Goal: Contribute content: Contribute content

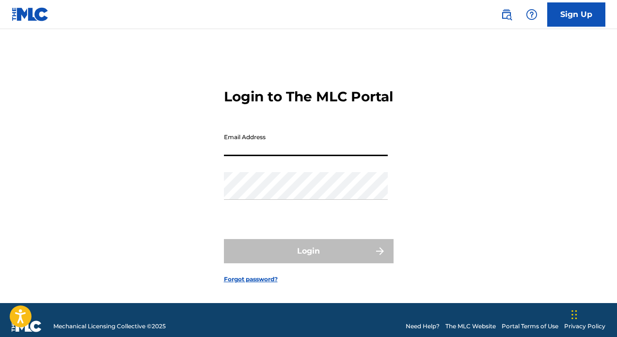
click at [330, 152] on input "Email Address" at bounding box center [306, 142] width 164 height 28
click at [308, 263] on button "Login" at bounding box center [309, 251] width 170 height 24
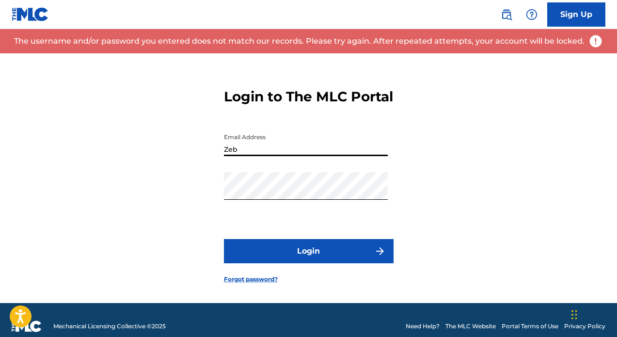
click at [305, 156] on input "Zeb" at bounding box center [306, 142] width 164 height 28
click at [292, 263] on button "Login" at bounding box center [309, 251] width 170 height 24
click at [309, 156] on input "Zeb" at bounding box center [306, 142] width 164 height 28
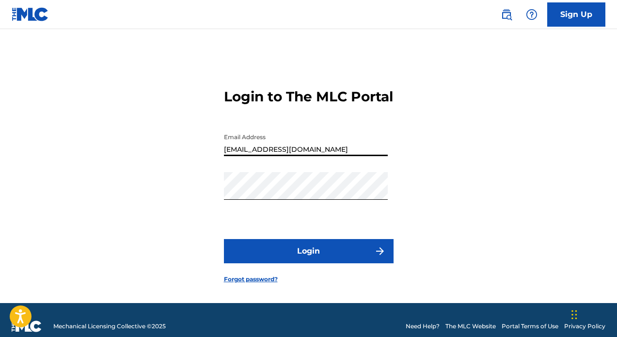
click at [284, 263] on button "Login" at bounding box center [309, 251] width 170 height 24
drag, startPoint x: 264, startPoint y: 162, endPoint x: 145, endPoint y: 157, distance: 119.3
click at [145, 157] on div "Login to The MLC Portal Email Address [EMAIL_ADDRESS][DOMAIN_NAME] Password Log…" at bounding box center [308, 178] width 617 height 250
type input "[EMAIL_ADDRESS][DOMAIN_NAME]"
click at [493, 243] on div "Login to The MLC Portal Email Address [EMAIL_ADDRESS][DOMAIN_NAME] Password Log…" at bounding box center [308, 178] width 617 height 250
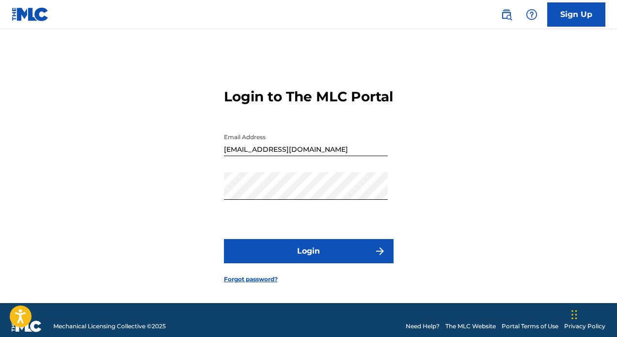
click at [346, 263] on button "Login" at bounding box center [309, 251] width 170 height 24
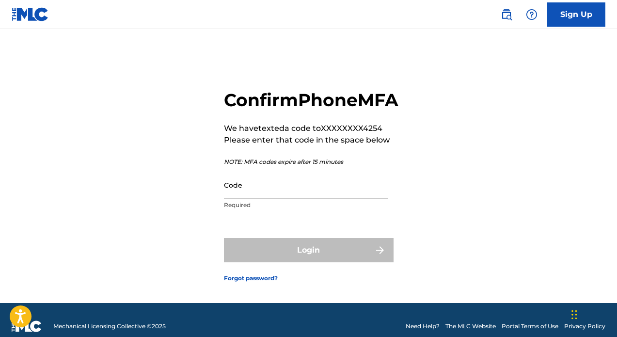
click at [337, 199] on input "Code" at bounding box center [306, 185] width 164 height 28
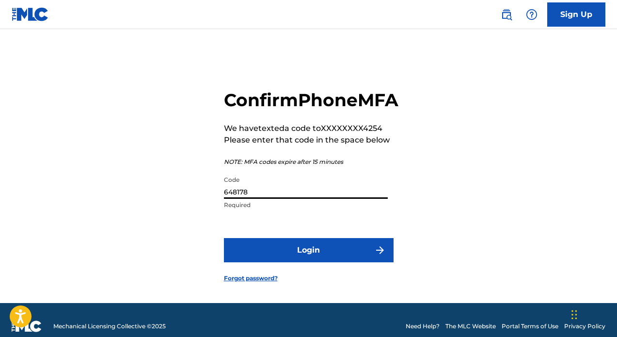
type input "648178"
click at [351, 262] on button "Login" at bounding box center [309, 250] width 170 height 24
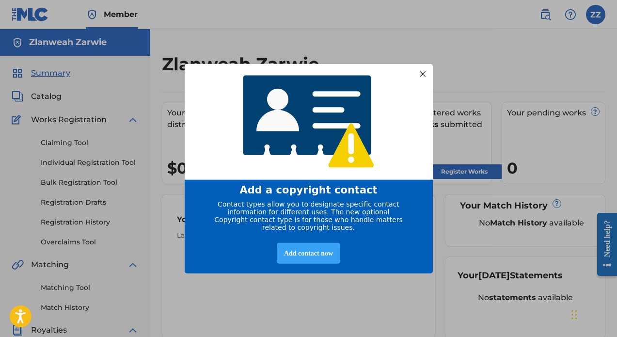
click at [309, 257] on div "Add contact now" at bounding box center [308, 253] width 63 height 21
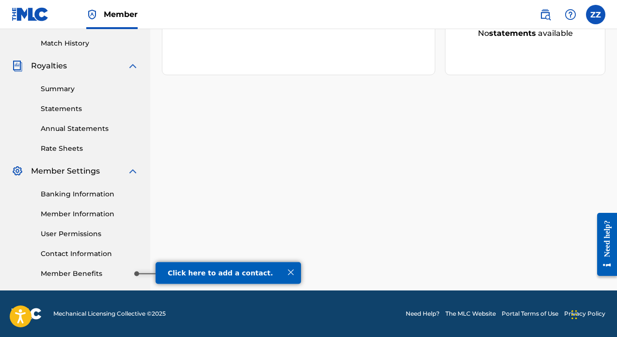
click at [90, 269] on link "Member Benefits" at bounding box center [90, 273] width 98 height 10
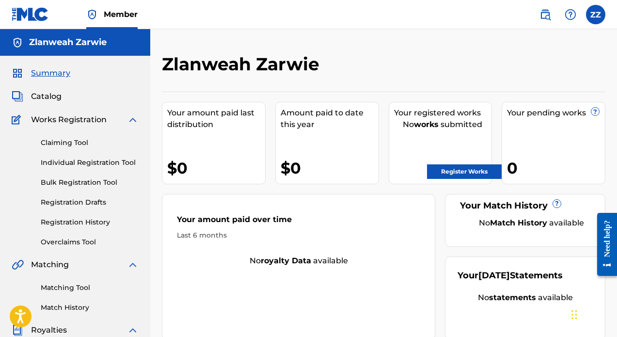
scroll to position [2, 0]
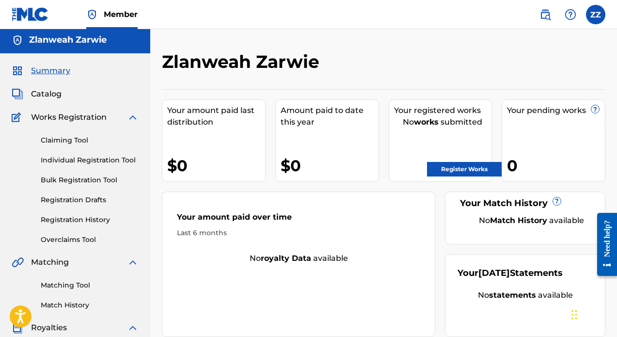
click at [463, 169] on link "Register Works" at bounding box center [464, 169] width 75 height 15
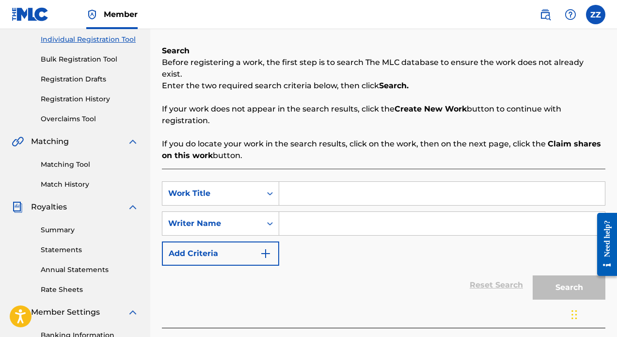
scroll to position [124, 0]
click at [304, 181] on input "Search Form" at bounding box center [442, 192] width 326 height 23
type input "Love Me"
click at [304, 215] on input "Search Form" at bounding box center [442, 222] width 326 height 23
type input "N"
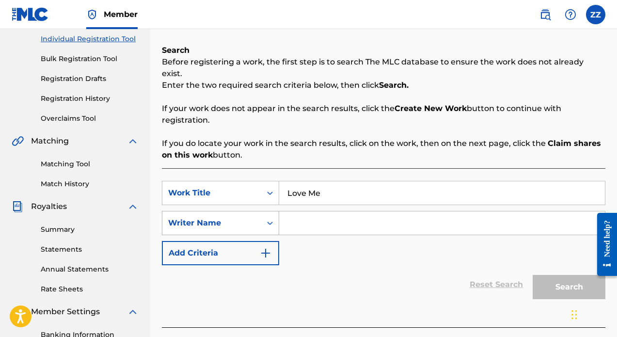
click at [271, 218] on icon "Search Form" at bounding box center [270, 223] width 10 height 10
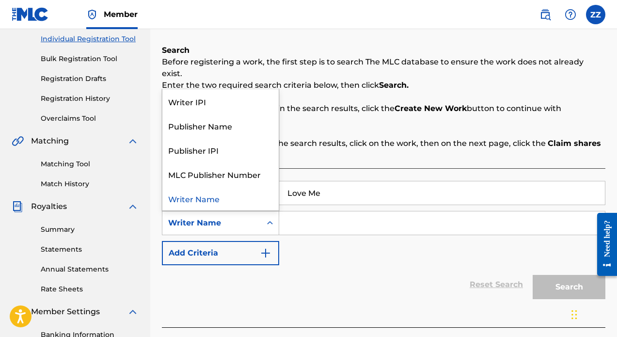
click at [271, 218] on icon "Search Form" at bounding box center [270, 223] width 10 height 10
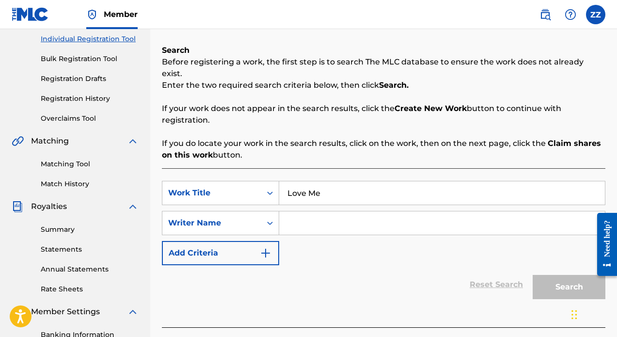
click at [305, 215] on input "Search Form" at bounding box center [442, 222] width 326 height 23
click at [317, 211] on input "Search Form" at bounding box center [442, 222] width 326 height 23
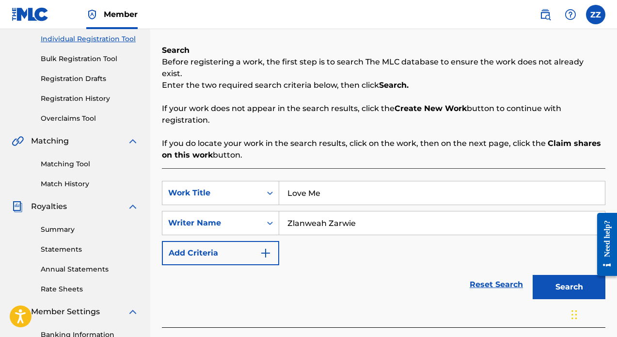
type input "Zlanweah Zarwie"
click at [274, 242] on button "Add Criteria" at bounding box center [220, 253] width 117 height 24
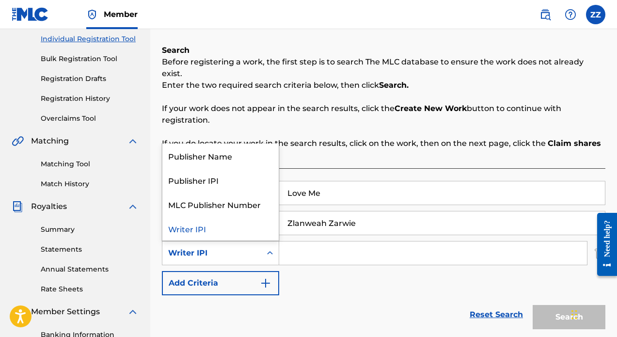
click at [251, 247] on div "Writer IPI" at bounding box center [211, 253] width 87 height 12
click at [234, 145] on div "Publisher Name" at bounding box center [220, 155] width 116 height 24
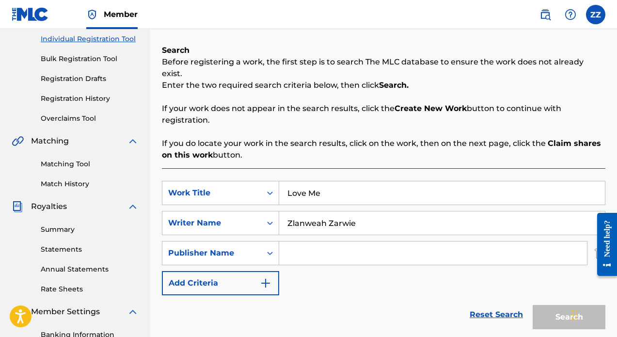
click at [309, 250] on input "Search Form" at bounding box center [433, 252] width 308 height 23
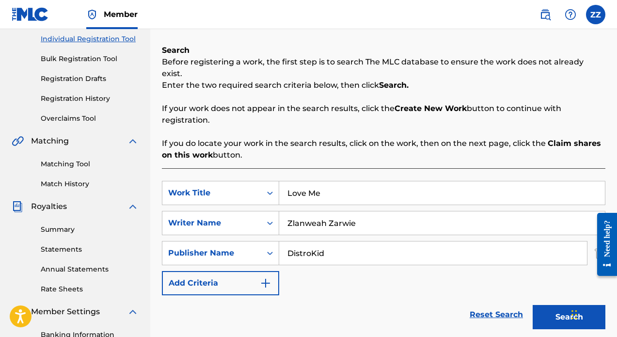
type input "DistroKid"
click at [332, 269] on div "SearchWithCriteria7073e608-04b0-479e-9f01-c00a2c7d19cb Work Title Love Me Searc…" at bounding box center [383, 238] width 443 height 114
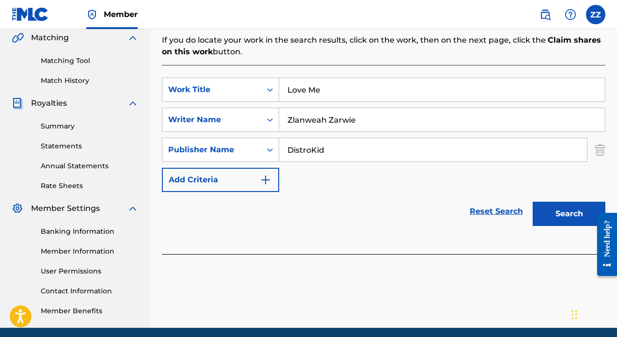
scroll to position [231, 0]
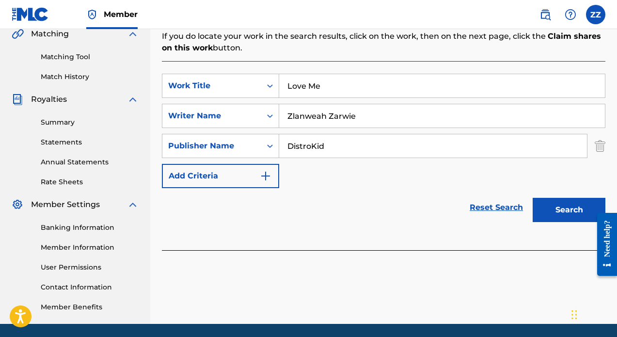
click at [556, 203] on button "Search" at bounding box center [569, 210] width 73 height 24
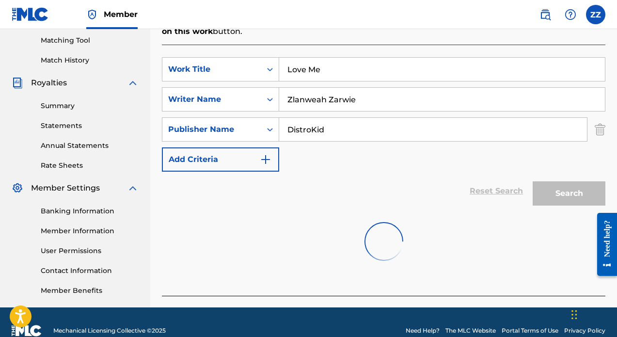
scroll to position [185, 0]
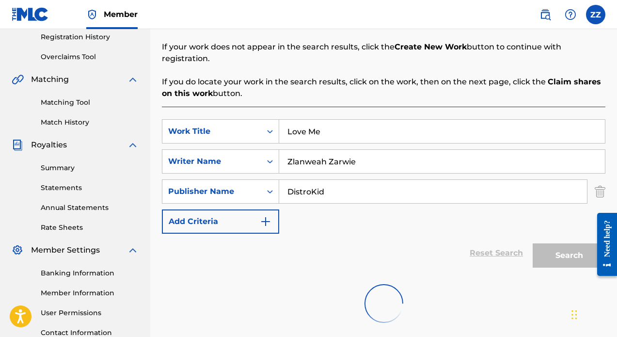
click at [600, 181] on img "Search Form" at bounding box center [600, 191] width 11 height 24
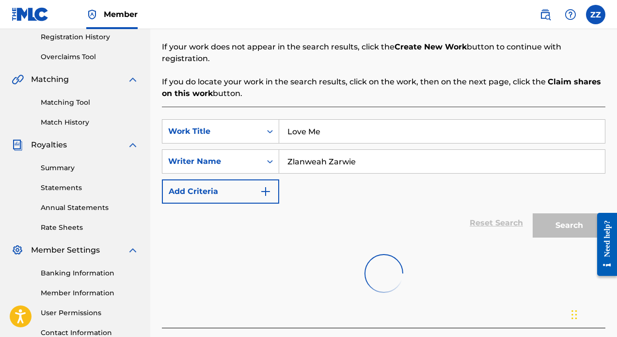
click at [419, 204] on div "Reset Search Search" at bounding box center [383, 223] width 443 height 39
click at [380, 151] on input "Zlanweah Zarwie" at bounding box center [442, 161] width 326 height 23
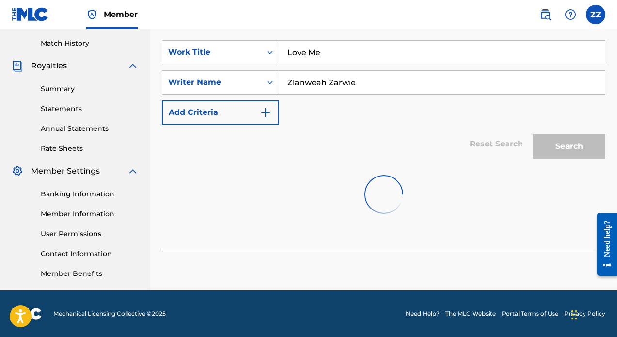
scroll to position [264, 0]
click at [389, 189] on img at bounding box center [383, 194] width 55 height 55
click at [375, 149] on div "Reset Search Search" at bounding box center [383, 144] width 443 height 39
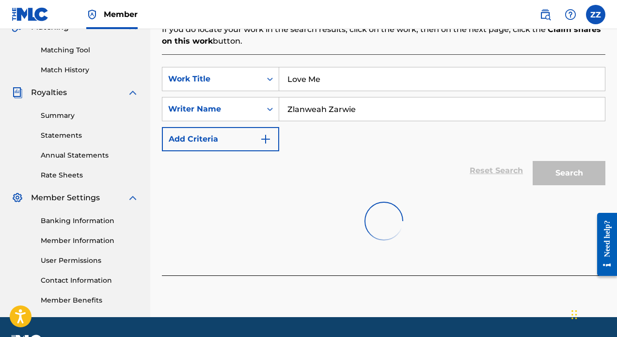
scroll to position [234, 0]
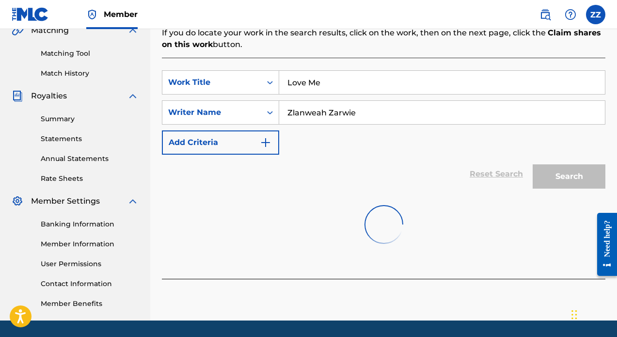
click at [266, 137] on img "Search Form" at bounding box center [266, 143] width 12 height 12
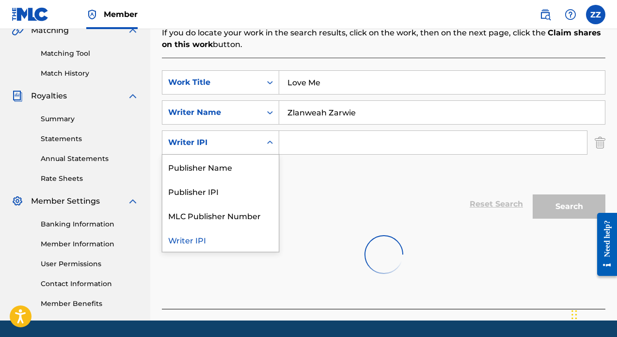
click at [257, 133] on div "Writer IPI" at bounding box center [211, 142] width 99 height 18
click at [246, 204] on div "MLC Publisher Number" at bounding box center [220, 215] width 116 height 24
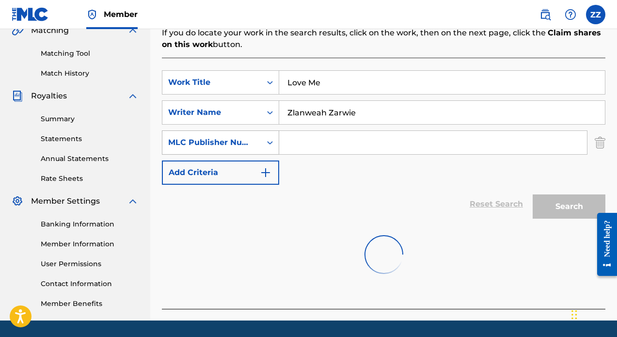
click at [242, 137] on div "MLC Publisher Number" at bounding box center [211, 143] width 87 height 12
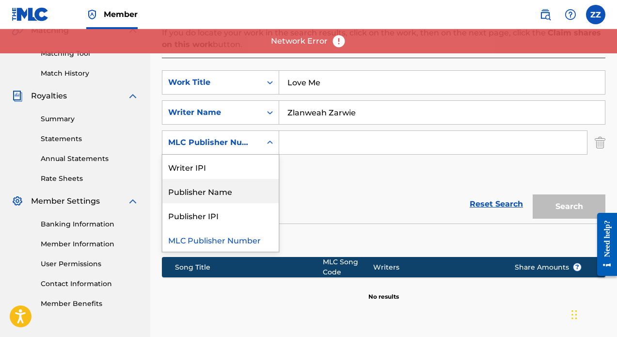
click at [354, 158] on div "SearchWithCriteria7073e608-04b0-479e-9f01-c00a2c7d19cb Work Title Love Me Searc…" at bounding box center [383, 127] width 443 height 114
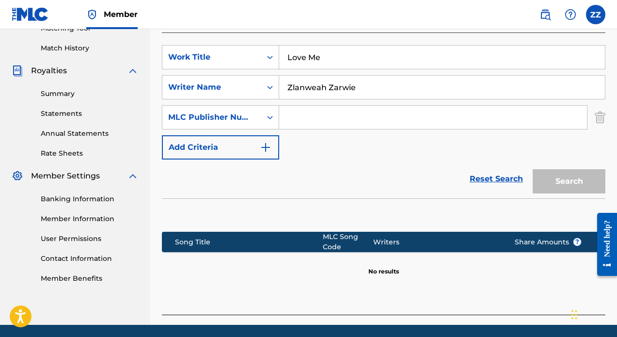
scroll to position [251, 0]
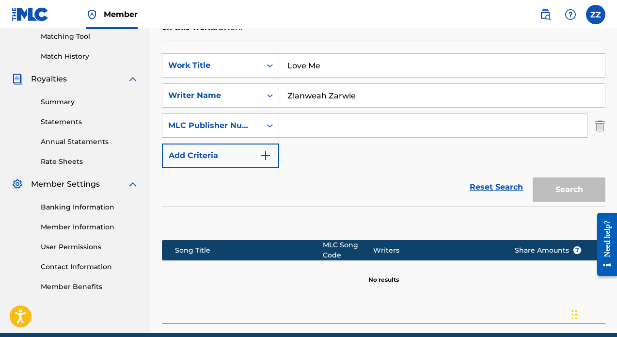
click at [602, 114] on img "Search Form" at bounding box center [600, 125] width 11 height 24
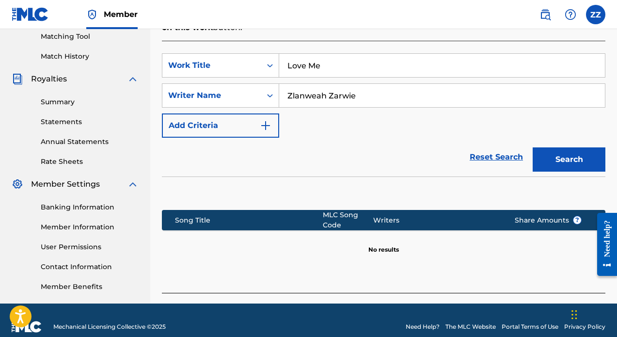
click at [569, 152] on button "Search" at bounding box center [569, 159] width 73 height 24
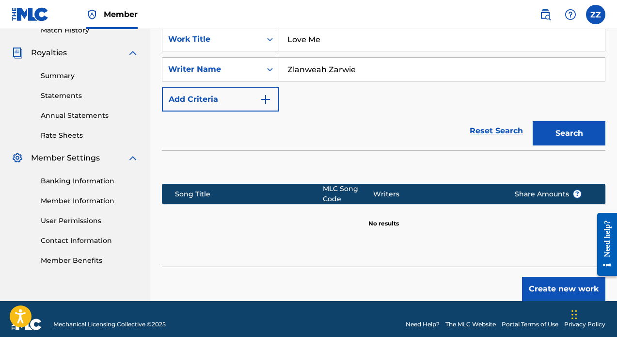
scroll to position [276, 0]
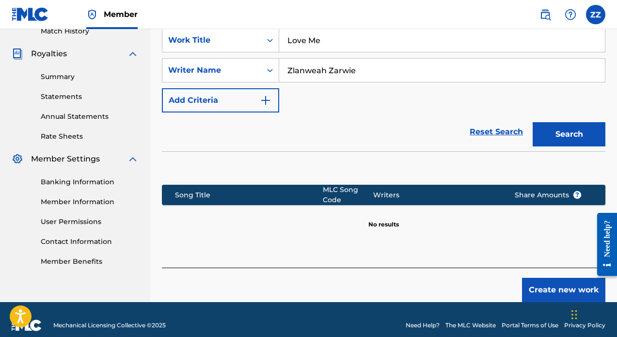
click at [568, 280] on button "Create new work" at bounding box center [563, 290] width 83 height 24
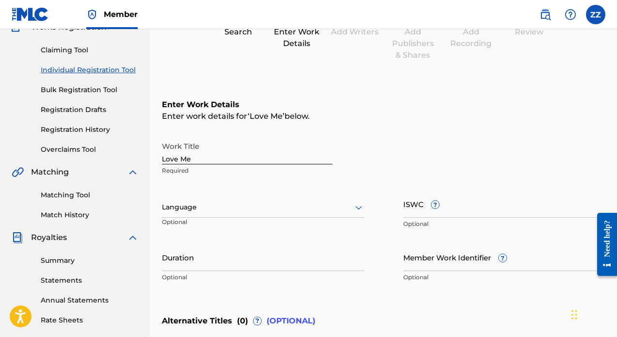
scroll to position [120, 0]
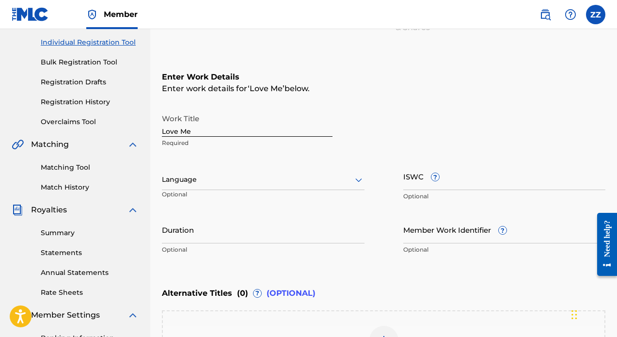
click at [241, 178] on div at bounding box center [263, 180] width 203 height 12
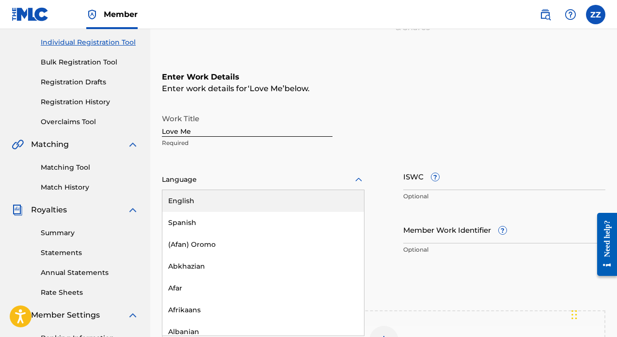
click at [251, 203] on div "English" at bounding box center [263, 201] width 202 height 22
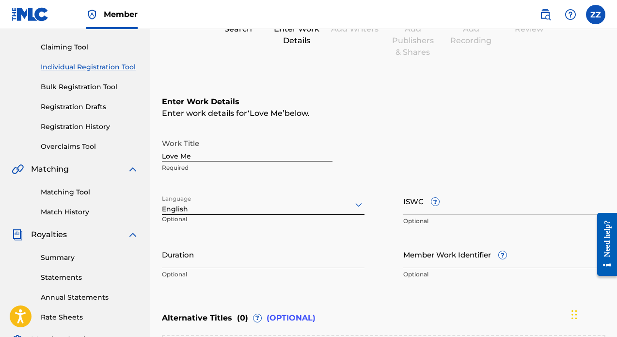
scroll to position [96, 0]
click at [446, 206] on input "ISWC ?" at bounding box center [504, 201] width 203 height 28
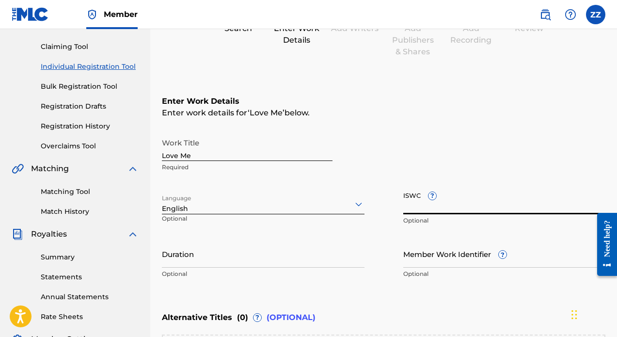
paste input "QZTAT2136579"
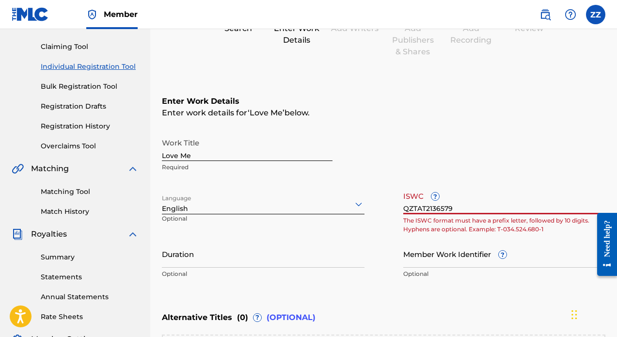
type input "QZTAT2136579"
click at [476, 160] on div "Work Title Love Me Required" at bounding box center [383, 155] width 443 height 44
click at [470, 210] on input "QZTAT2136579" at bounding box center [504, 201] width 203 height 28
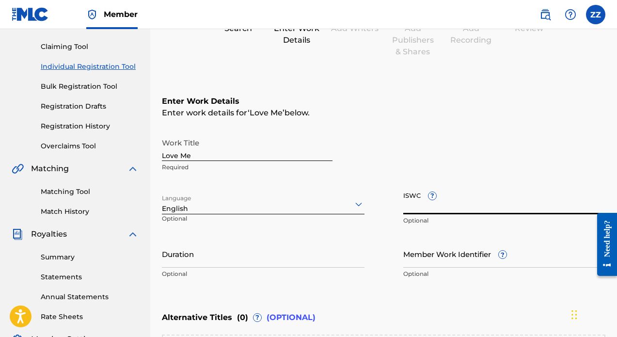
click at [446, 158] on div "Work Title Love Me Required" at bounding box center [383, 155] width 443 height 44
click at [252, 263] on input "Duration" at bounding box center [263, 254] width 203 height 28
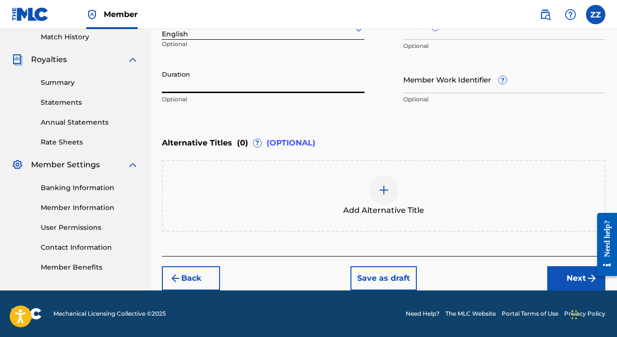
scroll to position [270, 0]
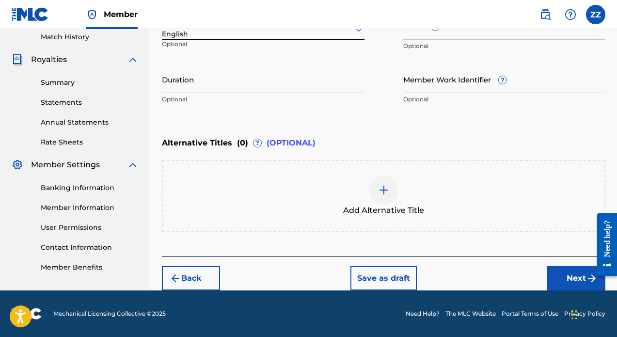
click at [381, 191] on img at bounding box center [384, 190] width 12 height 12
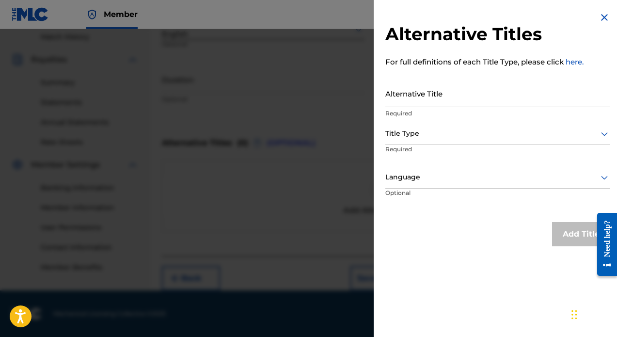
click at [437, 93] on input "Alternative Title" at bounding box center [497, 93] width 225 height 28
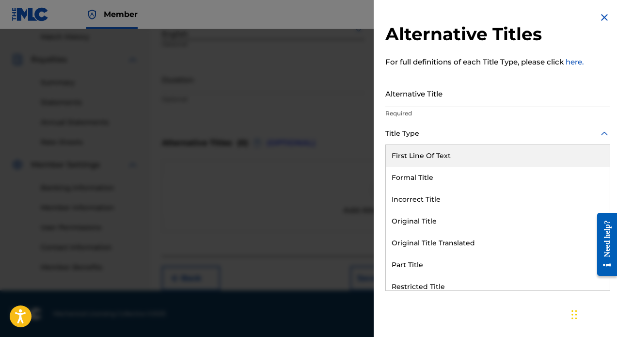
click at [420, 133] on div at bounding box center [497, 133] width 225 height 12
click at [454, 81] on input "Alternative Title" at bounding box center [497, 93] width 225 height 28
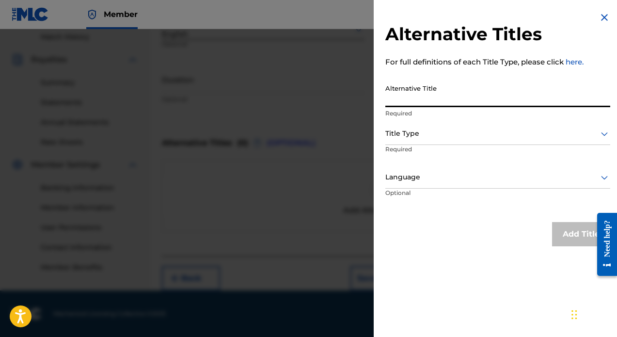
click at [604, 17] on img at bounding box center [605, 18] width 12 height 12
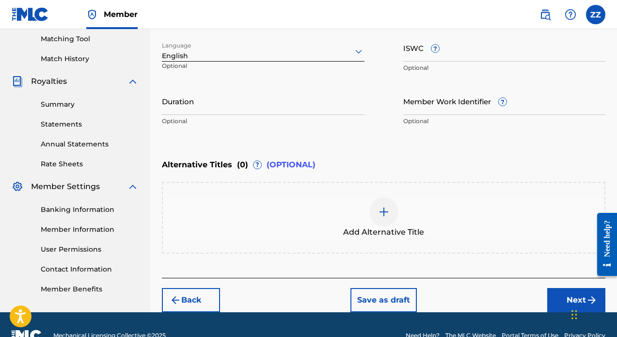
scroll to position [257, 0]
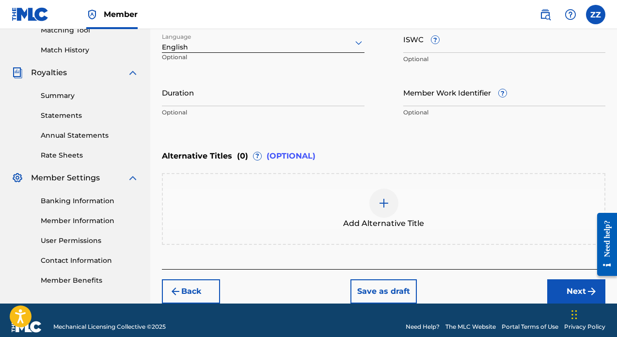
click at [198, 291] on button "Back" at bounding box center [191, 291] width 58 height 24
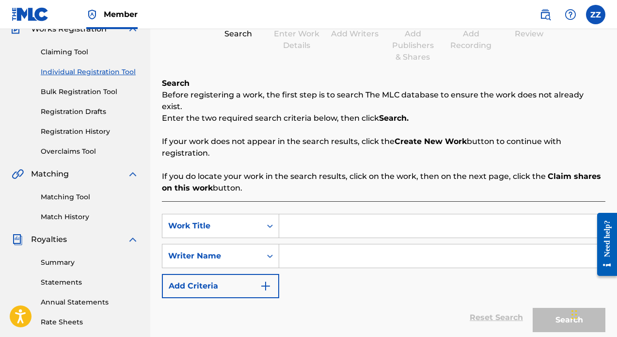
scroll to position [107, 0]
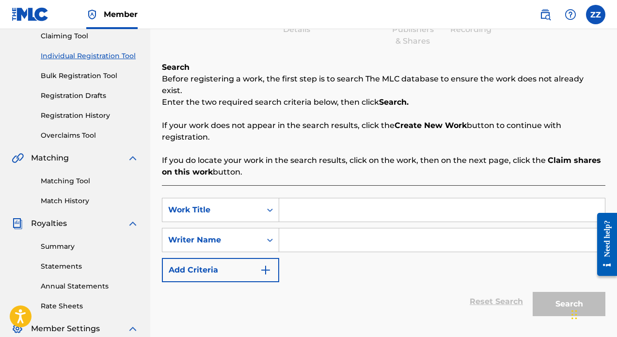
click at [315, 198] on input "Search Form" at bounding box center [442, 209] width 326 height 23
click at [324, 202] on input "Search Form" at bounding box center [442, 209] width 326 height 23
type input "Love Me"
click at [350, 228] on input "Search Form" at bounding box center [442, 239] width 326 height 23
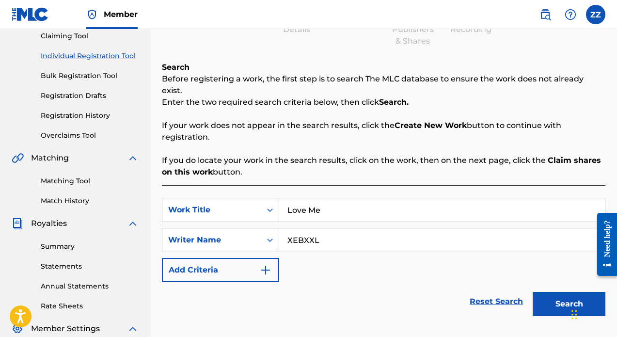
type input "XEBXXL"
click at [563, 295] on button "Search" at bounding box center [569, 304] width 73 height 24
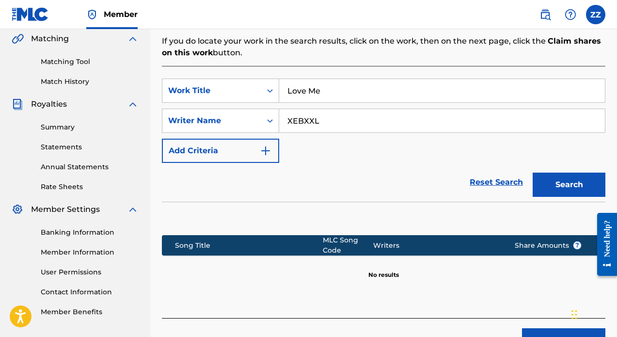
scroll to position [276, 0]
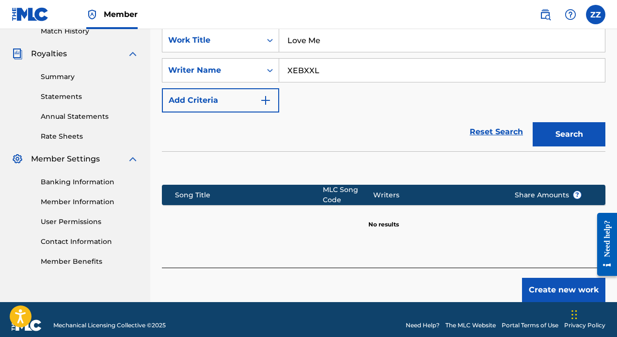
click at [546, 278] on button "Create new work" at bounding box center [563, 290] width 83 height 24
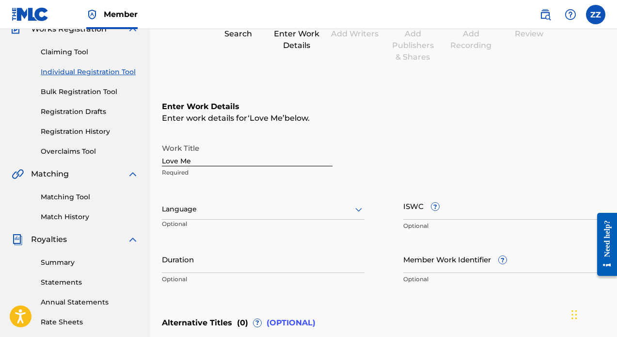
scroll to position [110, 0]
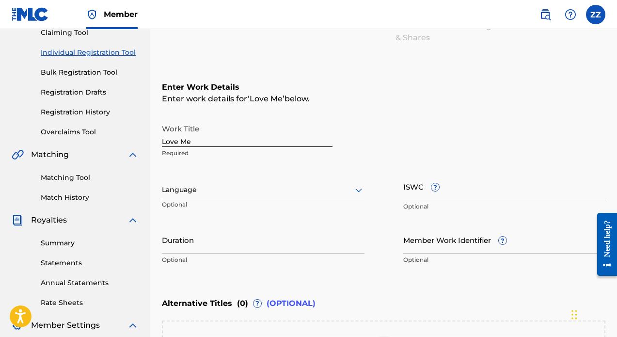
click at [306, 193] on div at bounding box center [263, 190] width 203 height 12
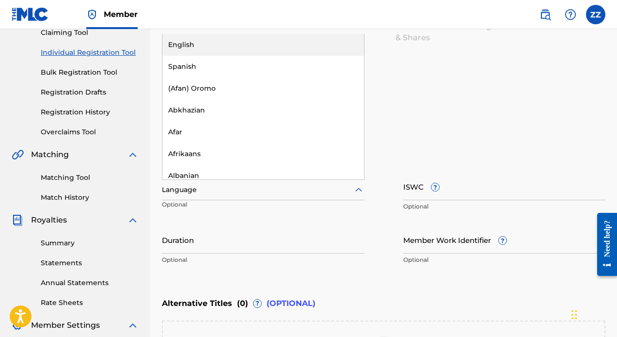
click at [274, 51] on div "English" at bounding box center [263, 45] width 202 height 22
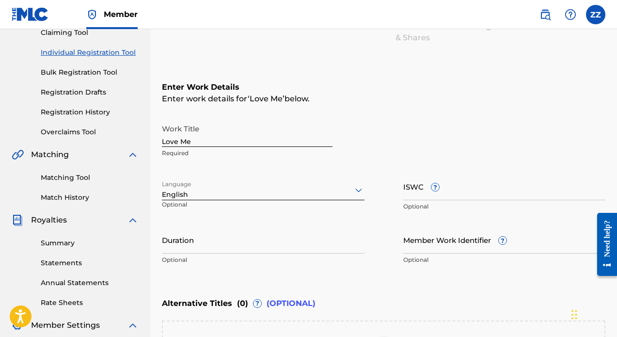
click at [420, 188] on input "ISWC ?" at bounding box center [504, 187] width 203 height 28
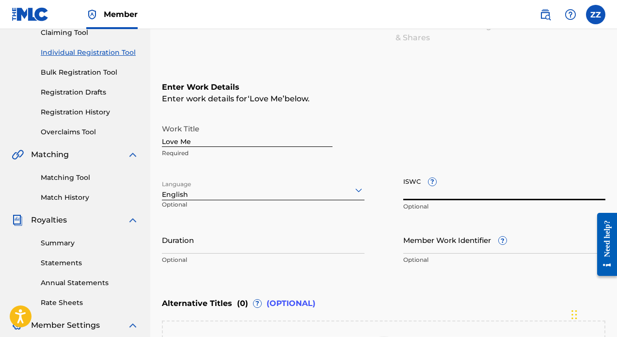
paste input "T-322.317.966-2"
type input "T-322.317.966-2"
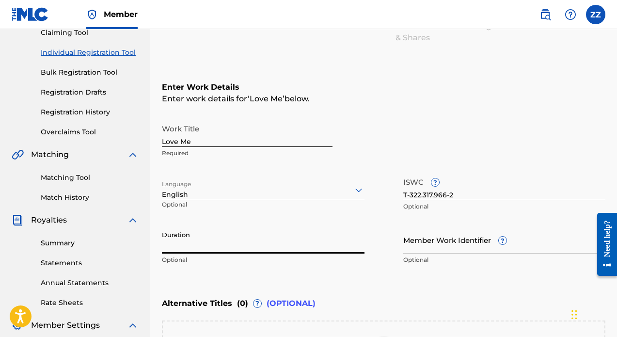
click at [240, 249] on input "Duration" at bounding box center [263, 240] width 203 height 28
type input "3"
type input "03:16"
click at [439, 252] on input "Member Work Identifier ?" at bounding box center [504, 240] width 203 height 28
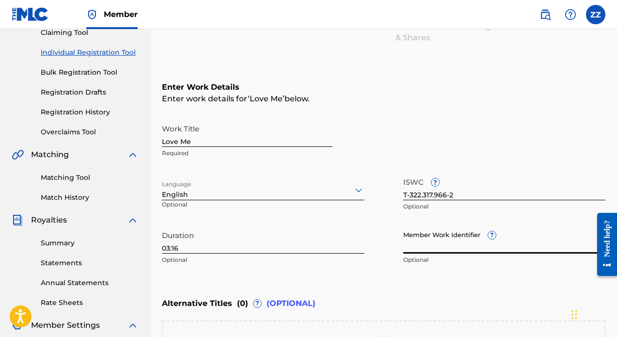
paste input "64336713"
click at [481, 162] on div "Work Title Love Me Required" at bounding box center [383, 141] width 443 height 44
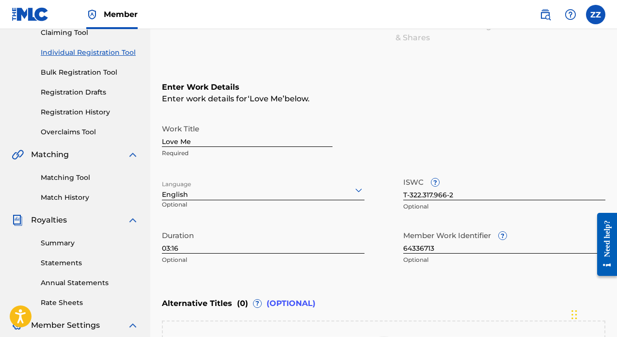
click at [438, 246] on input "64336713" at bounding box center [504, 240] width 203 height 28
paste input "01181497046"
click at [398, 288] on div "Enter Work Details Enter work details for ‘ Love Me ’ below. Work Title Love Me…" at bounding box center [383, 175] width 443 height 235
click at [435, 243] on input "01181497046" at bounding box center [504, 240] width 203 height 28
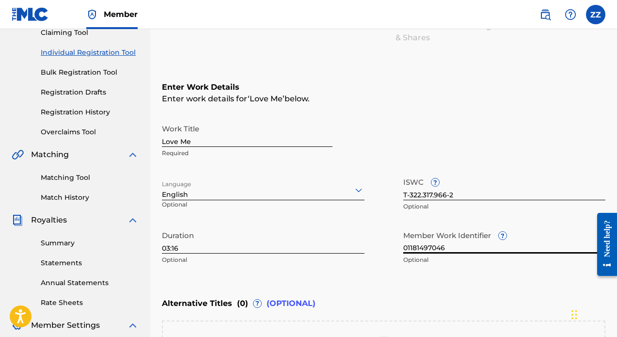
click at [435, 243] on input "01181497046" at bounding box center [504, 240] width 203 height 28
type input "64336713"
click at [335, 226] on input "03:16" at bounding box center [263, 240] width 203 height 28
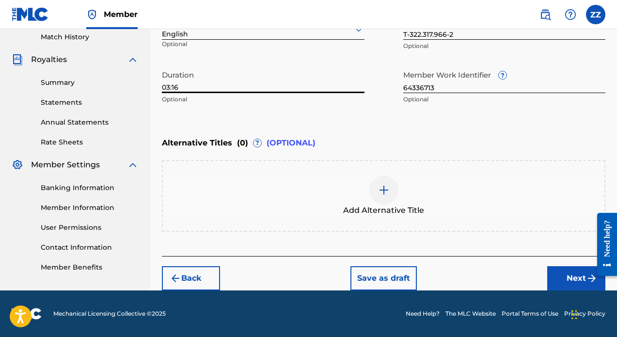
scroll to position [270, 0]
click at [563, 280] on button "Next" at bounding box center [576, 278] width 58 height 24
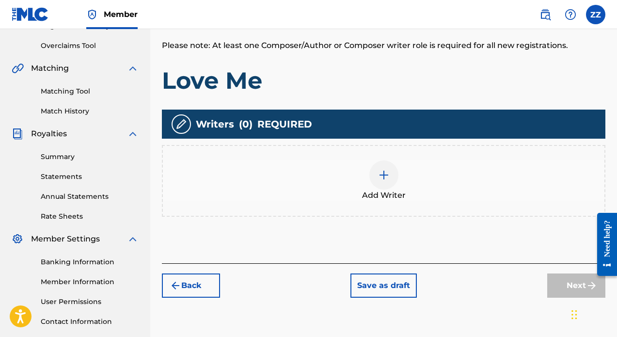
scroll to position [196, 0]
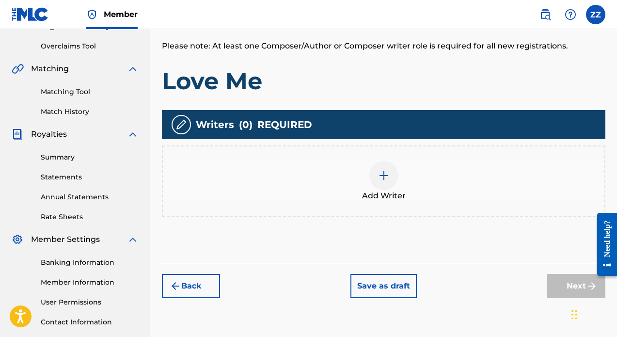
click at [386, 176] on img at bounding box center [384, 176] width 12 height 12
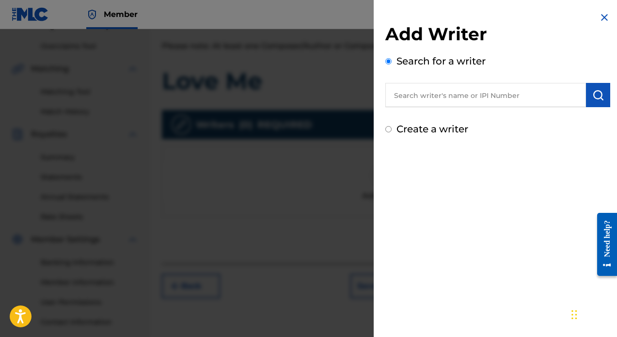
click at [427, 93] on input "text" at bounding box center [485, 95] width 201 height 24
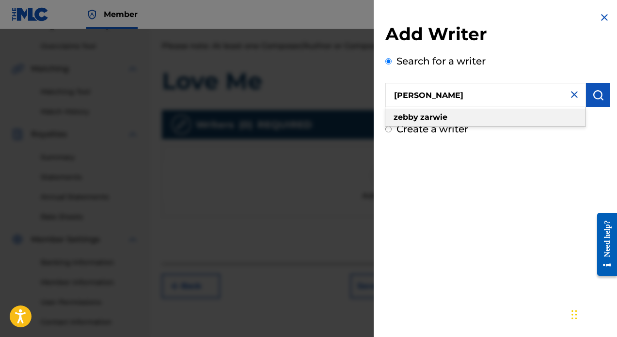
click at [442, 116] on strong "zarwie" at bounding box center [433, 116] width 27 height 9
type input "[PERSON_NAME]"
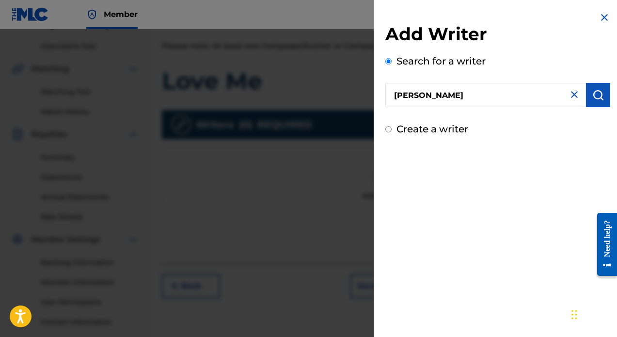
click at [595, 86] on button "submit" at bounding box center [598, 95] width 24 height 24
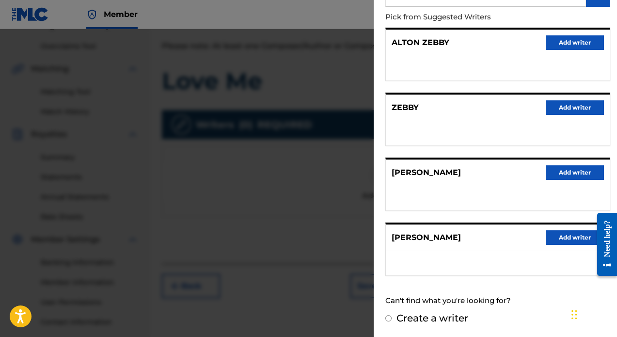
scroll to position [100, 0]
click at [566, 237] on button "Add writer" at bounding box center [575, 238] width 58 height 15
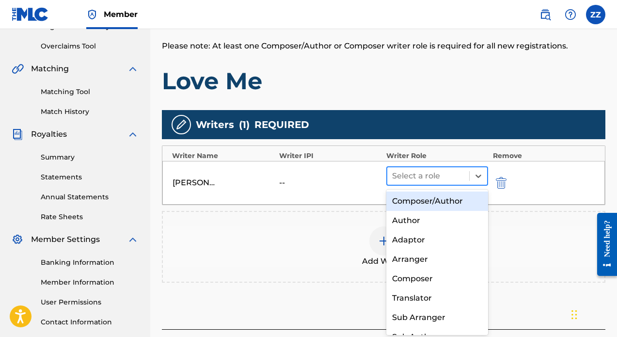
click at [436, 172] on div at bounding box center [428, 176] width 72 height 14
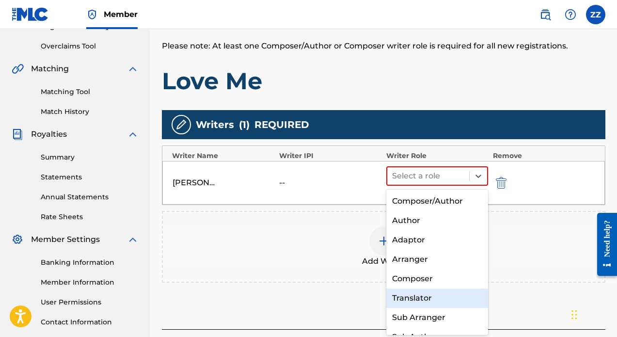
scroll to position [0, 0]
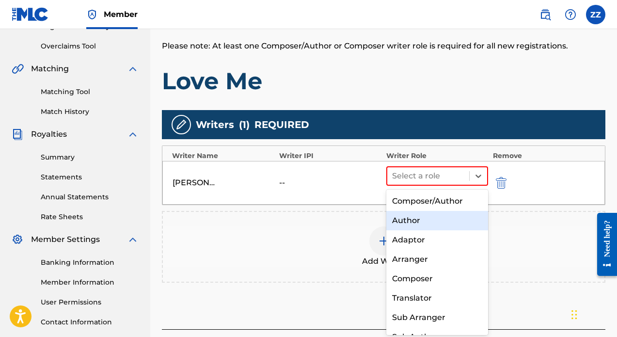
click at [447, 222] on div "Author" at bounding box center [437, 220] width 102 height 19
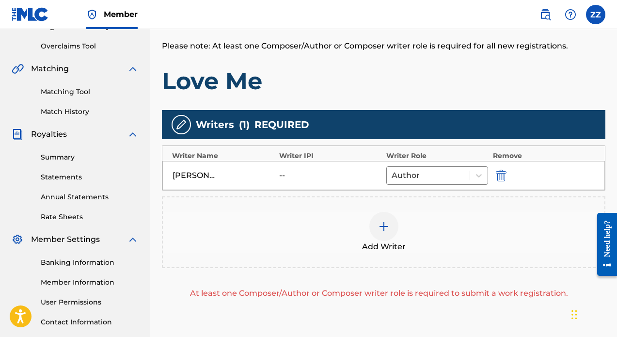
click at [455, 212] on div "Add Writer" at bounding box center [384, 232] width 442 height 41
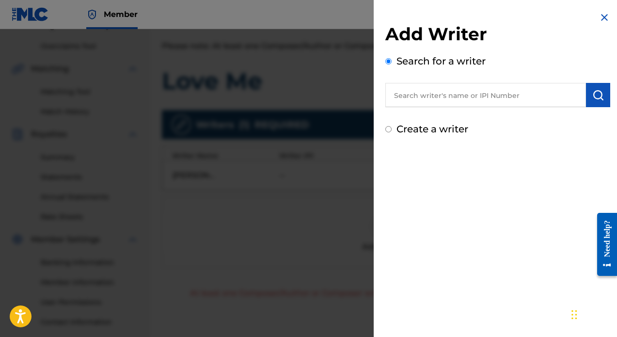
click at [461, 96] on input "text" at bounding box center [485, 95] width 201 height 24
type input "zlanweah zarwie"
click at [587, 89] on button "submit" at bounding box center [598, 95] width 24 height 24
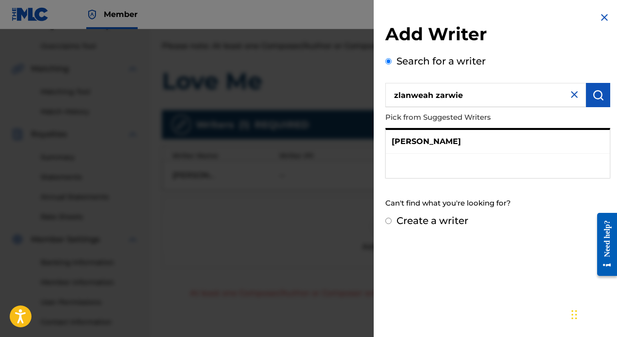
click at [457, 189] on div "Search for a writer zlanweah zarwie Pick from Suggested Writers [PERSON_NAME] C…" at bounding box center [497, 133] width 225 height 159
click at [439, 138] on p "[PERSON_NAME]" at bounding box center [426, 142] width 69 height 12
click at [603, 16] on img at bounding box center [605, 18] width 12 height 12
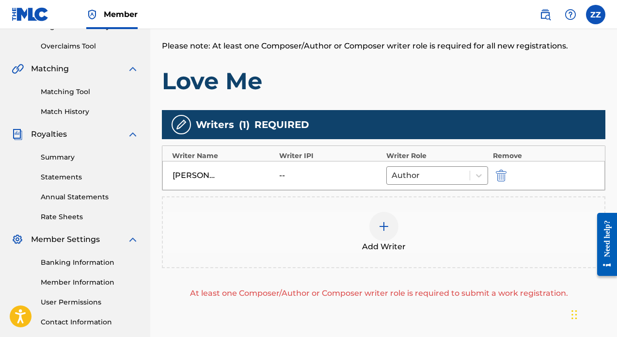
click at [284, 175] on div "--" at bounding box center [301, 176] width 44 height 12
click at [440, 174] on div at bounding box center [428, 176] width 73 height 14
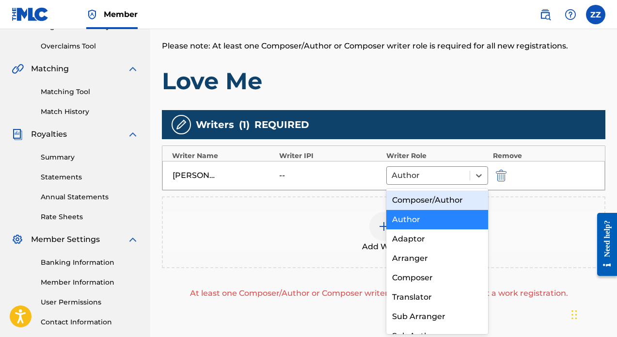
click at [355, 232] on div "Add Writer" at bounding box center [384, 232] width 442 height 41
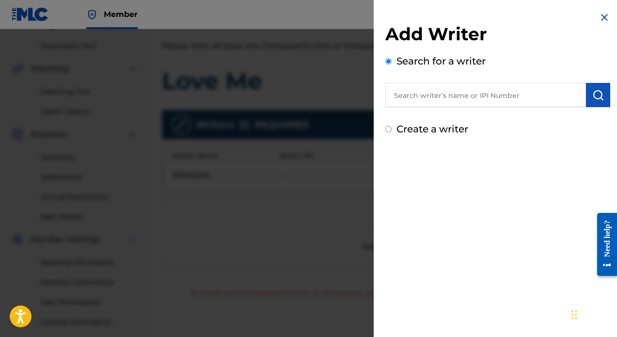
click at [599, 15] on img at bounding box center [605, 18] width 12 height 12
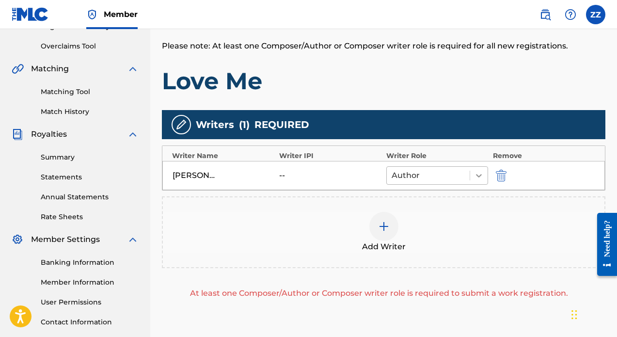
click at [474, 174] on icon at bounding box center [479, 176] width 10 height 10
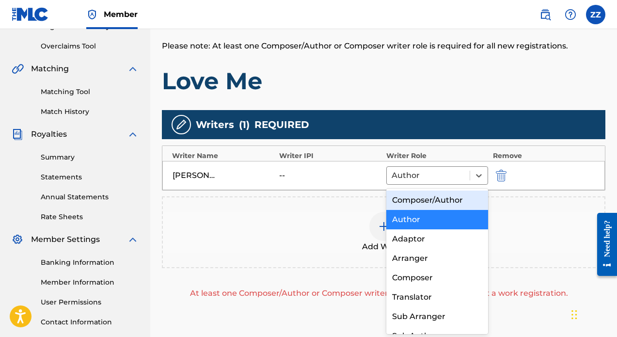
click at [451, 197] on div "Composer/Author" at bounding box center [437, 199] width 102 height 19
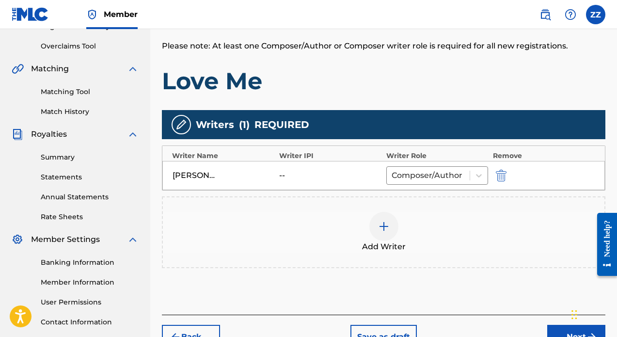
click at [468, 214] on div "Add Writer" at bounding box center [384, 232] width 442 height 41
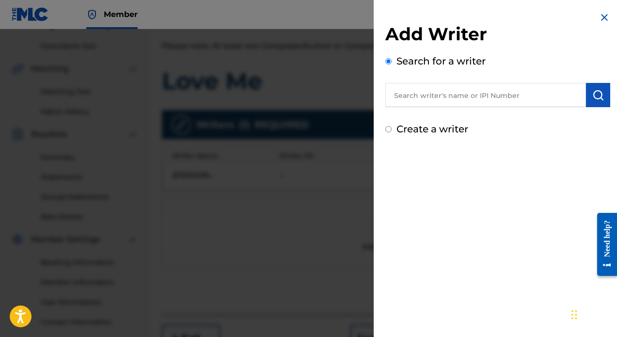
click at [601, 16] on img at bounding box center [605, 18] width 12 height 12
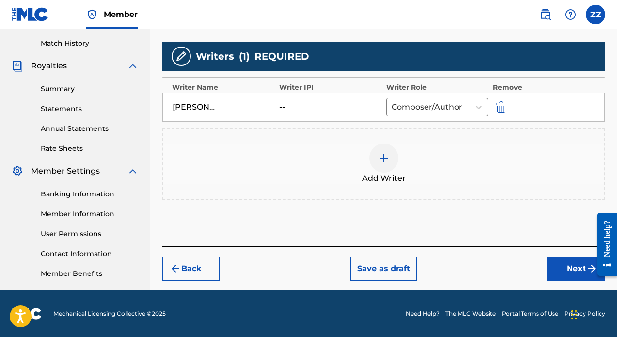
click at [572, 269] on button "Next" at bounding box center [576, 268] width 58 height 24
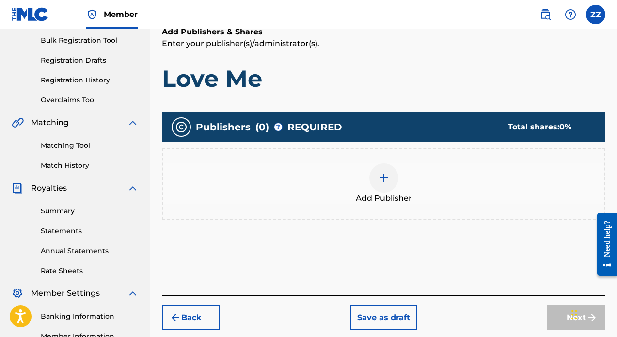
scroll to position [144, 0]
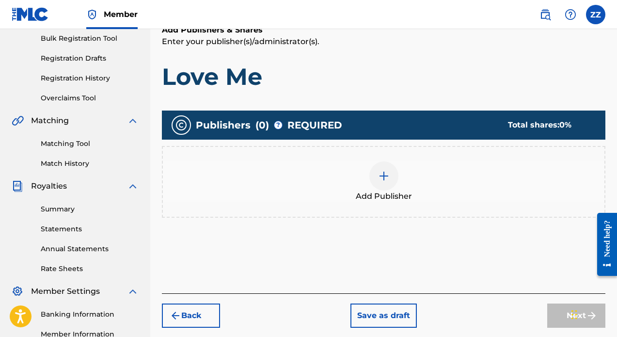
click at [384, 181] on img at bounding box center [384, 176] width 12 height 12
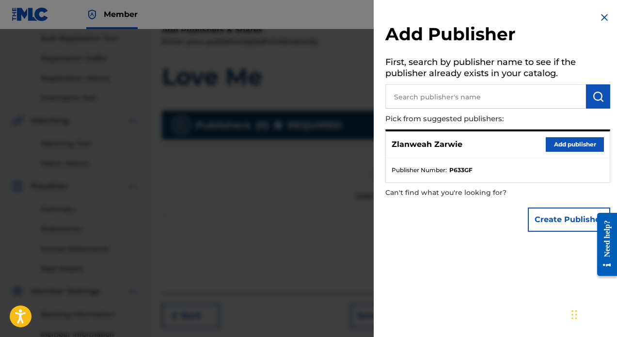
click at [497, 97] on input "text" at bounding box center [485, 96] width 201 height 24
paste input "01181497046"
type input "01181497046"
click at [605, 90] on button "submit" at bounding box center [598, 96] width 24 height 24
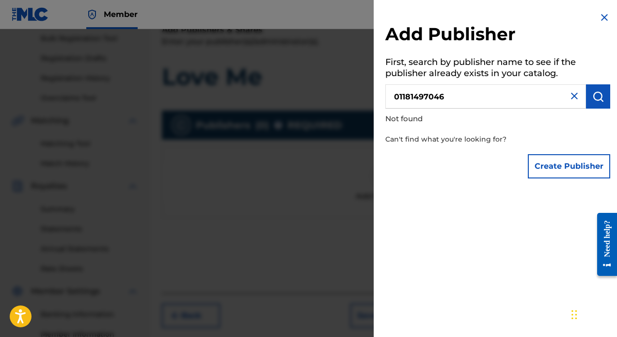
click at [568, 96] on img at bounding box center [574, 96] width 12 height 12
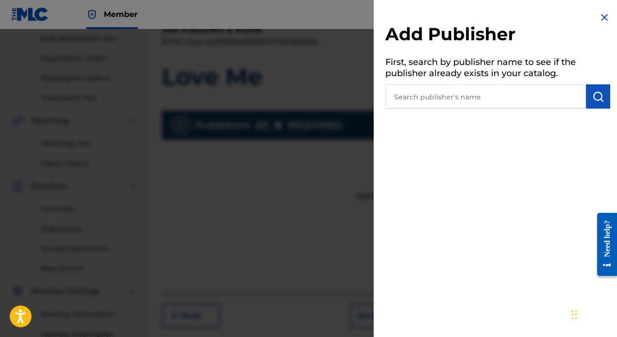
click at [521, 100] on input "text" at bounding box center [485, 96] width 201 height 24
click at [398, 95] on input "[PERSON_NAME]" at bounding box center [485, 96] width 201 height 24
type input "[PERSON_NAME]"
click at [586, 93] on button "submit" at bounding box center [598, 96] width 24 height 24
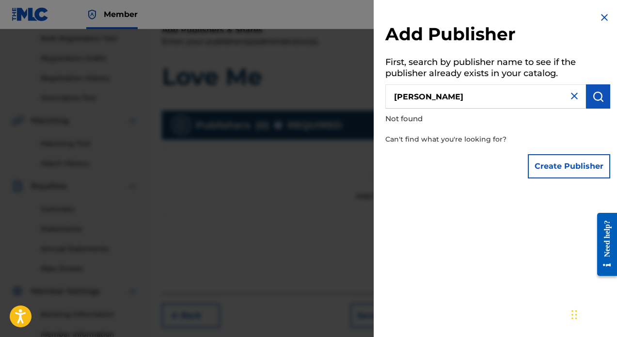
click at [574, 96] on img at bounding box center [574, 96] width 12 height 12
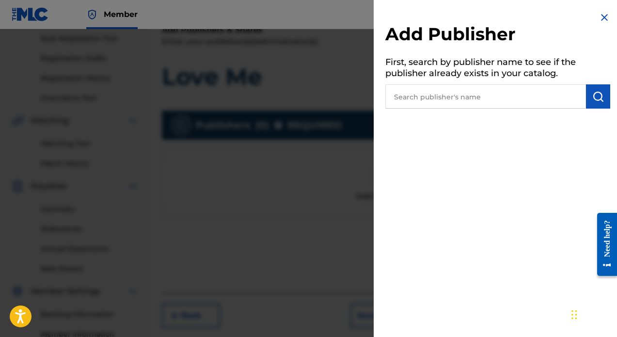
click at [542, 99] on input "text" at bounding box center [485, 96] width 201 height 24
type input "zlanweah zarwie"
click at [603, 97] on button "submit" at bounding box center [598, 96] width 24 height 24
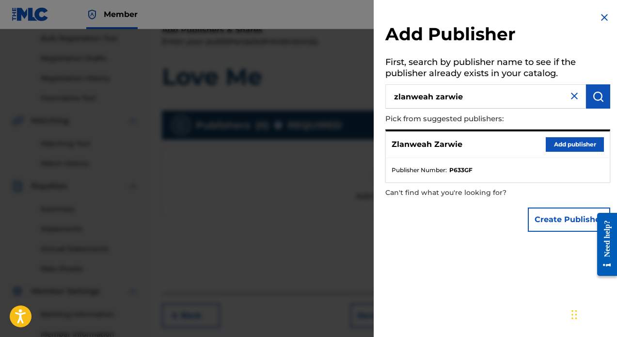
click at [578, 145] on button "Add publisher" at bounding box center [575, 144] width 58 height 15
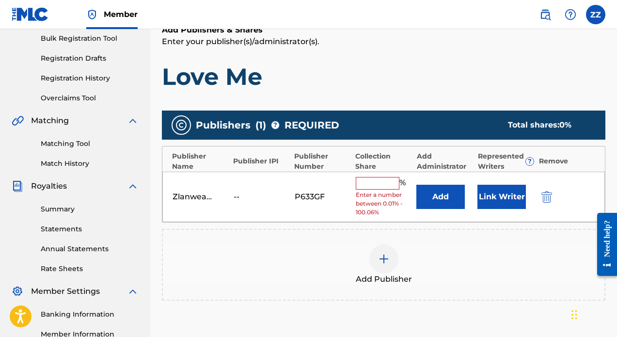
click at [383, 180] on input "text" at bounding box center [378, 183] width 44 height 13
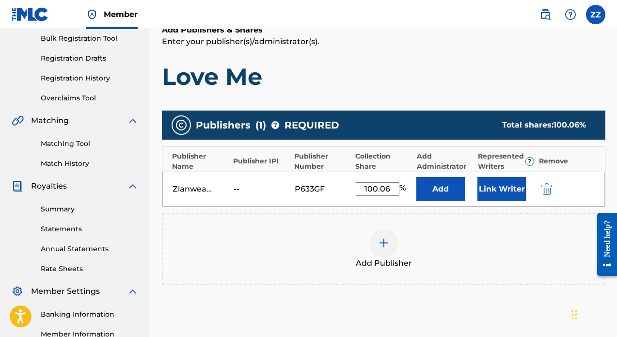
click at [375, 162] on div "Collection Share" at bounding box center [383, 161] width 56 height 20
click at [386, 188] on input "100.06" at bounding box center [378, 189] width 44 height 14
click at [391, 189] on input "100.06" at bounding box center [378, 189] width 44 height 14
type input "100.06"
click at [370, 162] on div "Collection Share" at bounding box center [383, 161] width 56 height 20
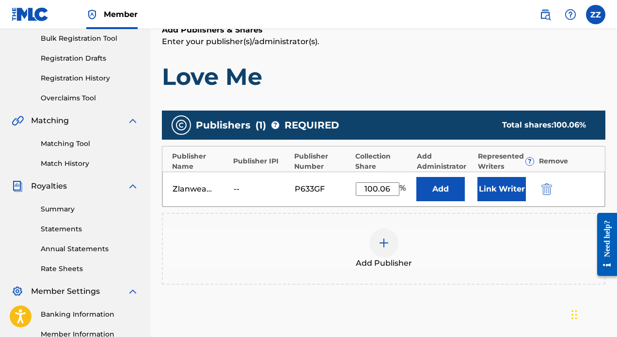
click at [491, 194] on button "Link Writer" at bounding box center [501, 189] width 48 height 24
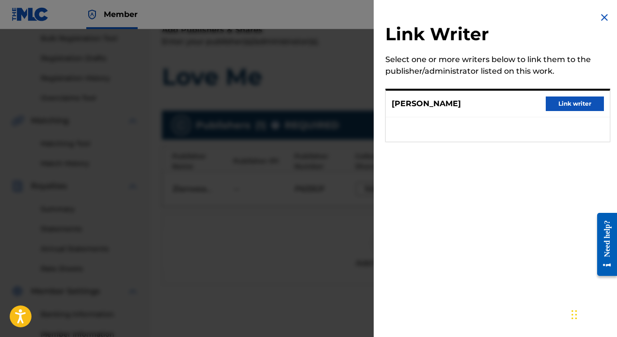
click at [566, 105] on button "Link writer" at bounding box center [575, 103] width 58 height 15
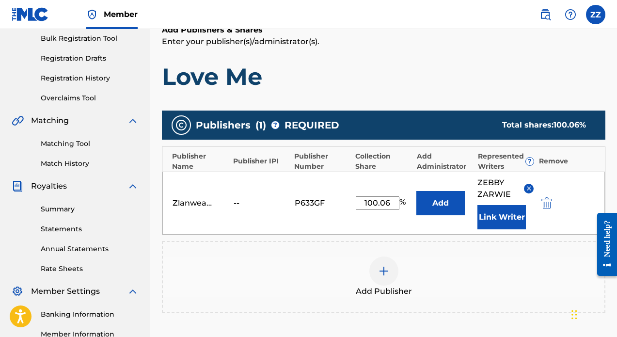
click at [440, 204] on button "Add" at bounding box center [440, 203] width 48 height 24
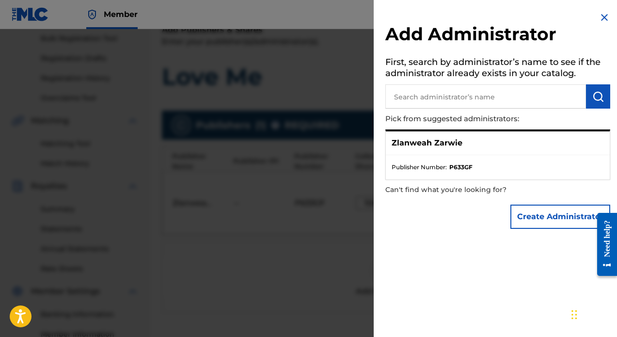
click at [455, 143] on p "Zlanweah Zarwie" at bounding box center [427, 143] width 71 height 12
click at [599, 17] on img at bounding box center [605, 18] width 12 height 12
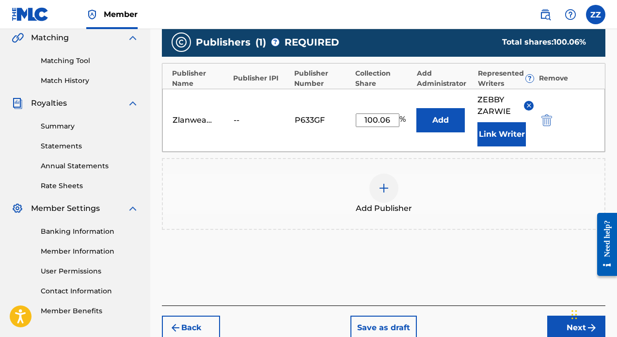
scroll to position [231, 0]
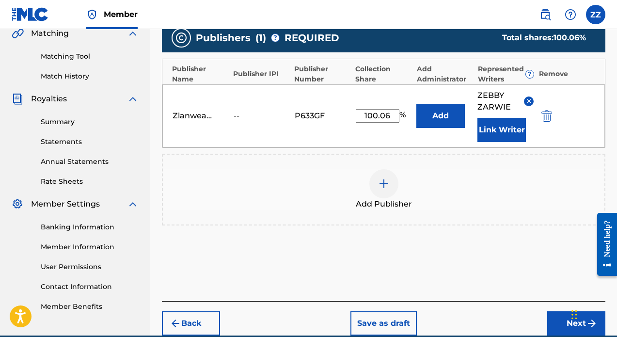
click at [237, 115] on div "--" at bounding box center [256, 116] width 44 height 12
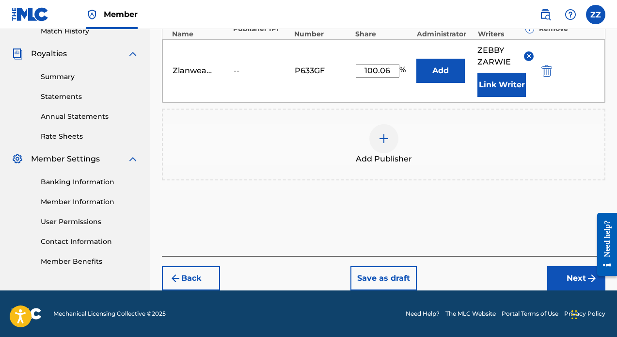
click at [583, 278] on button "Next" at bounding box center [576, 278] width 58 height 24
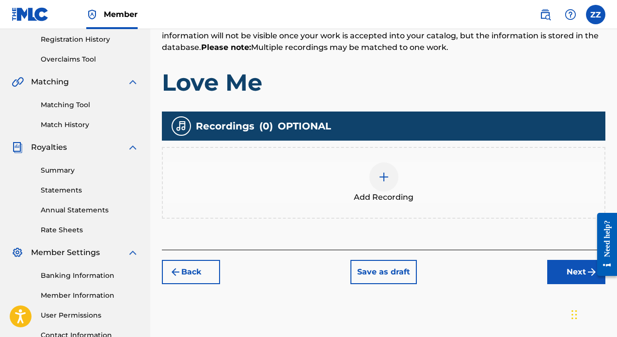
scroll to position [181, 0]
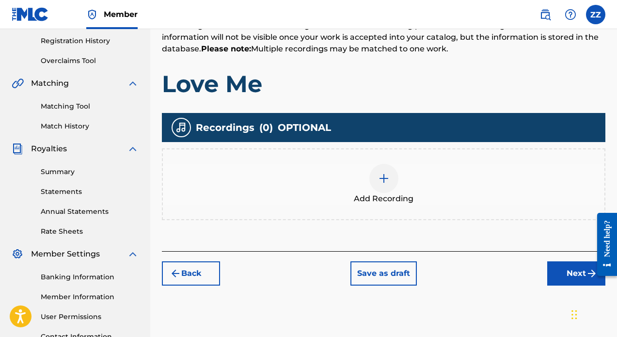
click at [388, 180] on img at bounding box center [384, 179] width 12 height 12
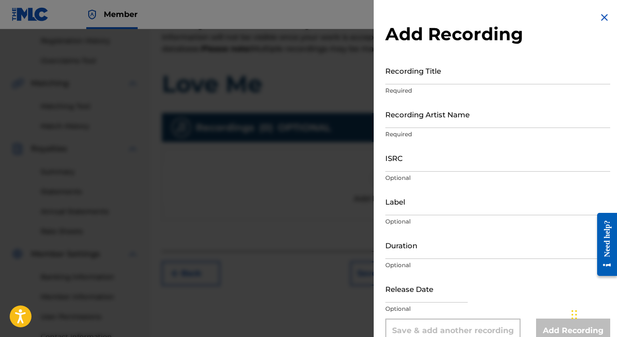
click at [419, 74] on input "Recording Title" at bounding box center [497, 71] width 225 height 28
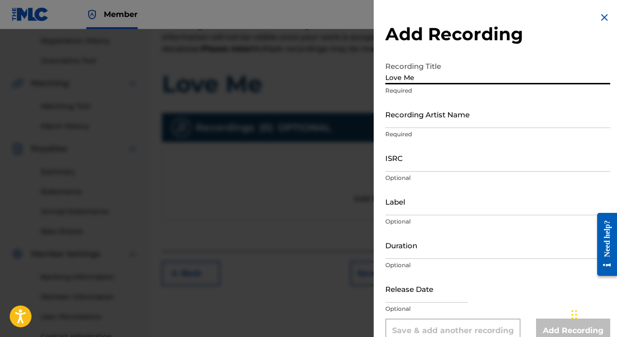
type input "Love Me"
click at [440, 126] on input "Recording Artist Name" at bounding box center [497, 114] width 225 height 28
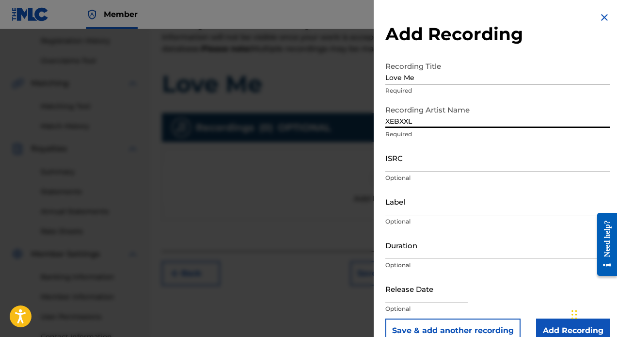
type input "XEBXXL"
click at [430, 165] on input "ISRC" at bounding box center [497, 158] width 225 height 28
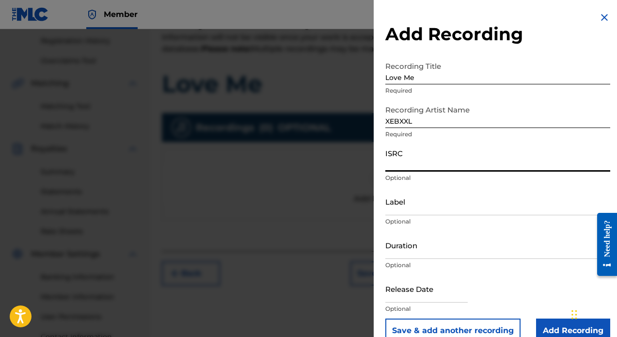
paste input "QZTAT2136579"
type input "QZTAT2136579"
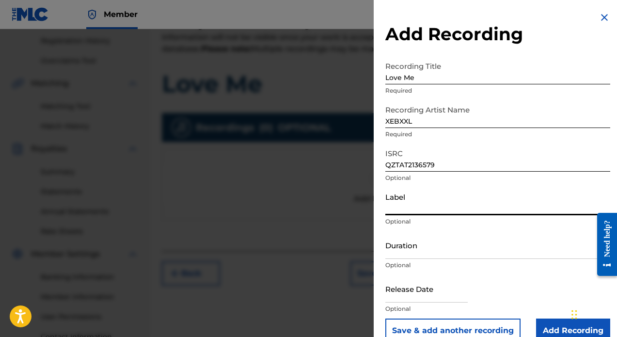
click at [441, 209] on input "Label" at bounding box center [497, 202] width 225 height 28
paste input "[DEMOGRAPHIC_DATA] Music"
type input "[DEMOGRAPHIC_DATA] Music"
click at [425, 254] on input "Duration" at bounding box center [497, 245] width 225 height 28
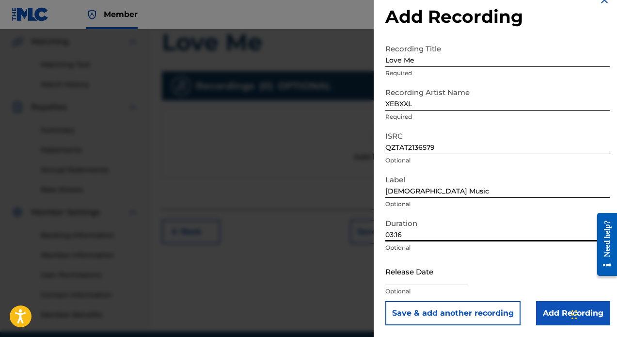
scroll to position [244, 0]
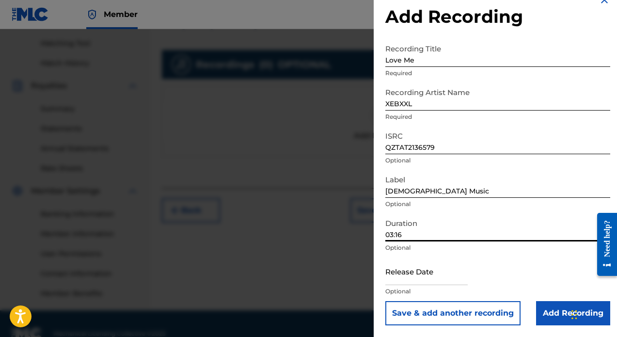
type input "03:16"
click at [416, 284] on input "text" at bounding box center [426, 271] width 82 height 28
select select "7"
select select "2025"
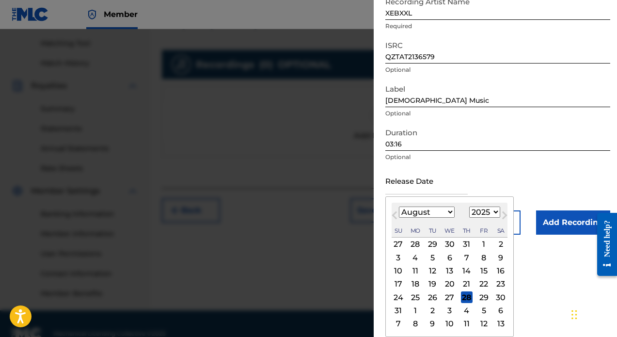
scroll to position [108, 0]
select select "11"
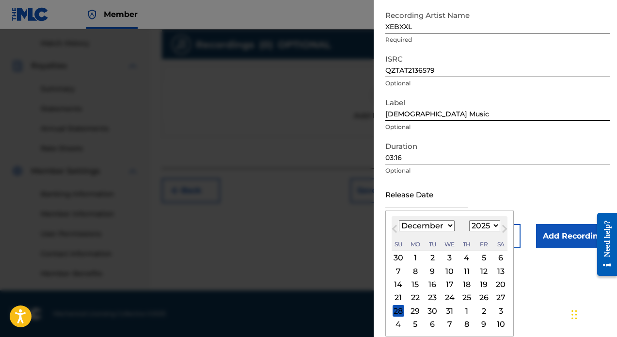
scroll to position [264, 0]
click at [461, 296] on div "25" at bounding box center [467, 298] width 12 height 12
type input "[DATE]"
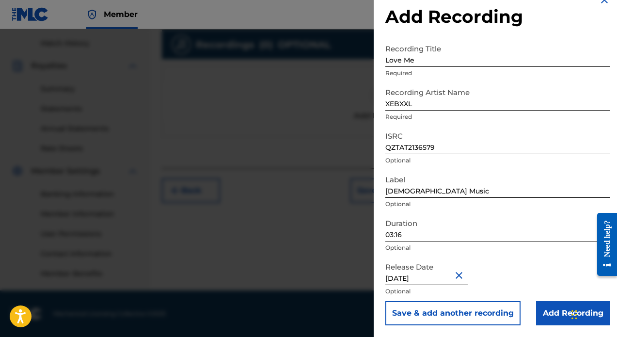
scroll to position [17, 0]
click at [450, 279] on input "[DATE]" at bounding box center [426, 271] width 82 height 28
select select "11"
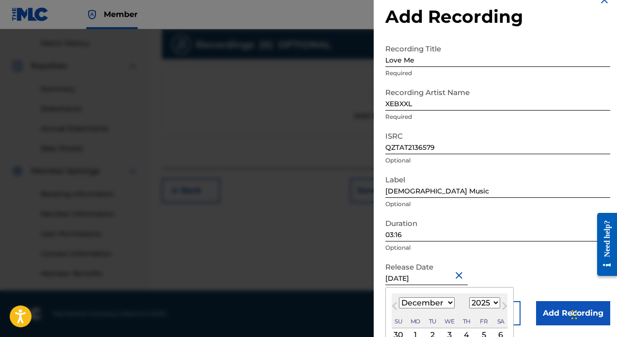
select select "2021"
click at [505, 219] on input "03:16" at bounding box center [497, 228] width 225 height 28
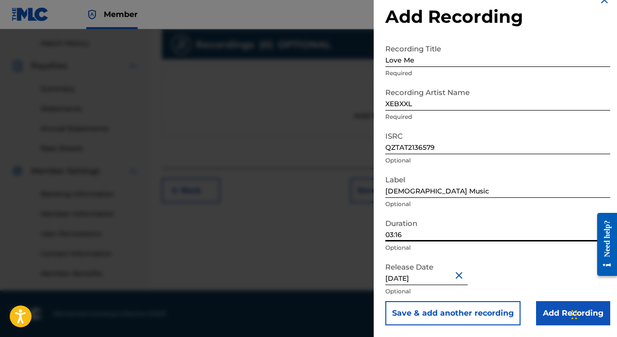
scroll to position [264, 0]
click at [457, 280] on input "[DATE]" at bounding box center [426, 271] width 82 height 28
select select "11"
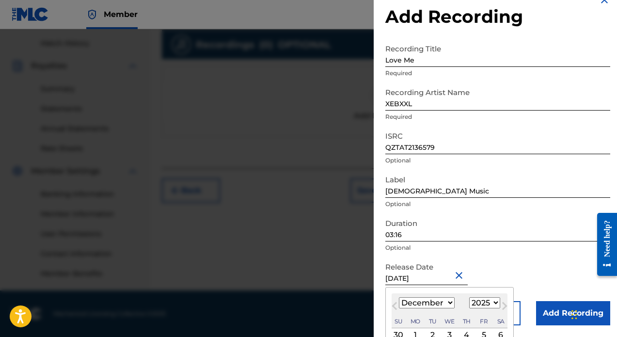
select select "2021"
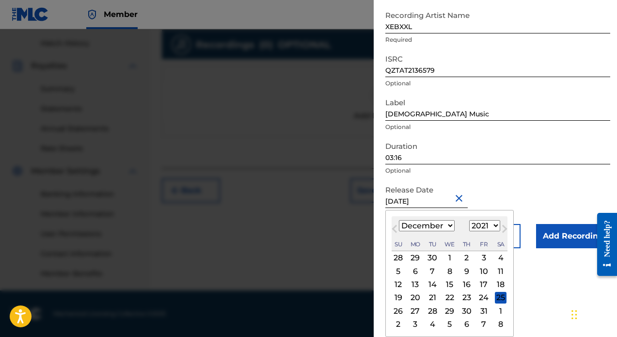
click at [495, 299] on div "25" at bounding box center [501, 298] width 12 height 12
type input "[DATE]"
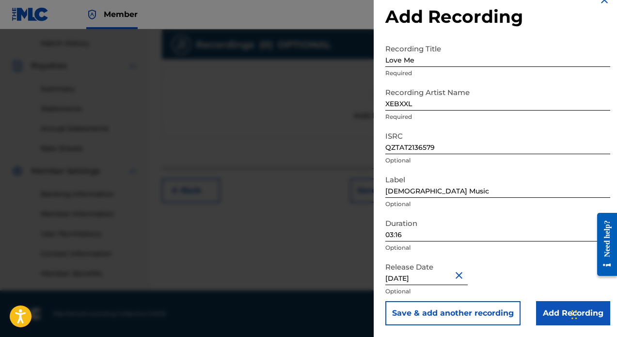
click at [490, 315] on button "Save & add another recording" at bounding box center [452, 313] width 135 height 24
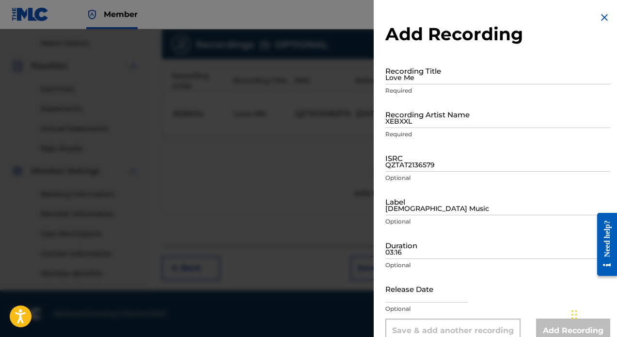
scroll to position [0, 0]
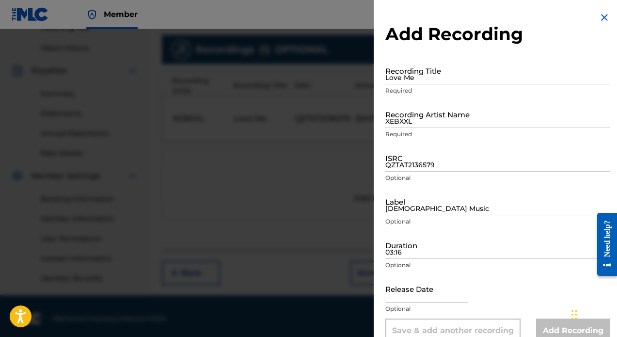
click at [603, 18] on img at bounding box center [605, 18] width 12 height 12
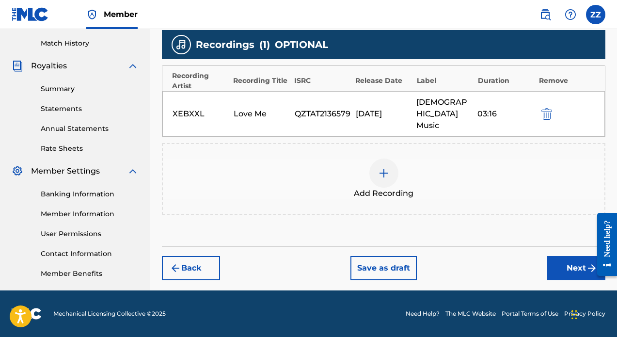
scroll to position [264, 0]
click at [559, 262] on button "Next" at bounding box center [576, 268] width 58 height 24
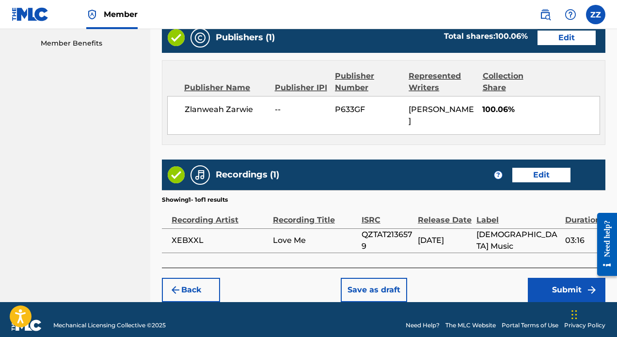
scroll to position [494, 0]
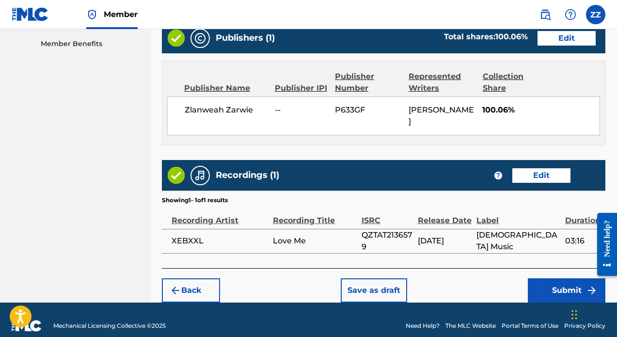
click at [569, 44] on button "Edit" at bounding box center [566, 38] width 58 height 15
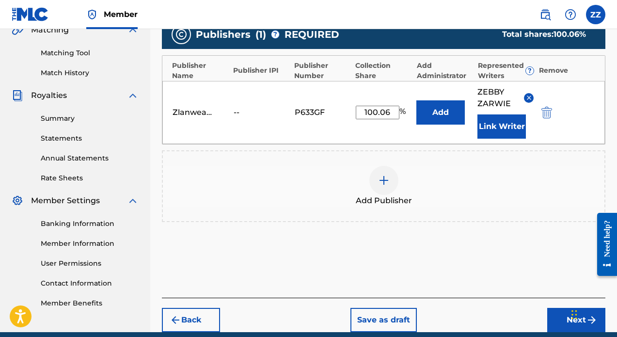
scroll to position [234, 0]
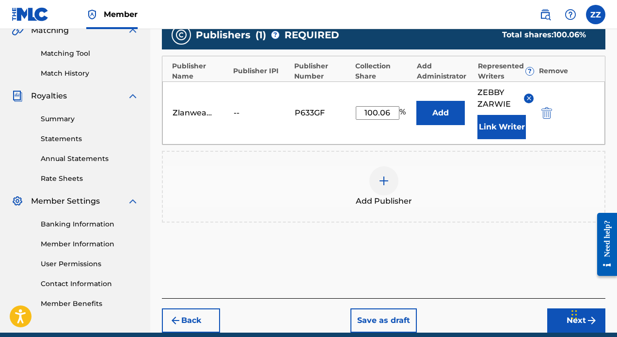
click at [233, 113] on div "[PERSON_NAME] -- P633GF 100.06 % Add [PERSON_NAME] Link Writer" at bounding box center [383, 112] width 442 height 63
click at [254, 127] on div "[PERSON_NAME] -- P633GF 100.06 % Add [PERSON_NAME] Link Writer" at bounding box center [383, 112] width 442 height 63
click at [251, 109] on div "--" at bounding box center [256, 113] width 44 height 12
click at [243, 109] on div "--" at bounding box center [256, 113] width 44 height 12
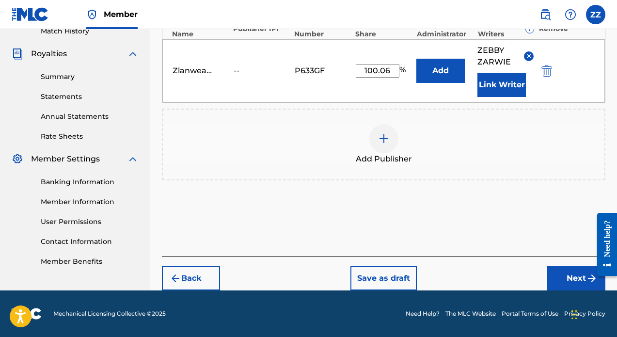
click at [558, 281] on button "Next" at bounding box center [576, 278] width 58 height 24
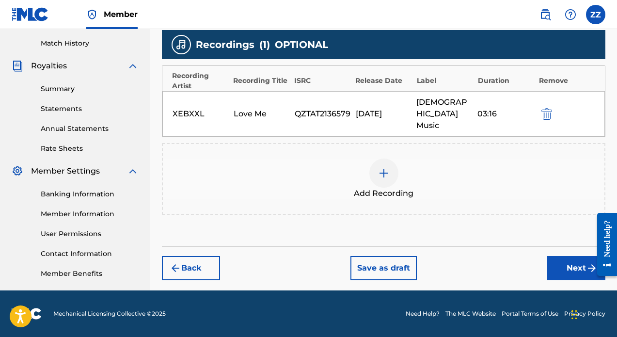
click at [558, 260] on button "Next" at bounding box center [576, 268] width 58 height 24
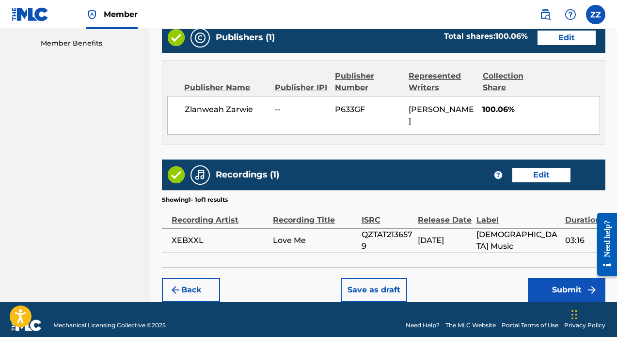
scroll to position [494, 0]
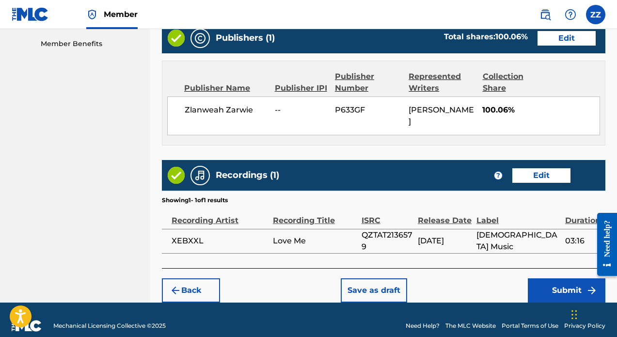
click at [562, 282] on button "Submit" at bounding box center [567, 290] width 78 height 24
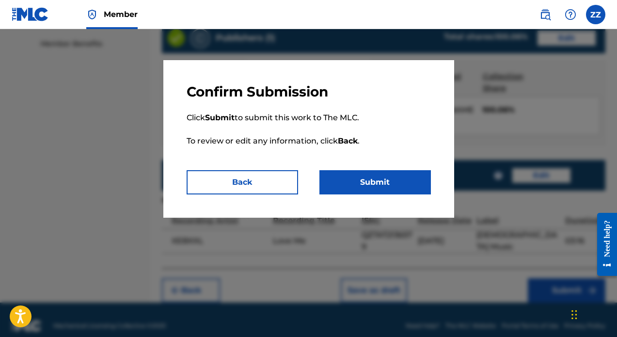
click at [386, 187] on button "Submit" at bounding box center [374, 182] width 111 height 24
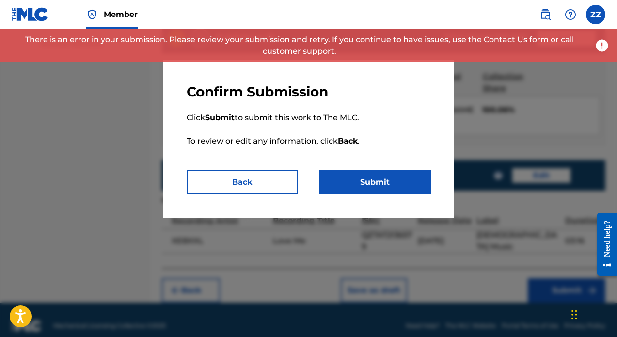
click at [384, 187] on button "Submit" at bounding box center [374, 182] width 111 height 24
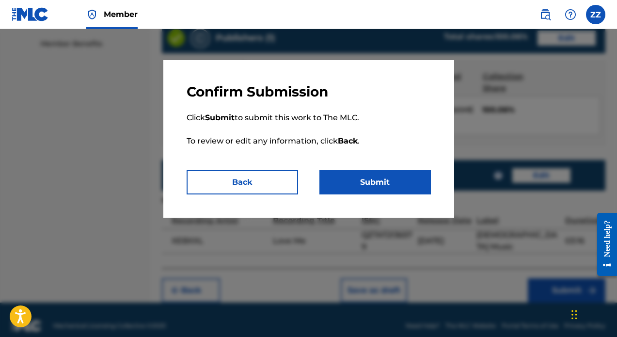
click at [354, 184] on button "Submit" at bounding box center [374, 182] width 111 height 24
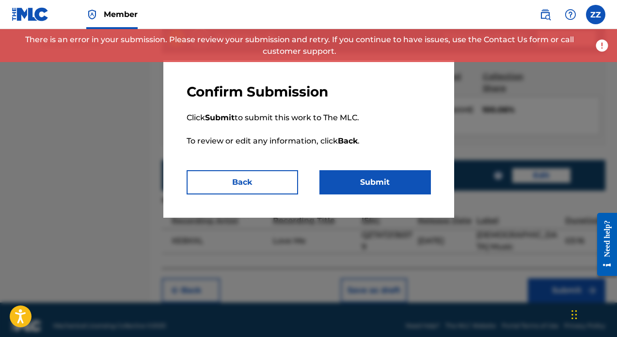
click at [271, 177] on button "Back" at bounding box center [242, 182] width 111 height 24
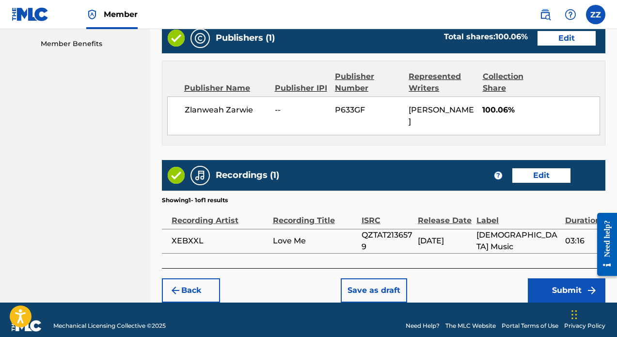
click at [204, 278] on button "Back" at bounding box center [191, 290] width 58 height 24
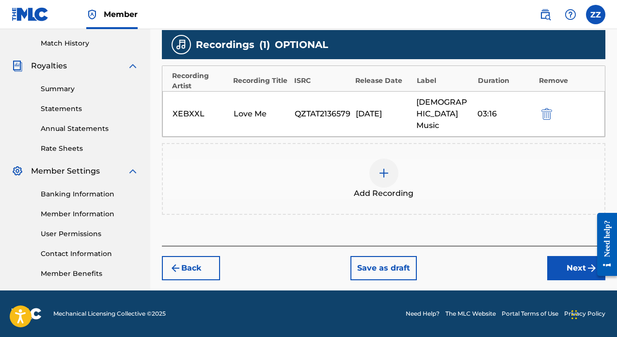
click at [202, 256] on button "Back" at bounding box center [191, 268] width 58 height 24
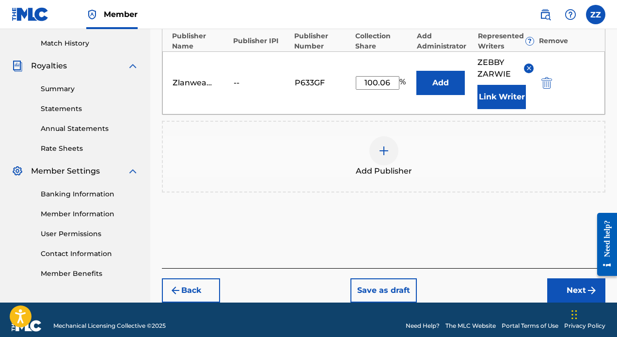
click at [190, 78] on div "Zlanweah Zarwie" at bounding box center [195, 83] width 44 height 12
click at [194, 83] on div "Zlanweah Zarwie" at bounding box center [195, 83] width 44 height 12
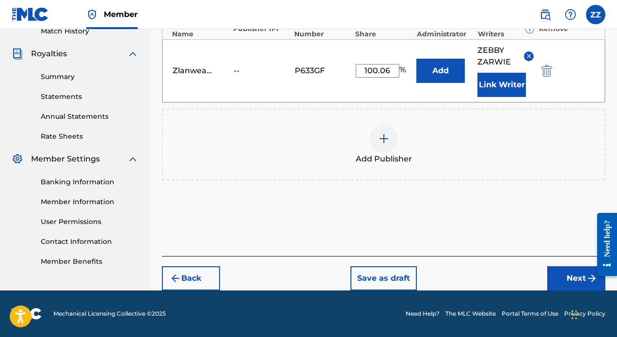
scroll to position [276, 0]
click at [206, 277] on button "Back" at bounding box center [191, 278] width 58 height 24
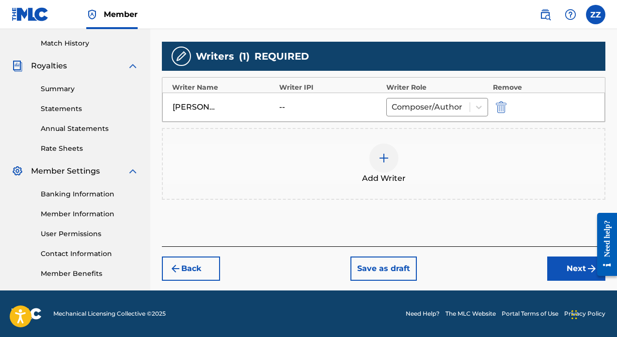
click at [296, 107] on div "--" at bounding box center [301, 107] width 44 height 12
click at [296, 110] on div "--" at bounding box center [301, 107] width 44 height 12
click at [290, 109] on div "--" at bounding box center [301, 107] width 44 height 12
click at [285, 109] on div "--" at bounding box center [301, 107] width 44 height 12
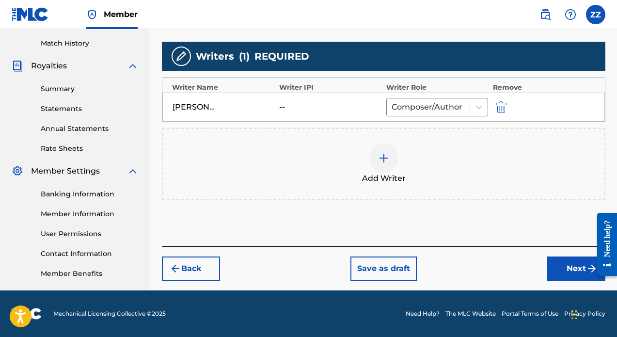
click at [283, 107] on div "--" at bounding box center [301, 107] width 44 height 12
click at [300, 108] on div "--" at bounding box center [301, 107] width 44 height 12
click at [384, 163] on img at bounding box center [384, 158] width 12 height 12
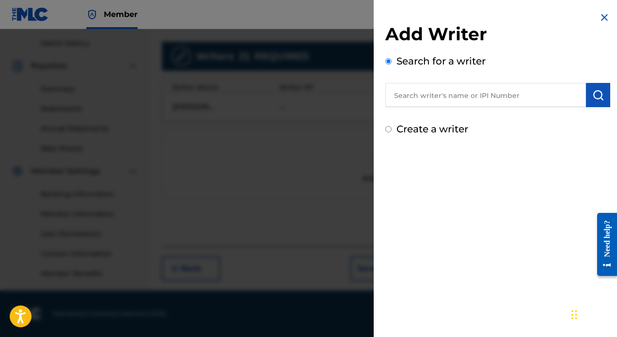
click at [469, 100] on input "text" at bounding box center [485, 95] width 201 height 24
click at [496, 93] on input "text" at bounding box center [485, 95] width 201 height 24
paste input "01181497046"
type input "01181497046"
click at [601, 96] on button "submit" at bounding box center [598, 95] width 24 height 24
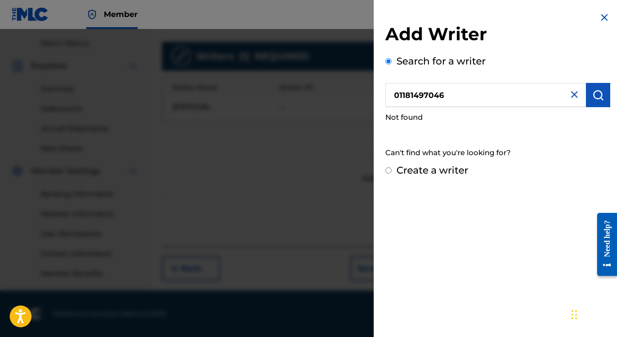
click at [471, 139] on div "Search for a writer 01181497046 Not found Can't find what you're looking for?" at bounding box center [497, 108] width 225 height 109
click at [605, 17] on img at bounding box center [605, 18] width 12 height 12
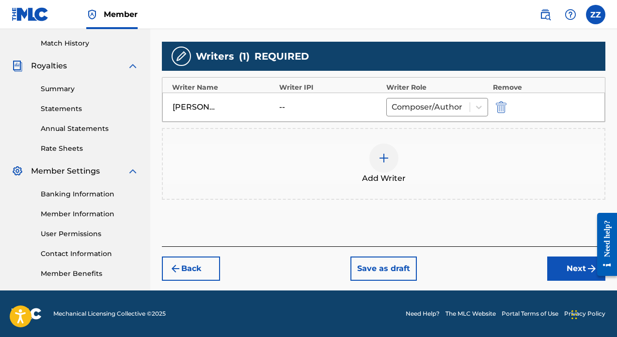
click at [204, 269] on button "Back" at bounding box center [191, 268] width 58 height 24
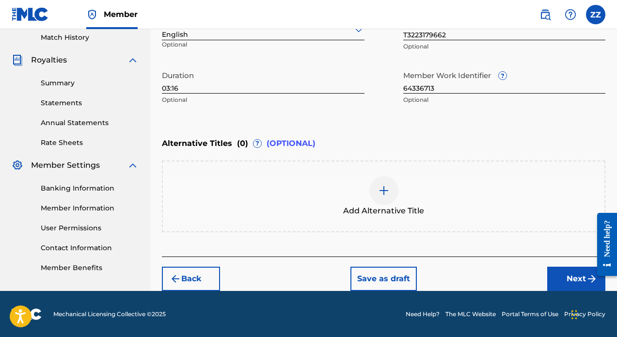
click at [206, 276] on button "Back" at bounding box center [191, 279] width 58 height 24
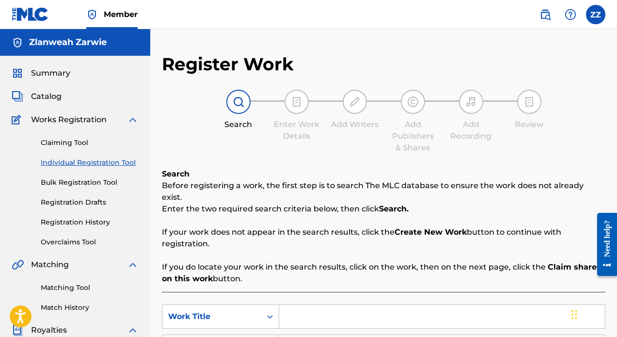
scroll to position [0, 0]
click at [528, 103] on img at bounding box center [529, 102] width 12 height 12
click at [472, 106] on img at bounding box center [471, 102] width 12 height 12
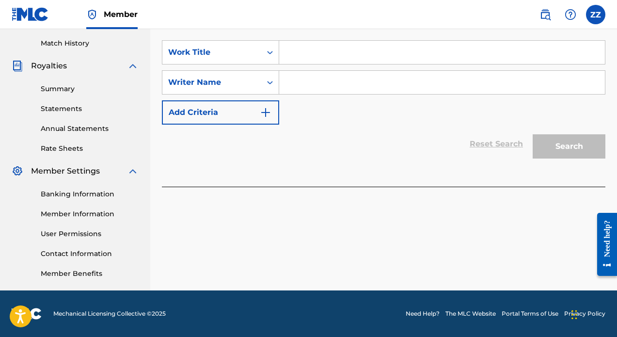
click at [551, 142] on div "Search" at bounding box center [567, 144] width 78 height 39
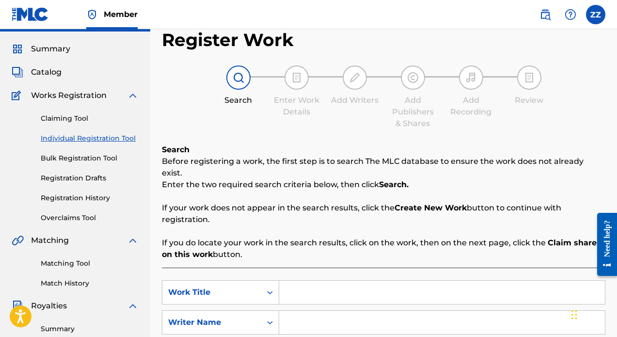
scroll to position [7, 0]
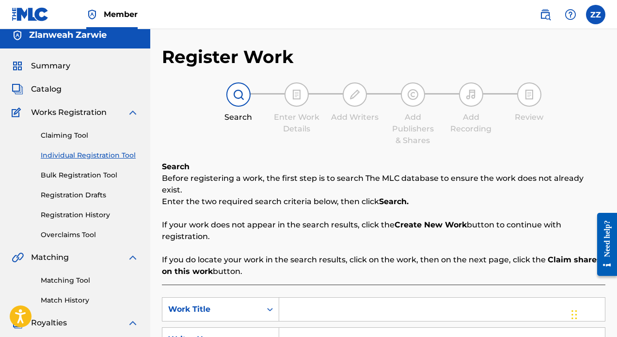
click at [50, 83] on div "Summary Catalog Works Registration Claiming Tool Individual Registration Tool B…" at bounding box center [75, 297] width 150 height 499
click at [82, 174] on link "Bulk Registration Tool" at bounding box center [90, 175] width 98 height 10
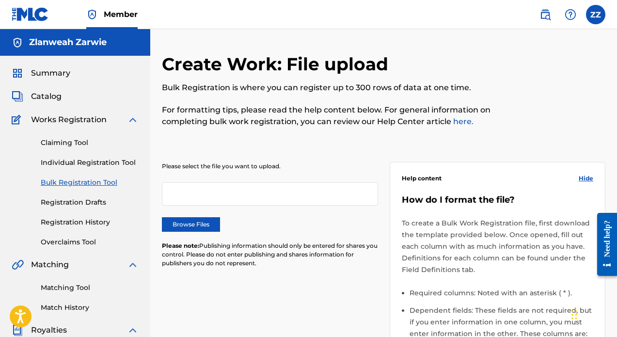
click at [237, 195] on div at bounding box center [270, 193] width 216 height 23
click at [258, 177] on div "Please select the file you want to upload. Browse Files Please note: Publishing…" at bounding box center [270, 220] width 216 height 117
click at [249, 187] on div at bounding box center [270, 193] width 216 height 23
click at [248, 196] on div at bounding box center [270, 193] width 216 height 23
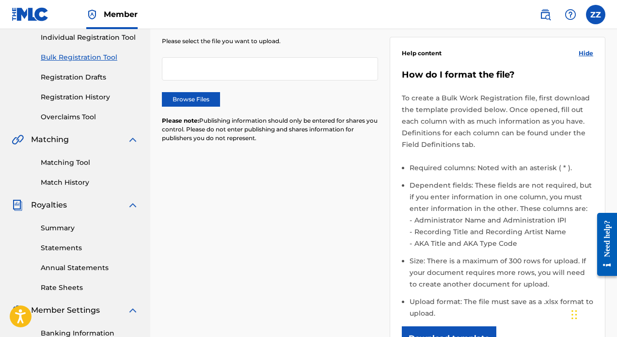
scroll to position [169, 0]
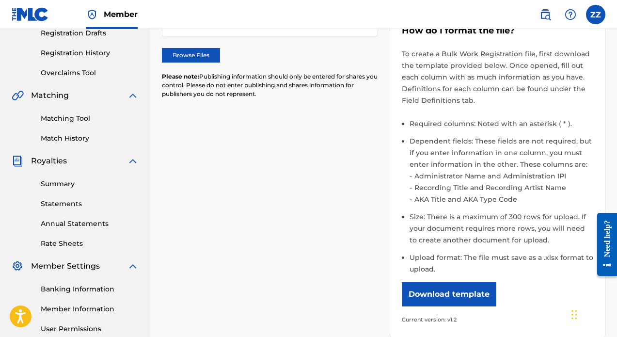
click at [198, 54] on label "Browse Files" at bounding box center [191, 55] width 58 height 15
click at [0, 0] on input "Browse Files" at bounding box center [0, 0] width 0 height 0
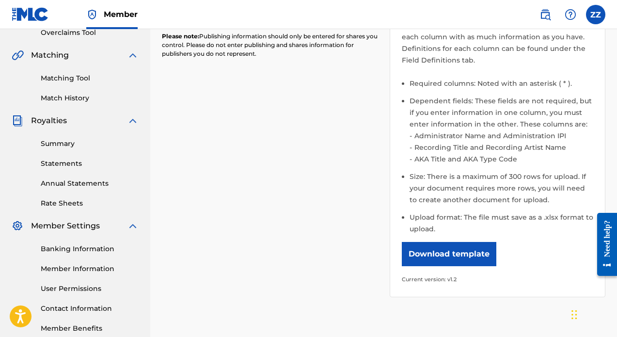
scroll to position [45, 0]
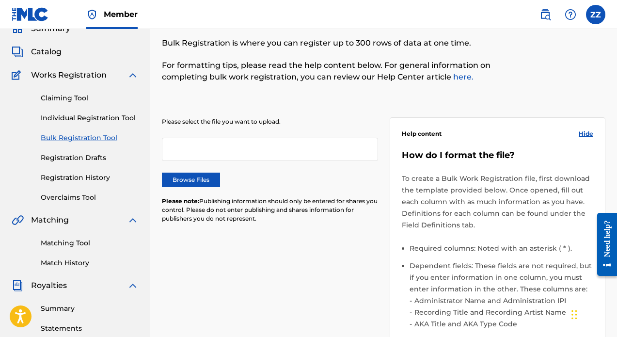
click at [77, 95] on link "Claiming Tool" at bounding box center [90, 98] width 98 height 10
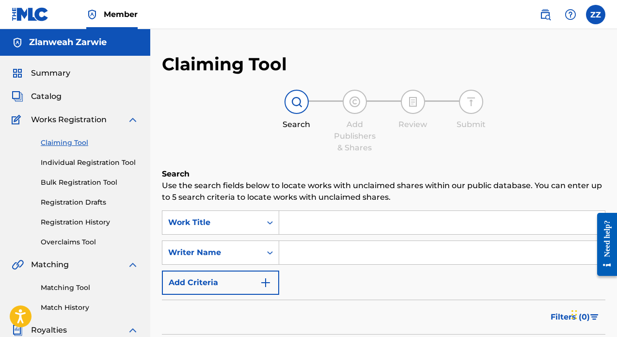
click at [118, 159] on link "Individual Registration Tool" at bounding box center [90, 163] width 98 height 10
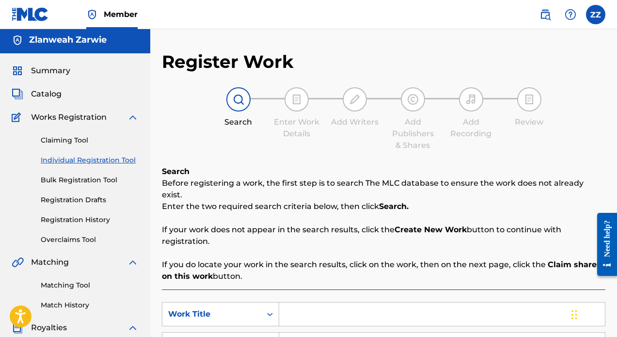
scroll to position [1, 0]
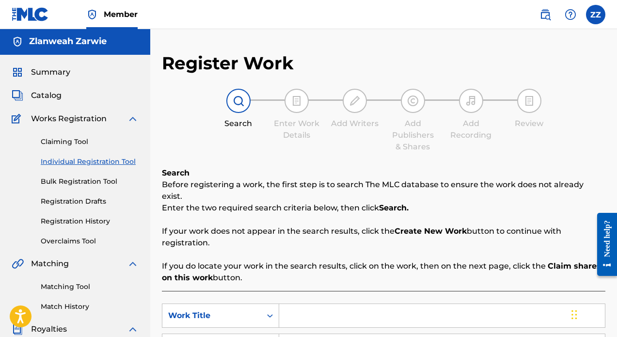
click at [89, 142] on link "Claiming Tool" at bounding box center [90, 142] width 98 height 10
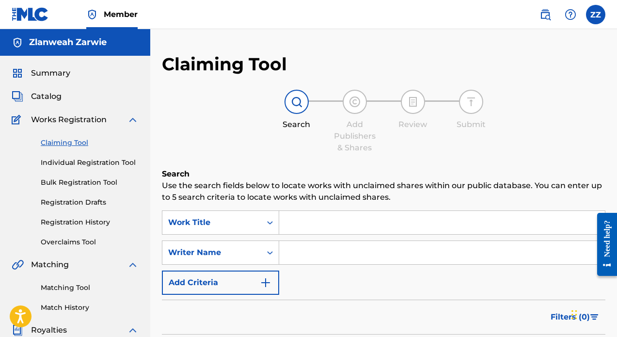
click at [310, 223] on input "Search Form" at bounding box center [442, 222] width 326 height 23
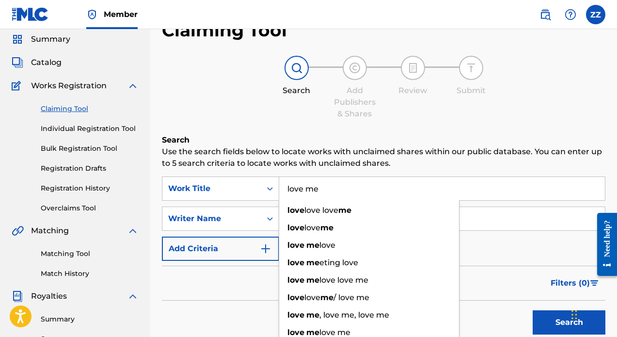
scroll to position [39, 0]
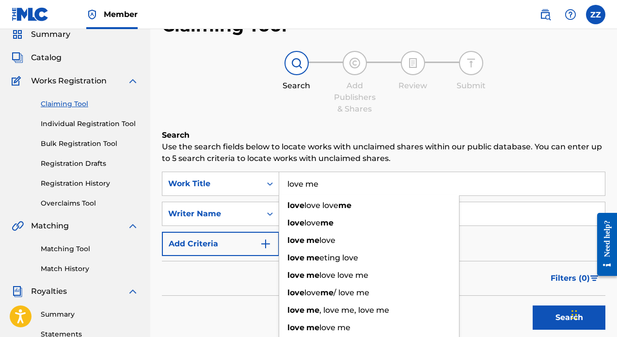
type input "love me"
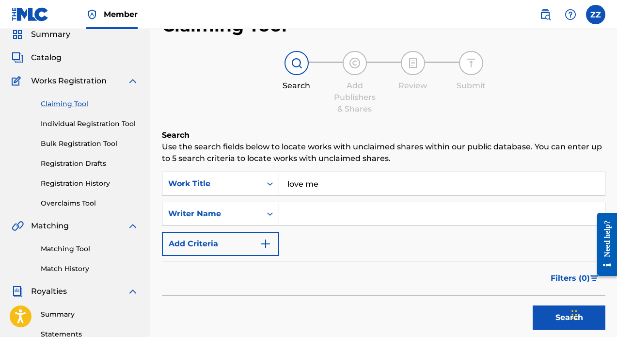
click at [236, 282] on div "Filters ( 0 )" at bounding box center [383, 278] width 443 height 35
click at [347, 182] on input "love me" at bounding box center [442, 183] width 326 height 23
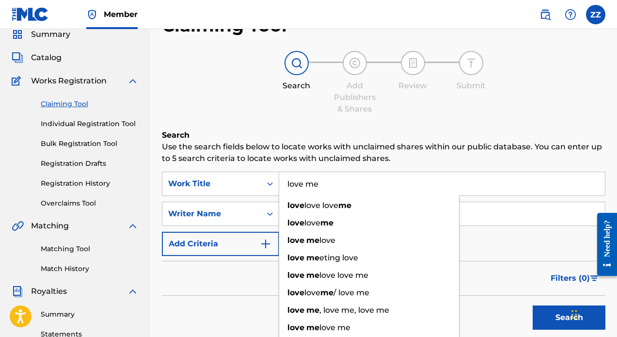
click at [347, 182] on input "love me" at bounding box center [442, 183] width 326 height 23
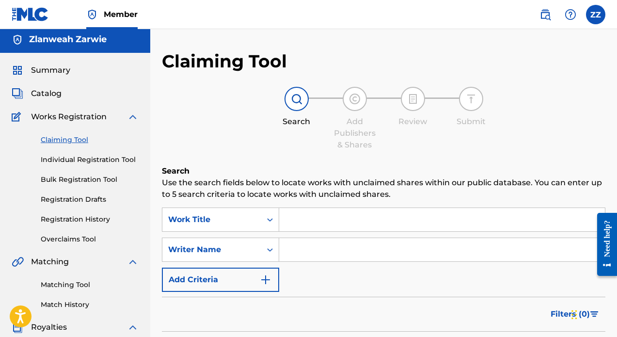
scroll to position [0, 0]
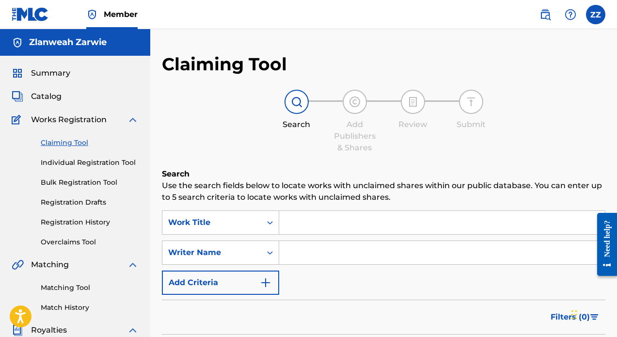
click at [76, 161] on link "Individual Registration Tool" at bounding box center [90, 163] width 98 height 10
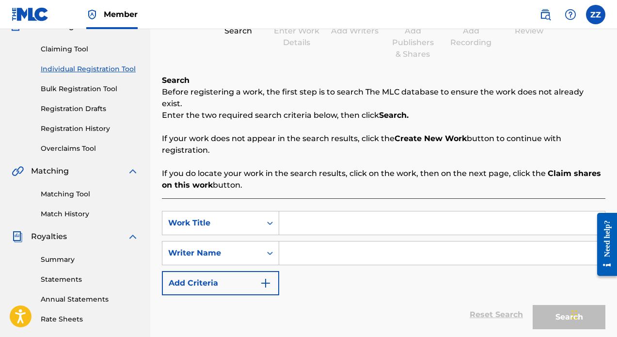
scroll to position [118, 0]
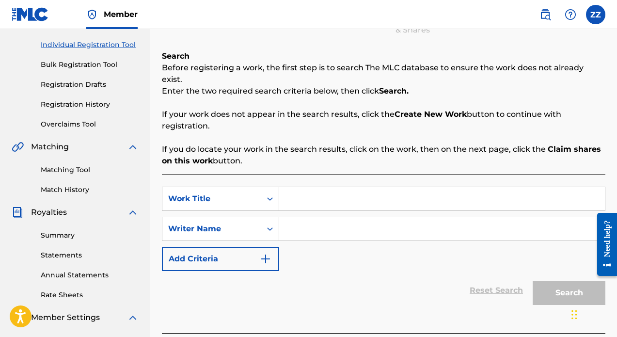
click at [314, 188] on input "Search Form" at bounding box center [442, 198] width 326 height 23
type input "love me"
click at [301, 219] on input "Search Form" at bounding box center [442, 228] width 326 height 23
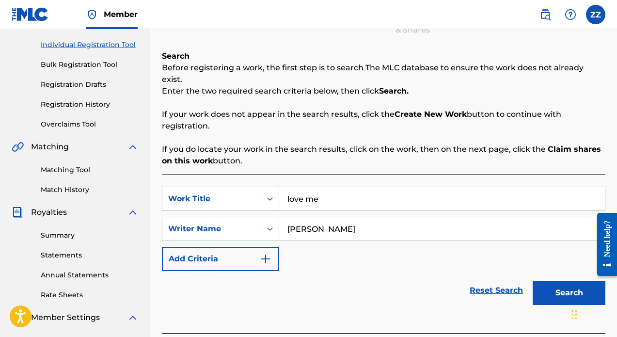
type input "[PERSON_NAME]"
click at [565, 282] on button "Search" at bounding box center [569, 293] width 73 height 24
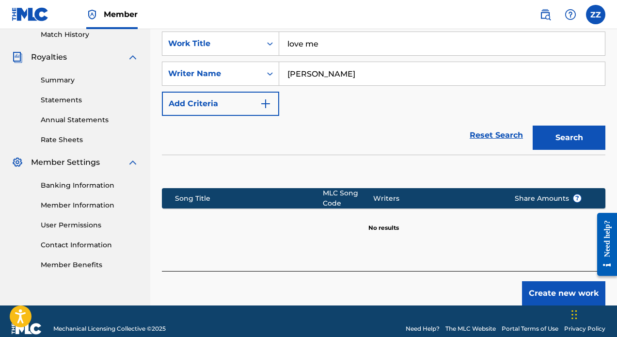
scroll to position [276, 0]
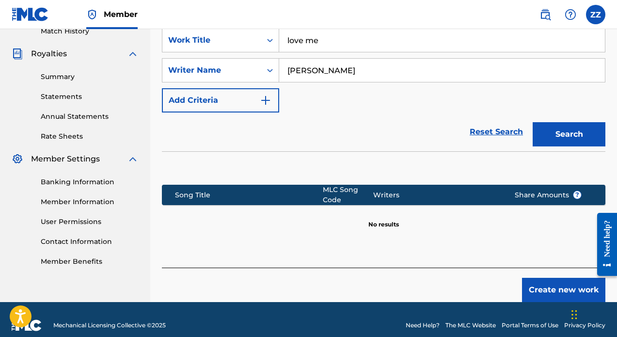
click at [569, 278] on button "Create new work" at bounding box center [563, 290] width 83 height 24
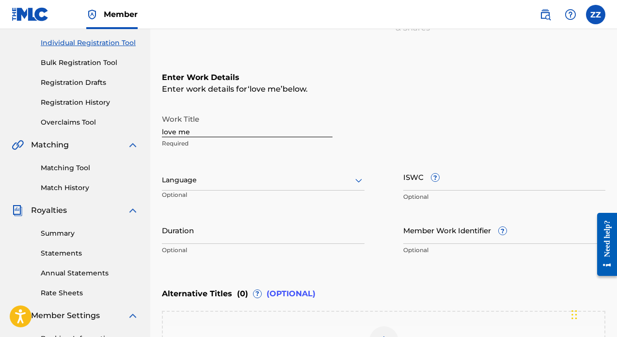
scroll to position [122, 0]
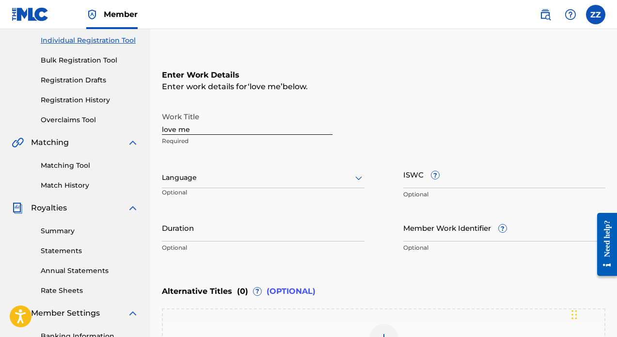
click at [321, 176] on div at bounding box center [263, 178] width 203 height 12
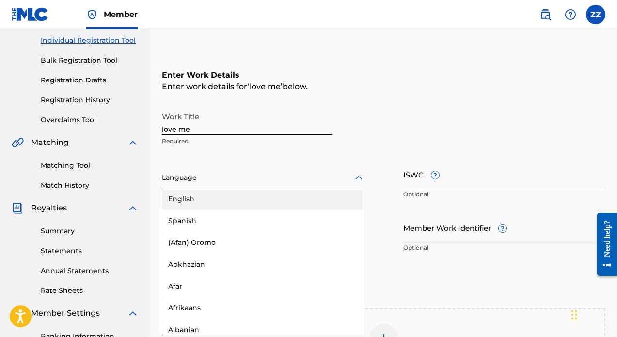
click at [277, 197] on div "English" at bounding box center [263, 199] width 202 height 22
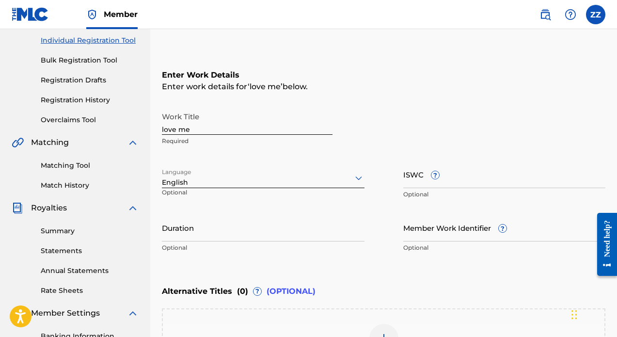
click at [444, 186] on input "ISWC ?" at bounding box center [504, 174] width 203 height 28
paste input "T-322.317.966-2"
type input "T-322.317.966-2"
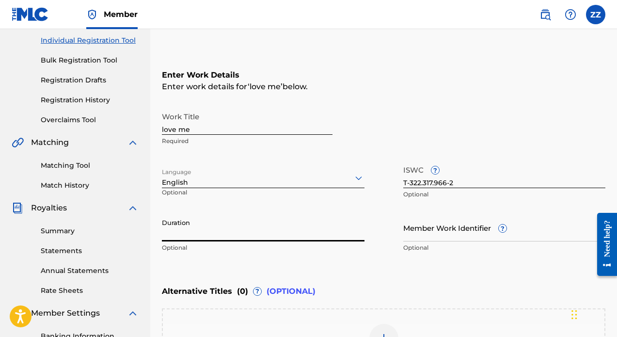
click at [290, 234] on input "Duration" at bounding box center [263, 228] width 203 height 28
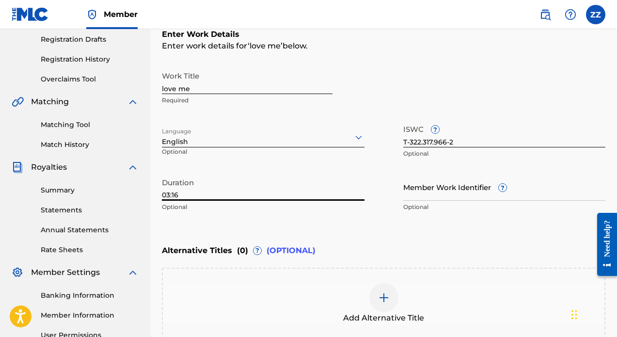
scroll to position [163, 0]
type input "03:16"
click at [450, 195] on input "Member Work Identifier ?" at bounding box center [504, 187] width 203 height 28
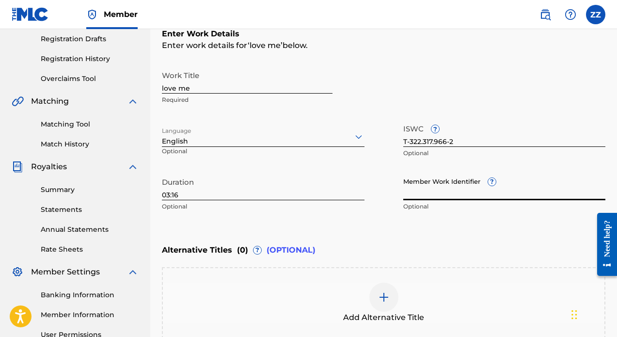
paste input "64336713"
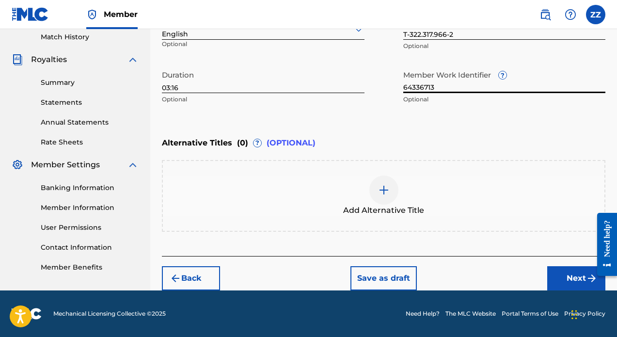
scroll to position [270, 0]
type input "64336713"
click at [561, 277] on button "Next" at bounding box center [576, 278] width 58 height 24
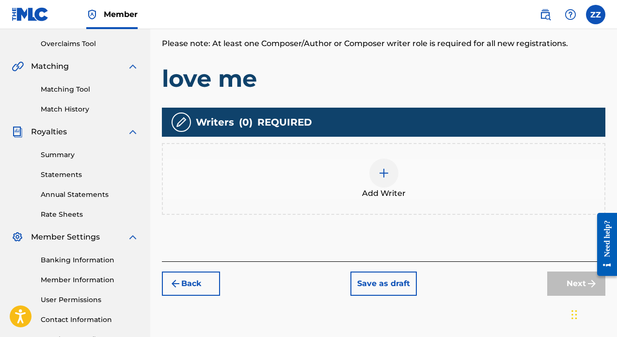
scroll to position [172, 0]
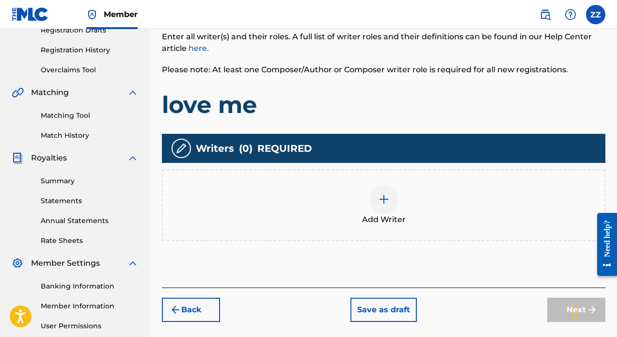
click at [394, 190] on div at bounding box center [383, 199] width 29 height 29
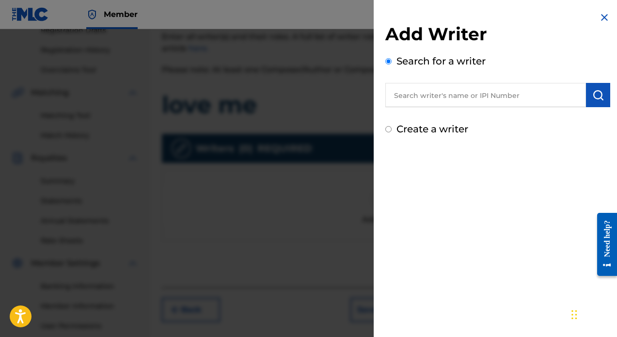
click at [471, 86] on input "text" at bounding box center [485, 95] width 201 height 24
type input "zlanweah zarwie"
click at [592, 94] on img "submit" at bounding box center [598, 95] width 12 height 12
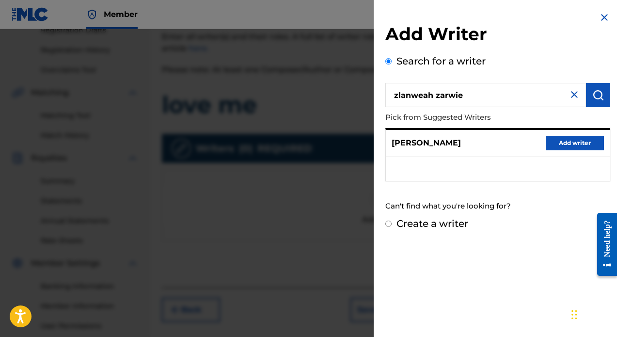
click at [557, 142] on button "Add writer" at bounding box center [575, 143] width 58 height 15
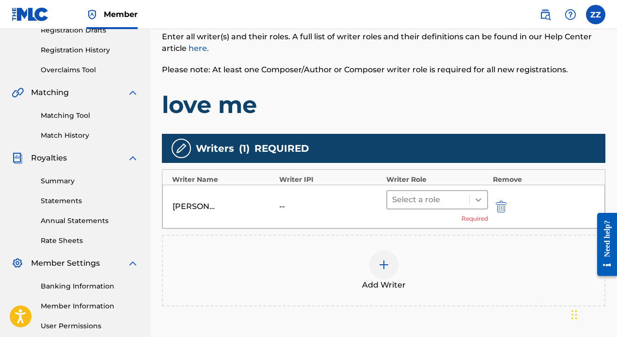
click at [473, 198] on icon at bounding box center [478, 200] width 10 height 10
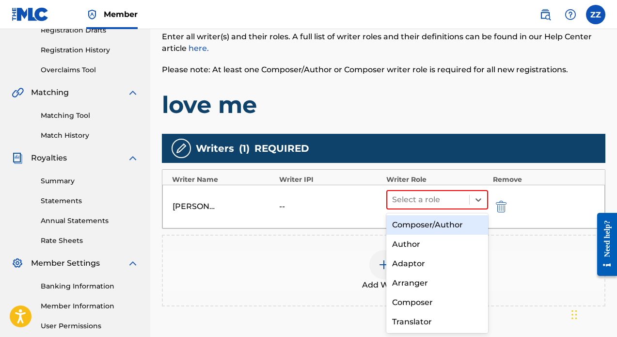
click at [447, 222] on div "Composer/Author" at bounding box center [437, 224] width 102 height 19
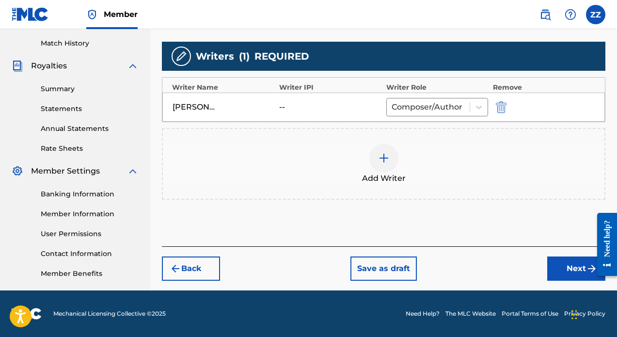
click at [557, 268] on button "Next" at bounding box center [576, 268] width 58 height 24
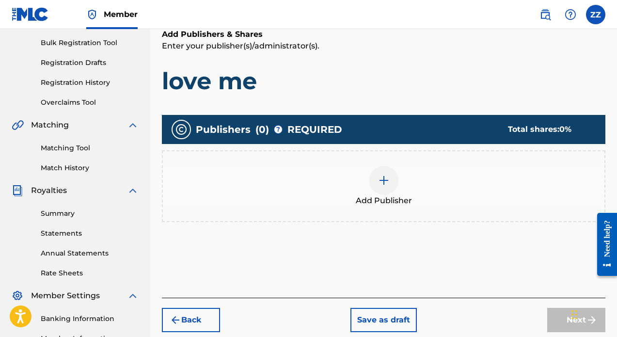
scroll to position [142, 0]
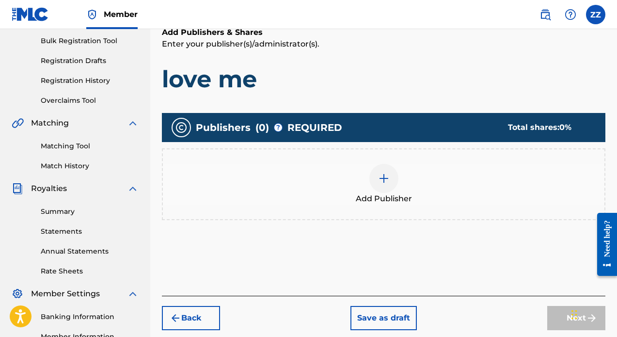
click at [383, 181] on img at bounding box center [384, 179] width 12 height 12
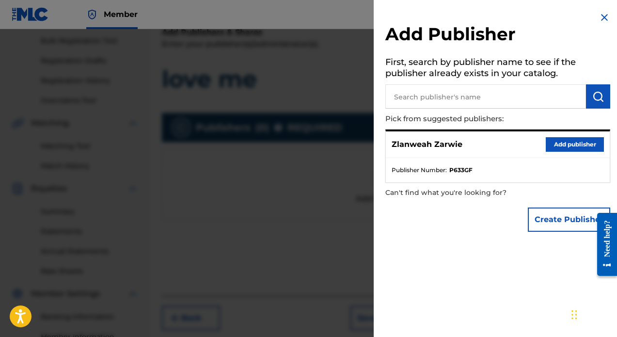
click at [567, 143] on button "Add publisher" at bounding box center [575, 144] width 58 height 15
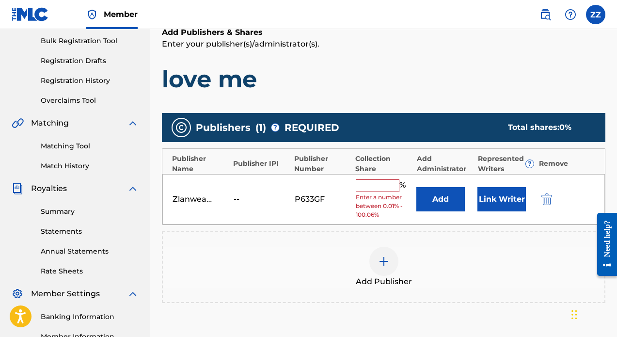
click at [394, 183] on input "text" at bounding box center [378, 185] width 44 height 13
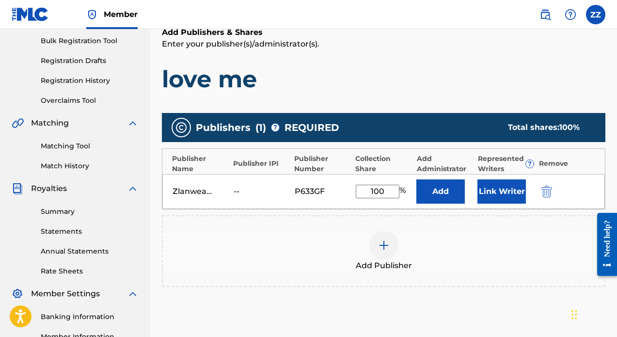
type input "100"
click at [441, 196] on button "Add" at bounding box center [440, 191] width 48 height 24
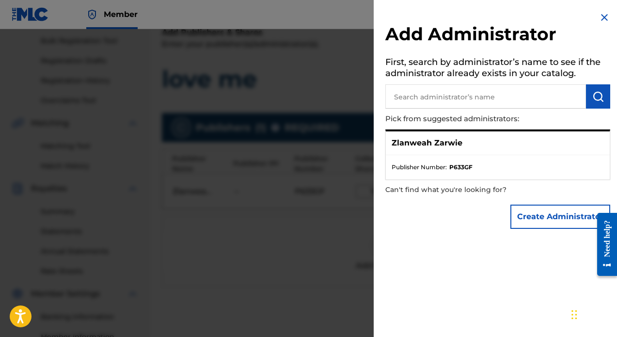
click at [479, 143] on div "Zlanweah Zarwie" at bounding box center [498, 143] width 224 height 24
click at [532, 209] on button "Create Administrator" at bounding box center [560, 217] width 100 height 24
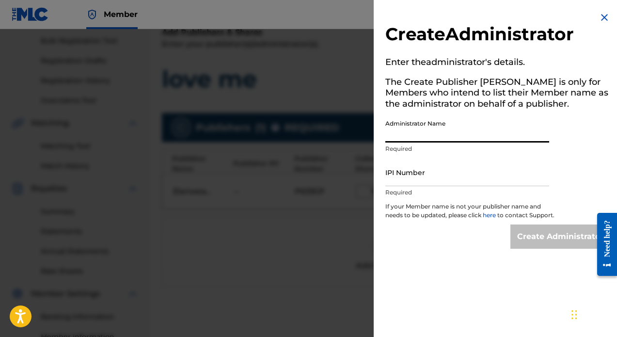
click at [460, 132] on input "Administrator Name" at bounding box center [467, 129] width 164 height 28
type input "Zlanweah Zarwie"
click at [421, 179] on input "IPI Number" at bounding box center [467, 172] width 164 height 28
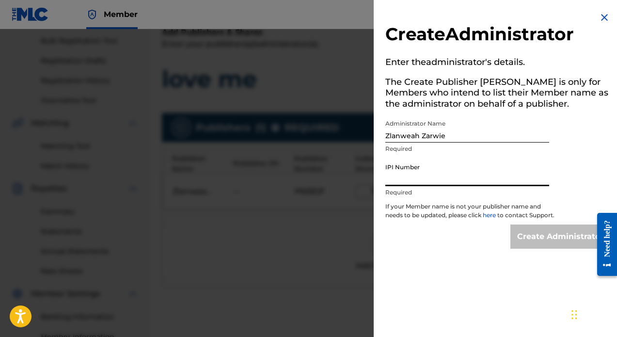
click at [469, 181] on input "IPI Number" at bounding box center [467, 172] width 164 height 28
paste input "00686021835"
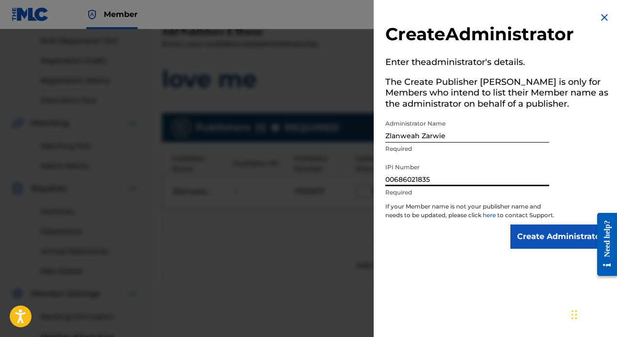
type input "00686021835"
click at [451, 224] on p "If your Member name is not your publisher name and needs to be updated, please …" at bounding box center [470, 213] width 170 height 22
click at [455, 139] on input "Zlanweah Zarwie" at bounding box center [467, 129] width 164 height 28
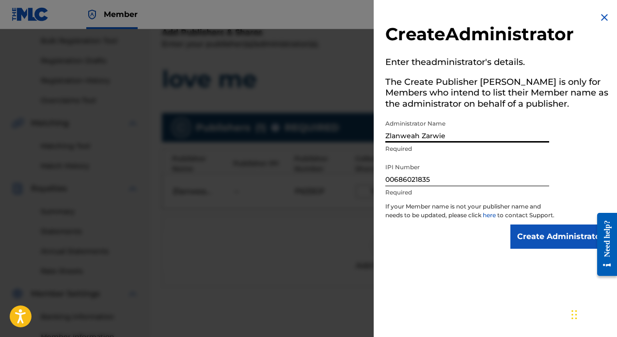
click at [455, 139] on input "Zlanweah Zarwie" at bounding box center [467, 129] width 164 height 28
type input "Manuscript"
click at [487, 142] on div "Administrator Name Manuscript Required" at bounding box center [467, 137] width 164 height 44
click at [488, 113] on h5 "The Create Publisher [PERSON_NAME] is only for Members who intend to list their…" at bounding box center [497, 95] width 225 height 42
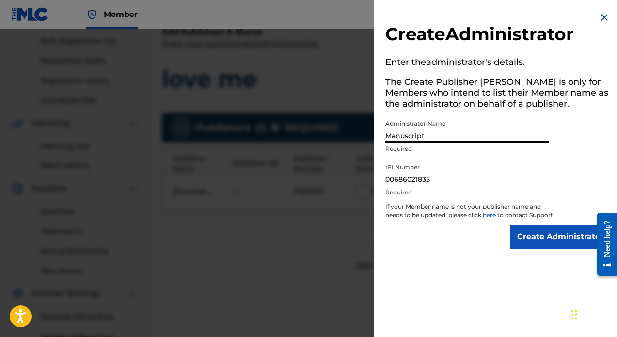
click at [430, 138] on input "Manuscript" at bounding box center [467, 129] width 164 height 28
click at [439, 180] on input "00686021835" at bounding box center [467, 172] width 164 height 28
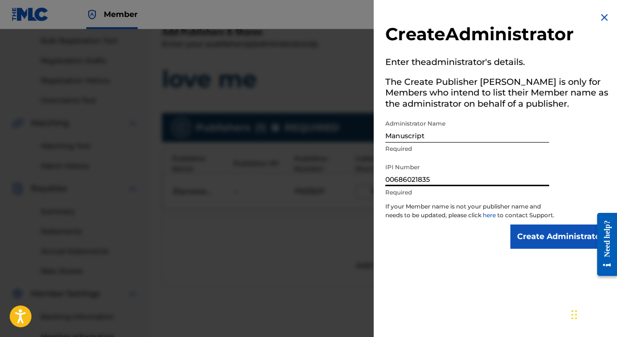
click at [439, 180] on input "00686021835" at bounding box center [467, 172] width 164 height 28
paste input "1181497046"
type input "01181497046"
click at [439, 132] on input "Manuscript" at bounding box center [467, 129] width 164 height 28
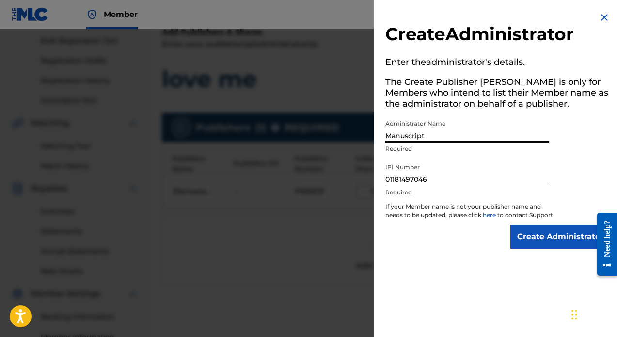
click at [439, 132] on input "Manuscript" at bounding box center [467, 129] width 164 height 28
type input "[PERSON_NAME]"
click at [474, 112] on h5 "The Create Publisher [PERSON_NAME] is only for Members who intend to list their…" at bounding box center [497, 95] width 225 height 42
click at [523, 243] on input "Create Administrator" at bounding box center [560, 236] width 100 height 24
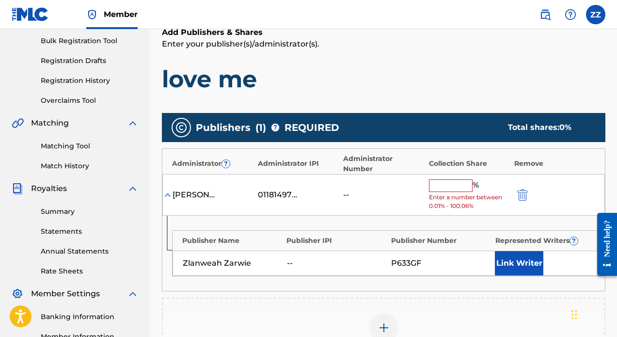
click at [450, 179] on input "text" at bounding box center [451, 185] width 44 height 13
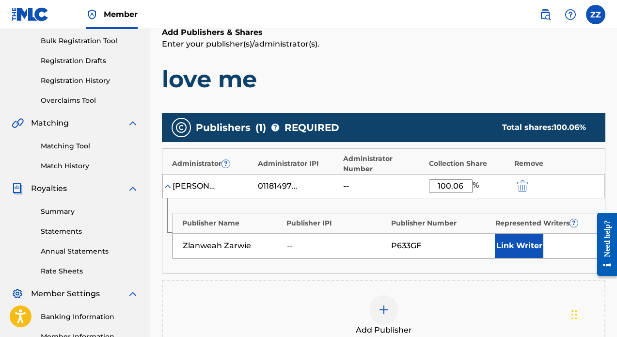
type input "100.06"
click at [440, 128] on div "Publishers ( 1 ) ? REQUIRED Total shares: 100.06 %" at bounding box center [383, 127] width 443 height 29
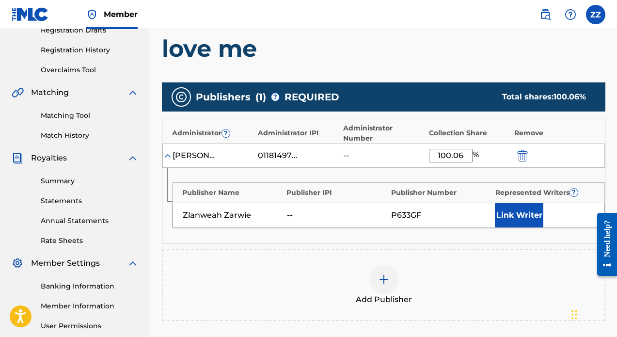
scroll to position [173, 0]
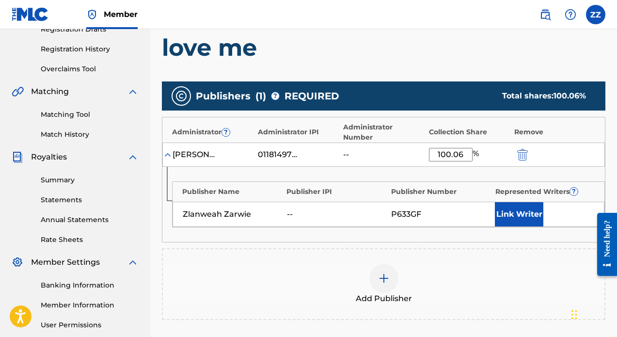
click at [513, 202] on button "Link Writer" at bounding box center [519, 214] width 48 height 24
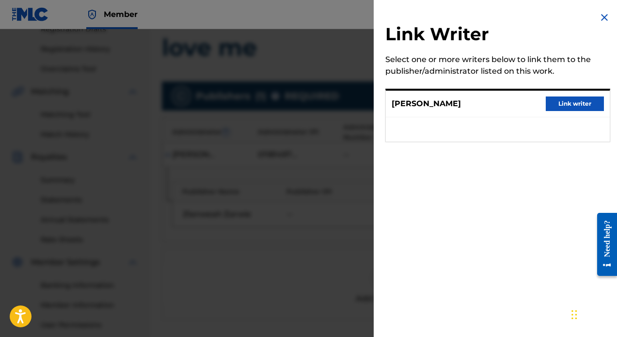
click at [573, 107] on button "Link writer" at bounding box center [575, 103] width 58 height 15
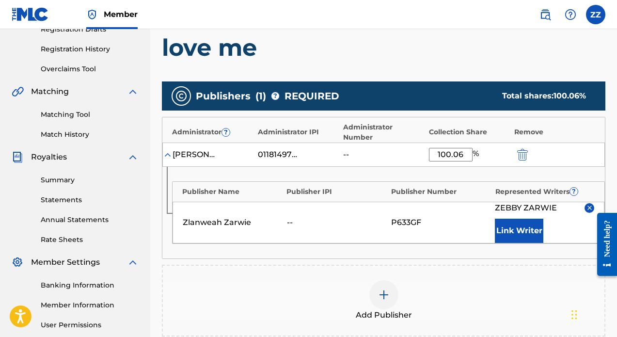
click at [461, 251] on div "Publishers ( 1 ) ? REQUIRED Total shares: 100.06 % Administrator ? Administrato…" at bounding box center [383, 208] width 443 height 255
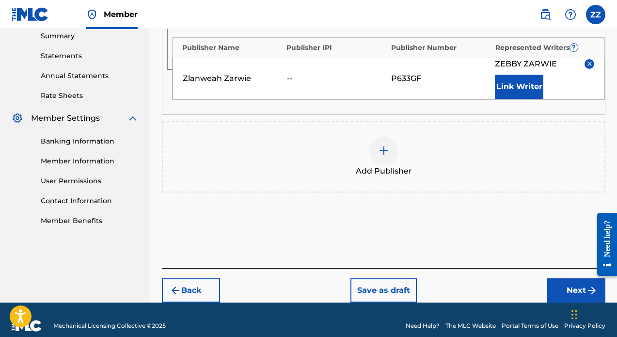
click at [572, 280] on button "Next" at bounding box center [576, 290] width 58 height 24
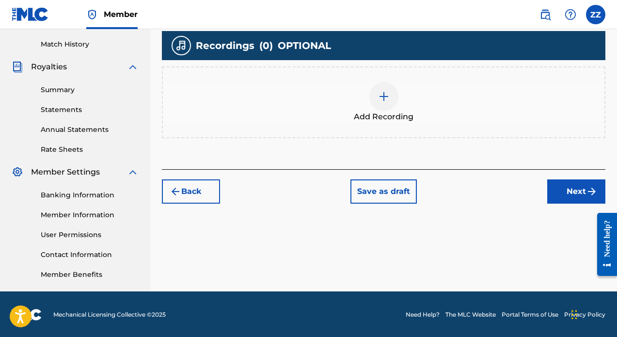
scroll to position [162, 0]
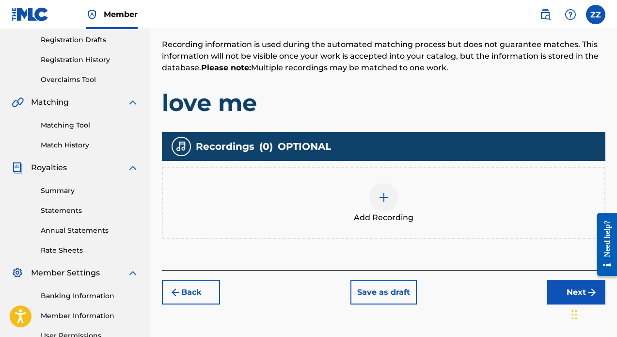
click at [390, 200] on div at bounding box center [383, 197] width 29 height 29
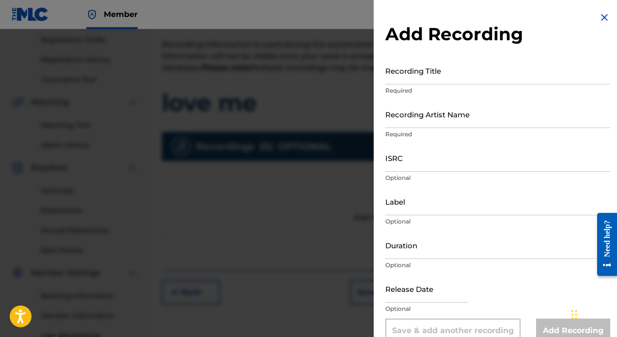
click at [423, 72] on input "Recording Title" at bounding box center [497, 71] width 225 height 28
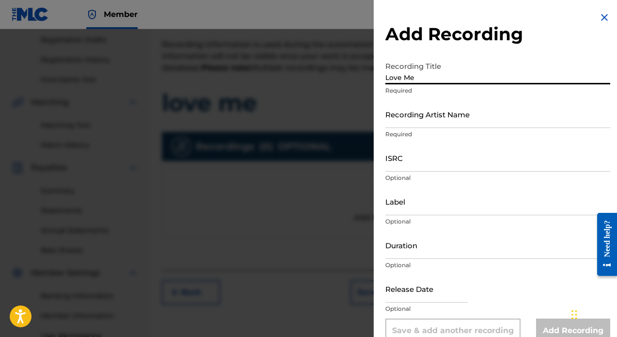
type input "Love Me"
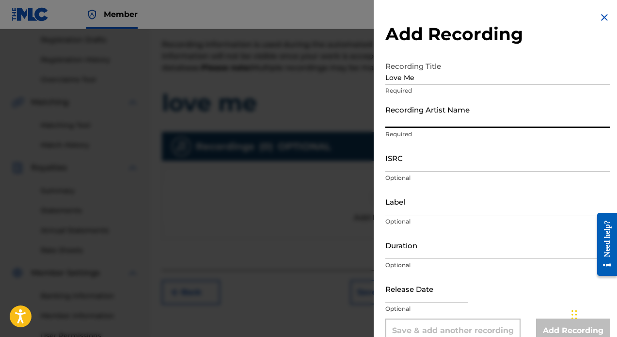
click at [434, 123] on input "Recording Artist Name" at bounding box center [497, 114] width 225 height 28
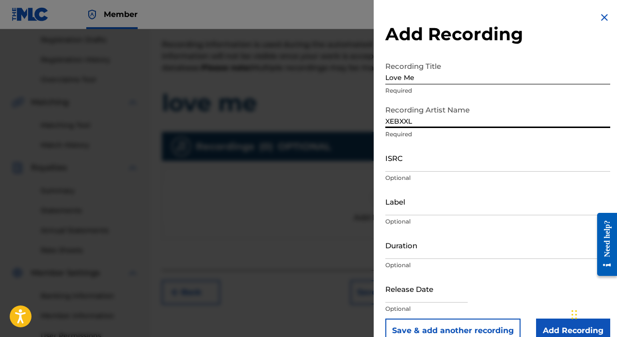
type input "XEBXXL"
click at [441, 162] on input "ISRC" at bounding box center [497, 158] width 225 height 28
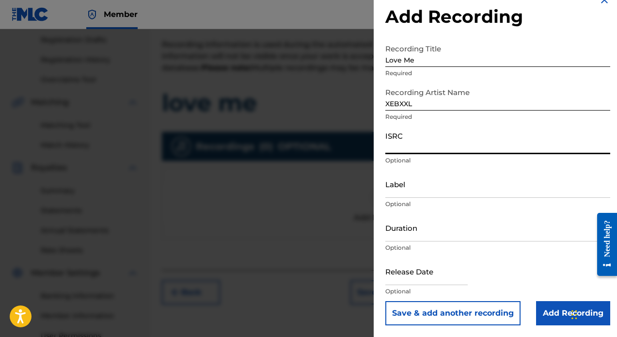
scroll to position [17, 0]
paste input "QZTAT2136579"
type input "QZTAT2136579"
click at [430, 189] on input "Label" at bounding box center [497, 184] width 225 height 28
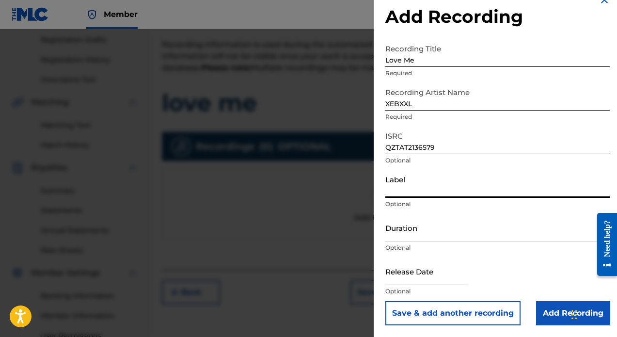
paste input "[DEMOGRAPHIC_DATA] Music"
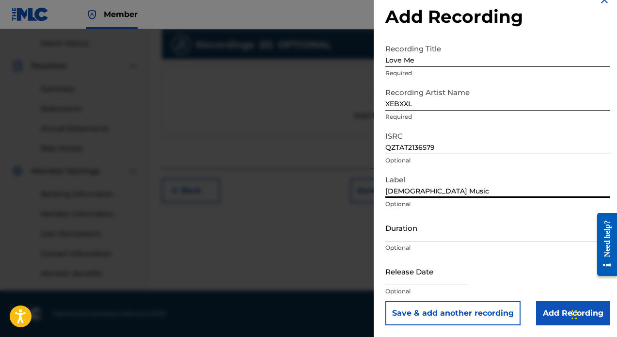
scroll to position [264, 0]
type input "[DEMOGRAPHIC_DATA] Music"
click at [426, 236] on input "Duration" at bounding box center [497, 228] width 225 height 28
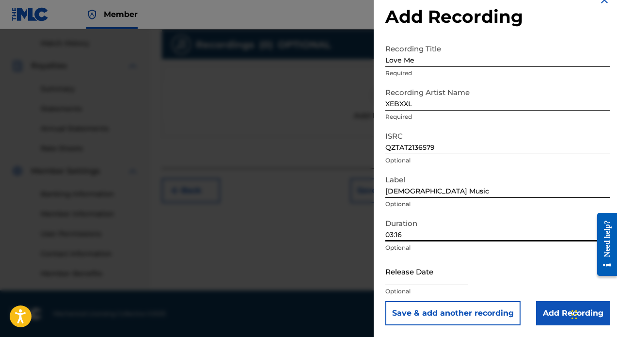
type input "03:16"
click at [448, 275] on input "text" at bounding box center [426, 271] width 82 height 28
select select "7"
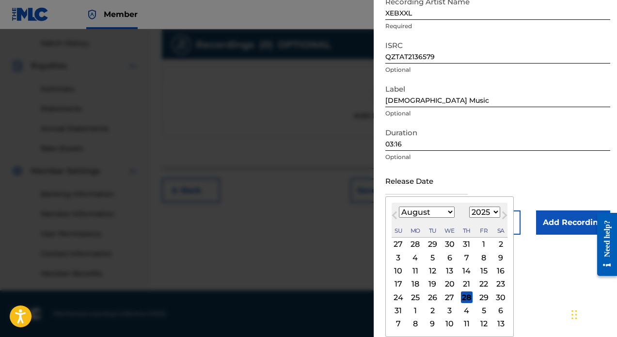
select select "2021"
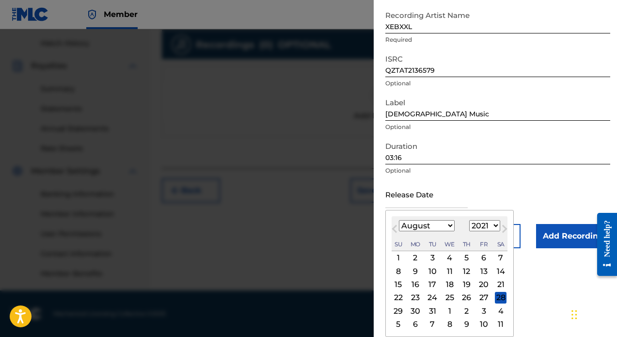
click at [448, 300] on div "25" at bounding box center [450, 298] width 12 height 12
type input "[DATE]"
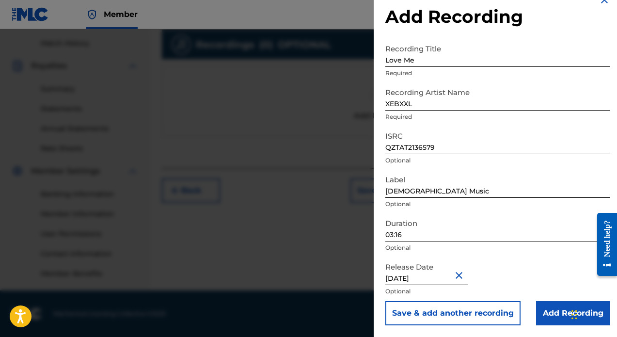
select select "7"
select select "2021"
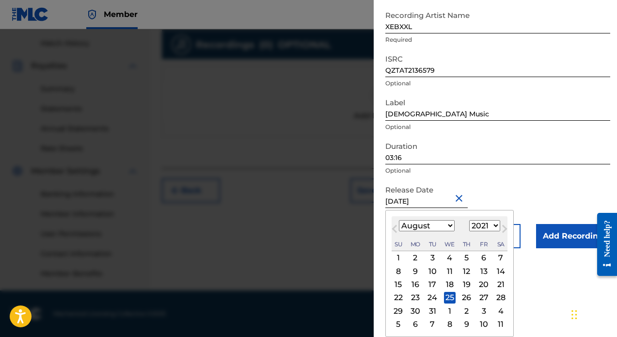
click at [418, 200] on input "[DATE]" at bounding box center [426, 194] width 82 height 28
select select "11"
click at [495, 296] on div "25" at bounding box center [501, 298] width 12 height 12
type input "[DATE]"
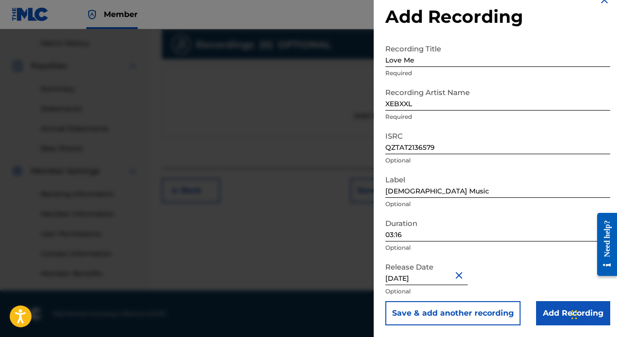
click at [550, 313] on input "Add Recording" at bounding box center [573, 313] width 74 height 24
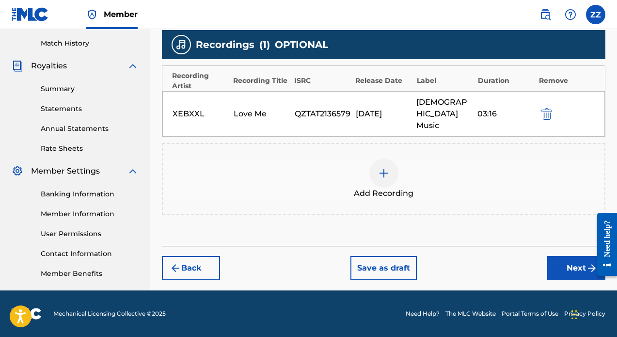
click at [369, 164] on div at bounding box center [383, 172] width 29 height 29
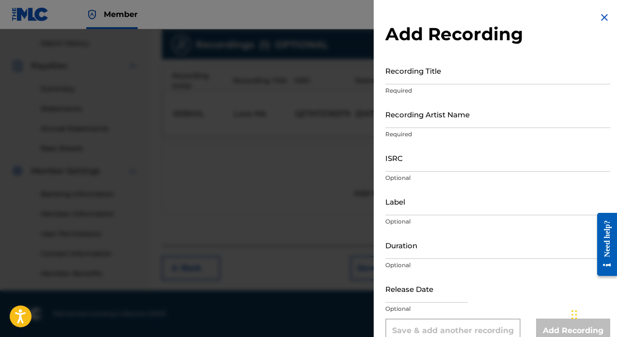
click at [451, 75] on input "Recording Title" at bounding box center [497, 71] width 225 height 28
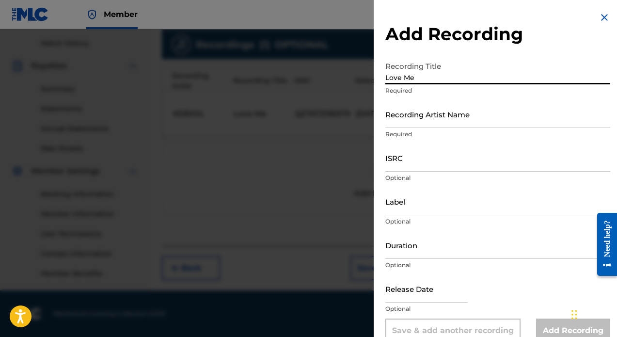
type input "Love Me"
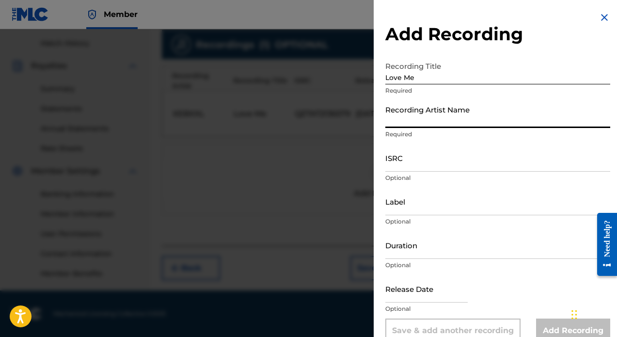
click at [455, 122] on input "Recording Artist Name" at bounding box center [497, 114] width 225 height 28
type input "Z"
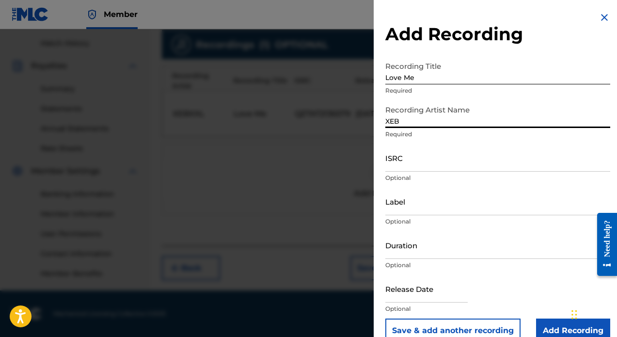
type input "XEB"
click at [499, 152] on input "ISRC" at bounding box center [497, 158] width 225 height 28
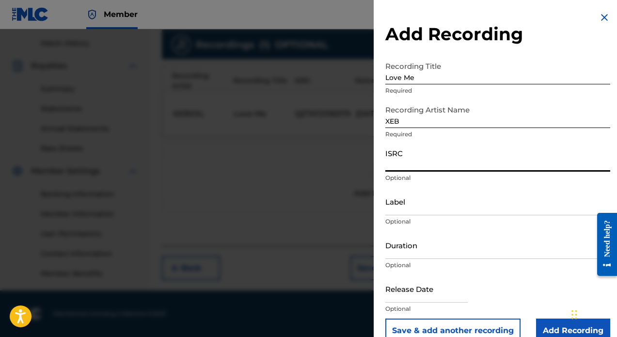
paste input "QZTAT2136579"
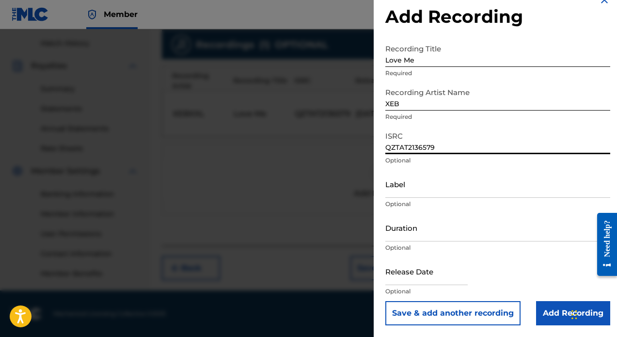
scroll to position [17, 0]
type input "QZTAT2136579"
click at [456, 194] on input "Label" at bounding box center [497, 184] width 225 height 28
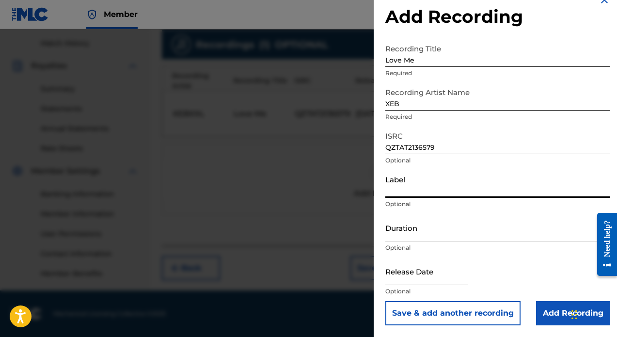
paste input "[DEMOGRAPHIC_DATA] Music"
type input "[DEMOGRAPHIC_DATA] Music"
click at [433, 237] on input "Duration" at bounding box center [497, 228] width 225 height 28
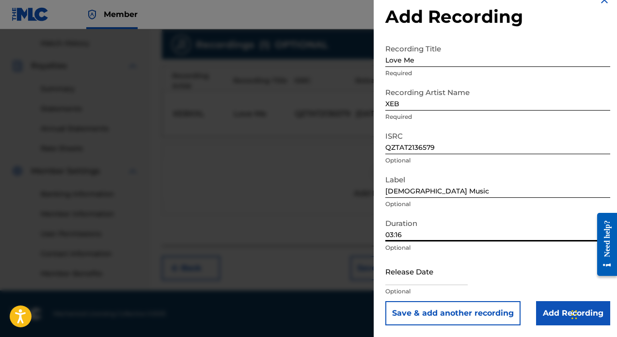
type input "03:16"
click at [429, 281] on input "text" at bounding box center [426, 271] width 82 height 28
select select "7"
select select "2025"
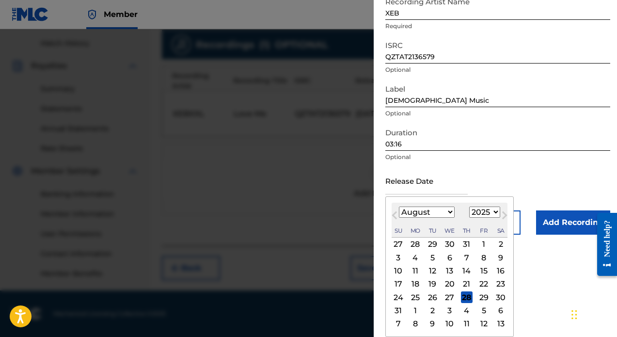
select select "11"
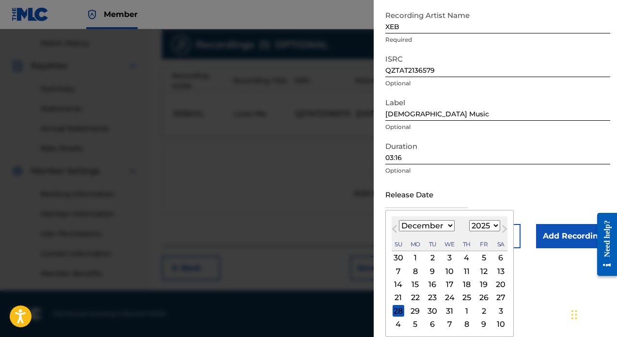
scroll to position [95, 0]
select select "2021"
click at [495, 297] on div "25" at bounding box center [501, 298] width 12 height 12
type input "[DATE]"
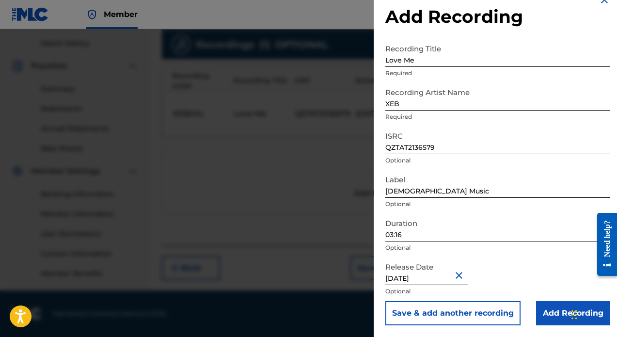
click at [517, 214] on div "Duration 03:16 Optional" at bounding box center [497, 236] width 225 height 44
click at [548, 315] on input "Add Recording" at bounding box center [573, 313] width 74 height 24
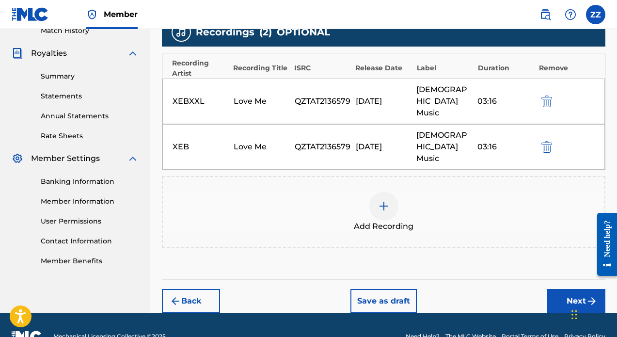
scroll to position [276, 0]
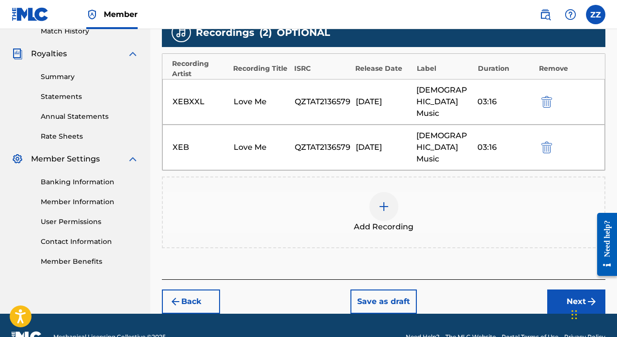
click at [554, 289] on button "Next" at bounding box center [576, 301] width 58 height 24
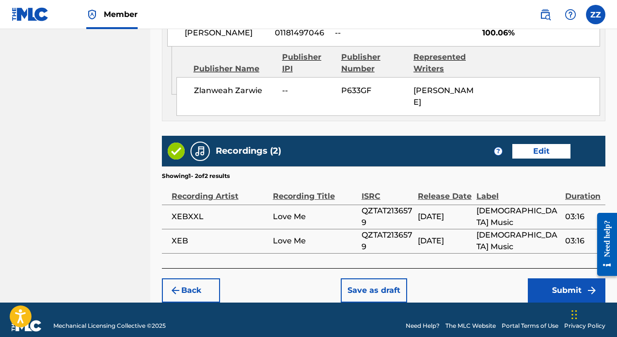
scroll to position [570, 0]
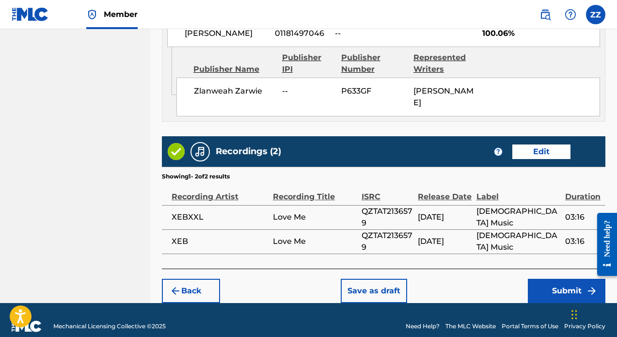
click at [574, 282] on button "Submit" at bounding box center [567, 291] width 78 height 24
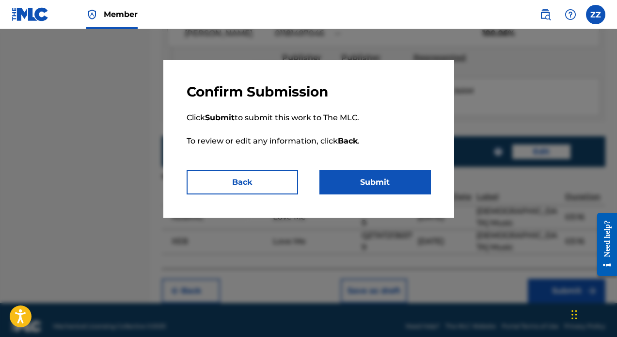
click at [371, 183] on button "Submit" at bounding box center [374, 182] width 111 height 24
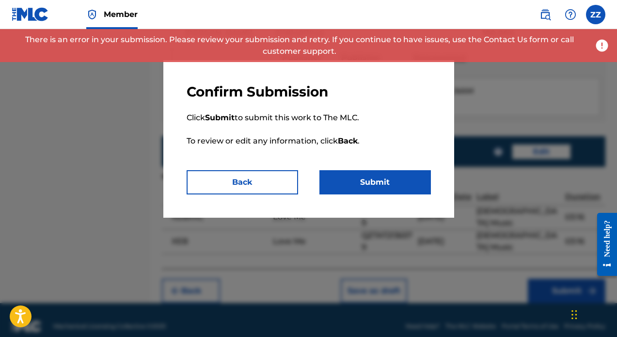
click at [602, 49] on img at bounding box center [602, 45] width 15 height 15
click at [602, 47] on img at bounding box center [602, 45] width 15 height 15
click at [555, 35] on p "There is an error in your submission. Please review your submission and retry. …" at bounding box center [299, 45] width 583 height 23
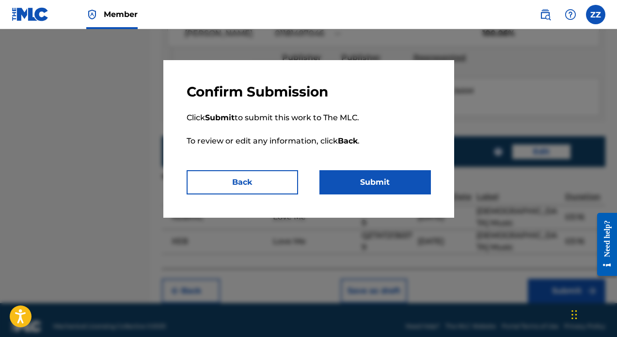
click at [333, 179] on button "Submit" at bounding box center [374, 182] width 111 height 24
click at [266, 182] on button "Back" at bounding box center [242, 182] width 111 height 24
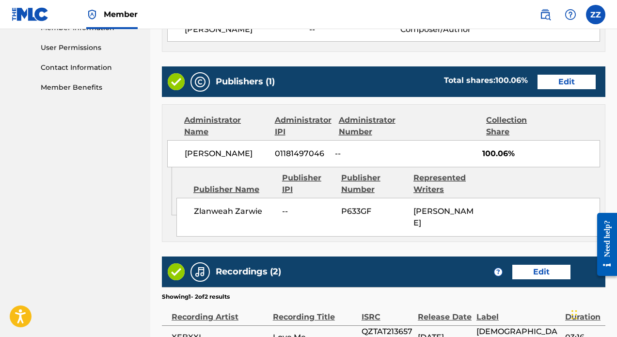
scroll to position [442, 0]
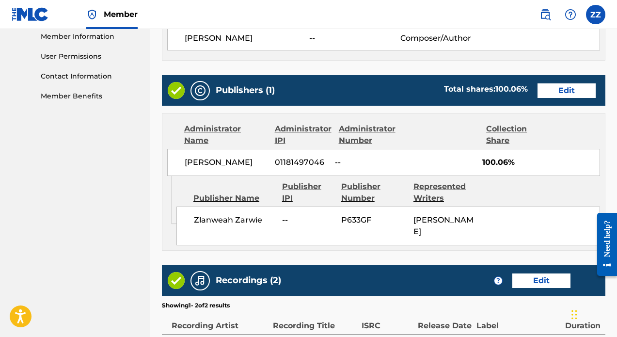
click at [556, 95] on button "Edit" at bounding box center [566, 90] width 58 height 15
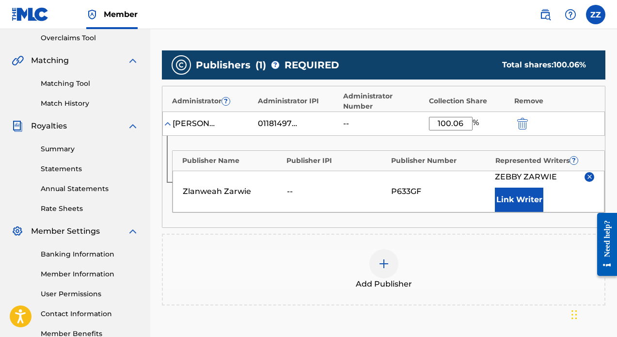
scroll to position [176, 0]
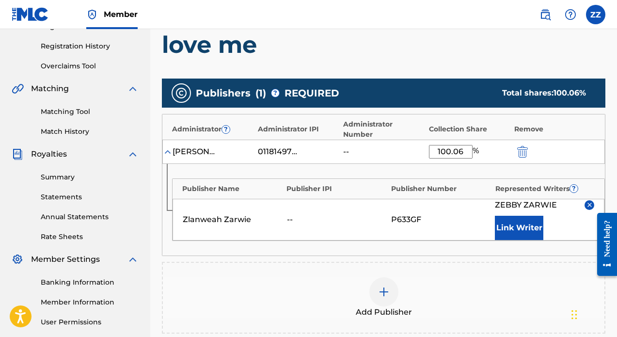
click at [456, 145] on input "100.06" at bounding box center [451, 152] width 44 height 14
click at [466, 145] on input "100.06" at bounding box center [451, 152] width 44 height 14
type input "100"
click at [470, 164] on div "Publisher Name Publisher IPI Publisher Number Represented Writers ? [PERSON_NAM…" at bounding box center [383, 210] width 442 height 92
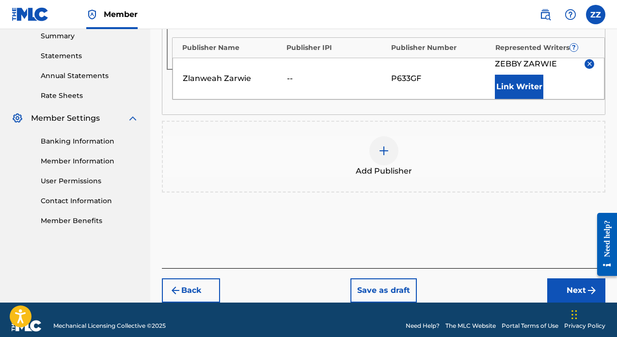
click at [570, 278] on button "Next" at bounding box center [576, 290] width 58 height 24
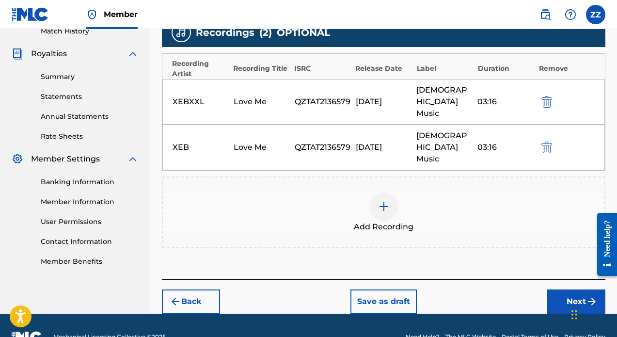
click at [570, 289] on button "Next" at bounding box center [576, 301] width 58 height 24
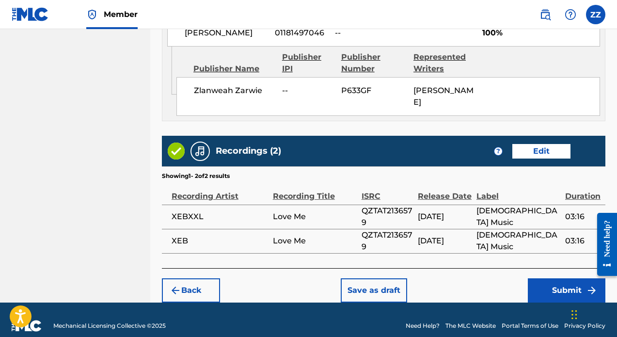
click at [552, 278] on button "Submit" at bounding box center [567, 290] width 78 height 24
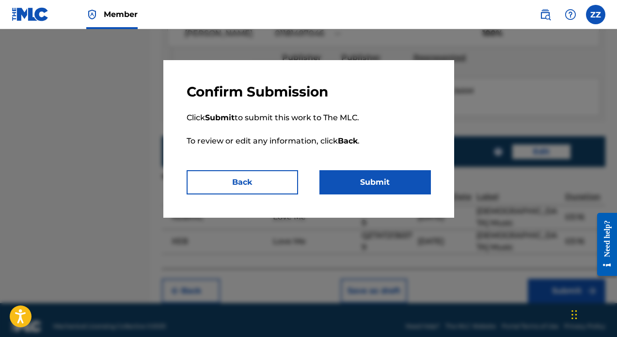
click at [392, 182] on button "Submit" at bounding box center [374, 182] width 111 height 24
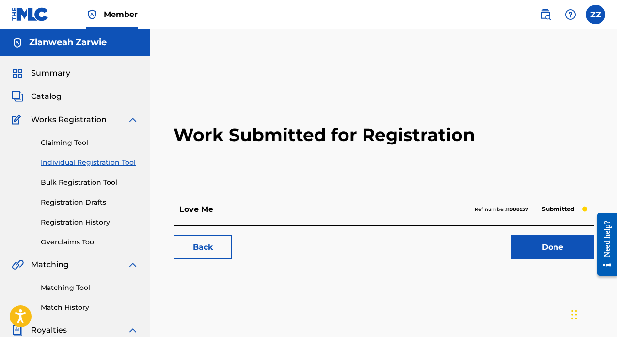
click at [522, 242] on link "Done" at bounding box center [552, 247] width 82 height 24
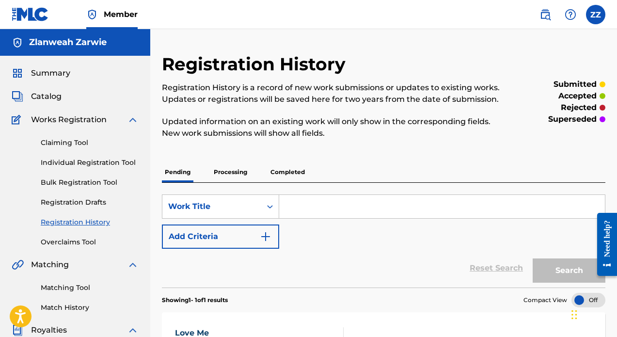
click at [304, 210] on input "Search Form" at bounding box center [442, 206] width 326 height 23
click at [342, 201] on input "Search Form" at bounding box center [442, 206] width 326 height 23
paste input "WITHOUT THE LORD"
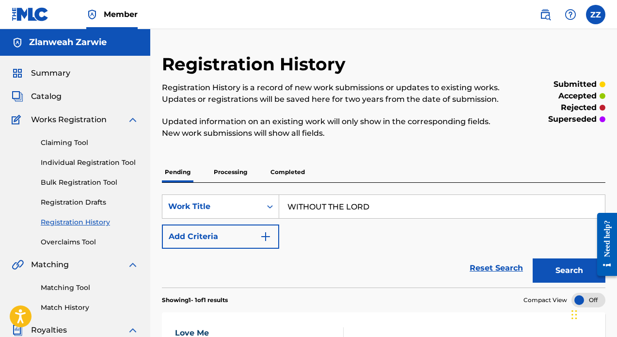
type input "WITHOUT THE LORD"
click at [368, 252] on div "Reset Search Search" at bounding box center [383, 268] width 443 height 39
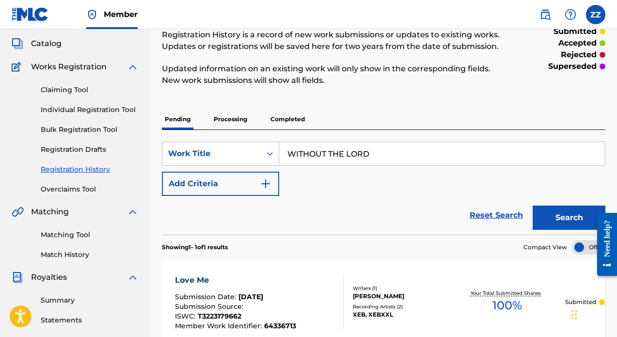
scroll to position [63, 0]
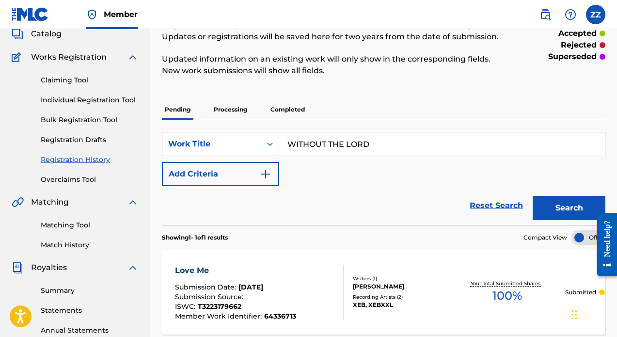
click at [579, 203] on button "Search" at bounding box center [569, 208] width 73 height 24
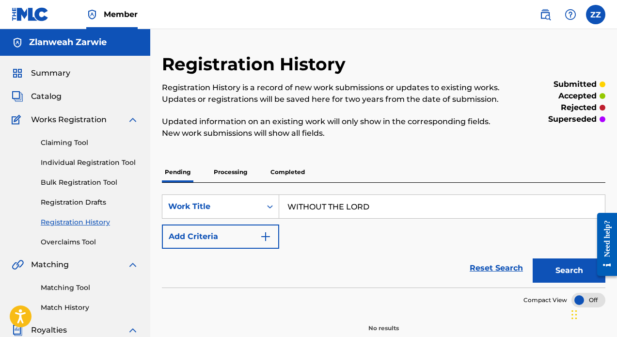
scroll to position [0, 0]
click at [80, 162] on link "Individual Registration Tool" at bounding box center [90, 163] width 98 height 10
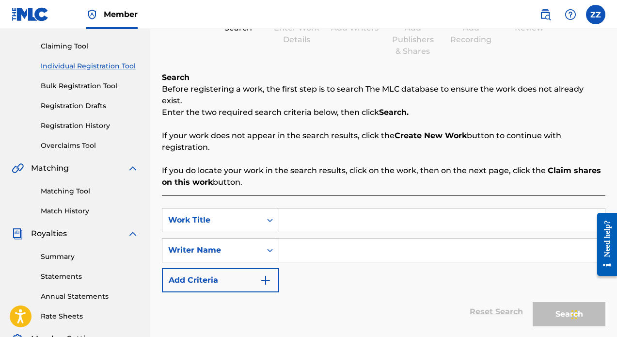
scroll to position [115, 0]
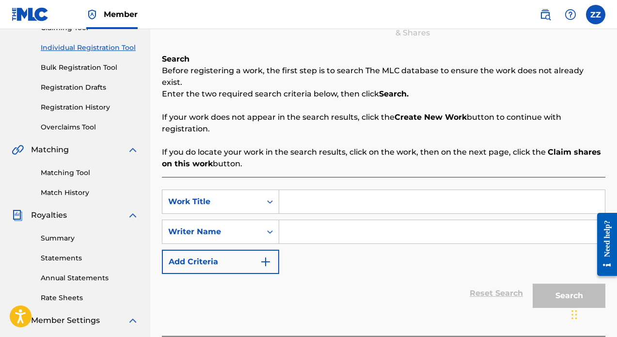
click at [325, 190] on input "Search Form" at bounding box center [442, 201] width 326 height 23
paste input "WITHOUT THE LORD"
type input "WITHOUT THE LORD"
click at [315, 223] on input "Search Form" at bounding box center [442, 231] width 326 height 23
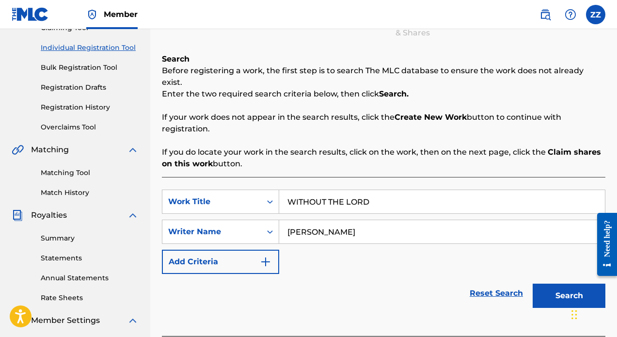
type input "[PERSON_NAME]"
click at [558, 284] on button "Search" at bounding box center [569, 296] width 73 height 24
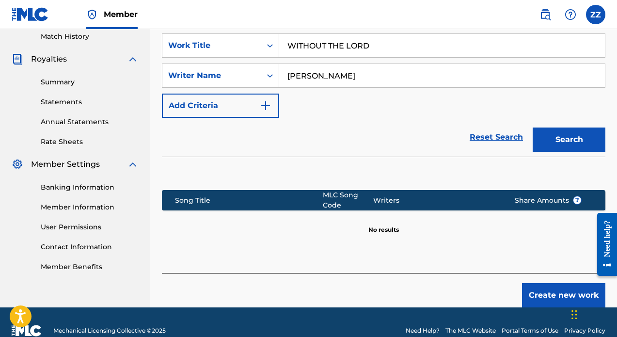
scroll to position [276, 0]
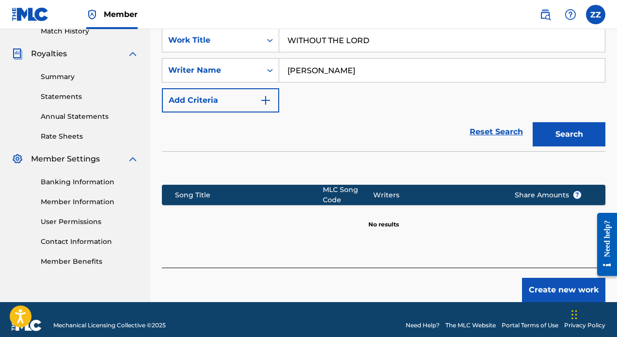
click at [546, 278] on button "Create new work" at bounding box center [563, 290] width 83 height 24
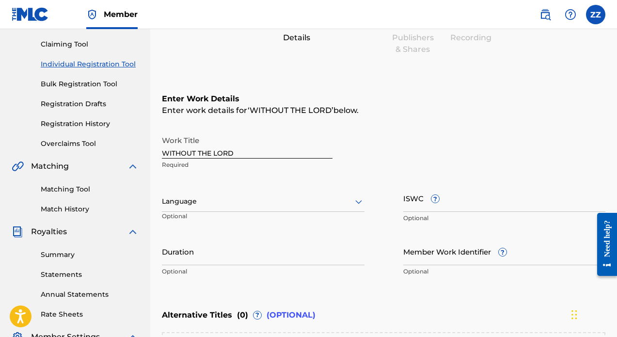
scroll to position [145, 0]
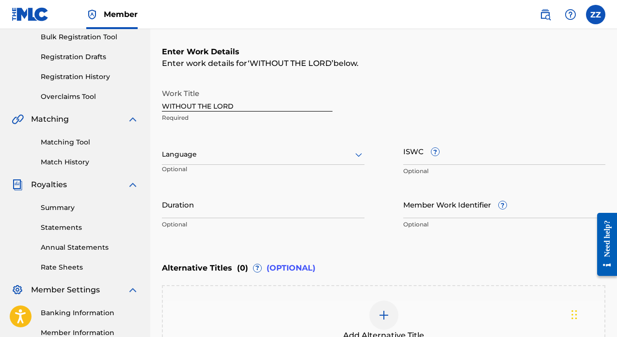
click at [342, 159] on div at bounding box center [263, 154] width 203 height 12
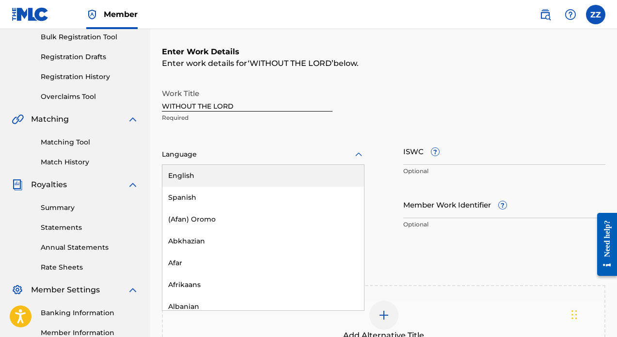
click at [309, 174] on div "English" at bounding box center [263, 176] width 202 height 22
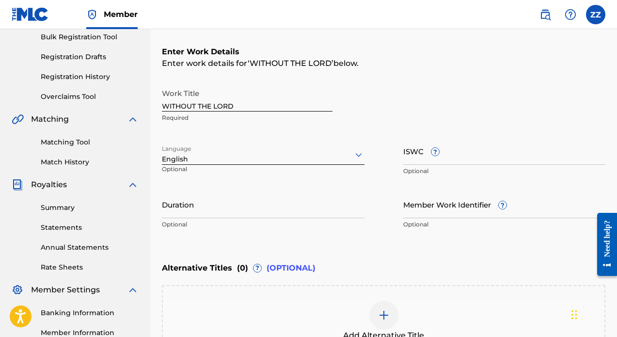
click at [416, 151] on input "ISWC ?" at bounding box center [504, 151] width 203 height 28
paste input "T-329.577.338-1"
type input "T-329.577.338-1"
click at [284, 215] on input "Duration" at bounding box center [263, 204] width 203 height 28
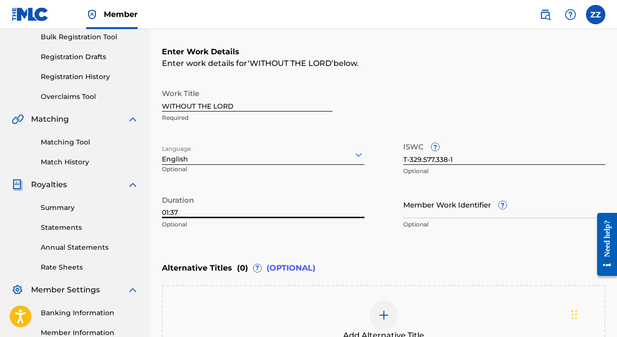
type input "01:37"
click at [440, 216] on input "Member Work Identifier ?" at bounding box center [504, 204] width 203 height 28
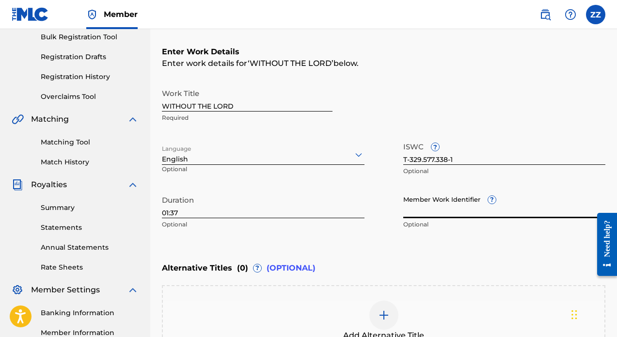
paste input "70740892"
type input "70740892"
click at [358, 227] on p "Optional" at bounding box center [263, 224] width 203 height 9
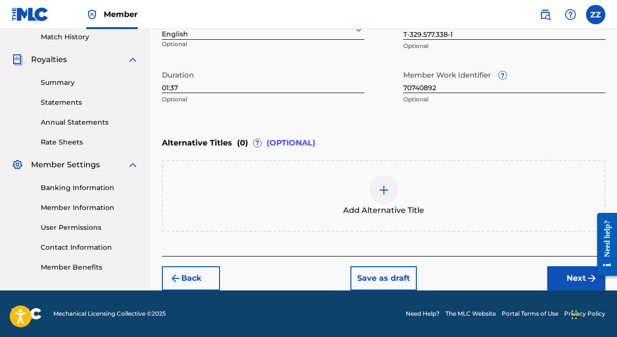
click at [579, 275] on button "Next" at bounding box center [576, 278] width 58 height 24
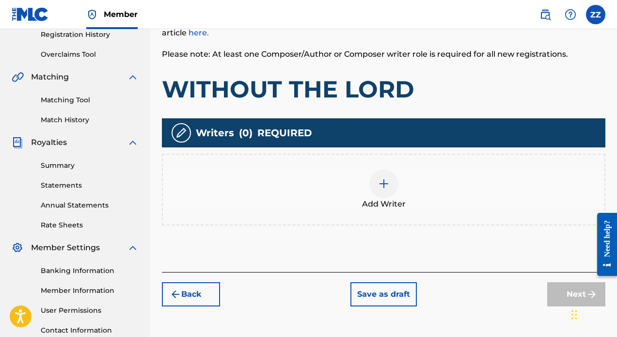
scroll to position [242, 0]
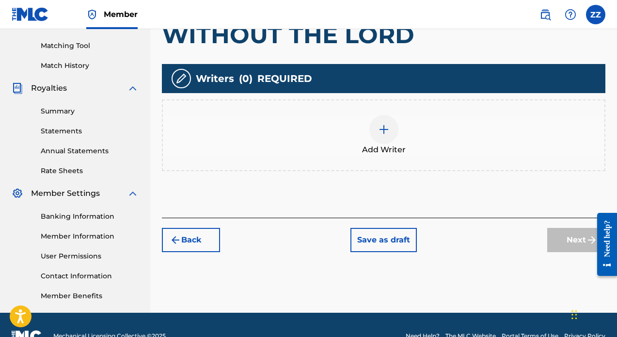
click at [388, 132] on img at bounding box center [384, 130] width 12 height 12
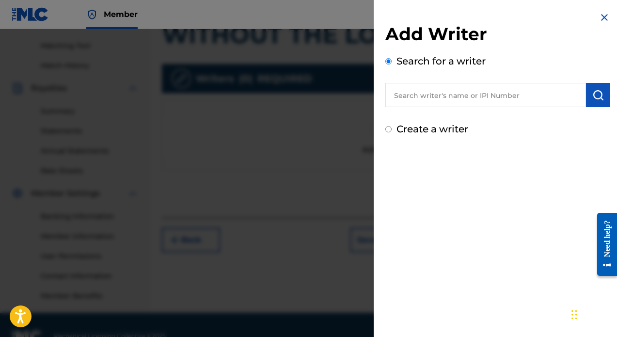
click at [432, 97] on input "text" at bounding box center [485, 95] width 201 height 24
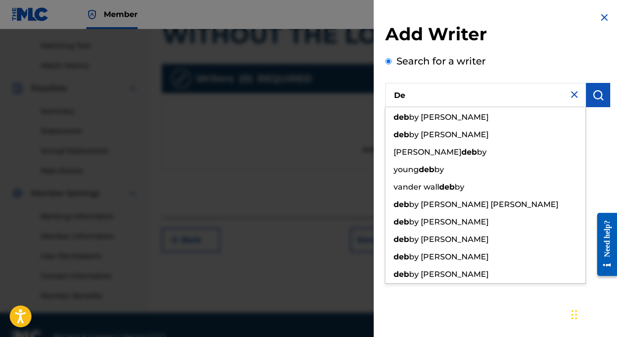
type input "D"
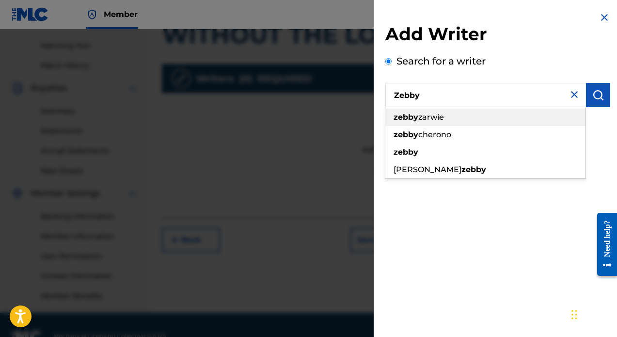
click at [441, 121] on span "zarwie" at bounding box center [431, 116] width 26 height 9
type input "[PERSON_NAME]"
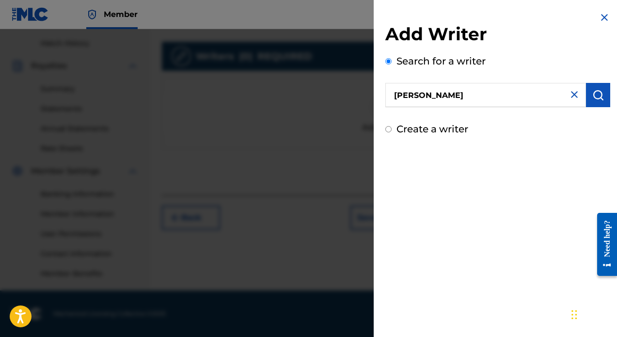
scroll to position [264, 0]
click at [592, 95] on img "submit" at bounding box center [598, 95] width 12 height 12
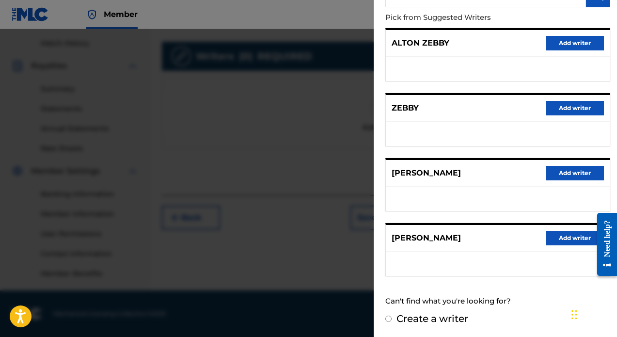
click at [569, 240] on button "Add writer" at bounding box center [575, 238] width 58 height 15
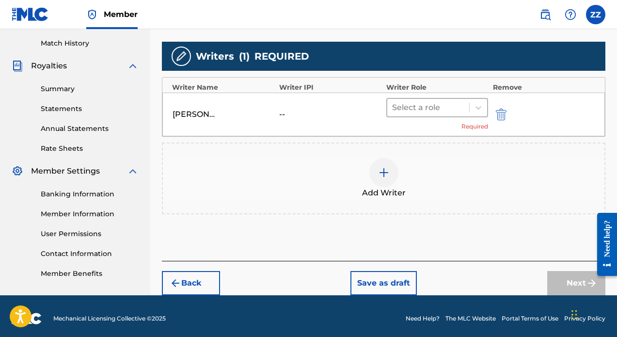
click at [451, 108] on div at bounding box center [428, 108] width 72 height 14
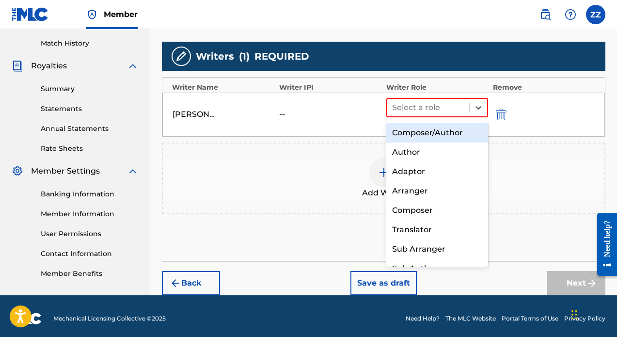
click at [453, 134] on div "Composer/Author" at bounding box center [437, 132] width 102 height 19
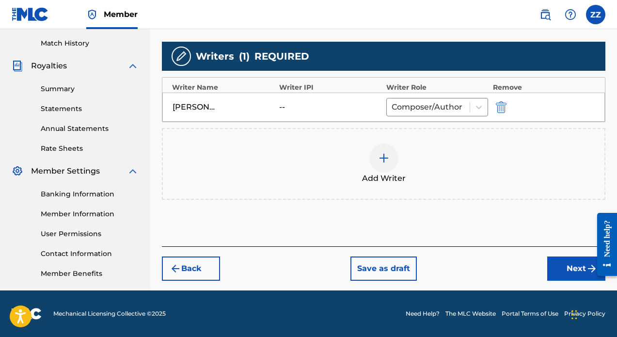
click at [573, 267] on button "Next" at bounding box center [576, 268] width 58 height 24
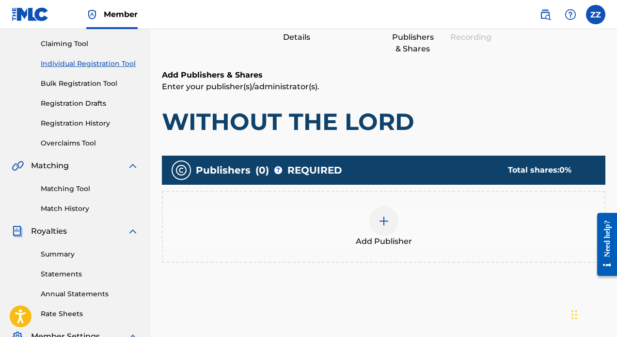
scroll to position [123, 0]
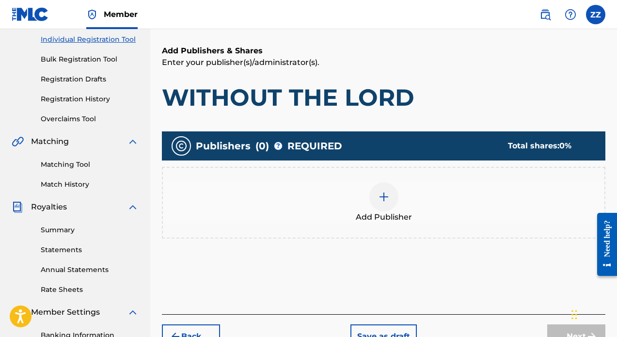
click at [386, 196] on img at bounding box center [384, 197] width 12 height 12
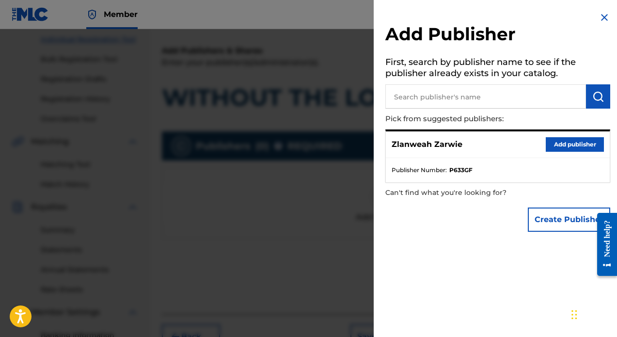
click at [560, 143] on button "Add publisher" at bounding box center [575, 144] width 58 height 15
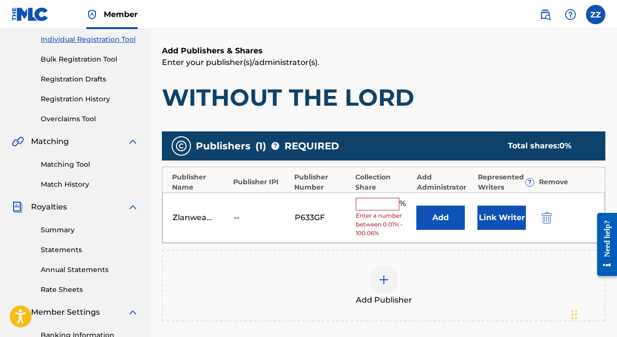
click at [383, 205] on input "text" at bounding box center [378, 204] width 44 height 13
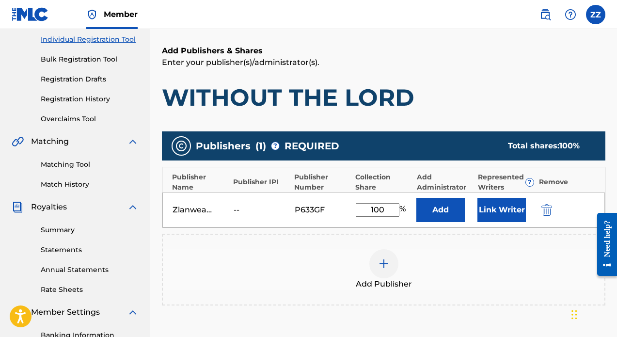
type input "100"
click at [442, 248] on div "Add Publisher" at bounding box center [383, 270] width 443 height 72
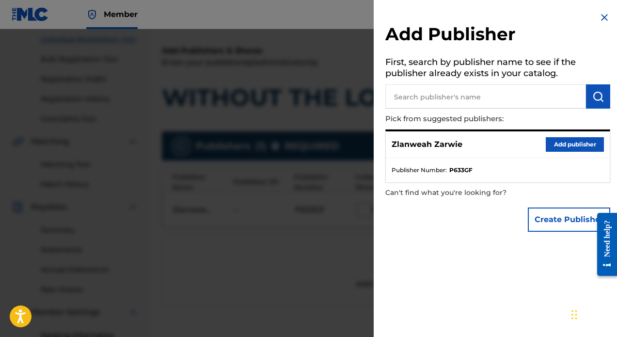
click at [570, 147] on button "Add publisher" at bounding box center [575, 144] width 58 height 15
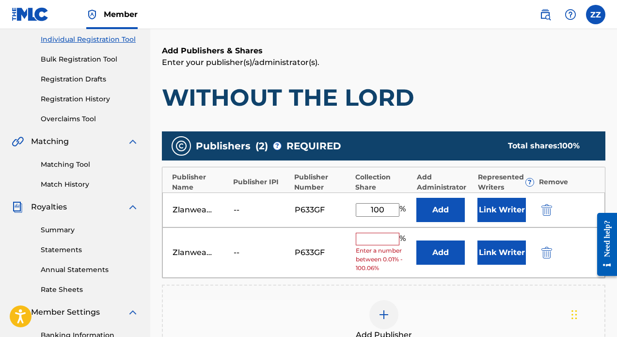
click at [550, 256] on img "submit" at bounding box center [546, 253] width 11 height 12
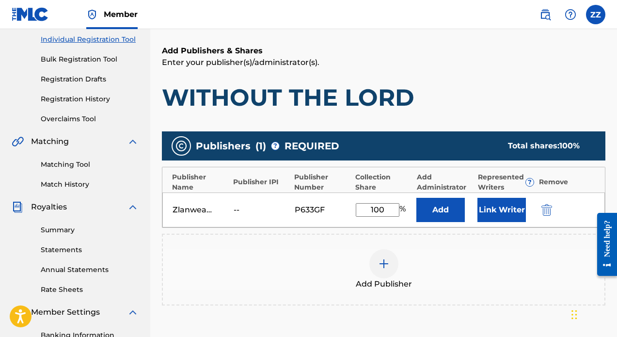
click at [506, 207] on button "Link Writer" at bounding box center [501, 210] width 48 height 24
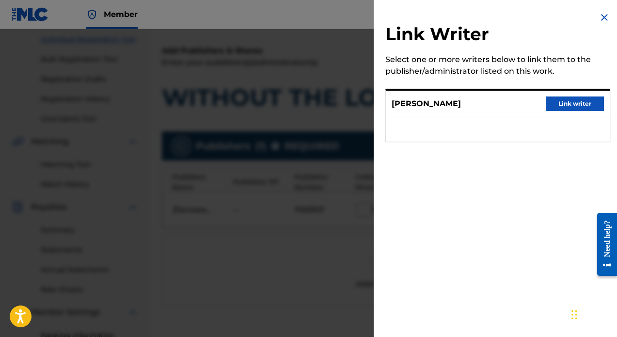
click at [565, 105] on button "Link writer" at bounding box center [575, 103] width 58 height 15
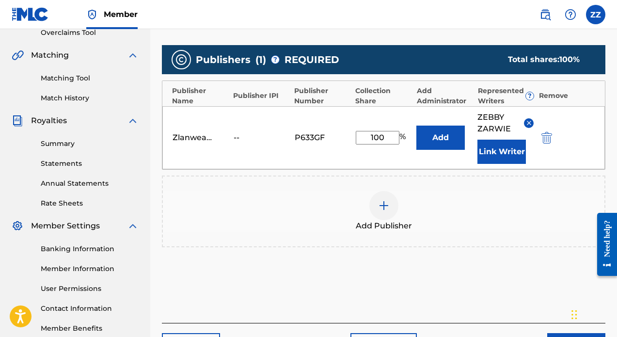
scroll to position [108, 0]
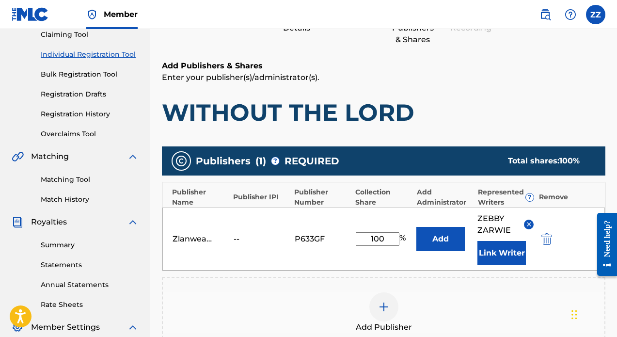
click at [448, 240] on button "Add" at bounding box center [440, 239] width 48 height 24
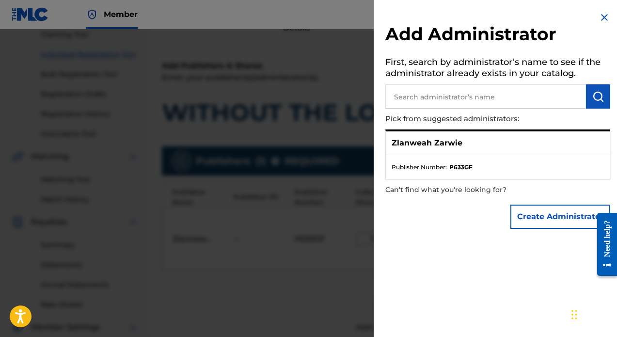
click at [449, 143] on p "Zlanweah Zarwie" at bounding box center [427, 143] width 71 height 12
click at [456, 145] on p "Zlanweah Zarwie" at bounding box center [427, 143] width 71 height 12
click at [493, 144] on div "Zlanweah Zarwie" at bounding box center [498, 143] width 224 height 24
click at [439, 143] on p "Zlanweah Zarwie" at bounding box center [427, 143] width 71 height 12
click at [439, 152] on div "Zlanweah Zarwie" at bounding box center [498, 143] width 224 height 24
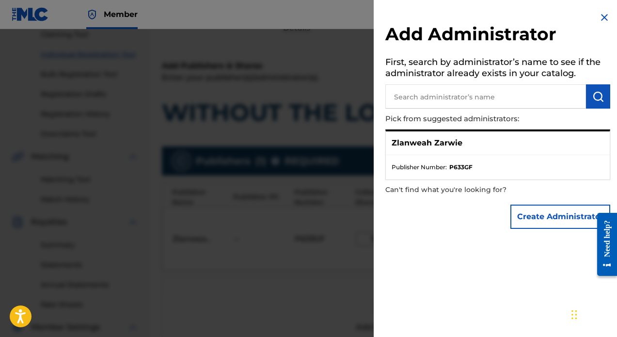
click at [438, 167] on span "Publisher Number :" at bounding box center [419, 167] width 55 height 9
click at [466, 100] on input "text" at bounding box center [485, 96] width 201 height 24
type input "Zlanweah Zarwie"
click at [596, 100] on img "submit" at bounding box center [598, 97] width 12 height 12
click at [440, 147] on p "Zlanweah Zarwie" at bounding box center [427, 143] width 71 height 12
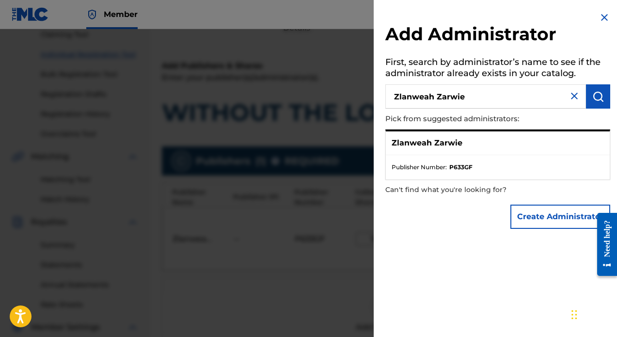
click at [440, 147] on p "Zlanweah Zarwie" at bounding box center [427, 143] width 71 height 12
click at [447, 193] on p "Can't find what you're looking for?" at bounding box center [470, 190] width 170 height 20
click at [423, 131] on div "Zlanweah Zarwie" at bounding box center [498, 143] width 224 height 24
click at [599, 11] on div "Add Administrator First, search by administrator’s name to see if the administr…" at bounding box center [498, 122] width 248 height 245
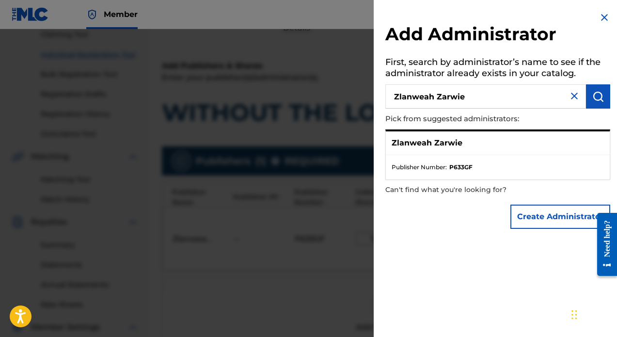
click at [600, 16] on img at bounding box center [605, 18] width 12 height 12
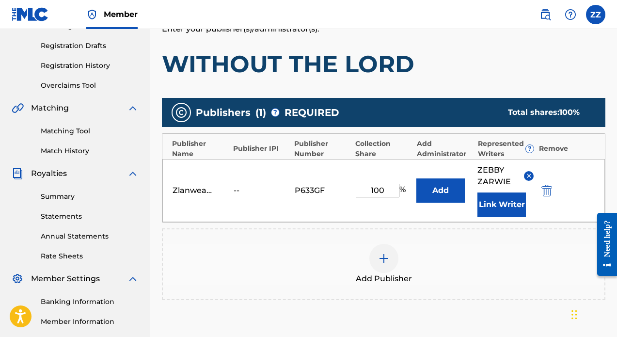
scroll to position [160, 0]
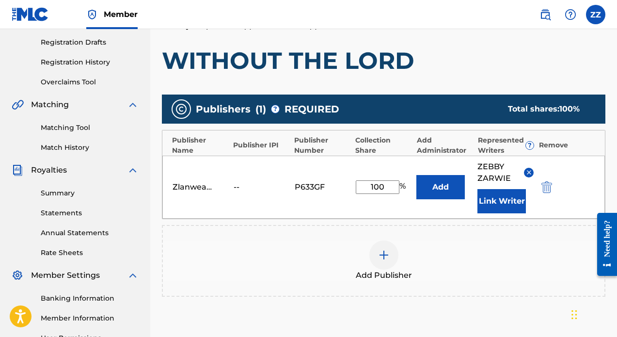
click at [439, 181] on button "Add" at bounding box center [440, 187] width 48 height 24
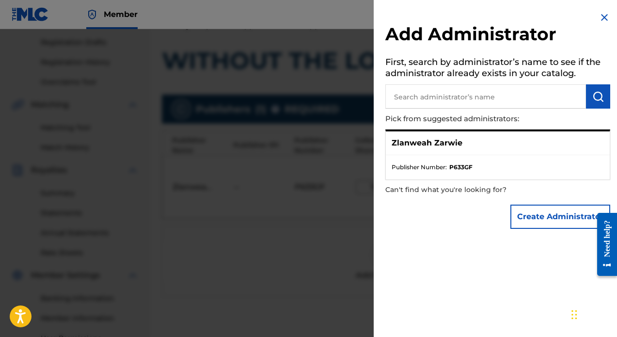
click at [507, 182] on p "Can't find what you're looking for?" at bounding box center [470, 190] width 170 height 20
click at [457, 155] on ul "Publisher Number : P633GF" at bounding box center [498, 167] width 224 height 24
click at [453, 148] on div "Zlanweah Zarwie" at bounding box center [498, 143] width 224 height 24
click at [453, 170] on strong "P633GF" at bounding box center [460, 167] width 23 height 9
click at [537, 107] on input "text" at bounding box center [485, 96] width 201 height 24
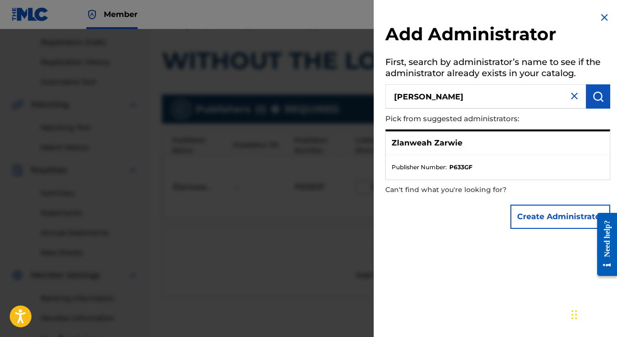
type input "[PERSON_NAME]"
click at [598, 99] on img "submit" at bounding box center [598, 97] width 12 height 12
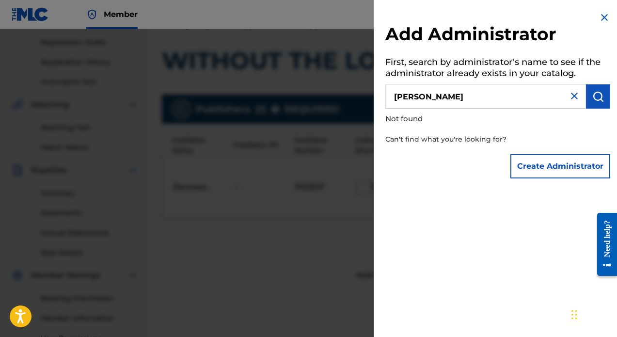
click at [600, 17] on img at bounding box center [605, 18] width 12 height 12
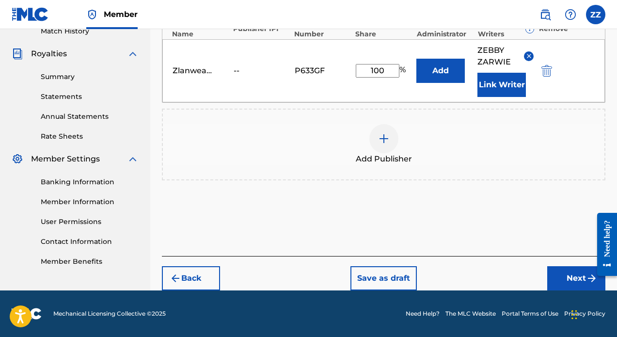
click at [566, 280] on button "Next" at bounding box center [576, 278] width 58 height 24
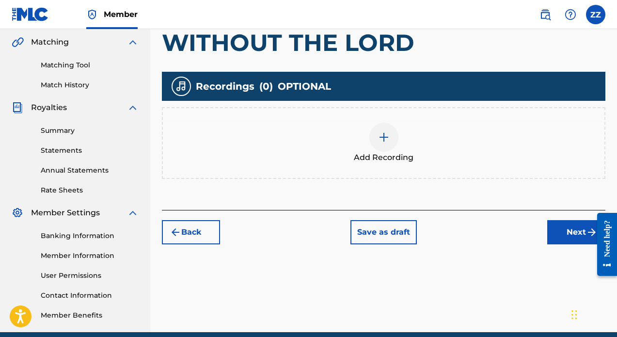
scroll to position [194, 0]
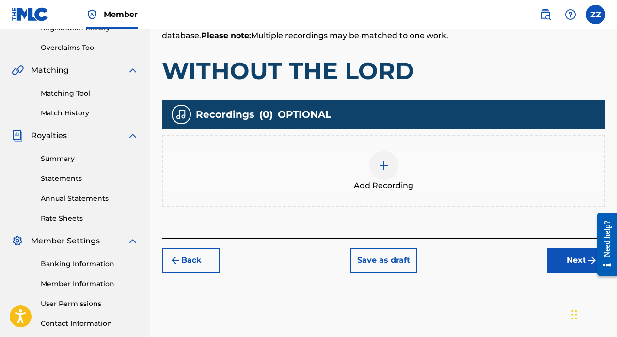
click at [396, 177] on div "Add Recording" at bounding box center [384, 171] width 442 height 41
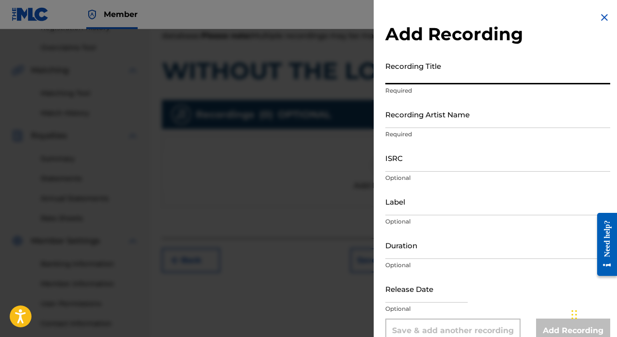
click at [432, 74] on input "Recording Title" at bounding box center [497, 71] width 225 height 28
type input "Without The Lord"
click at [433, 113] on input "Recording Artist Name" at bounding box center [497, 114] width 225 height 28
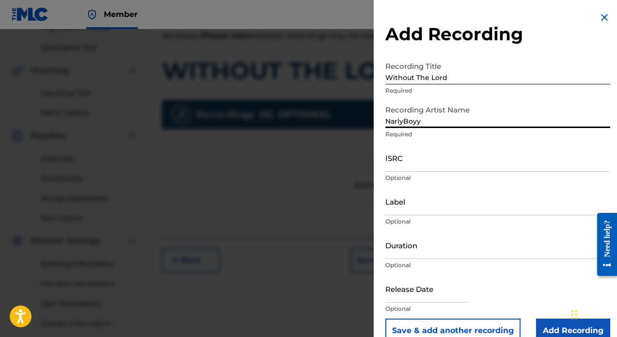
type input "NarlyBoyy"
click at [439, 164] on input "ISRC" at bounding box center [497, 158] width 225 height 28
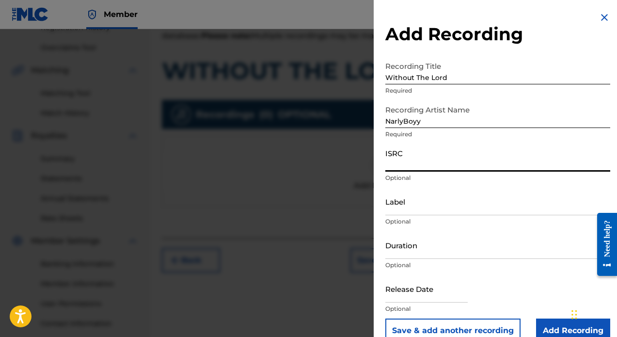
paste input "QZZ792429728"
type input "QZZ792429728"
click at [433, 207] on input "Label" at bounding box center [497, 202] width 225 height 28
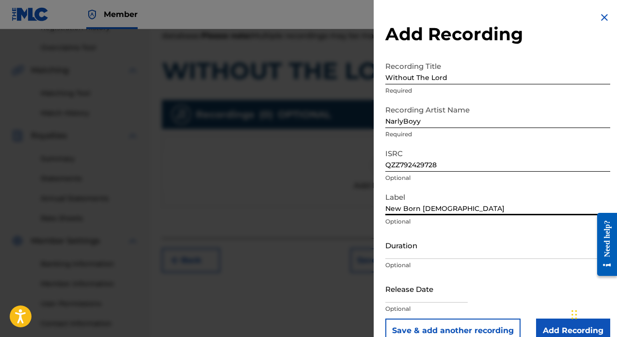
type input "New Born [DEMOGRAPHIC_DATA]"
click at [428, 251] on input "Duration" at bounding box center [497, 245] width 225 height 28
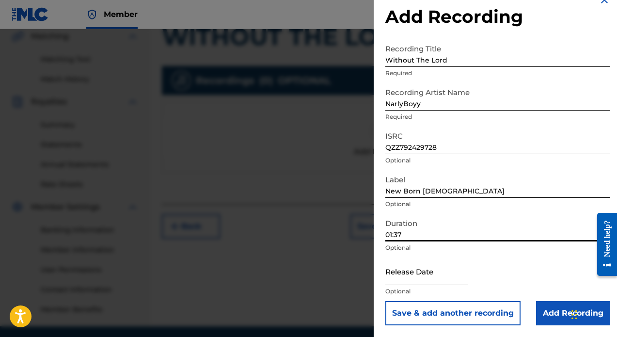
scroll to position [254, 0]
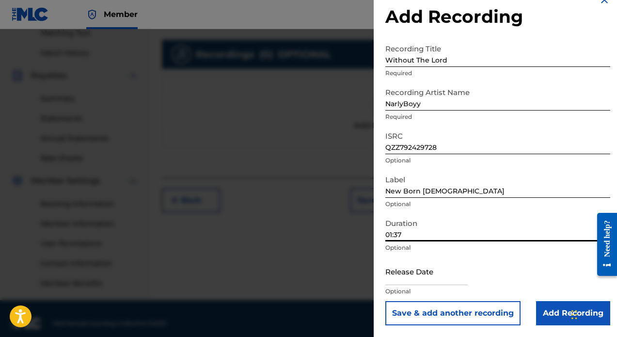
type input "01:37"
click at [468, 274] on input "text" at bounding box center [426, 271] width 82 height 28
select select "7"
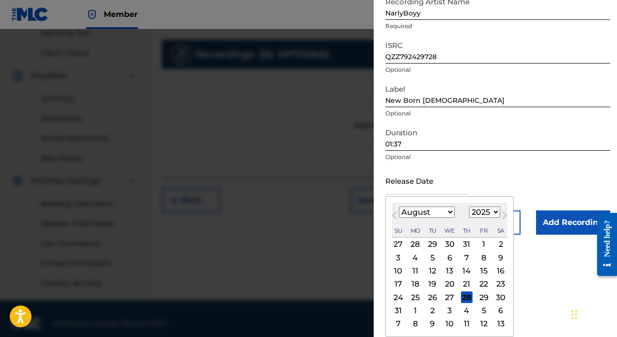
scroll to position [108, 0]
select select "2024"
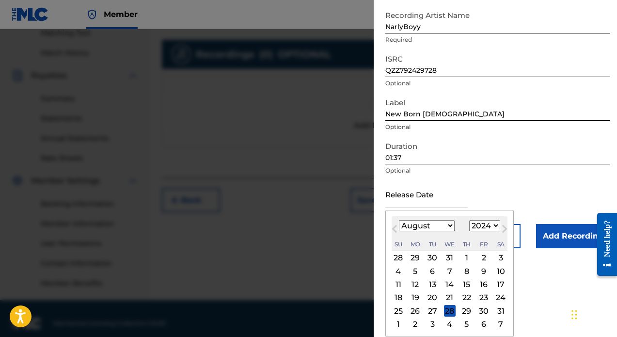
select select "10"
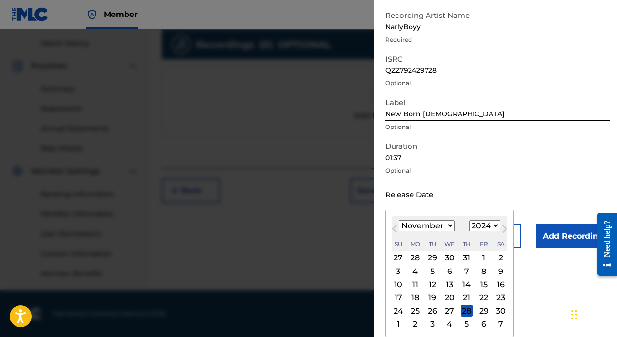
scroll to position [264, 0]
click at [495, 271] on div "9" at bounding box center [501, 271] width 12 height 12
type input "[DATE]"
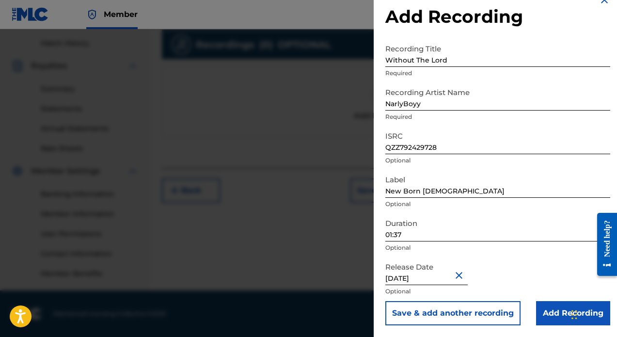
scroll to position [17, 0]
click at [560, 312] on input "Add Recording" at bounding box center [573, 313] width 74 height 24
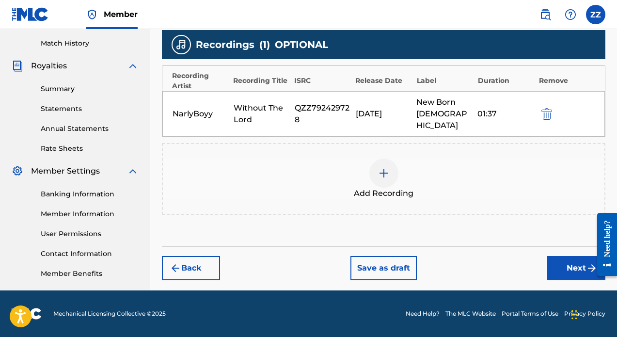
click at [574, 257] on button "Next" at bounding box center [576, 268] width 58 height 24
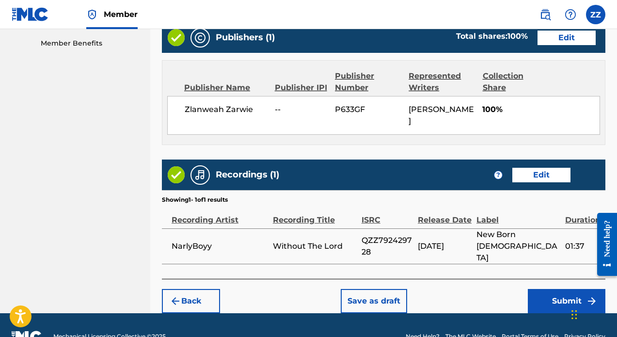
scroll to position [494, 0]
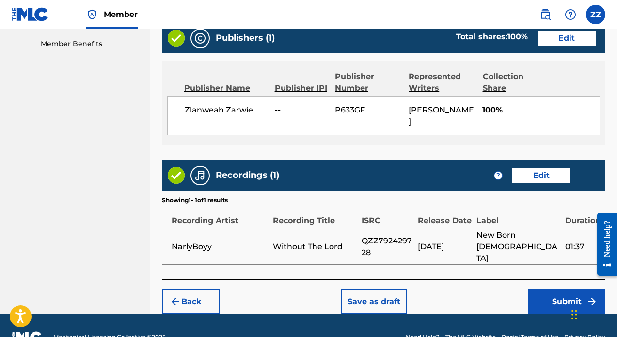
click at [547, 289] on button "Submit" at bounding box center [567, 301] width 78 height 24
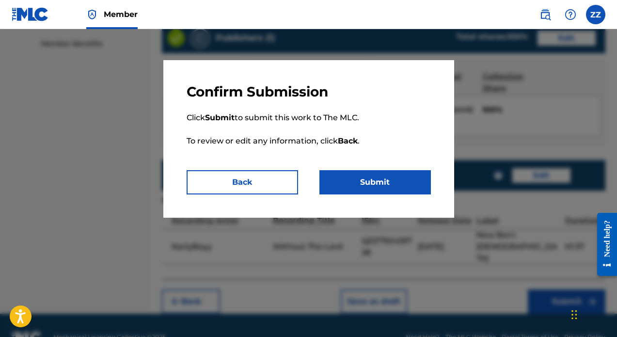
click at [397, 189] on button "Submit" at bounding box center [374, 182] width 111 height 24
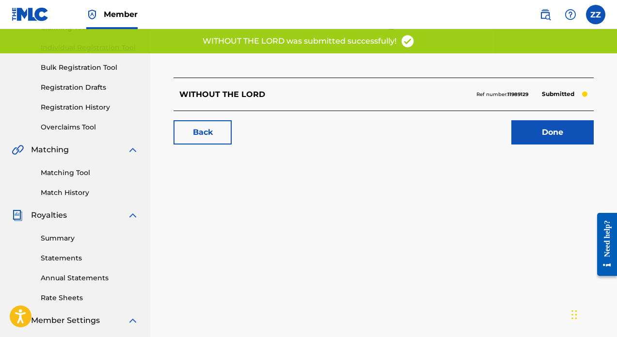
scroll to position [116, 0]
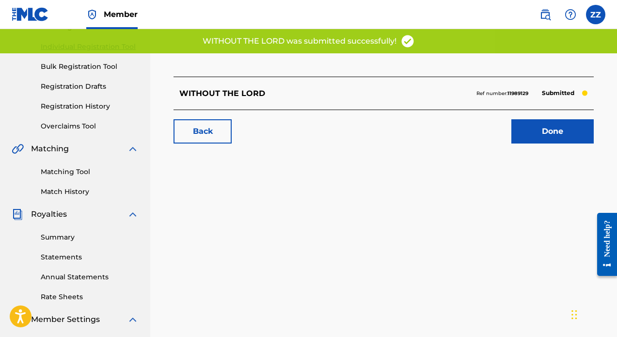
click at [529, 135] on link "Done" at bounding box center [552, 131] width 82 height 24
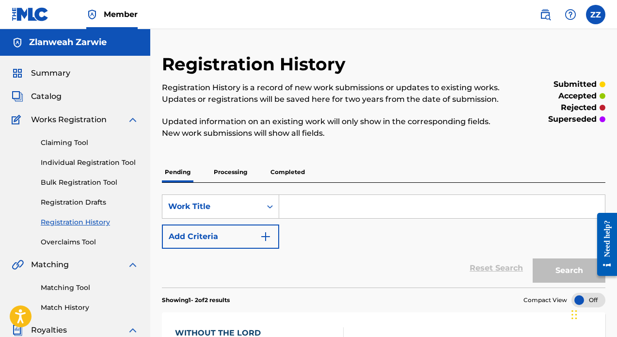
scroll to position [13, 0]
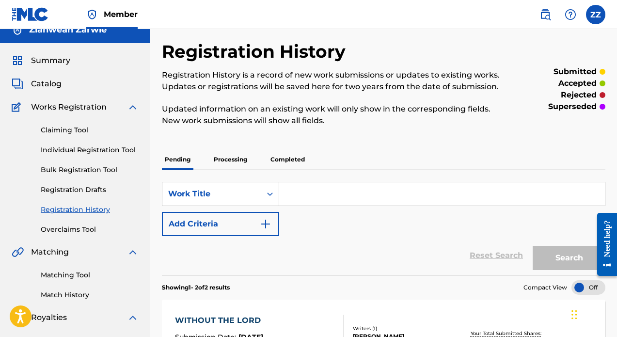
click at [86, 149] on link "Individual Registration Tool" at bounding box center [90, 150] width 98 height 10
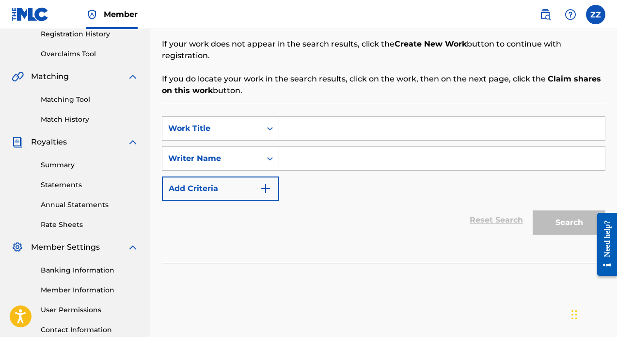
scroll to position [209, 0]
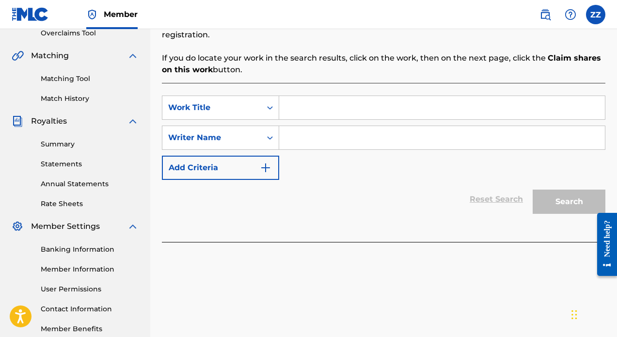
click at [300, 96] on input "Search Form" at bounding box center [442, 107] width 326 height 23
type input "[DEMOGRAPHIC_DATA] Loves Me"
click at [336, 131] on input "Search Form" at bounding box center [442, 137] width 326 height 23
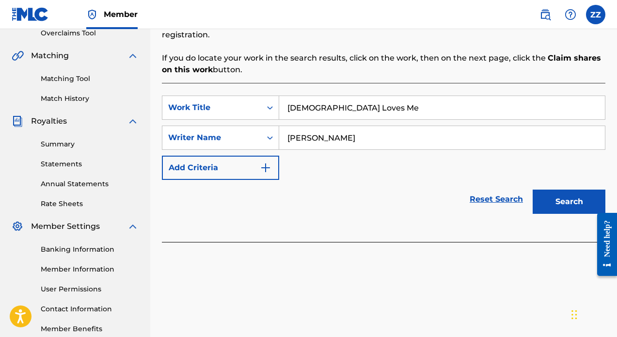
type input "[PERSON_NAME]"
click at [562, 189] on button "Search" at bounding box center [569, 201] width 73 height 24
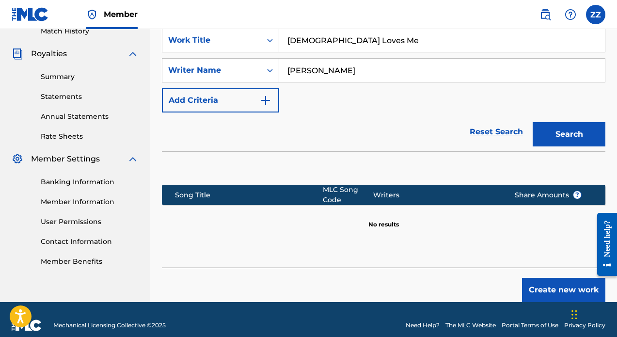
click at [558, 278] on button "Create new work" at bounding box center [563, 290] width 83 height 24
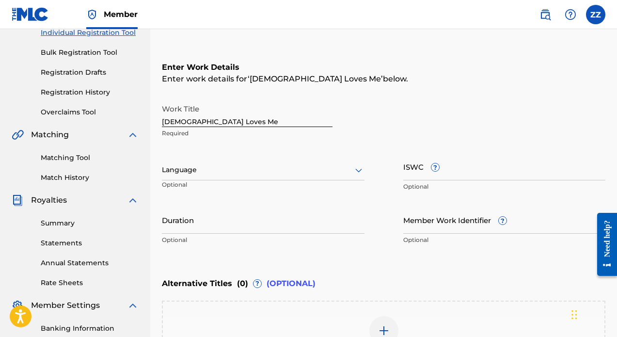
scroll to position [53, 0]
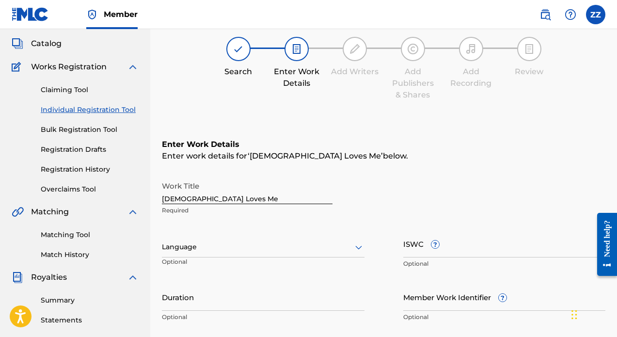
click at [109, 110] on link "Individual Registration Tool" at bounding box center [90, 110] width 98 height 10
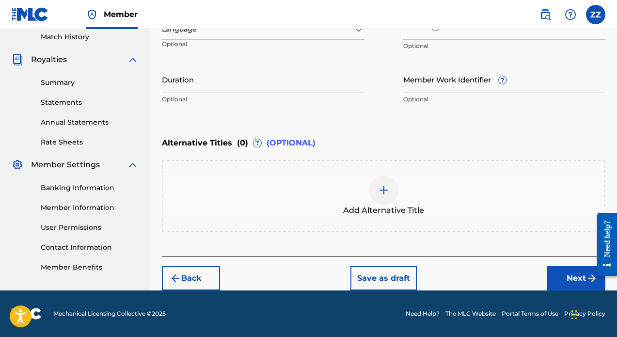
scroll to position [270, 0]
click at [207, 280] on button "Back" at bounding box center [191, 278] width 58 height 24
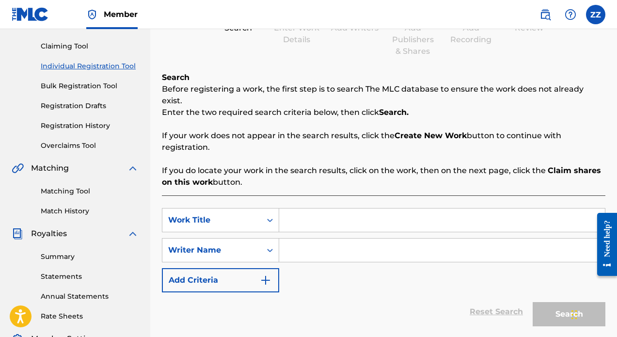
scroll to position [91, 0]
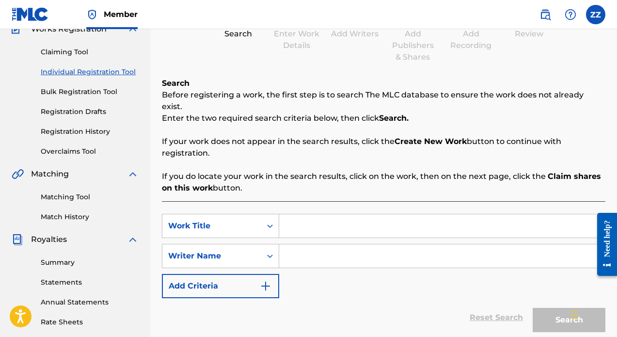
click at [335, 214] on input "Search Form" at bounding box center [442, 225] width 326 height 23
type input "Where Your [DEMOGRAPHIC_DATA] AT"
click at [402, 244] on input "Search Form" at bounding box center [442, 255] width 326 height 23
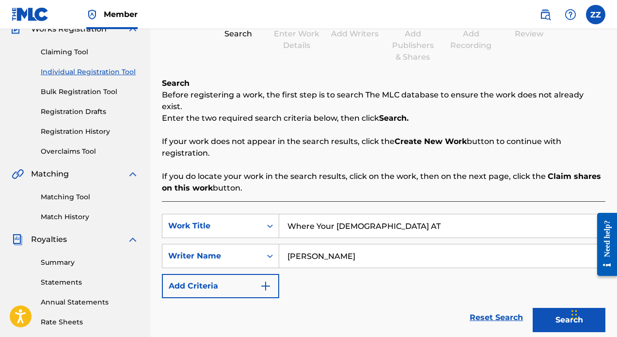
type input "[PERSON_NAME]"
click at [555, 315] on button "Search" at bounding box center [569, 320] width 73 height 24
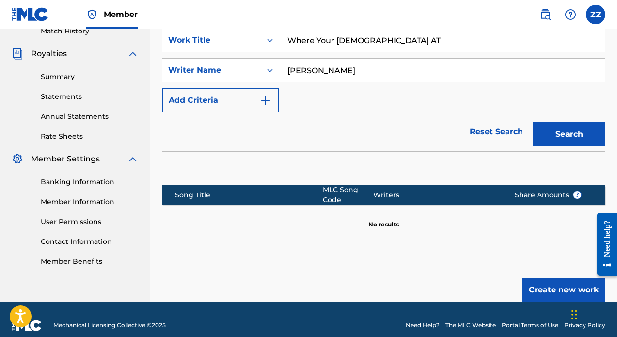
click at [538, 278] on button "Create new work" at bounding box center [563, 290] width 83 height 24
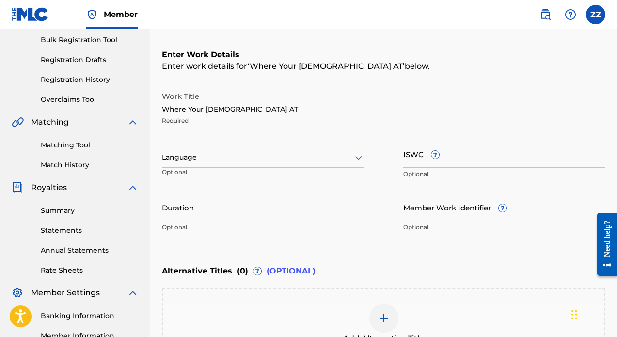
scroll to position [143, 0]
click at [421, 163] on input "ISWC ?" at bounding box center [504, 154] width 203 height 28
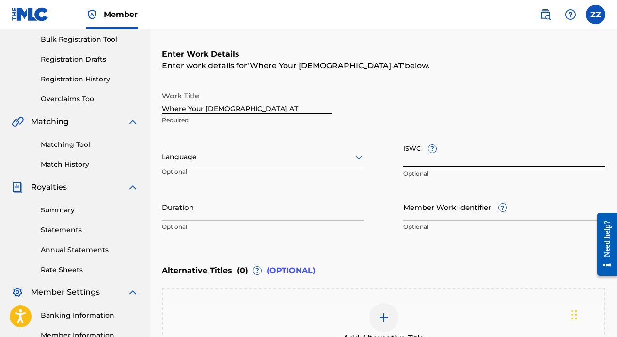
paste input "T-326.106.172-3"
type input "T-326.106.172-3"
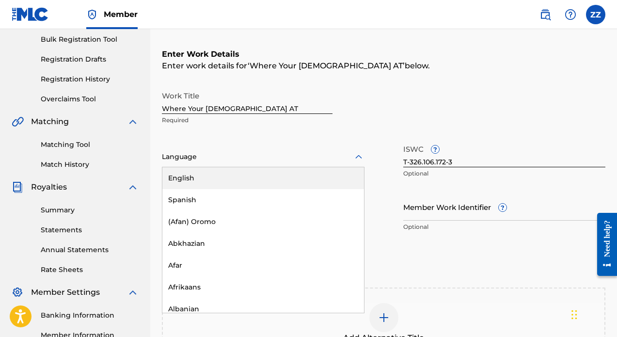
click at [212, 156] on div at bounding box center [263, 157] width 203 height 12
click at [211, 184] on div "English" at bounding box center [263, 178] width 202 height 22
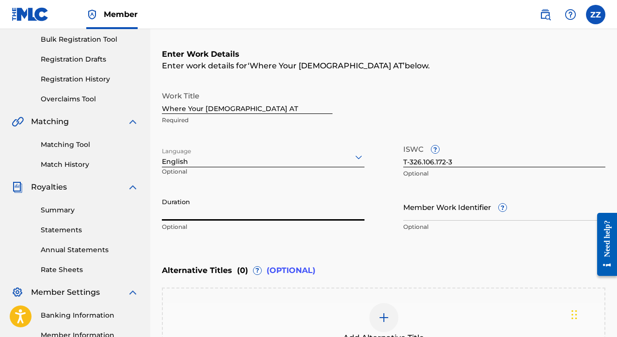
click at [226, 212] on input "Duration" at bounding box center [263, 207] width 203 height 28
type input "02:57"
click at [453, 217] on input "Member Work Identifier ?" at bounding box center [504, 207] width 203 height 28
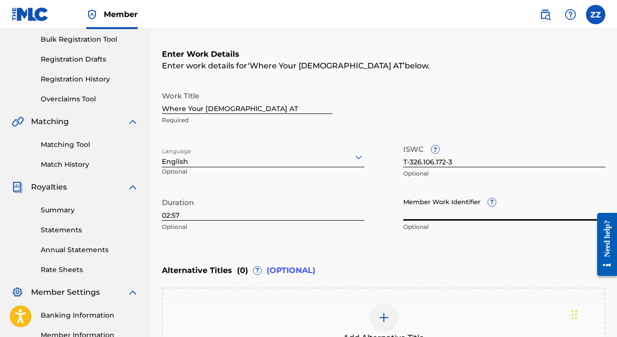
paste input "67998074"
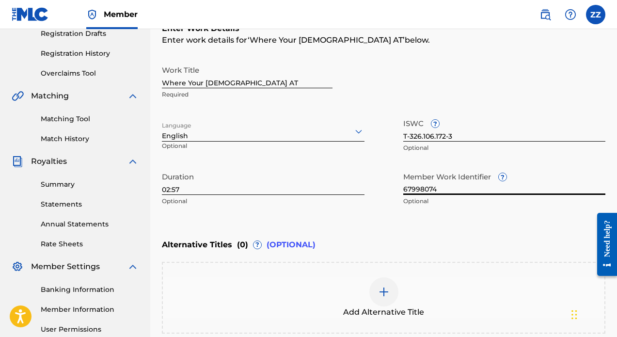
type input "67998074"
click at [398, 225] on div "Enter Work Details Enter work details for ‘ Where Your [DEMOGRAPHIC_DATA] AT ’ …" at bounding box center [383, 117] width 443 height 235
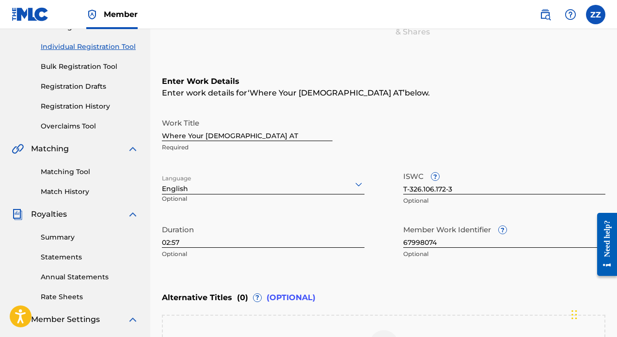
scroll to position [117, 0]
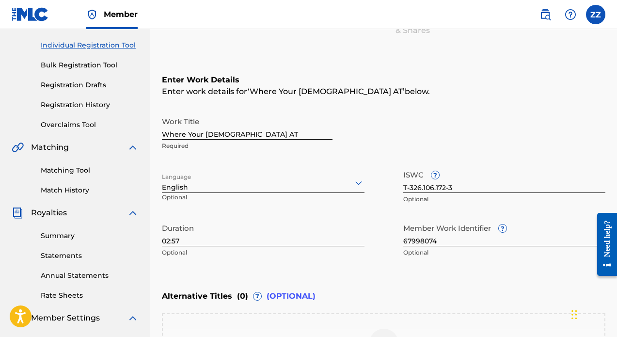
click at [242, 134] on input "Where Your [DEMOGRAPHIC_DATA] AT" at bounding box center [247, 126] width 171 height 28
type input "Where Your [DEMOGRAPHIC_DATA] At?"
click at [310, 166] on div "Language English Optional" at bounding box center [263, 187] width 203 height 44
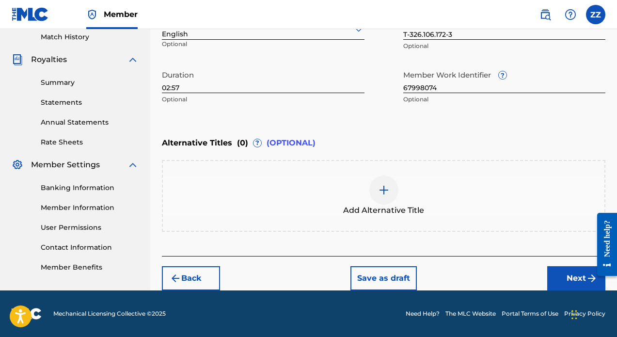
click at [560, 270] on button "Next" at bounding box center [576, 278] width 58 height 24
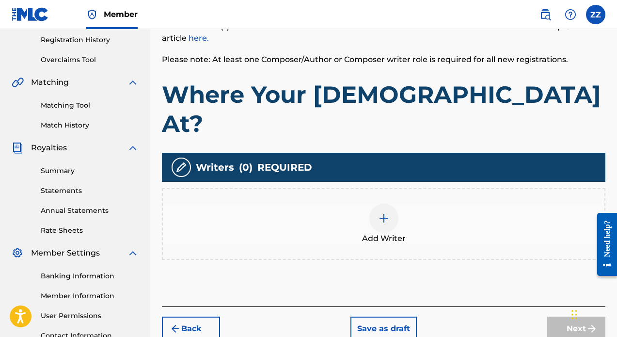
scroll to position [172, 0]
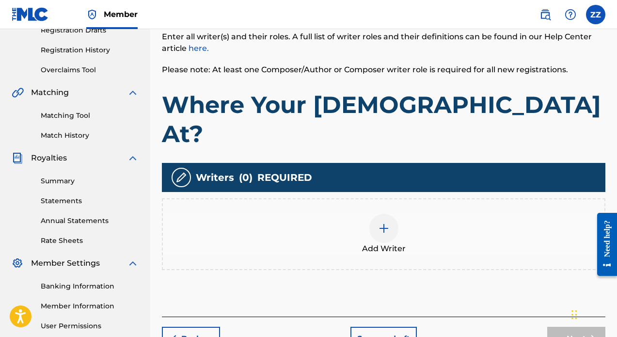
click at [381, 222] on img at bounding box center [384, 228] width 12 height 12
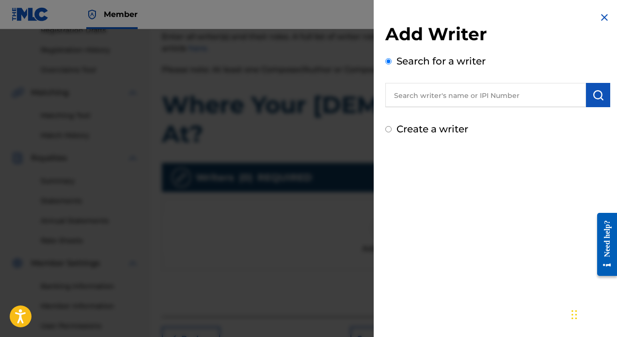
click at [409, 101] on input "text" at bounding box center [485, 95] width 201 height 24
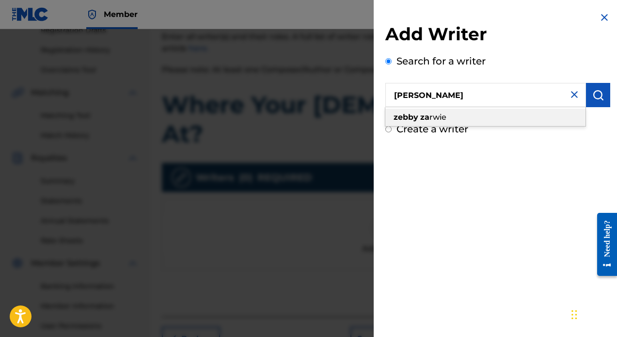
click at [439, 119] on span "rwie" at bounding box center [437, 116] width 17 height 9
type input "[PERSON_NAME]"
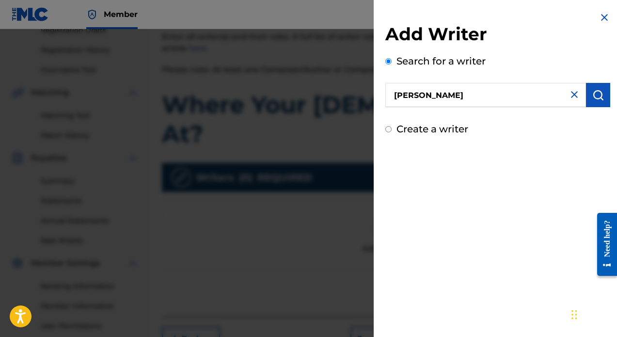
click at [594, 99] on img "submit" at bounding box center [598, 95] width 12 height 12
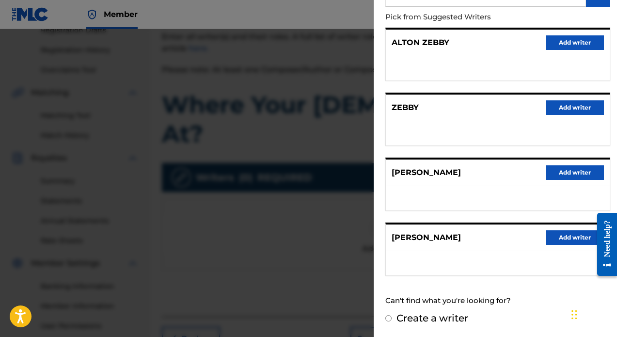
scroll to position [100, 0]
click at [563, 239] on button "Add writer" at bounding box center [575, 238] width 58 height 15
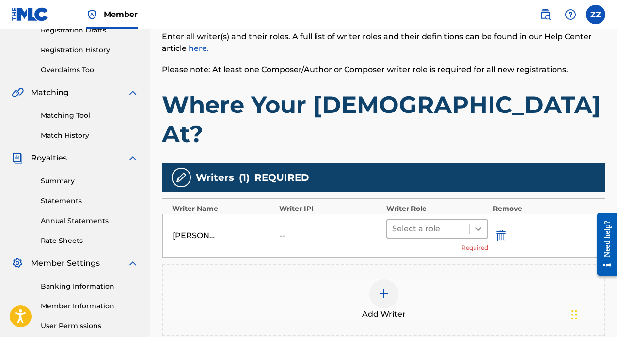
click at [473, 224] on icon at bounding box center [478, 229] width 10 height 10
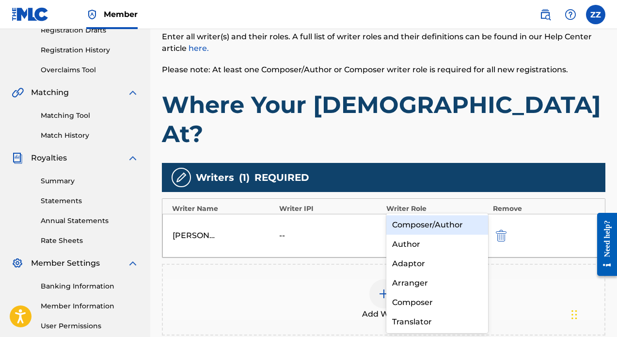
click at [451, 221] on div "Composer/Author" at bounding box center [437, 224] width 102 height 19
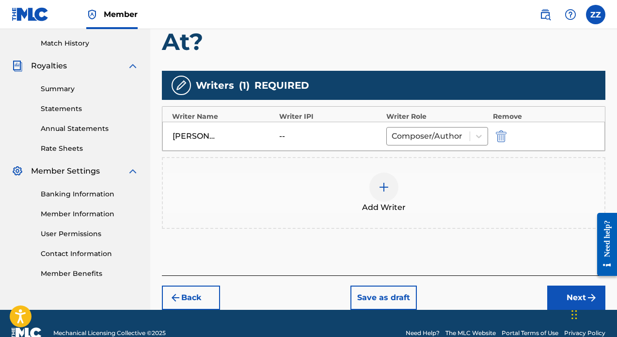
click at [579, 285] on button "Next" at bounding box center [576, 297] width 58 height 24
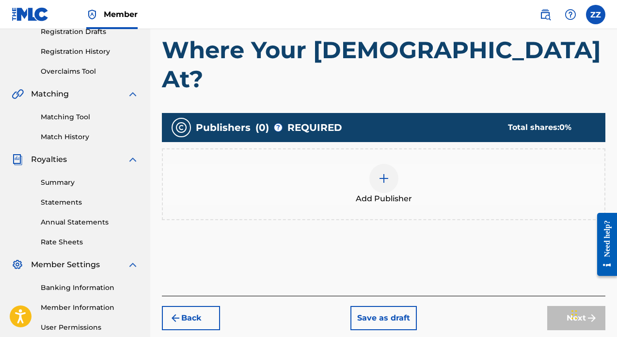
scroll to position [171, 0]
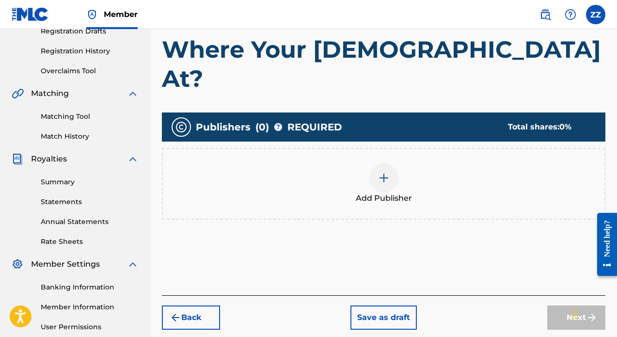
click at [389, 172] on img at bounding box center [384, 178] width 12 height 12
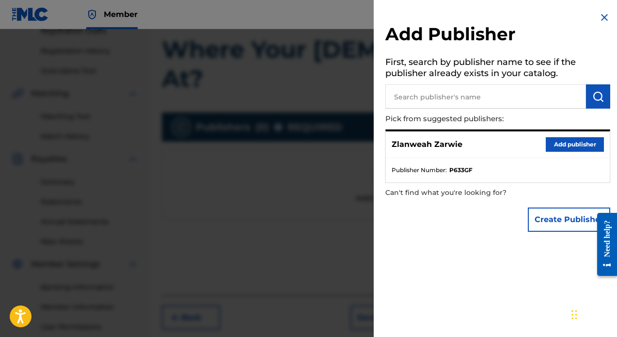
click at [578, 147] on button "Add publisher" at bounding box center [575, 144] width 58 height 15
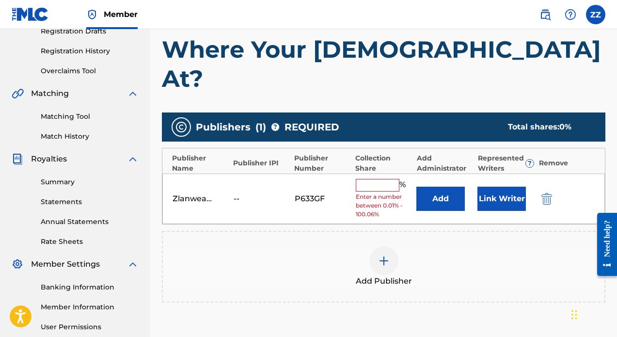
click at [380, 179] on input "text" at bounding box center [378, 185] width 44 height 13
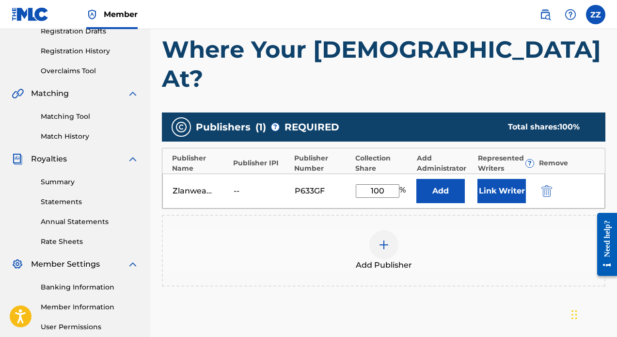
type input "100"
click at [492, 179] on button "Link Writer" at bounding box center [501, 191] width 48 height 24
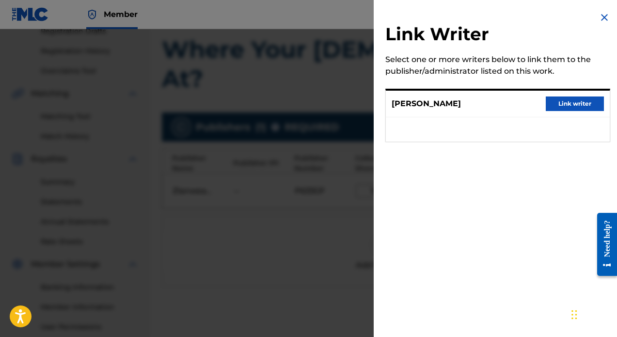
click at [558, 105] on button "Link writer" at bounding box center [575, 103] width 58 height 15
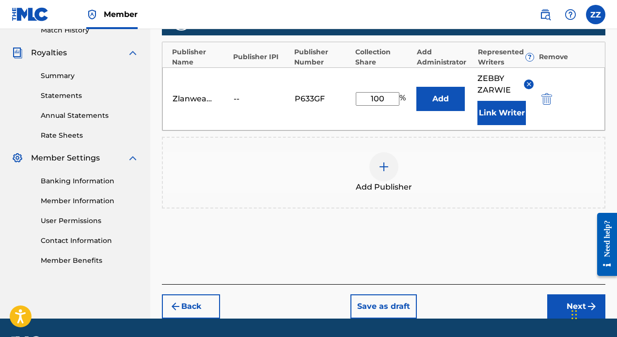
scroll to position [276, 0]
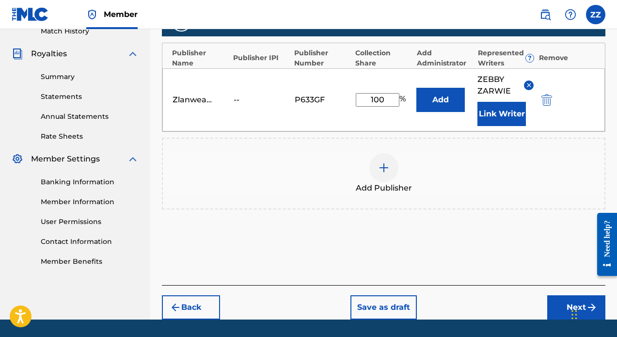
click at [567, 295] on button "Next" at bounding box center [576, 307] width 58 height 24
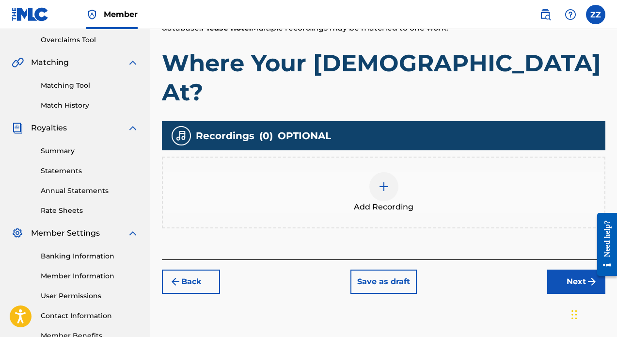
scroll to position [204, 0]
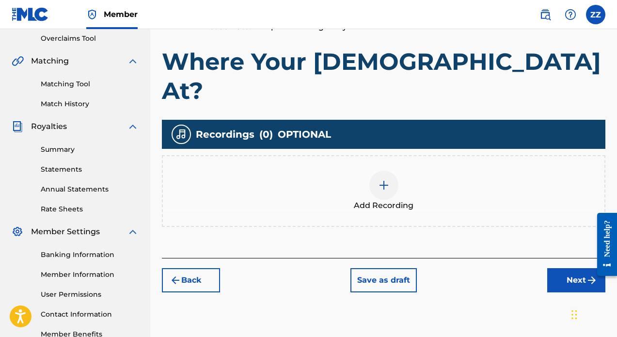
click at [394, 171] on div at bounding box center [383, 185] width 29 height 29
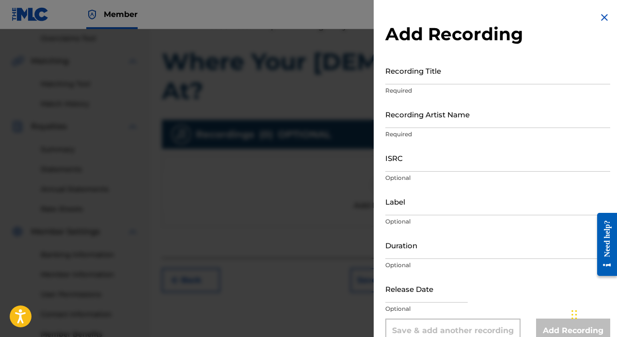
click at [449, 79] on input "Recording Title" at bounding box center [497, 71] width 225 height 28
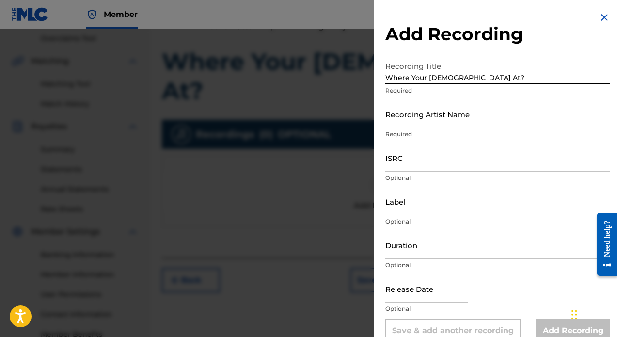
type input "Where Your [DEMOGRAPHIC_DATA] At?"
click at [453, 126] on input "Recording Artist Name" at bounding box center [497, 114] width 225 height 28
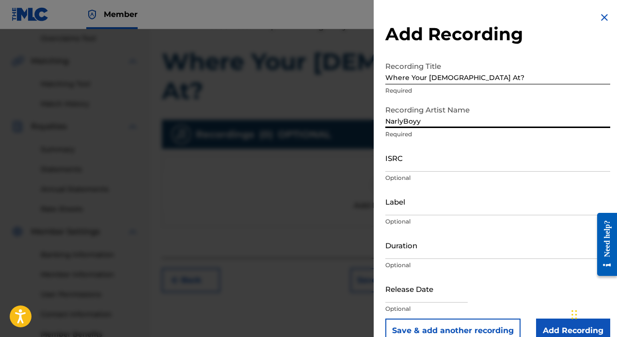
type input "NarlyBoyy"
click at [459, 160] on input "ISRC" at bounding box center [497, 158] width 225 height 28
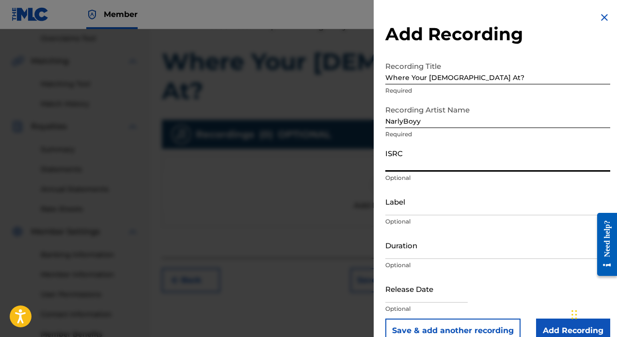
click at [403, 165] on input "ISRC" at bounding box center [497, 158] width 225 height 28
paste input "QZNWV2467783"
type input "QZNWV2467783"
click at [403, 206] on input "Label" at bounding box center [497, 202] width 225 height 28
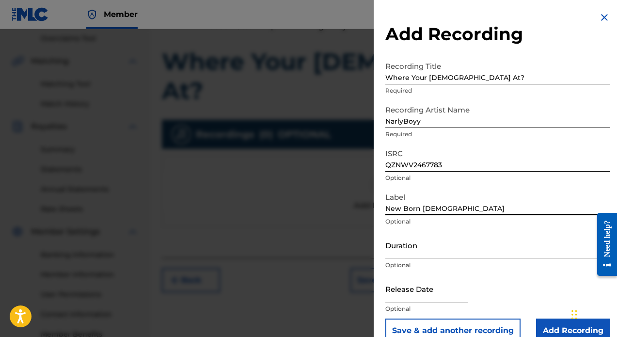
type input "New Born [DEMOGRAPHIC_DATA]"
click at [433, 253] on input "Duration" at bounding box center [497, 245] width 225 height 28
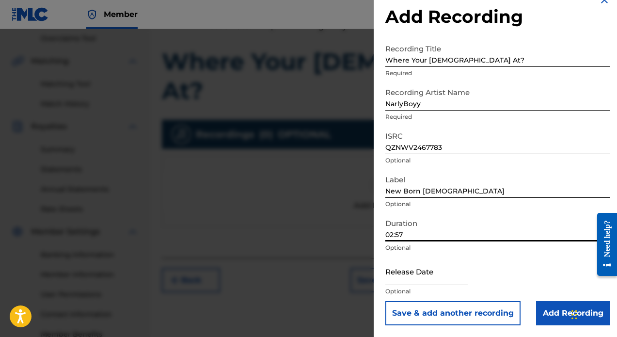
scroll to position [17, 0]
type input "02:57"
click at [448, 276] on input "text" at bounding box center [426, 271] width 82 height 28
select select "7"
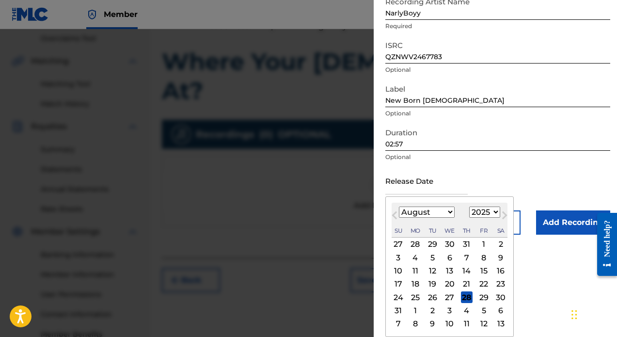
scroll to position [108, 0]
select select "2024"
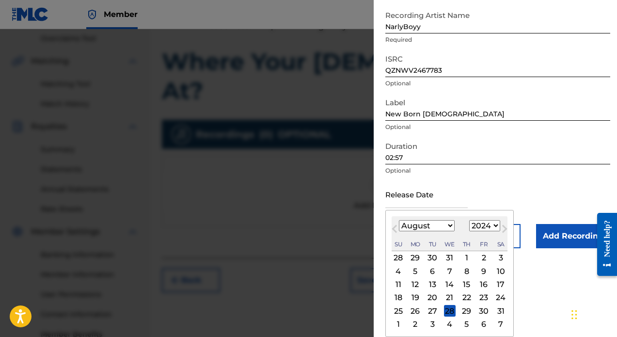
scroll to position [95, 0]
select select "5"
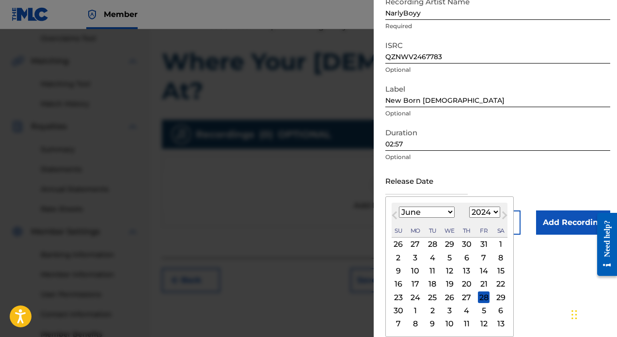
scroll to position [108, 0]
click at [479, 268] on div "14" at bounding box center [484, 271] width 12 height 12
type input "[DATE]"
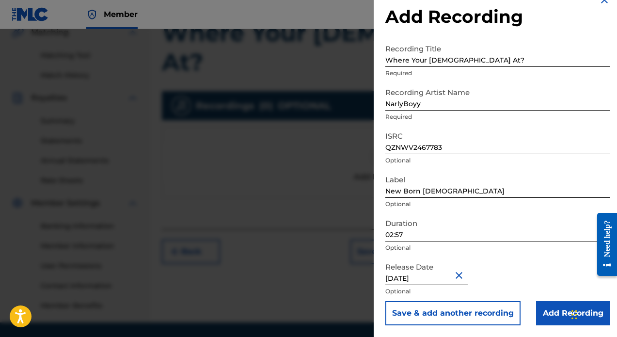
scroll to position [237, 0]
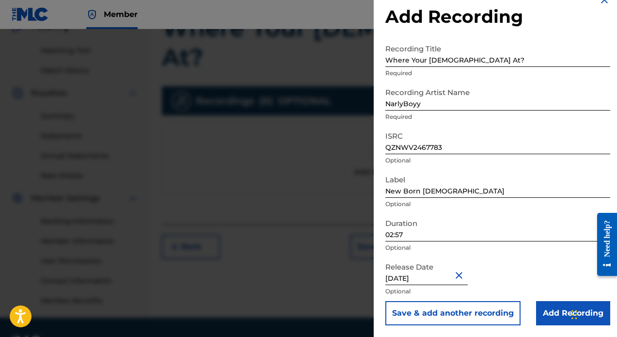
click at [551, 310] on input "Add Recording" at bounding box center [573, 313] width 74 height 24
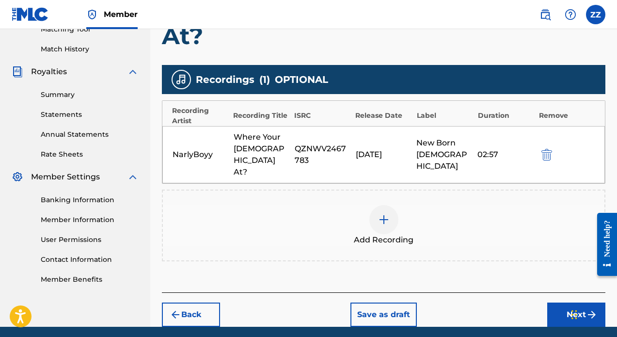
scroll to position [259, 0]
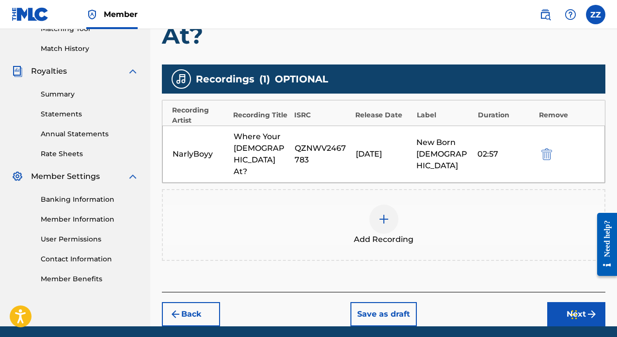
click at [581, 302] on button "Next" at bounding box center [576, 314] width 58 height 24
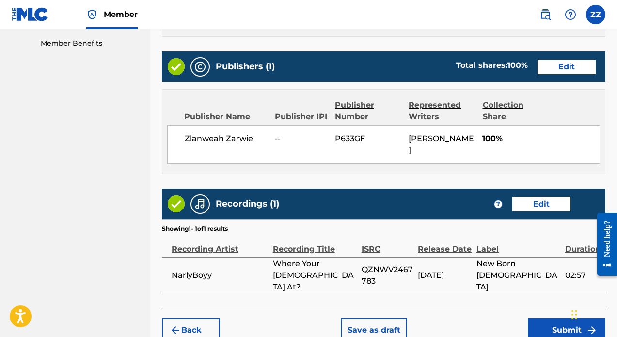
scroll to position [494, 0]
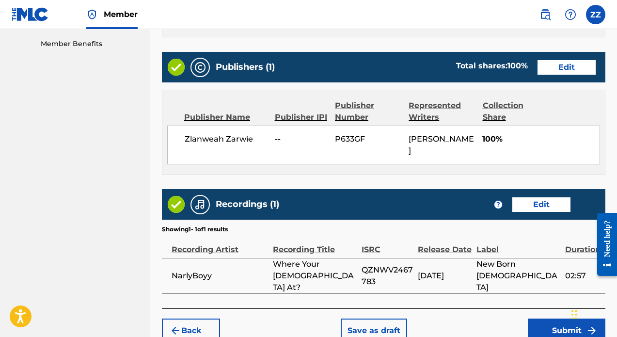
click at [559, 318] on button "Submit" at bounding box center [567, 330] width 78 height 24
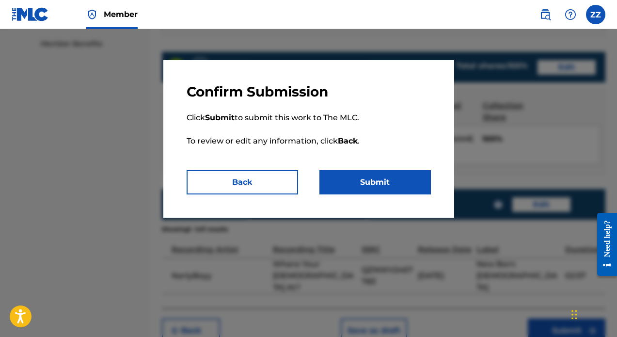
click at [373, 180] on button "Submit" at bounding box center [374, 182] width 111 height 24
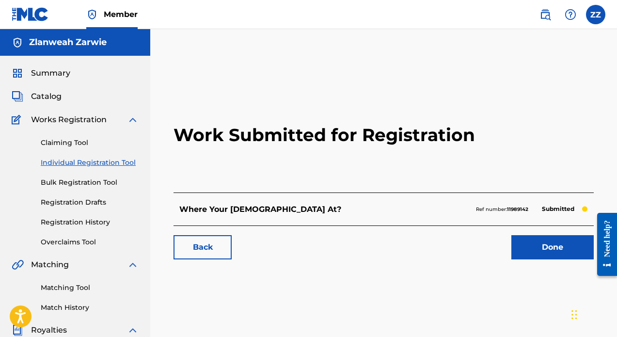
click at [520, 246] on link "Done" at bounding box center [552, 247] width 82 height 24
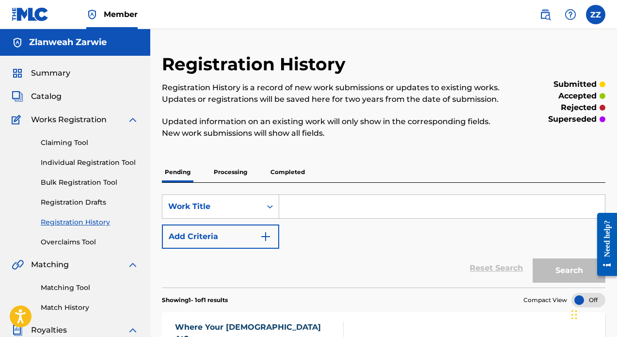
click at [81, 161] on link "Individual Registration Tool" at bounding box center [90, 163] width 98 height 10
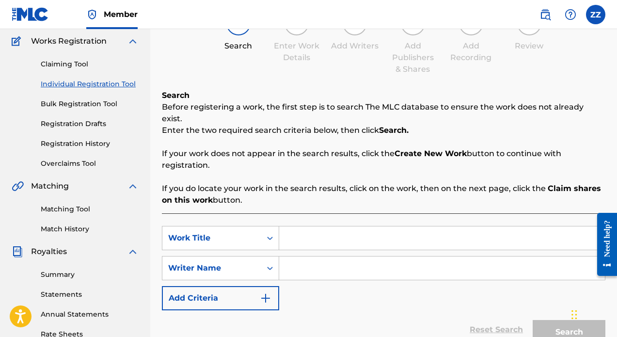
scroll to position [86, 0]
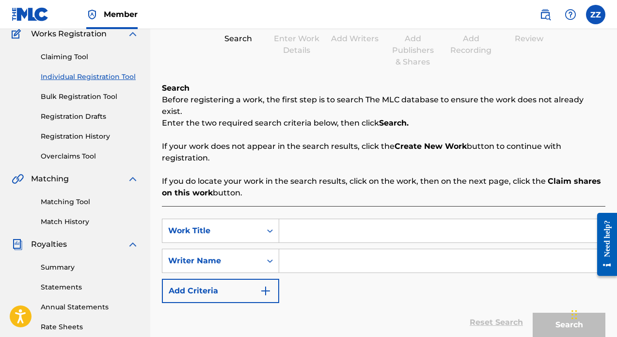
click at [309, 222] on input "Search Form" at bounding box center [442, 230] width 326 height 23
type input "[PERSON_NAME]"
click at [302, 260] on input "Search Form" at bounding box center [442, 260] width 326 height 23
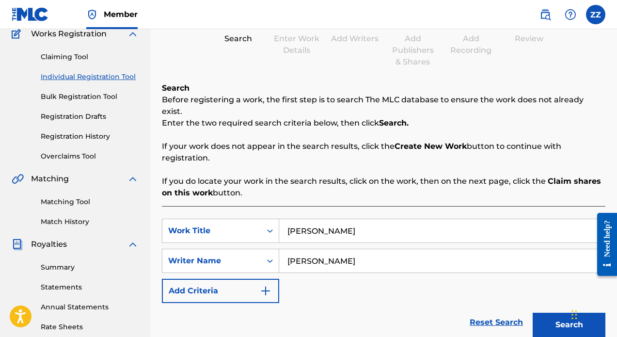
type input "[PERSON_NAME]"
click at [566, 314] on button "Search" at bounding box center [569, 325] width 73 height 24
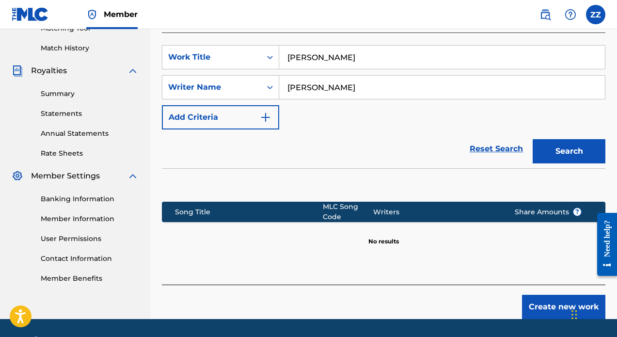
scroll to position [268, 0]
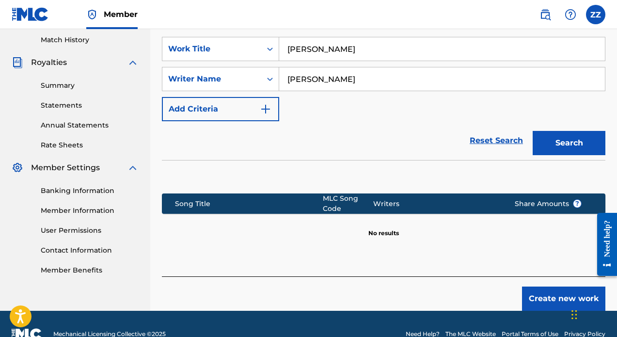
click at [538, 291] on button "Create new work" at bounding box center [563, 298] width 83 height 24
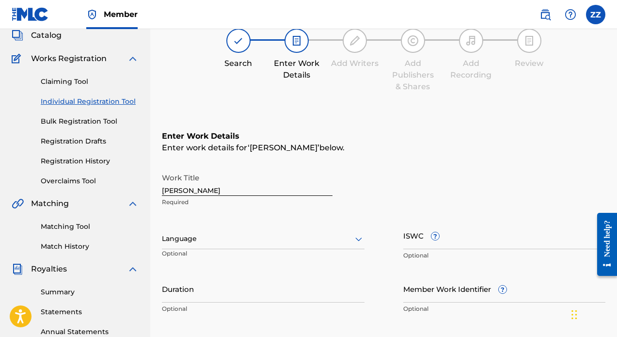
scroll to position [71, 0]
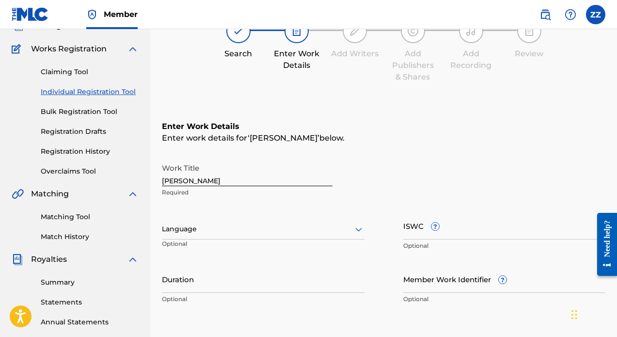
click at [300, 288] on input "Duration" at bounding box center [263, 279] width 203 height 28
type input "02:28"
click at [477, 226] on input "ISWC ?" at bounding box center [504, 226] width 203 height 28
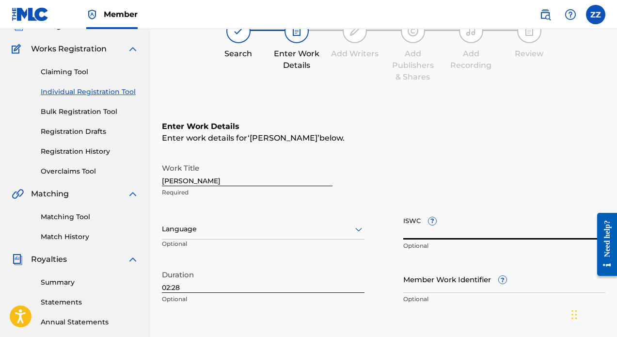
paste input "T-316.270.585-9"
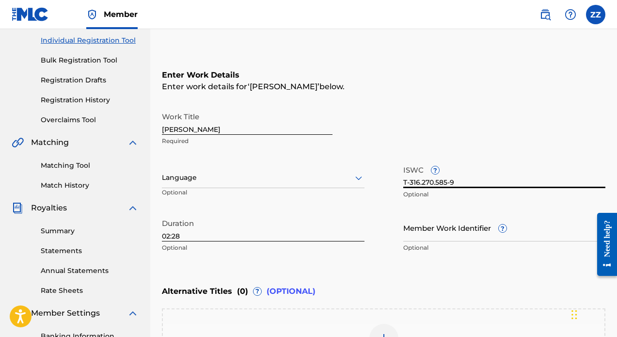
scroll to position [178, 0]
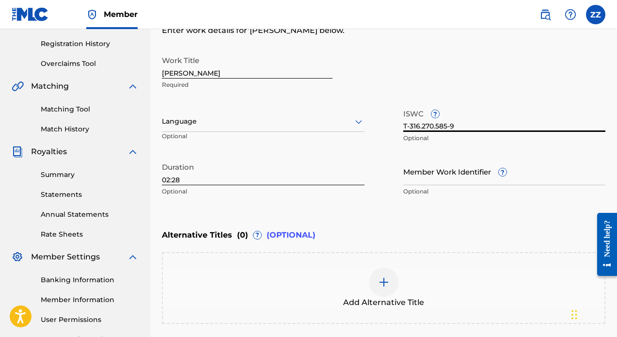
type input "T-316.270.585-9"
click at [425, 183] on input "Member Work Identifier ?" at bounding box center [504, 172] width 203 height 28
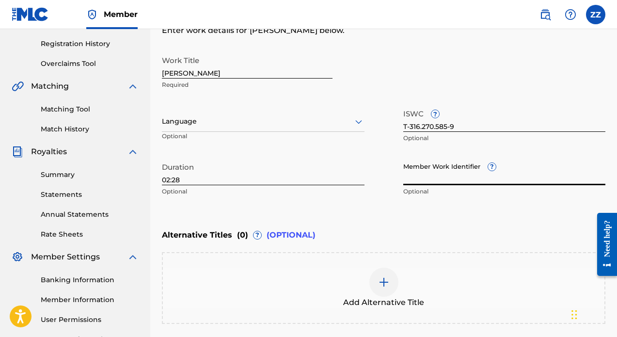
paste input "61081474"
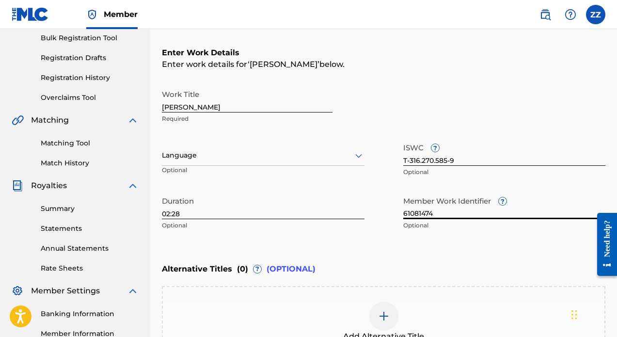
scroll to position [146, 0]
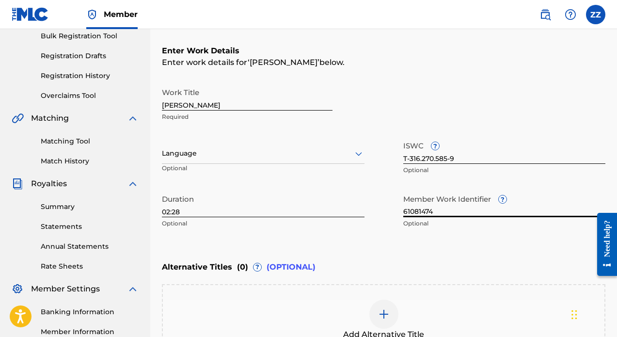
type input "61081474"
click at [325, 158] on div at bounding box center [263, 153] width 203 height 12
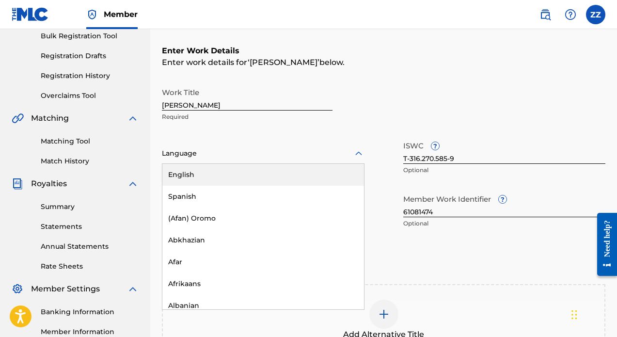
click at [287, 177] on div "English" at bounding box center [263, 175] width 202 height 22
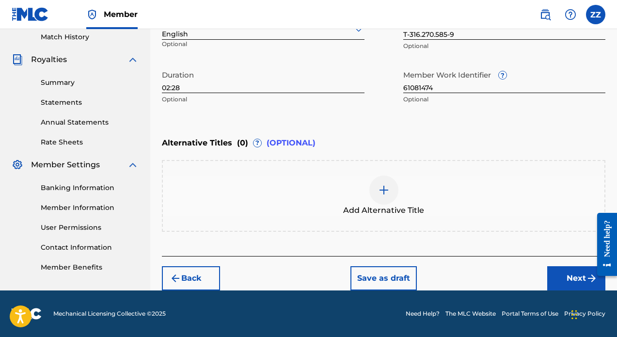
click at [561, 278] on button "Next" at bounding box center [576, 278] width 58 height 24
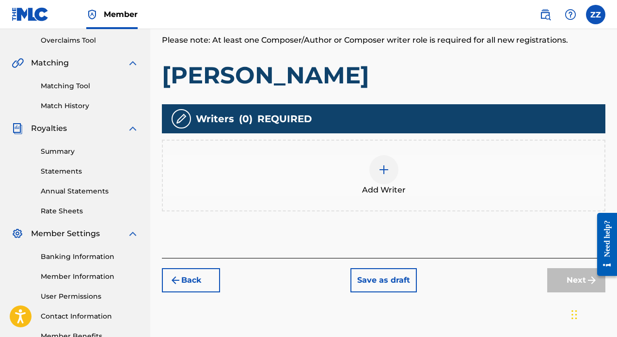
scroll to position [171, 0]
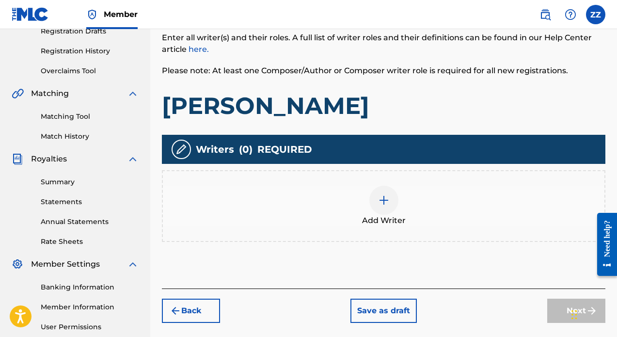
click at [389, 198] on img at bounding box center [384, 200] width 12 height 12
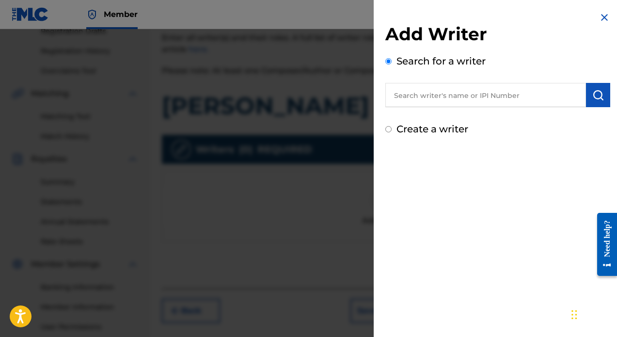
click at [466, 98] on input "text" at bounding box center [485, 95] width 201 height 24
click at [398, 97] on input "[PERSON_NAME]" at bounding box center [485, 95] width 201 height 24
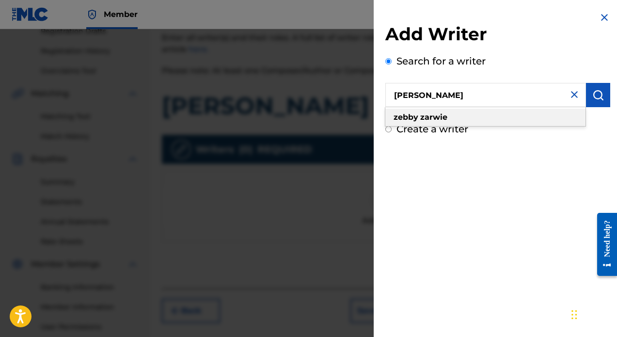
click at [502, 125] on div "[PERSON_NAME]" at bounding box center [485, 117] width 200 height 17
type input "[PERSON_NAME]"
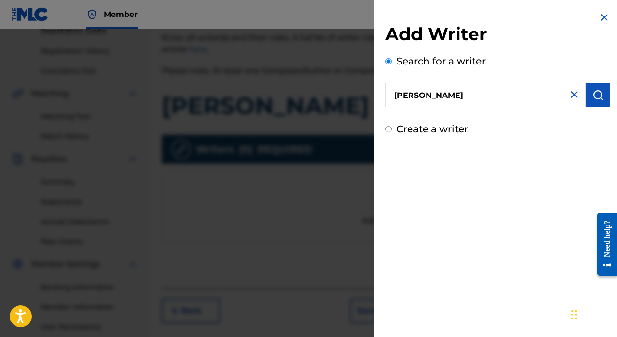
click at [592, 88] on button "submit" at bounding box center [598, 95] width 24 height 24
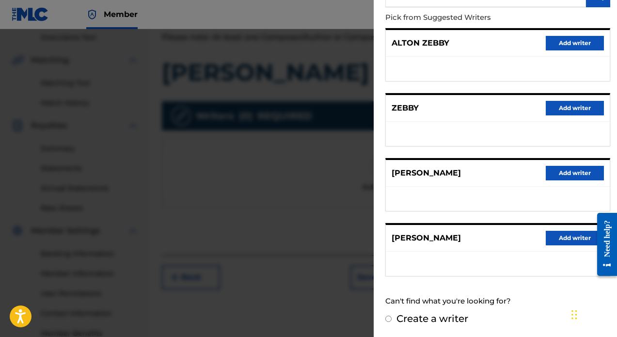
scroll to position [248, 0]
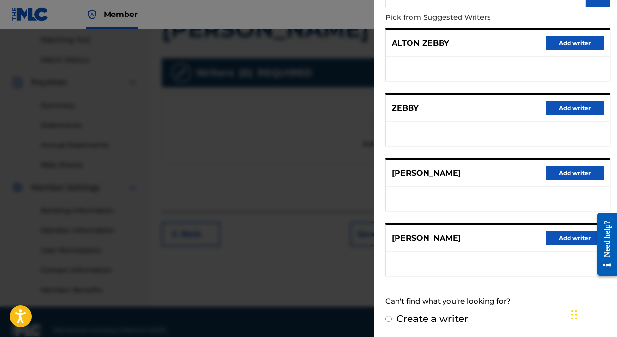
click at [566, 240] on button "Add writer" at bounding box center [575, 238] width 58 height 15
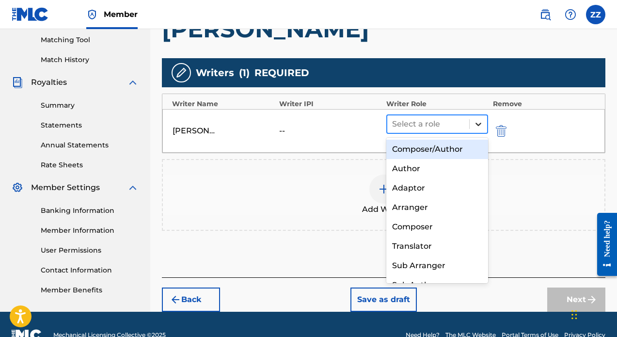
click at [475, 122] on icon at bounding box center [478, 124] width 10 height 10
click at [452, 149] on div "Composer/Author" at bounding box center [437, 149] width 102 height 19
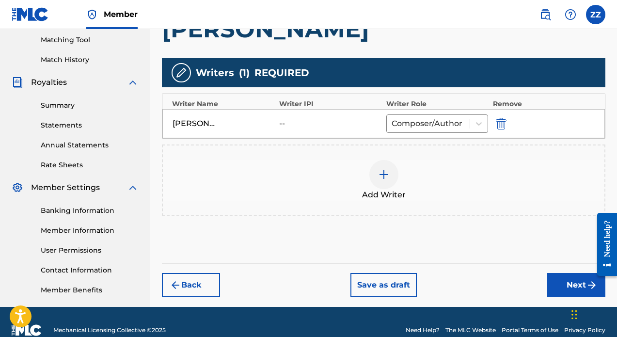
click at [560, 284] on button "Next" at bounding box center [576, 285] width 58 height 24
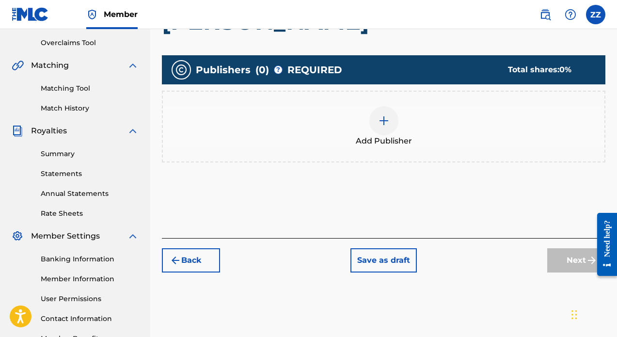
scroll to position [205, 0]
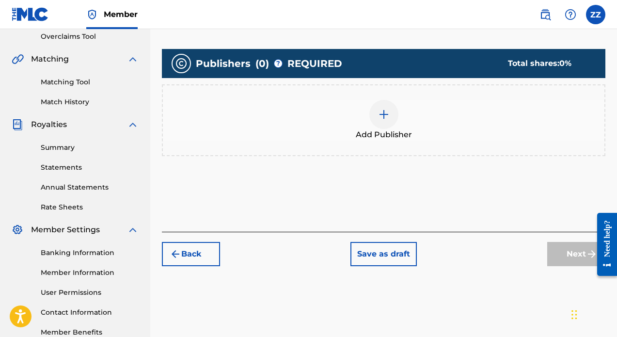
click at [396, 129] on span "Add Publisher" at bounding box center [384, 135] width 56 height 12
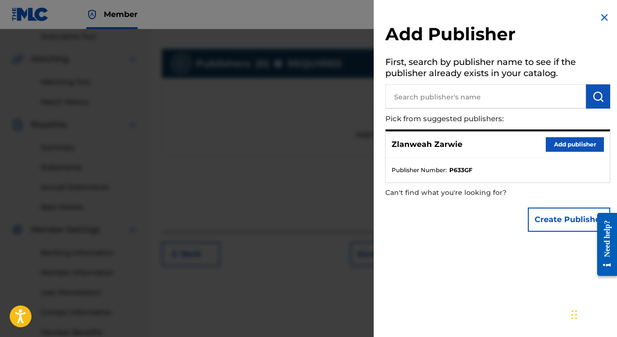
click at [571, 144] on button "Add publisher" at bounding box center [575, 144] width 58 height 15
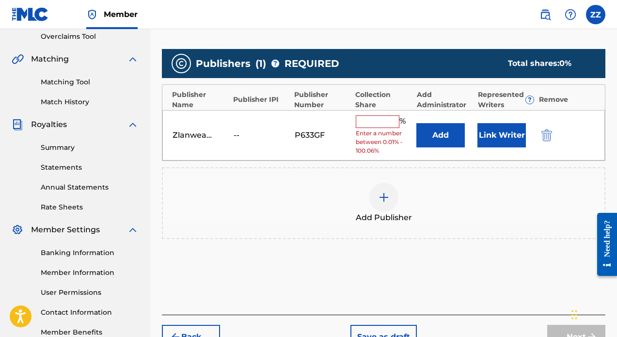
click at [493, 139] on button "Link Writer" at bounding box center [501, 135] width 48 height 24
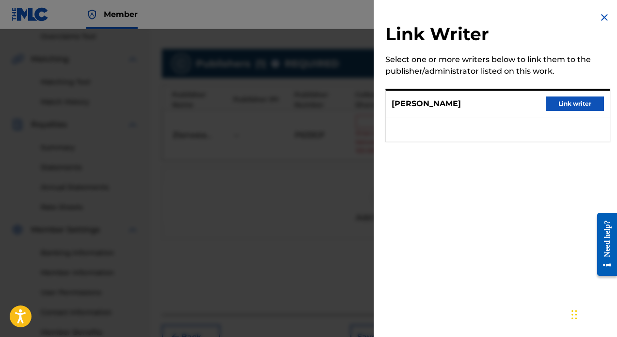
click at [570, 99] on button "Link writer" at bounding box center [575, 103] width 58 height 15
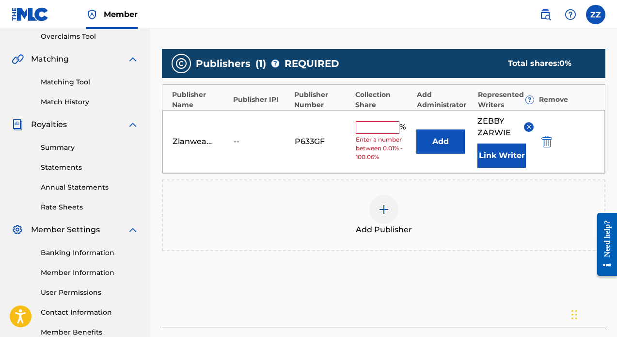
click at [363, 128] on input "text" at bounding box center [378, 127] width 44 height 13
type input "100"
click at [427, 208] on div "Add Publisher" at bounding box center [384, 215] width 442 height 41
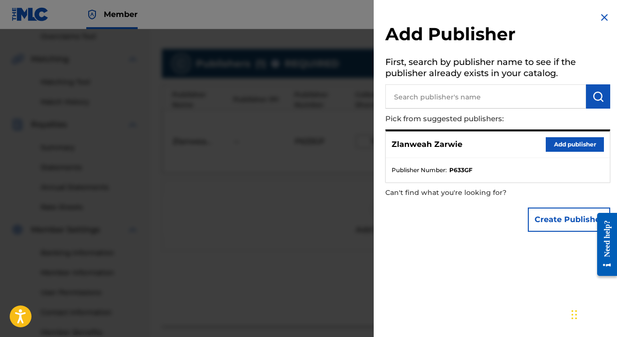
click at [601, 15] on img at bounding box center [605, 18] width 12 height 12
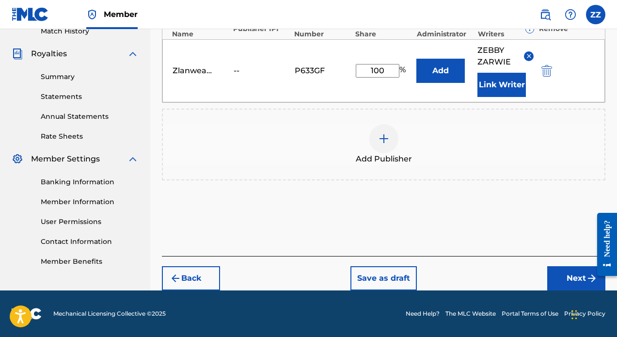
click at [565, 271] on button "Next" at bounding box center [576, 278] width 58 height 24
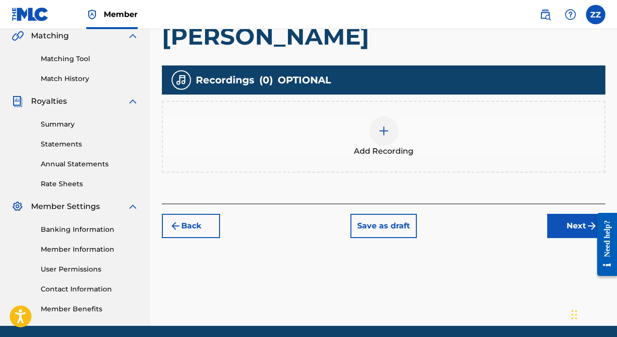
scroll to position [264, 0]
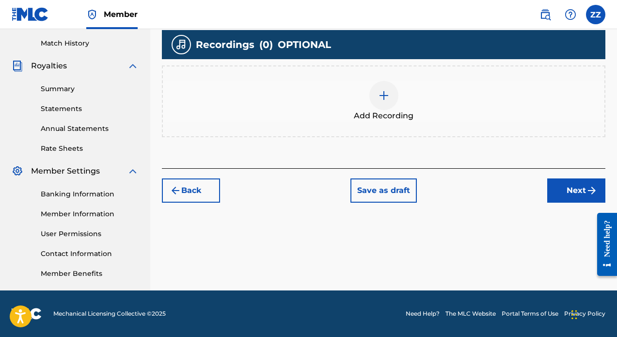
click at [373, 96] on div at bounding box center [383, 95] width 29 height 29
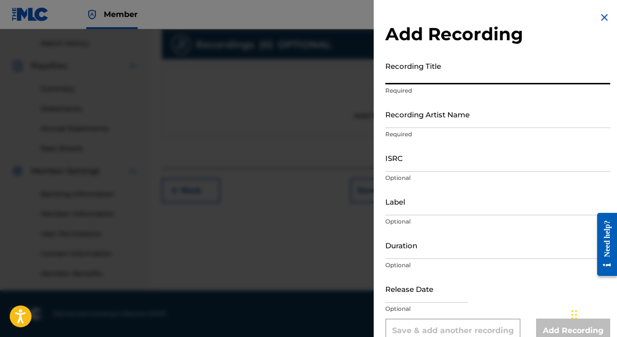
click at [445, 71] on input "Recording Title" at bounding box center [497, 71] width 225 height 28
type input "[PERSON_NAME]"
click at [449, 118] on input "Recording Artist Name" at bounding box center [497, 114] width 225 height 28
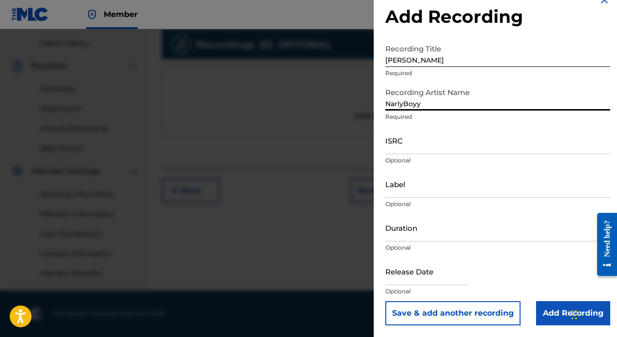
type input "NarlyBoyy"
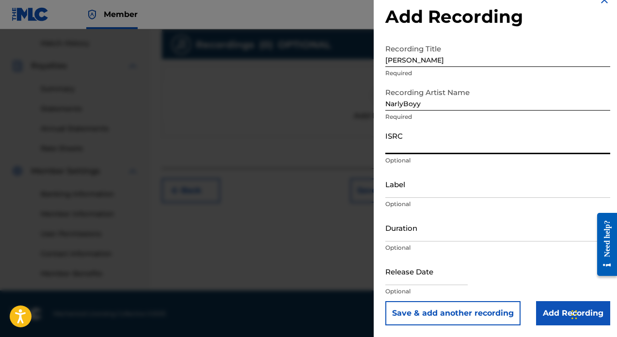
click at [452, 149] on input "ISRC" at bounding box center [497, 140] width 225 height 28
paste input "QZFZ62385276"
type input "QZFZ62385276"
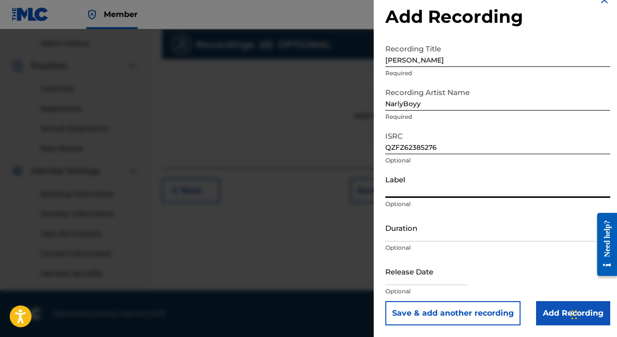
click at [426, 191] on input "Label" at bounding box center [497, 184] width 225 height 28
click at [424, 194] on input "New Born [DEMOGRAPHIC_DATA]" at bounding box center [497, 184] width 225 height 28
paste input "vrr B. Avrage x [DEMOGRAPHIC_DATA] Music"
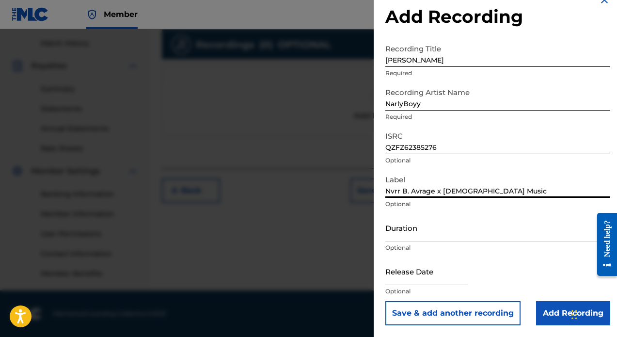
type input "Nvrr B. Avrage x [DEMOGRAPHIC_DATA] Music"
click at [423, 235] on input "Duration" at bounding box center [497, 228] width 225 height 28
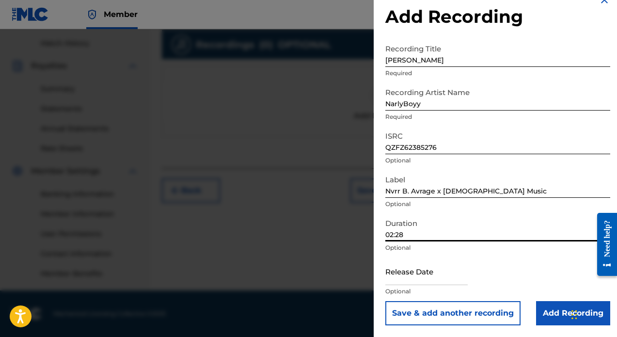
type input "02:28"
click at [438, 271] on input "text" at bounding box center [426, 271] width 82 height 28
select select "7"
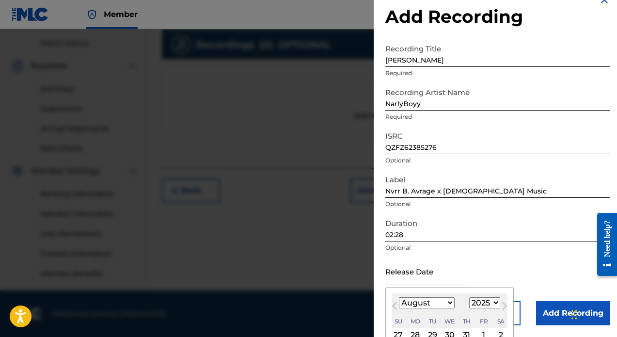
select select "2023"
select select "0"
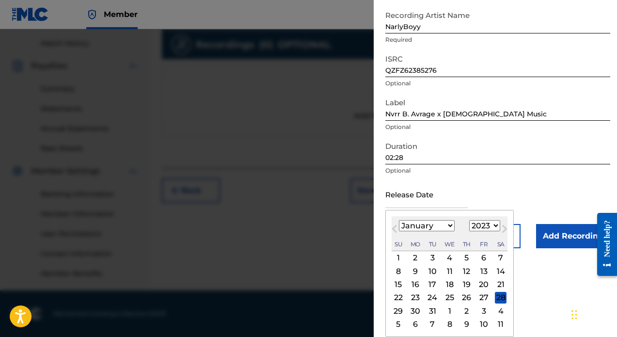
click at [429, 307] on div "31" at bounding box center [432, 311] width 12 height 12
type input "[DATE]"
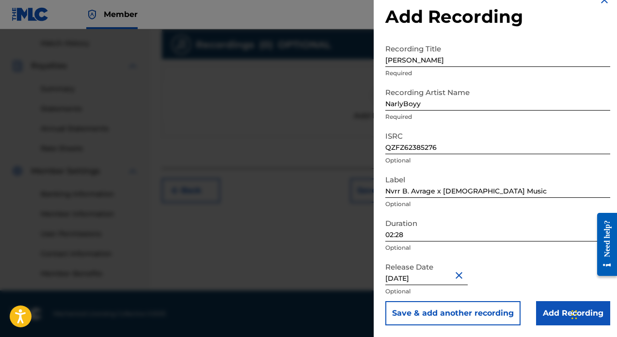
click at [559, 301] on input "Add Recording" at bounding box center [573, 313] width 74 height 24
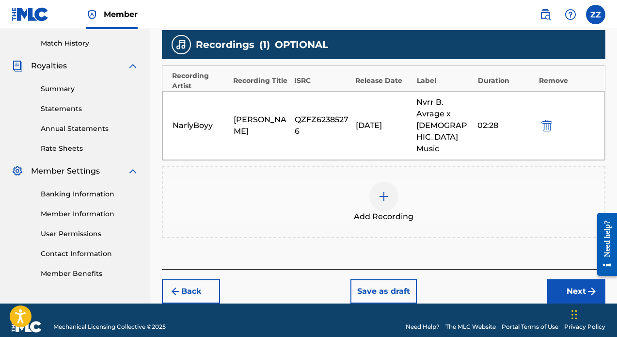
click at [568, 279] on button "Next" at bounding box center [576, 291] width 58 height 24
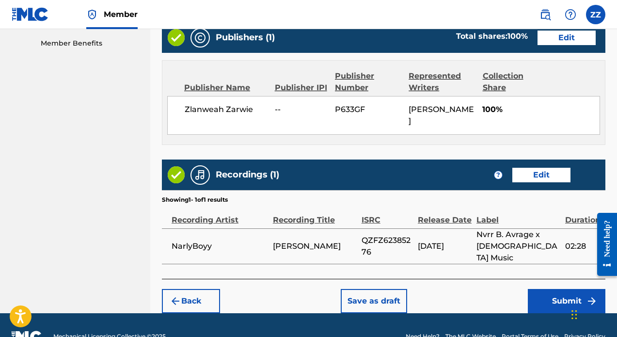
scroll to position [494, 0]
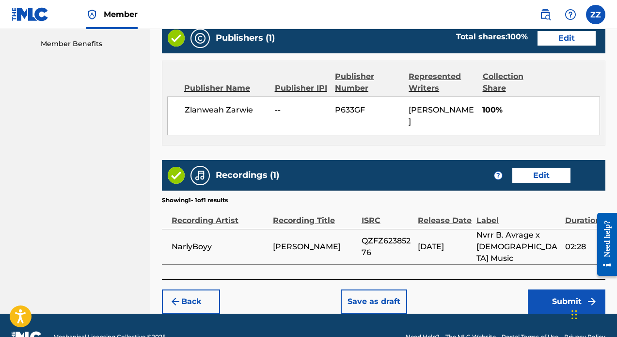
click at [539, 289] on button "Submit" at bounding box center [567, 301] width 78 height 24
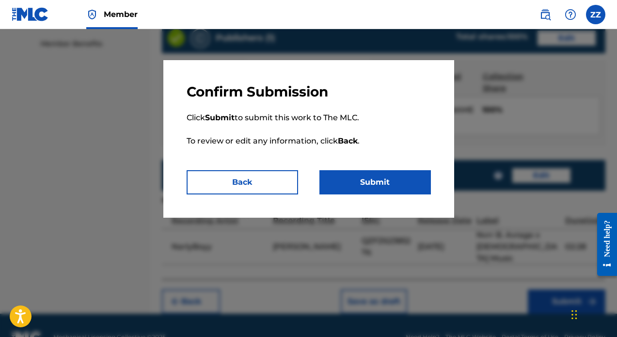
click at [407, 185] on button "Submit" at bounding box center [374, 182] width 111 height 24
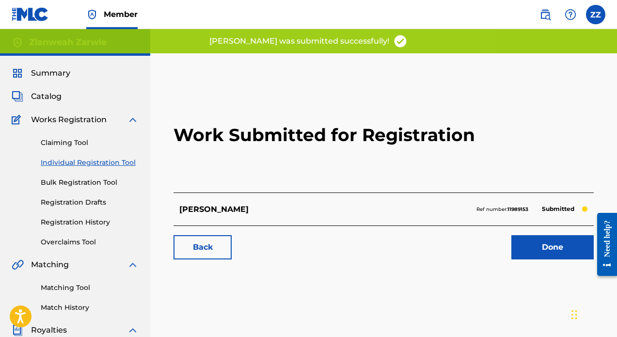
click at [532, 241] on link "Done" at bounding box center [552, 247] width 82 height 24
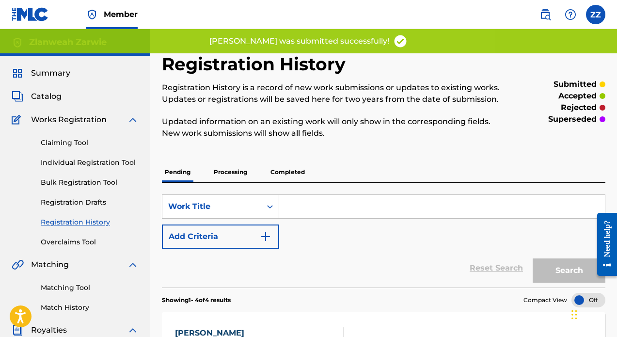
scroll to position [13, 0]
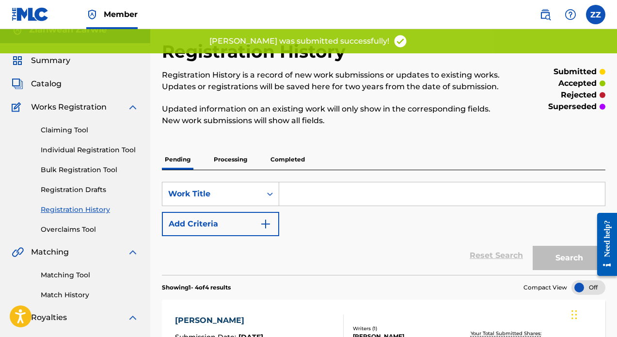
click at [96, 151] on link "Individual Registration Tool" at bounding box center [90, 150] width 98 height 10
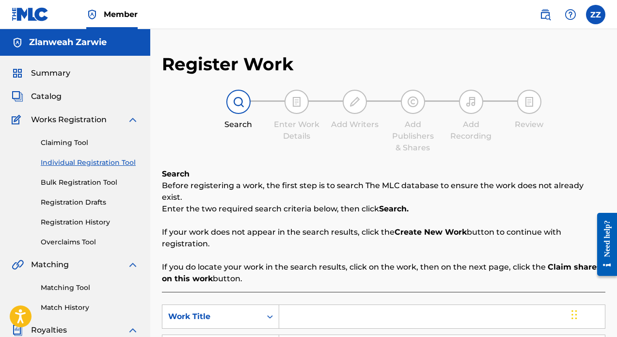
scroll to position [123, 0]
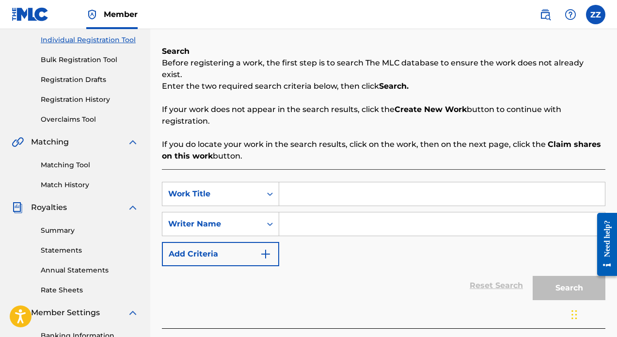
click at [353, 182] on input "Search Form" at bounding box center [442, 193] width 326 height 23
type input "Sacrificial Love"
click at [379, 212] on input "Search Form" at bounding box center [442, 223] width 326 height 23
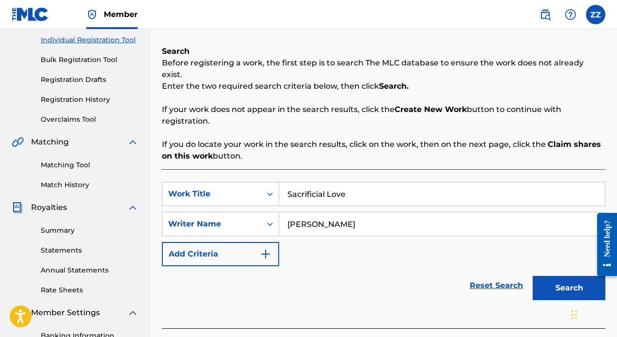
type input "[PERSON_NAME]"
click at [577, 280] on button "Search" at bounding box center [569, 288] width 73 height 24
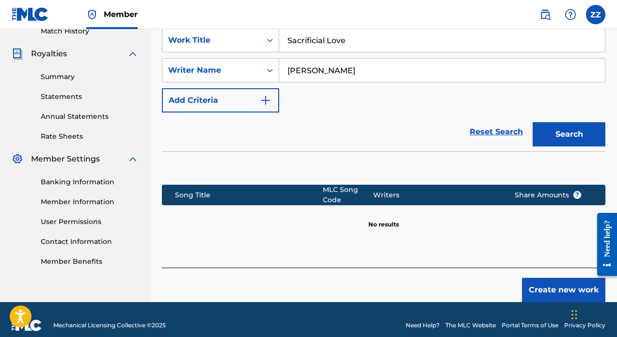
click at [540, 278] on button "Create new work" at bounding box center [563, 290] width 83 height 24
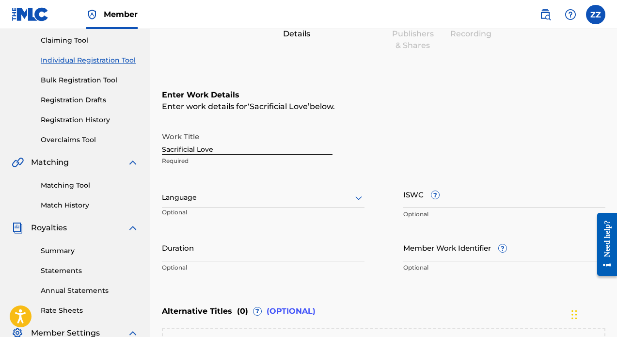
scroll to position [130, 0]
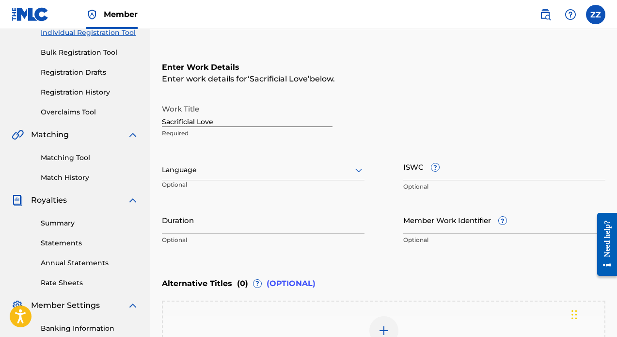
click at [284, 177] on div "Language" at bounding box center [263, 170] width 203 height 20
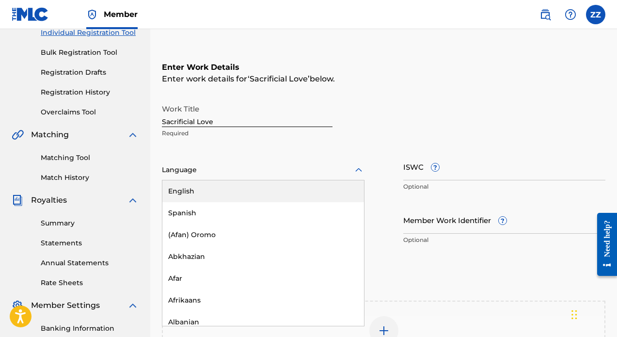
click at [263, 193] on div "English" at bounding box center [263, 191] width 202 height 22
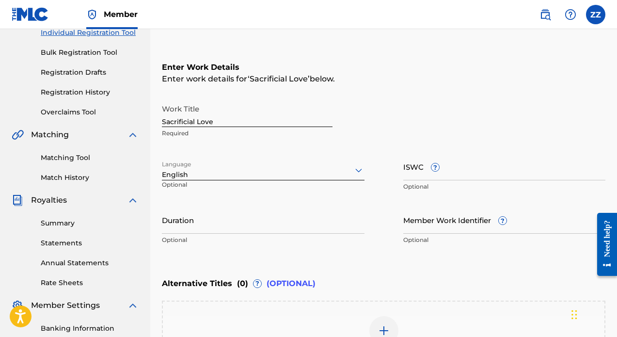
click at [456, 175] on input "ISWC ?" at bounding box center [504, 167] width 203 height 28
paste input "T-322.319.608-1"
type input "T-322.319.608-1"
click at [277, 225] on input "Duration" at bounding box center [263, 220] width 203 height 28
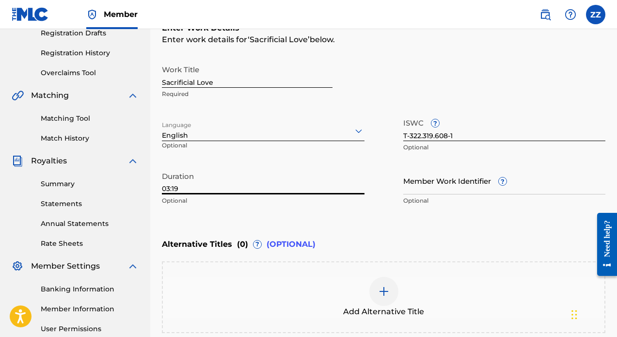
scroll to position [199, 0]
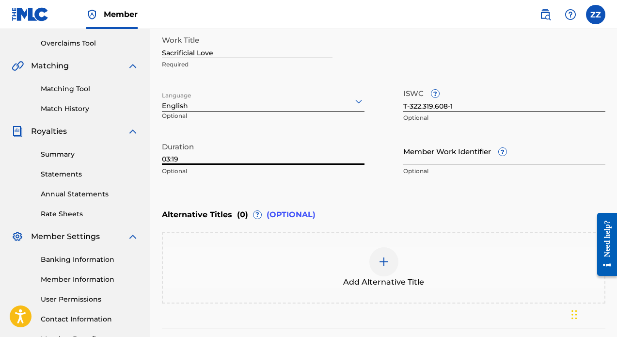
type input "03:19"
click at [470, 161] on input "Member Work Identifier ?" at bounding box center [504, 151] width 203 height 28
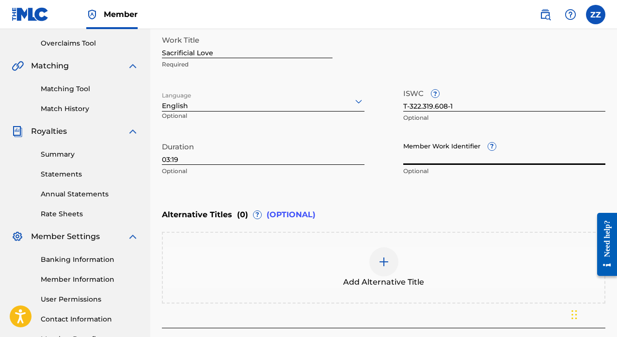
paste input "64336386"
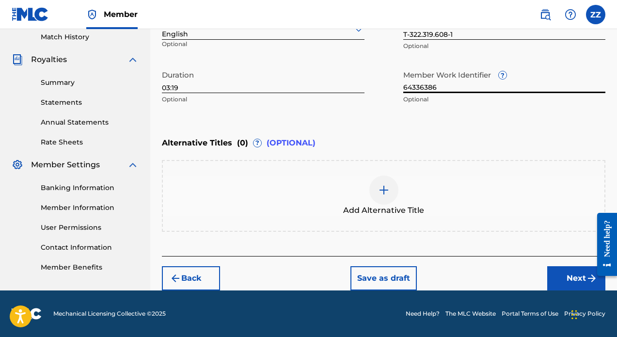
type input "64336386"
click at [560, 278] on button "Next" at bounding box center [576, 278] width 58 height 24
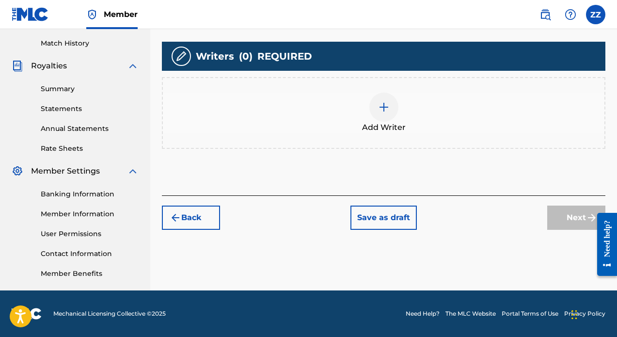
scroll to position [204, 0]
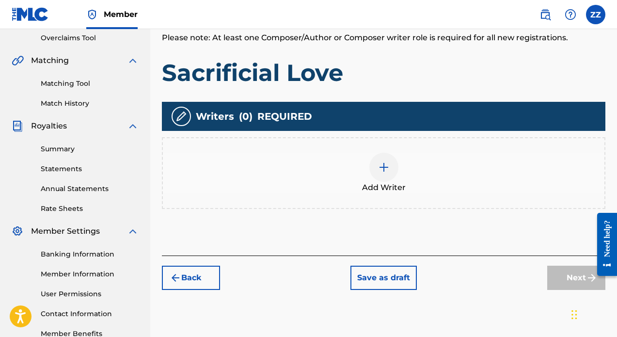
click at [402, 178] on div "Add Writer" at bounding box center [384, 173] width 442 height 41
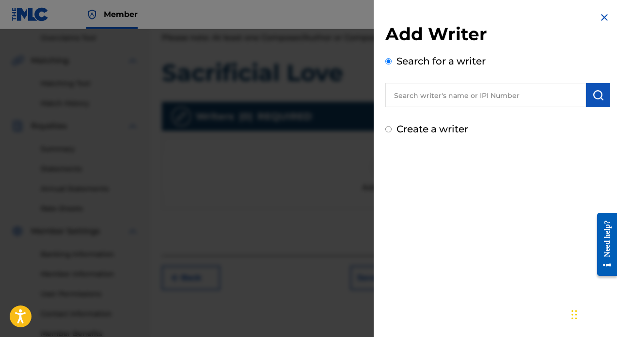
click at [531, 96] on input "text" at bounding box center [485, 95] width 201 height 24
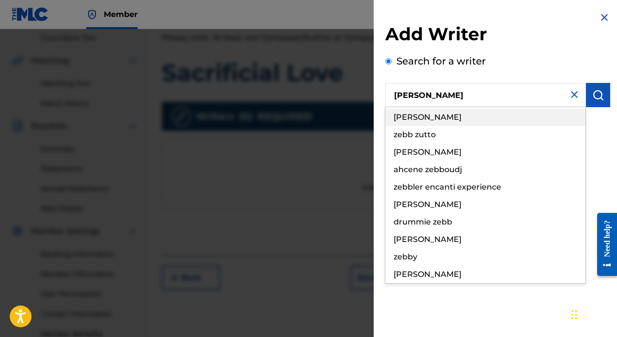
drag, startPoint x: 531, startPoint y: 96, endPoint x: 503, endPoint y: 123, distance: 38.7
click at [503, 123] on div "[PERSON_NAME]" at bounding box center [485, 117] width 200 height 17
type input "[PERSON_NAME]"
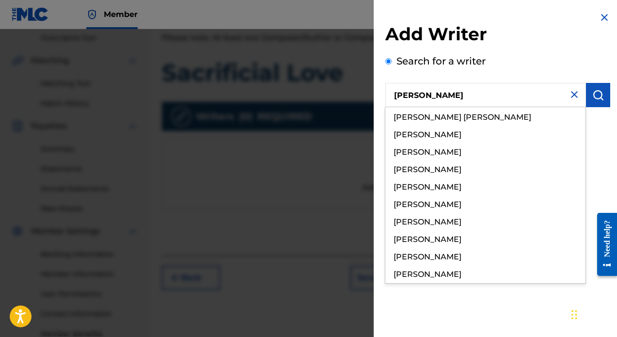
click at [603, 160] on div "Add Writer Search for a writer [PERSON_NAME] [PERSON_NAME] [PERSON_NAME] [PERSO…" at bounding box center [498, 168] width 248 height 337
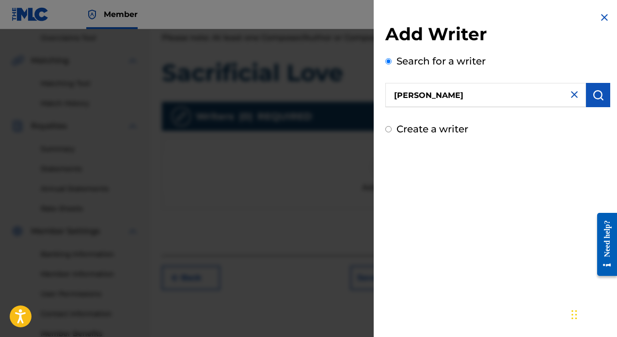
click at [587, 96] on button "submit" at bounding box center [598, 95] width 24 height 24
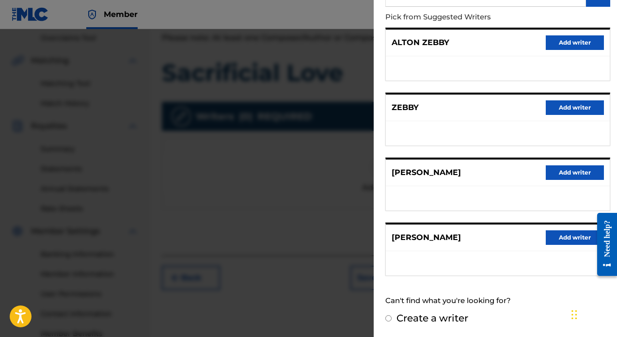
scroll to position [100, 0]
click at [574, 241] on button "Add writer" at bounding box center [575, 238] width 58 height 15
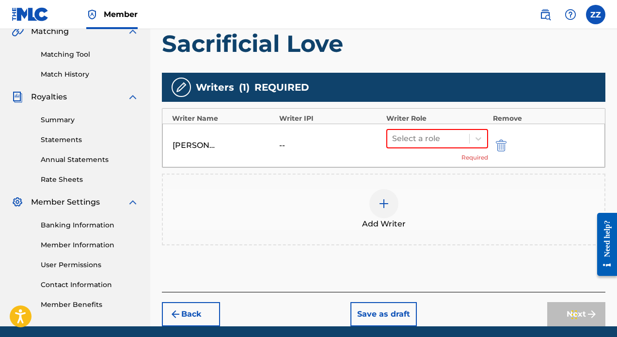
scroll to position [246, 0]
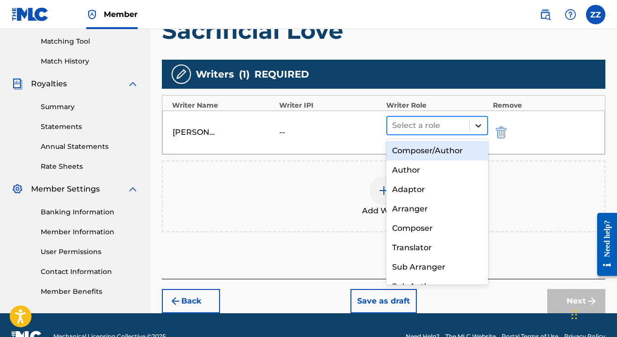
click at [479, 127] on icon at bounding box center [478, 126] width 10 height 10
click at [456, 153] on div "Composer/Author" at bounding box center [437, 150] width 102 height 19
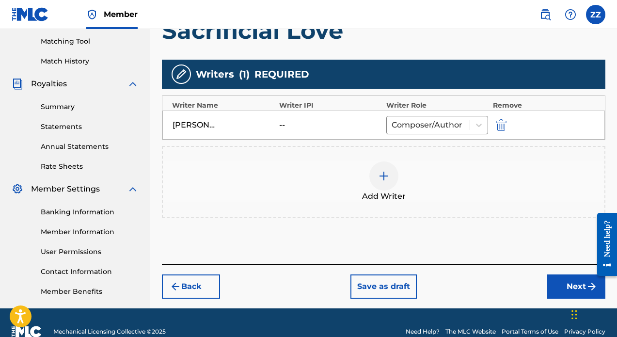
click at [507, 179] on div "Add Writer" at bounding box center [384, 181] width 442 height 41
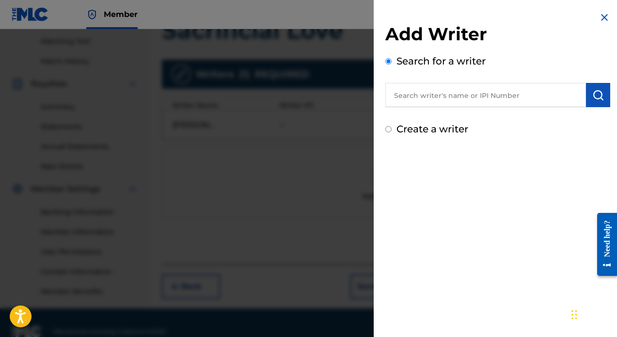
click at [604, 15] on img at bounding box center [605, 18] width 12 height 12
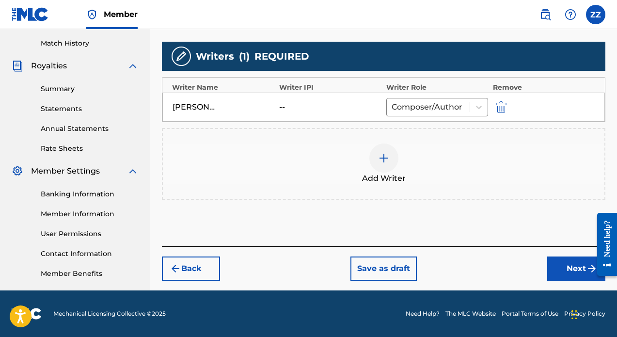
click at [567, 269] on button "Next" at bounding box center [576, 268] width 58 height 24
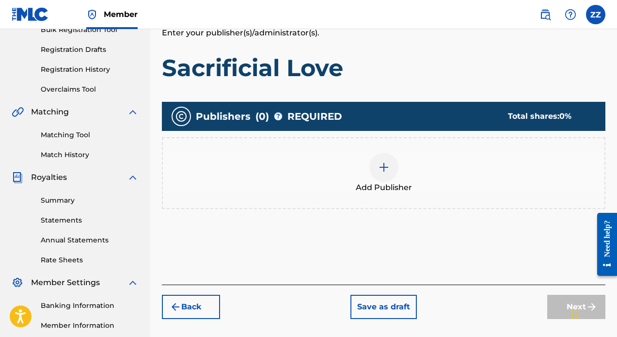
scroll to position [157, 0]
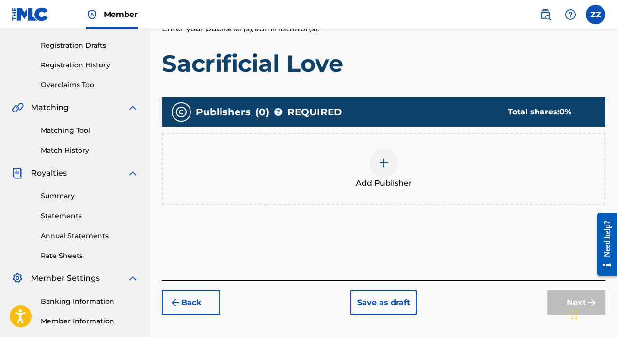
click at [397, 165] on div at bounding box center [383, 162] width 29 height 29
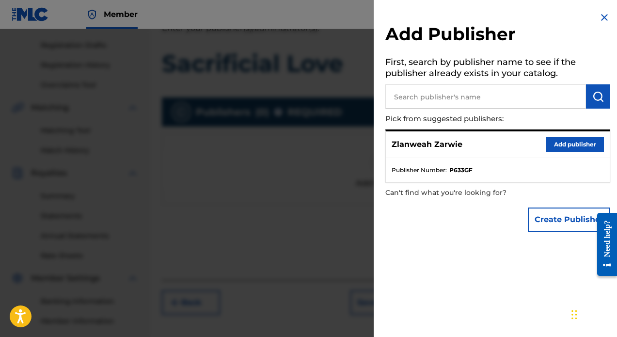
click at [553, 143] on button "Add publisher" at bounding box center [575, 144] width 58 height 15
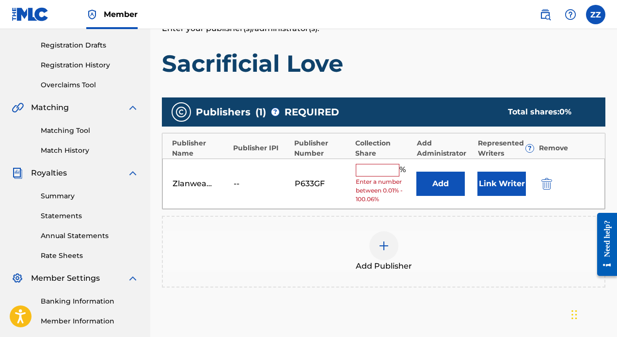
click at [392, 167] on input "text" at bounding box center [378, 170] width 44 height 13
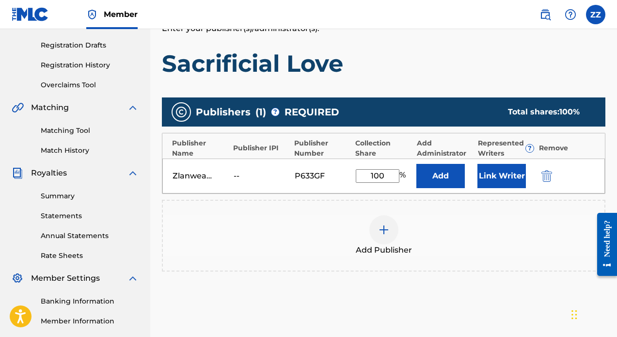
type input "100"
click at [486, 168] on button "Link Writer" at bounding box center [501, 176] width 48 height 24
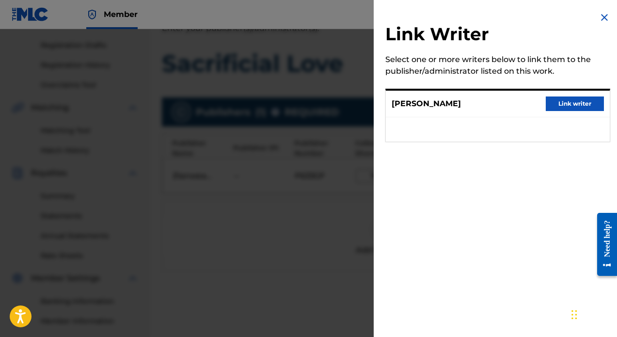
click at [587, 101] on button "Link writer" at bounding box center [575, 103] width 58 height 15
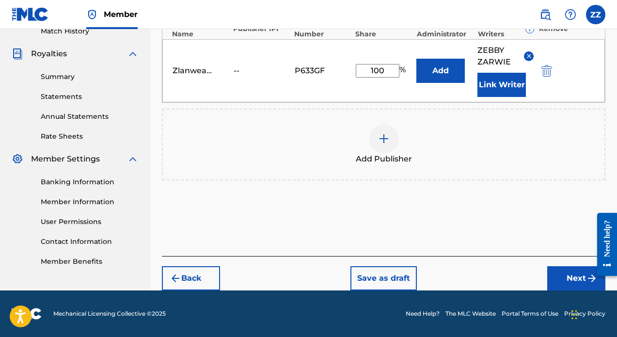
click at [580, 279] on button "Next" at bounding box center [576, 278] width 58 height 24
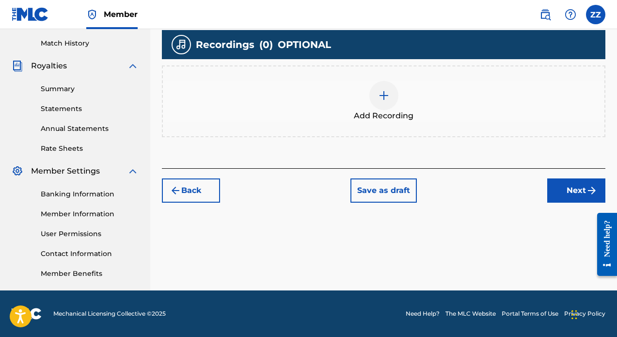
click at [405, 122] on div "Add Recording" at bounding box center [383, 101] width 443 height 72
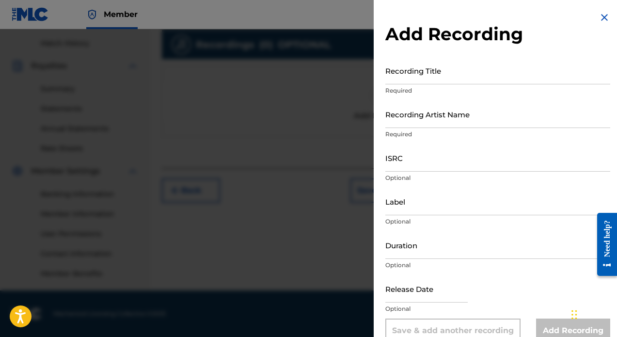
click at [411, 78] on input "Recording Title" at bounding box center [497, 71] width 225 height 28
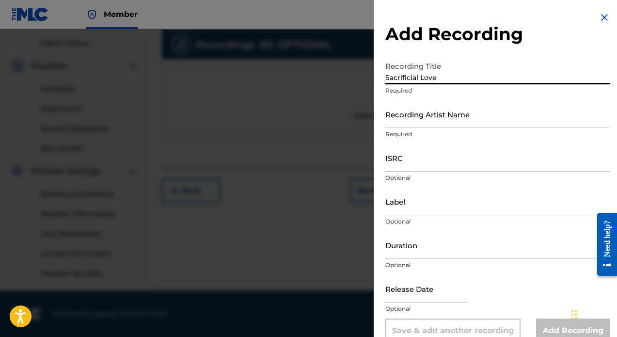
type input "Sacrificial Love"
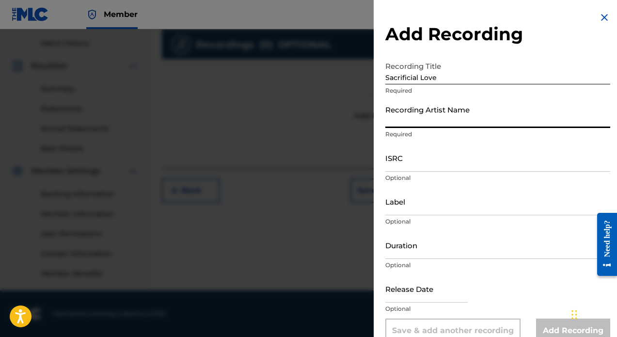
click at [417, 117] on input "Recording Artist Name" at bounding box center [497, 114] width 225 height 28
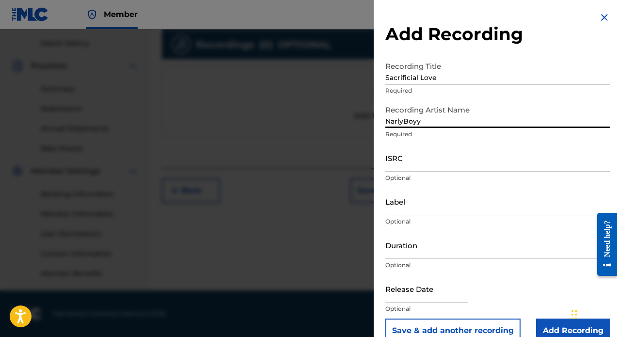
click at [495, 114] on input "NarlyBoyy" at bounding box center [497, 114] width 225 height 28
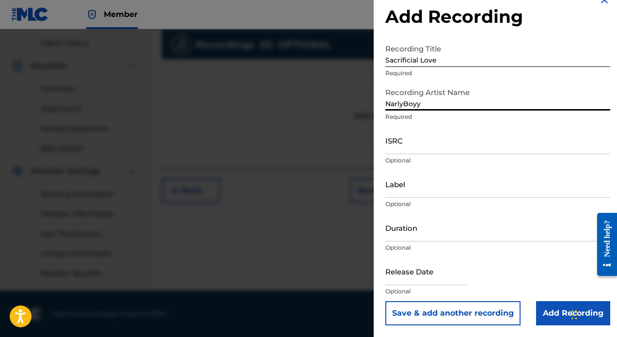
type input "NarlyBoyy"
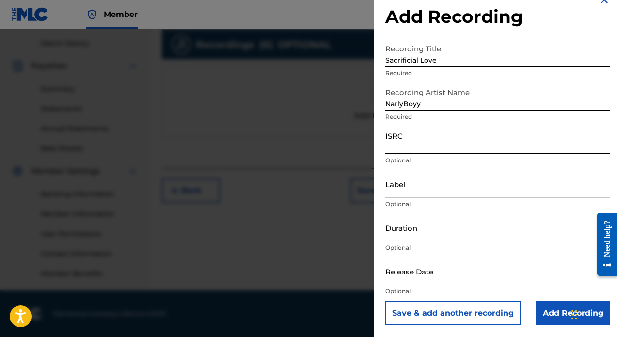
click at [482, 144] on input "ISRC" at bounding box center [497, 140] width 225 height 28
click at [426, 147] on input "ISRC" at bounding box center [497, 140] width 225 height 28
paste input "QZFYY2424754"
type input "QZFYY2424754"
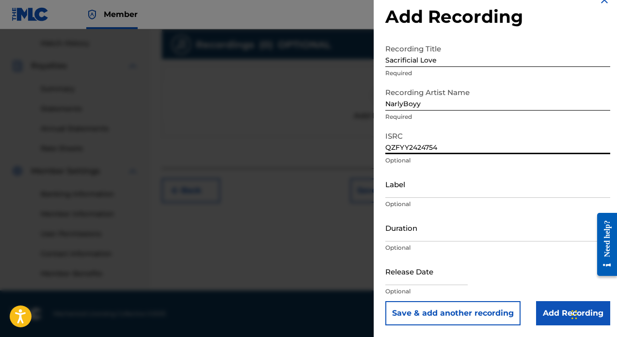
click at [432, 194] on input "Label" at bounding box center [497, 184] width 225 height 28
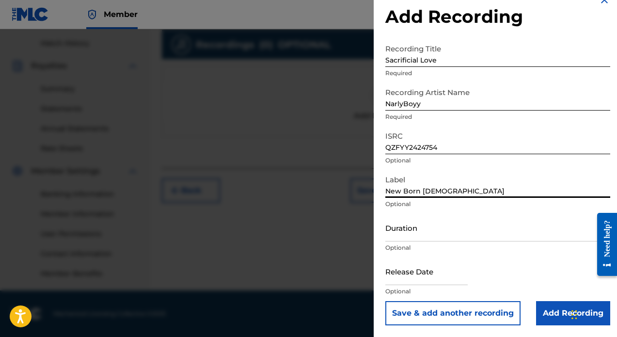
type input "New Born [DEMOGRAPHIC_DATA]"
click at [449, 237] on input "Duration" at bounding box center [497, 228] width 225 height 28
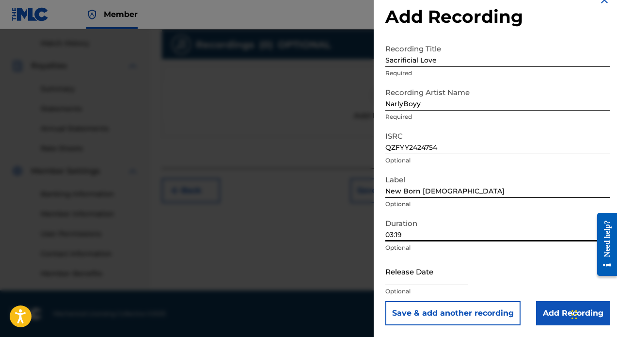
scroll to position [264, 0]
type input "03:19"
click at [438, 271] on input "text" at bounding box center [426, 271] width 82 height 28
select select "7"
select select "2025"
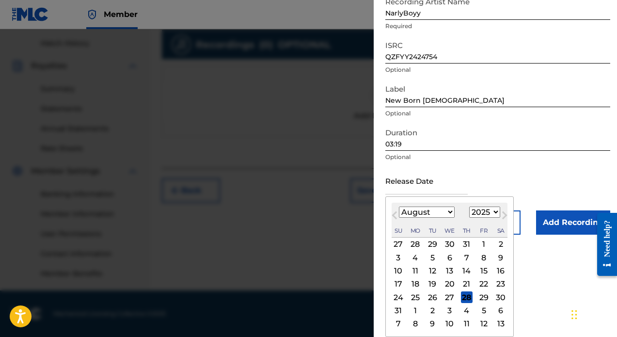
select select "0"
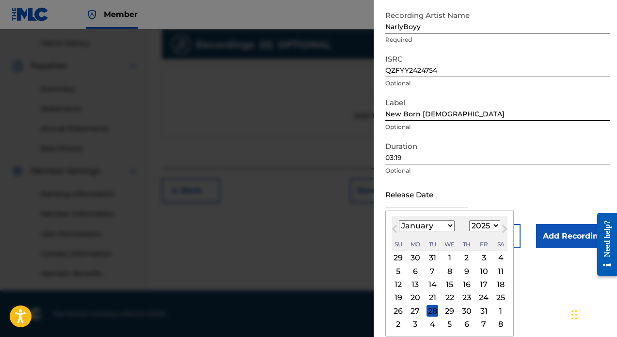
select select "2024"
click at [414, 258] on div "1" at bounding box center [416, 258] width 12 height 12
type input "[DATE]"
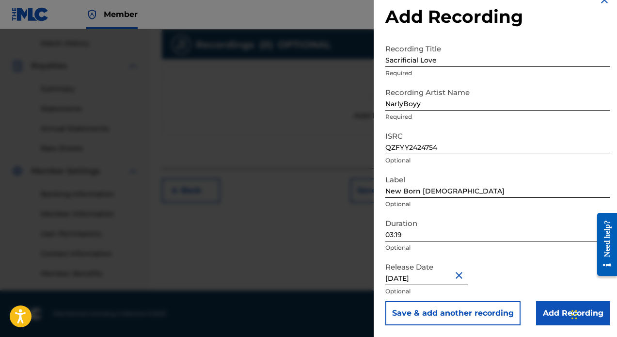
click at [552, 314] on input "Add Recording" at bounding box center [573, 313] width 74 height 24
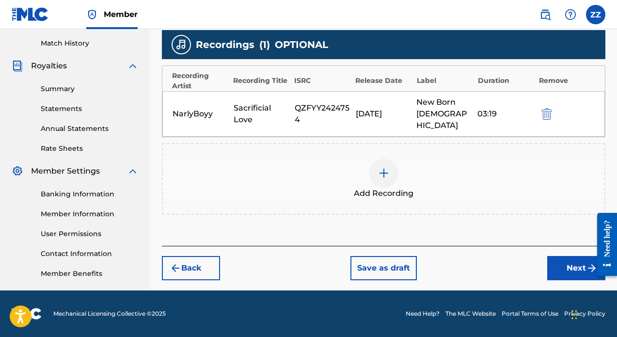
click at [581, 259] on button "Next" at bounding box center [576, 268] width 58 height 24
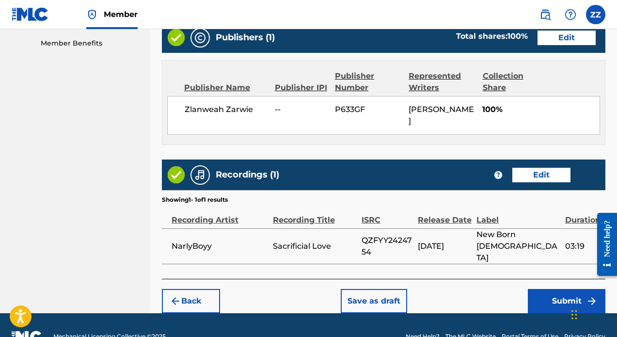
scroll to position [494, 0]
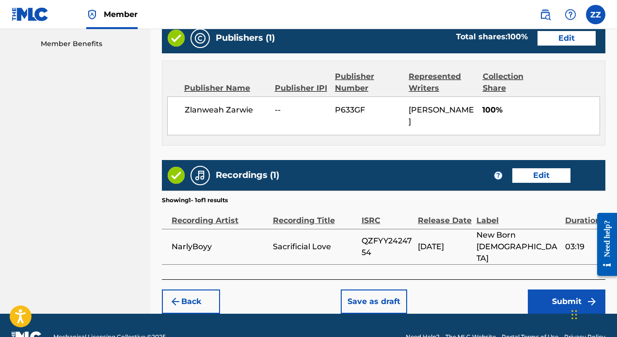
click at [539, 289] on button "Submit" at bounding box center [567, 301] width 78 height 24
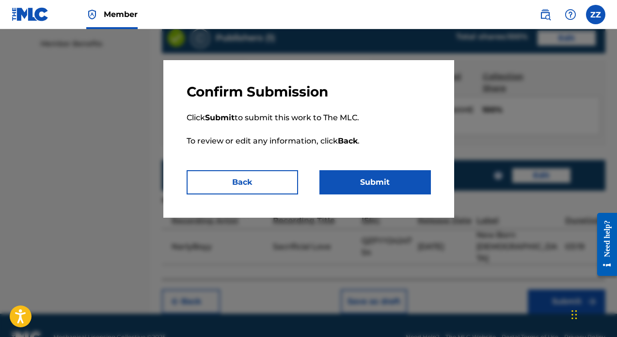
click at [367, 184] on button "Submit" at bounding box center [374, 182] width 111 height 24
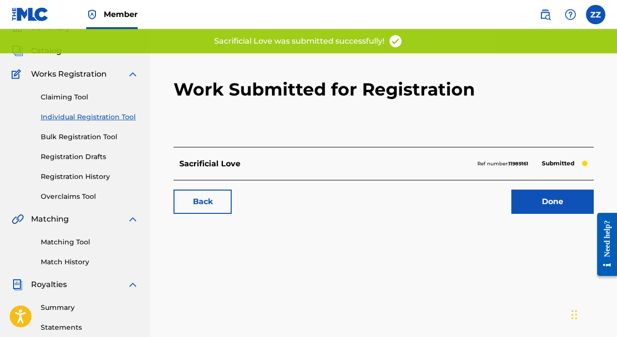
scroll to position [63, 0]
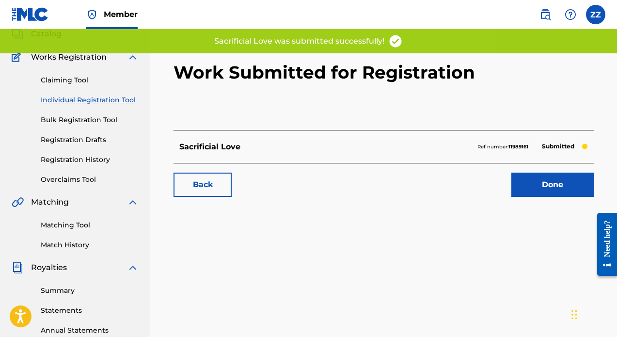
click at [534, 184] on link "Done" at bounding box center [552, 185] width 82 height 24
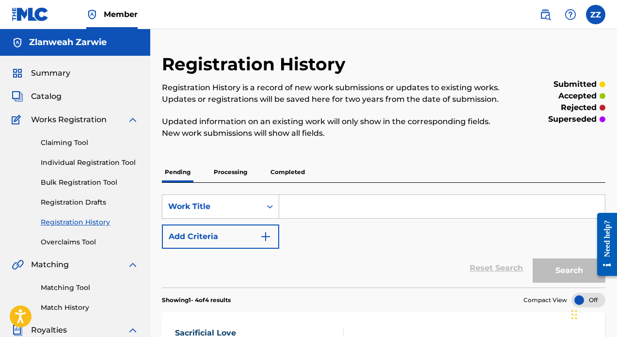
click at [123, 165] on link "Individual Registration Tool" at bounding box center [90, 163] width 98 height 10
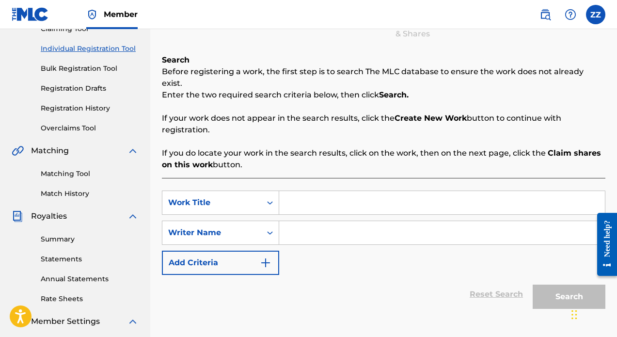
scroll to position [167, 0]
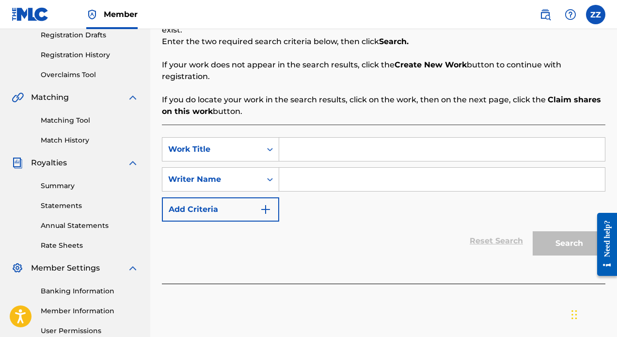
click at [325, 139] on input "Search Form" at bounding box center [442, 149] width 326 height 23
type input "Red Bottom Step"
click at [336, 170] on input "Search Form" at bounding box center [442, 179] width 326 height 23
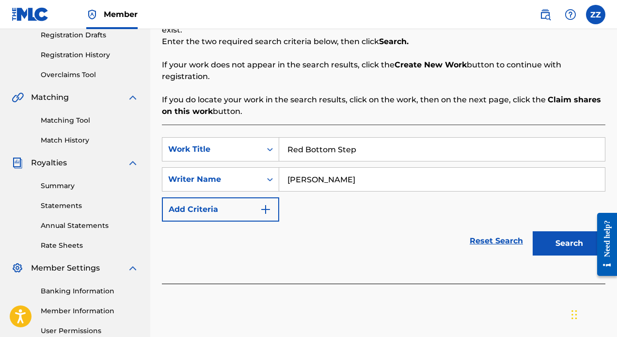
type input "[PERSON_NAME]"
click at [568, 233] on button "Search" at bounding box center [569, 243] width 73 height 24
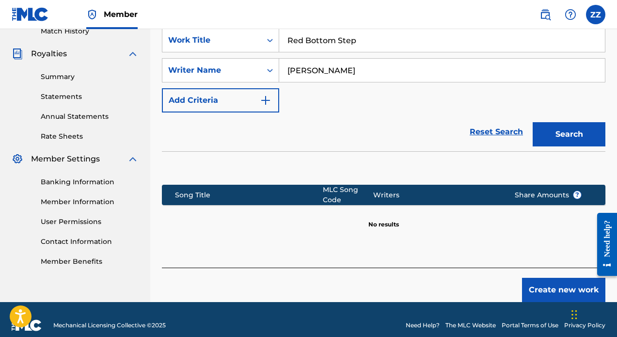
click at [557, 278] on button "Create new work" at bounding box center [563, 290] width 83 height 24
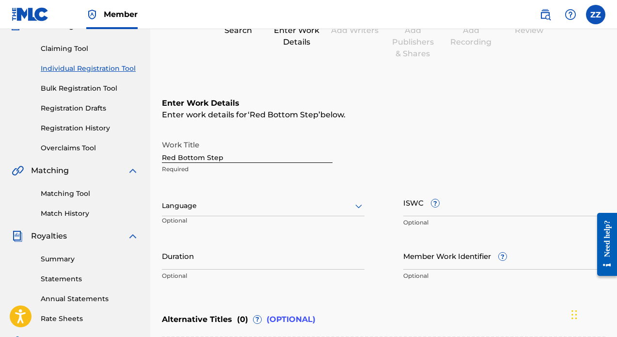
scroll to position [110, 0]
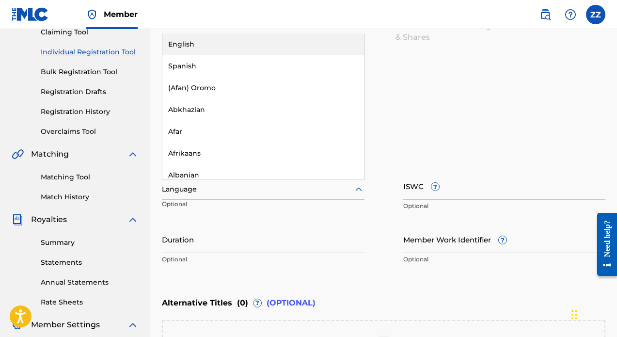
click at [303, 192] on div at bounding box center [263, 189] width 203 height 12
click at [258, 48] on div "English" at bounding box center [263, 44] width 202 height 22
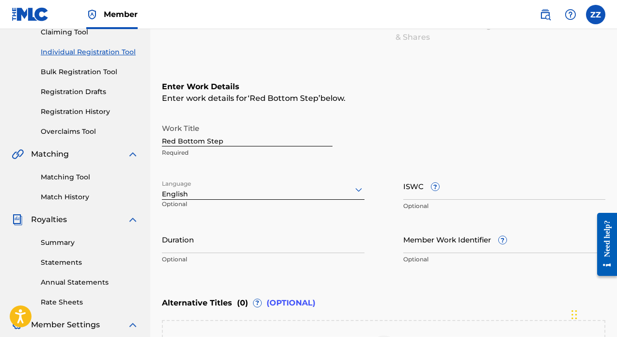
click at [466, 194] on input "ISWC ?" at bounding box center [504, 186] width 203 height 28
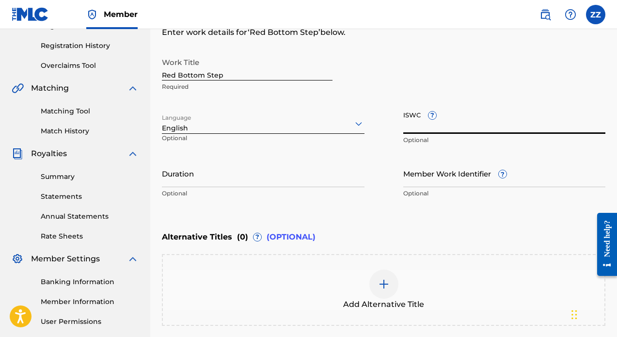
scroll to position [191, 0]
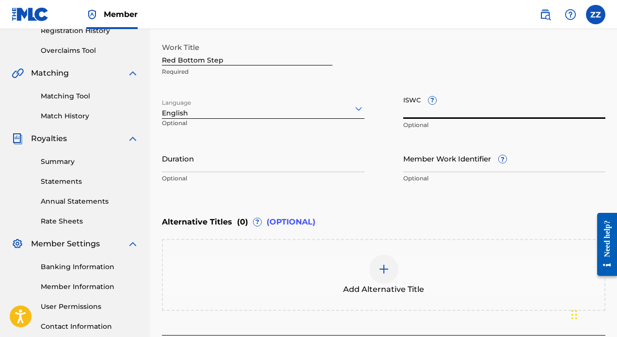
paste input "T-325.982.418-1"
type input "T-325.982.418-1"
click at [287, 162] on input "Duration" at bounding box center [263, 158] width 203 height 28
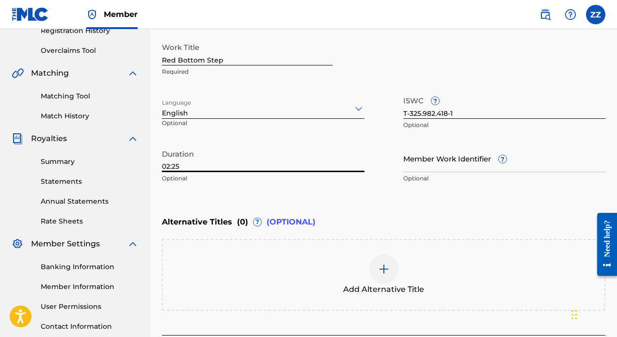
type input "02:25"
click at [466, 164] on input "Member Work Identifier ?" at bounding box center [504, 158] width 203 height 28
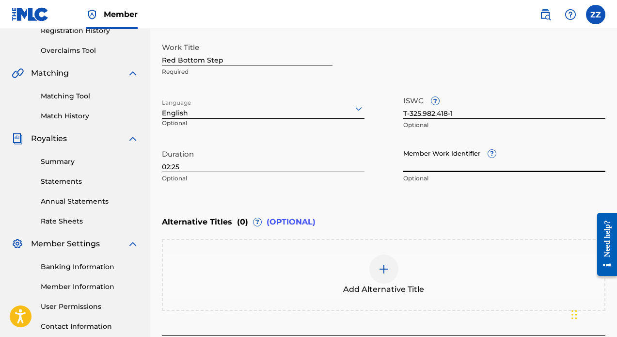
paste input "67948681"
type input "67948681"
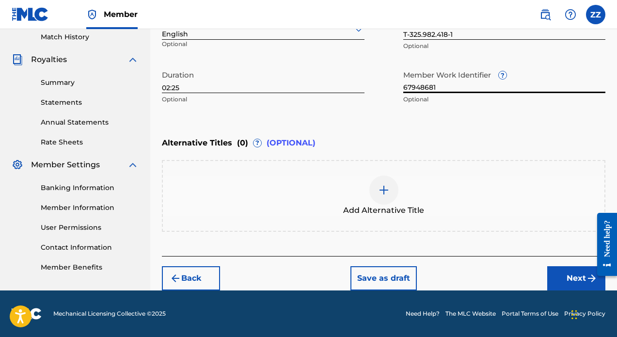
scroll to position [270, 0]
click at [578, 279] on button "Next" at bounding box center [576, 278] width 58 height 24
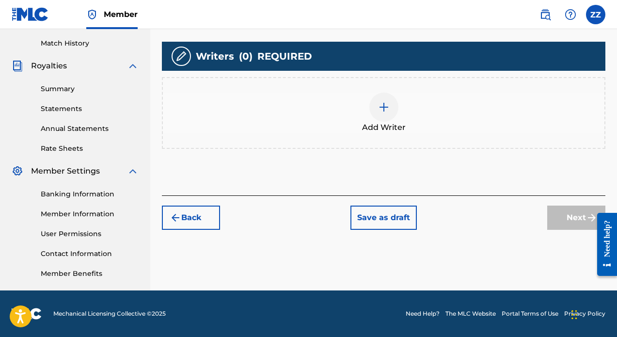
scroll to position [264, 0]
click at [371, 108] on div at bounding box center [383, 107] width 29 height 29
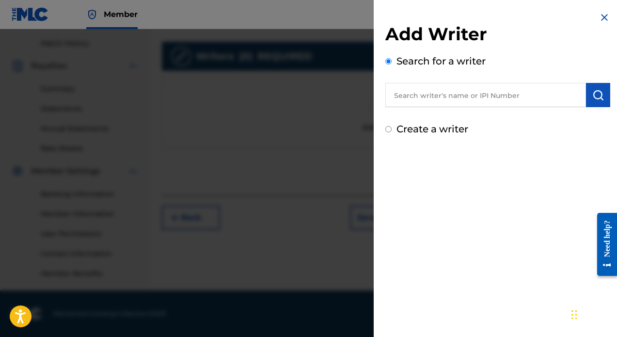
click at [428, 94] on input "text" at bounding box center [485, 95] width 201 height 24
click at [402, 94] on input "[PERSON_NAME]" at bounding box center [485, 95] width 201 height 24
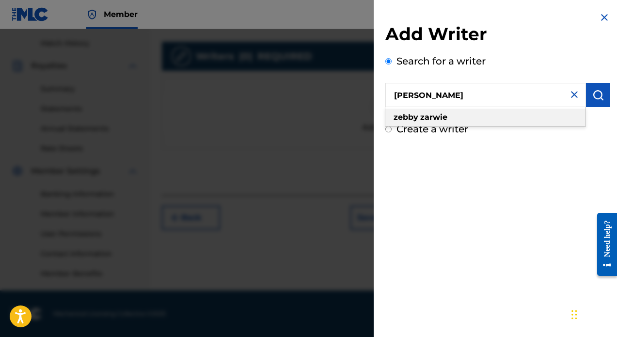
type input "[PERSON_NAME]"
click at [457, 120] on div "[PERSON_NAME]" at bounding box center [485, 117] width 200 height 17
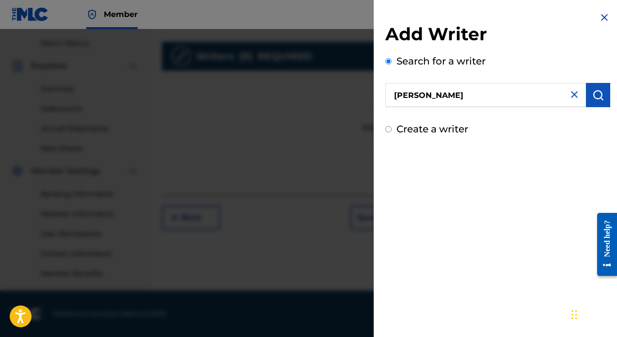
click at [594, 96] on img "submit" at bounding box center [598, 95] width 12 height 12
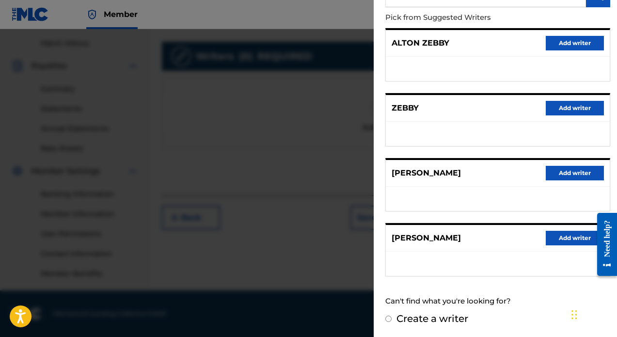
click at [576, 241] on button "Add writer" at bounding box center [575, 238] width 58 height 15
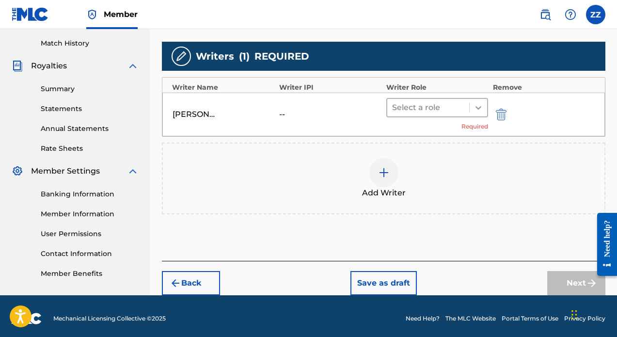
click at [477, 107] on icon at bounding box center [478, 107] width 6 height 3
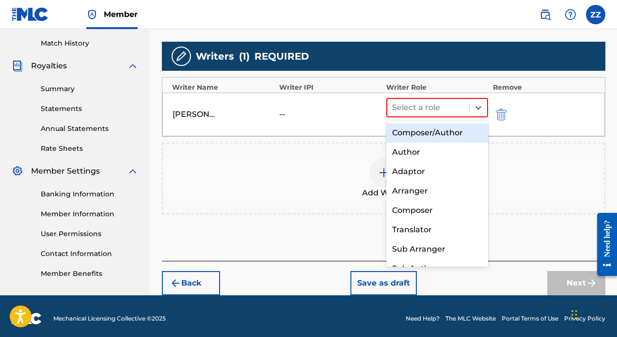
click at [457, 133] on div "Composer/Author" at bounding box center [437, 132] width 102 height 19
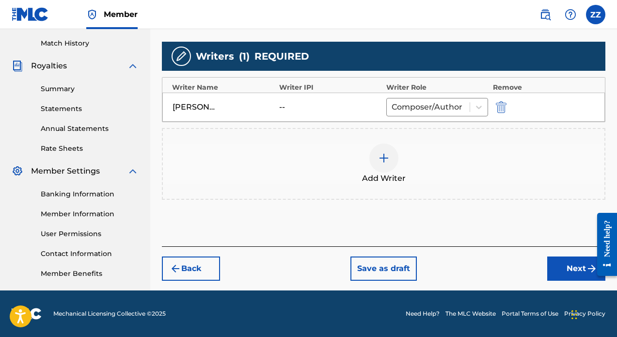
click at [563, 265] on button "Next" at bounding box center [576, 268] width 58 height 24
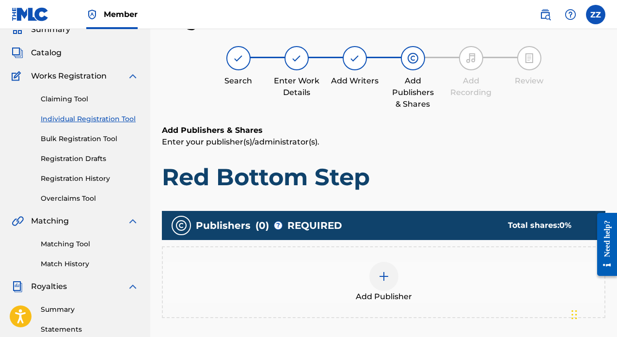
scroll to position [214, 0]
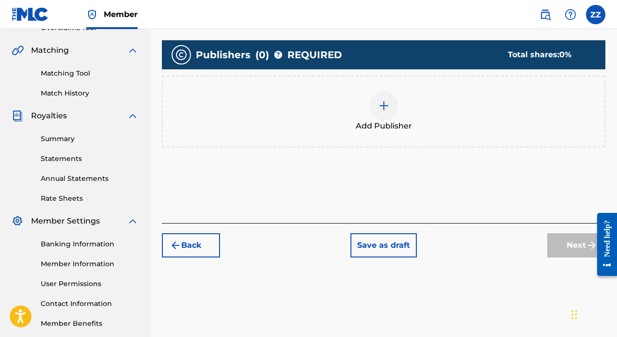
click at [397, 116] on div "Add Publisher" at bounding box center [384, 111] width 442 height 41
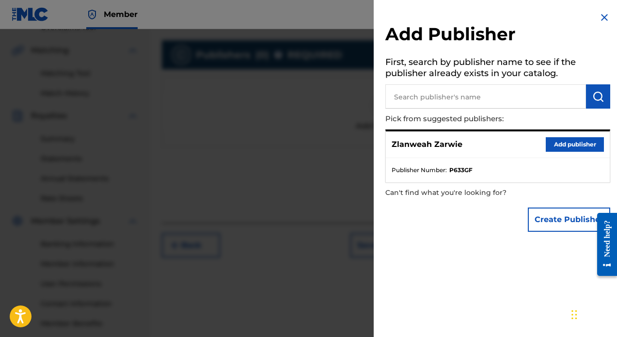
click at [575, 140] on button "Add publisher" at bounding box center [575, 144] width 58 height 15
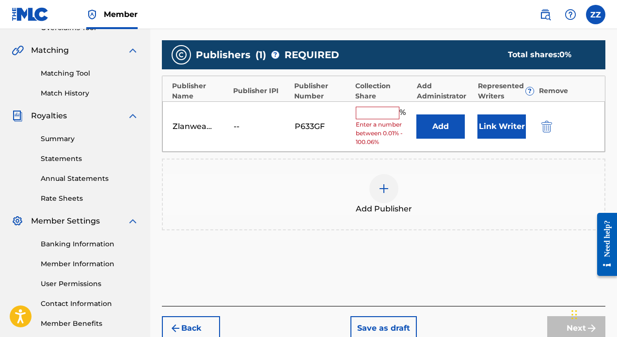
click at [387, 109] on input "text" at bounding box center [378, 113] width 44 height 13
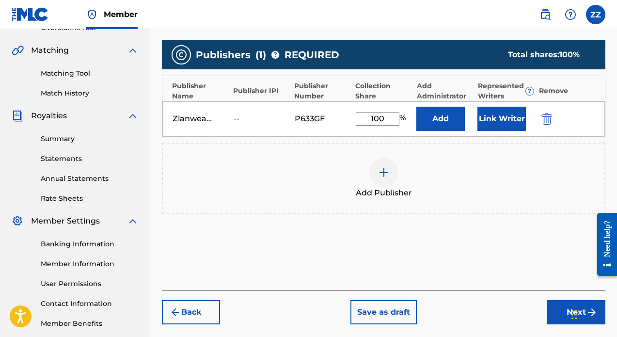
type input "100"
click at [498, 124] on button "Link Writer" at bounding box center [501, 119] width 48 height 24
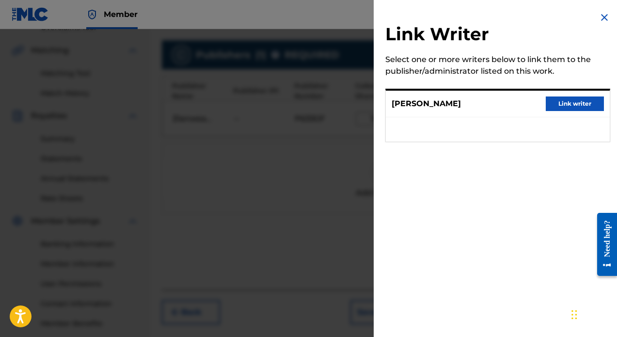
click at [559, 105] on button "Link writer" at bounding box center [575, 103] width 58 height 15
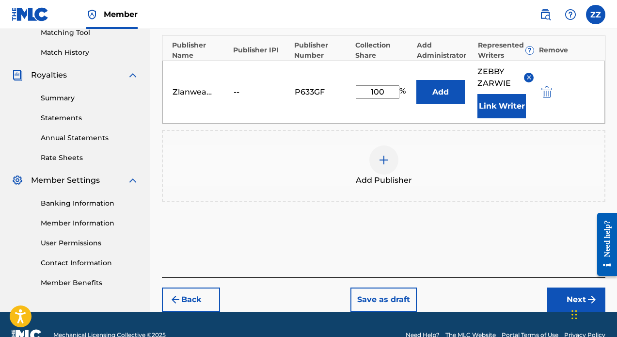
scroll to position [258, 0]
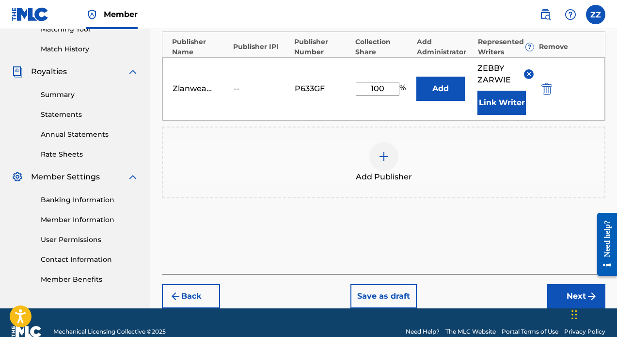
click at [575, 301] on div "Chat Widget" at bounding box center [592, 313] width 48 height 47
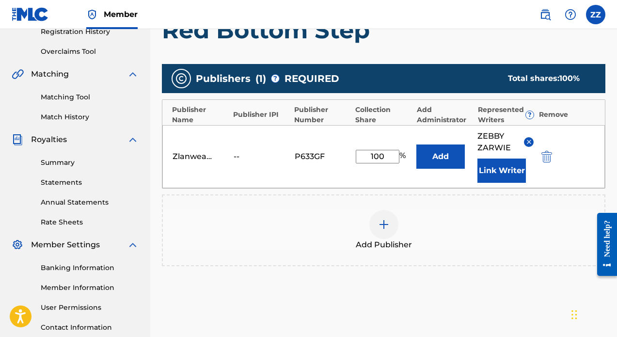
scroll to position [166, 0]
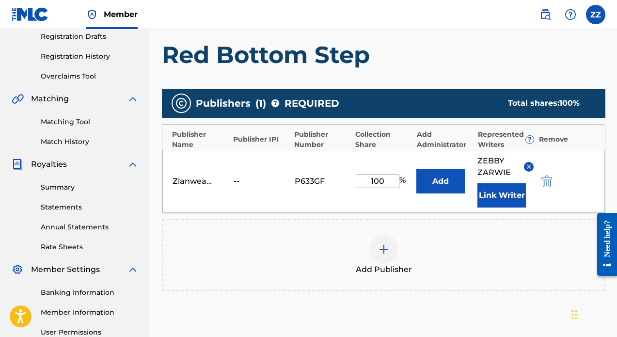
click at [514, 200] on button "Link Writer" at bounding box center [501, 195] width 48 height 24
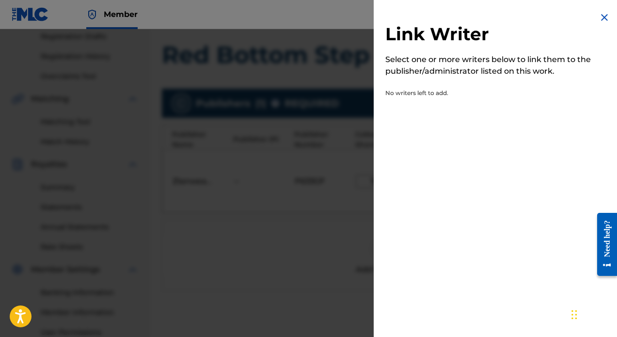
click at [599, 17] on img at bounding box center [605, 18] width 12 height 12
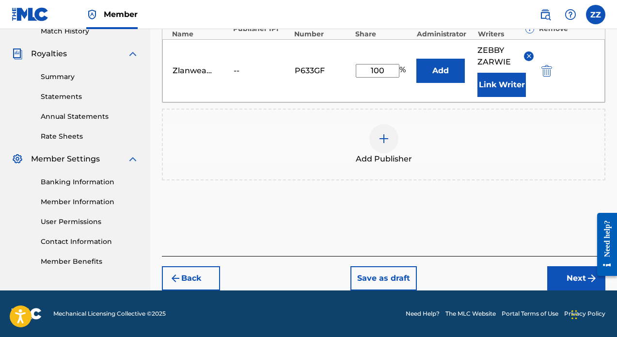
click at [569, 276] on button "Next" at bounding box center [576, 278] width 58 height 24
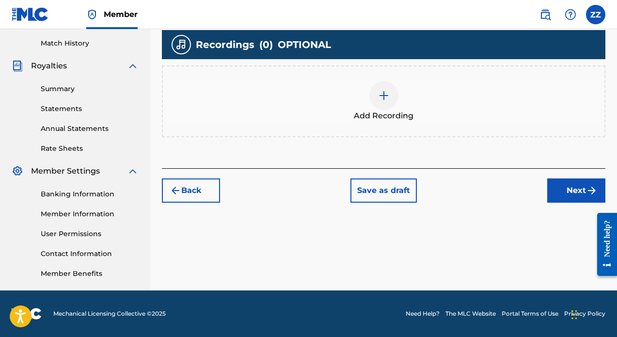
scroll to position [264, 0]
click at [416, 112] on div "Add Recording" at bounding box center [384, 101] width 442 height 41
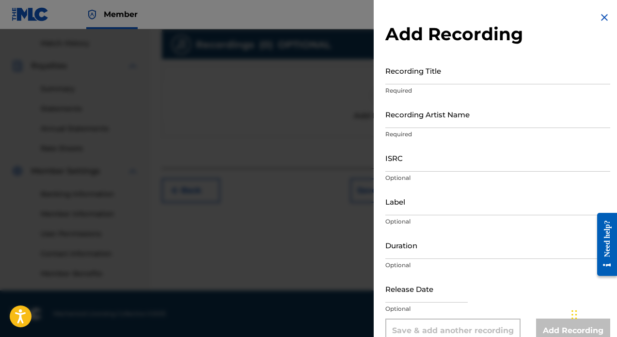
click at [439, 69] on input "Recording Title" at bounding box center [497, 71] width 225 height 28
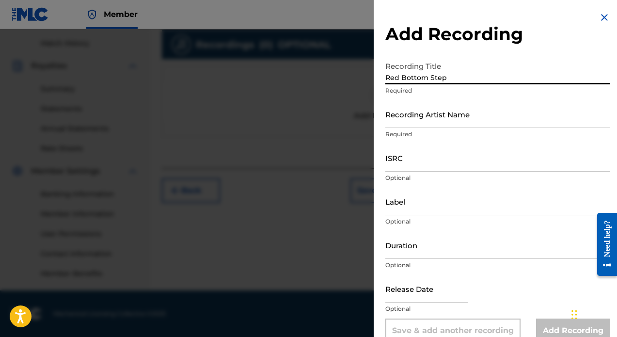
type input "Red Bottom Step"
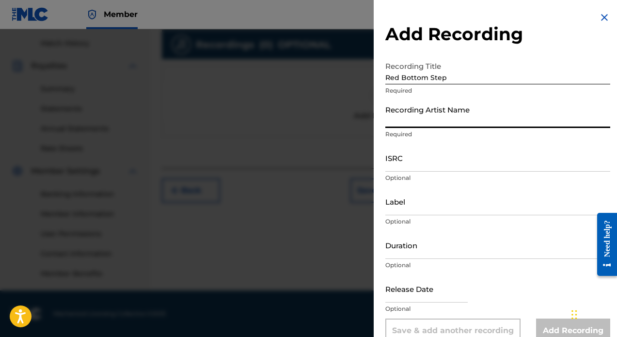
click at [416, 118] on input "Recording Artist Name" at bounding box center [497, 114] width 225 height 28
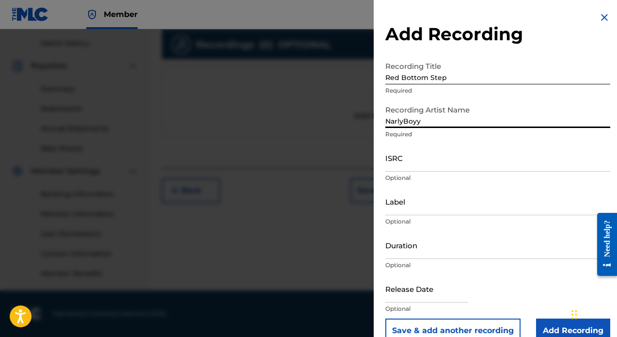
type input "NarlyBoyy"
click at [414, 166] on input "ISRC" at bounding box center [497, 158] width 225 height 28
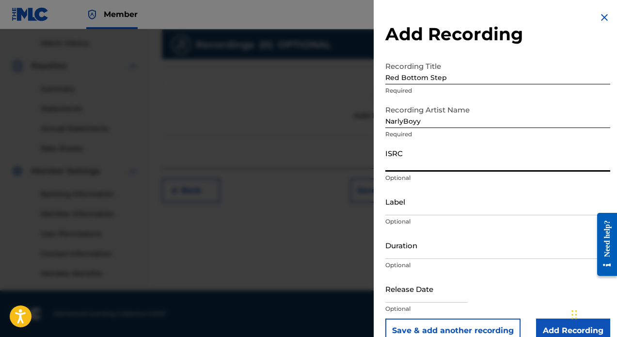
click at [400, 164] on input "ISRC" at bounding box center [497, 158] width 225 height 28
paste input "QZFYY2424747"
type input "QZFYY2424747"
click at [401, 212] on input "Label" at bounding box center [497, 202] width 225 height 28
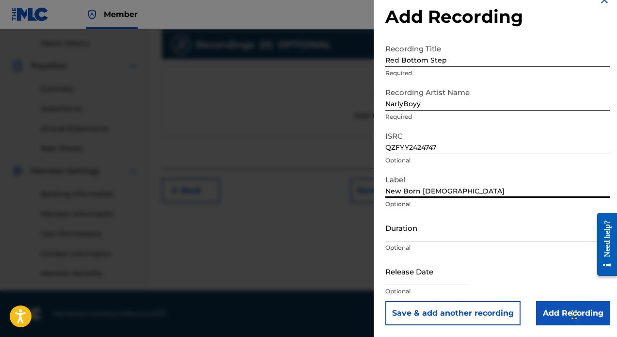
type input "New Born [DEMOGRAPHIC_DATA]"
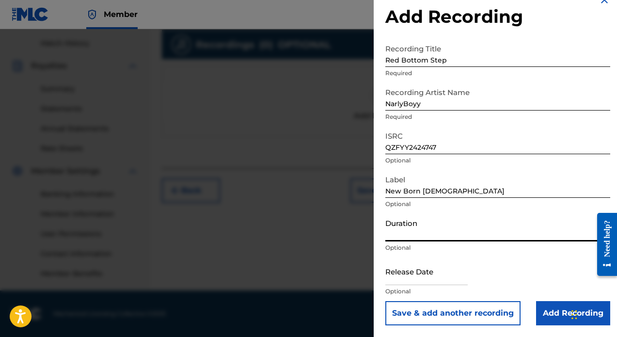
click at [467, 237] on input "Duration" at bounding box center [497, 228] width 225 height 28
type input "02:25"
click at [451, 270] on input "text" at bounding box center [426, 271] width 82 height 28
select select "7"
select select "2025"
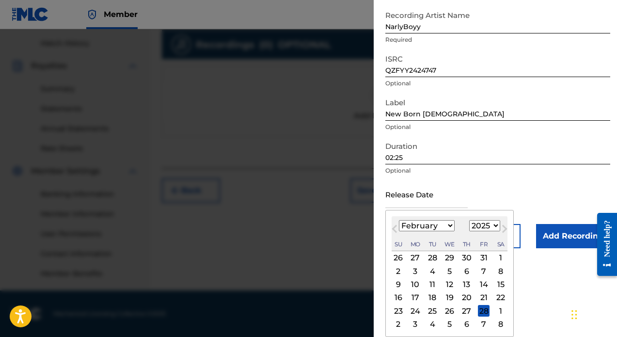
scroll to position [95, 0]
select select "0"
select select "2024"
click at [478, 272] on div "12" at bounding box center [484, 271] width 12 height 12
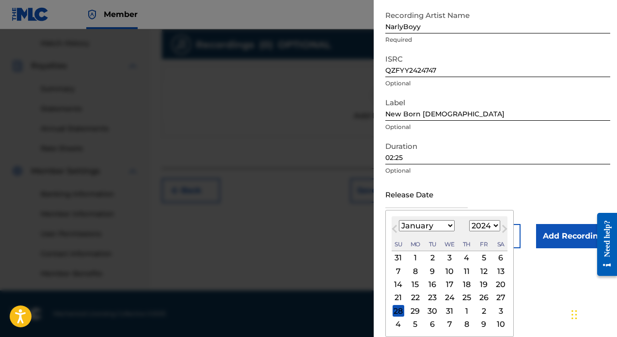
type input "[DATE]"
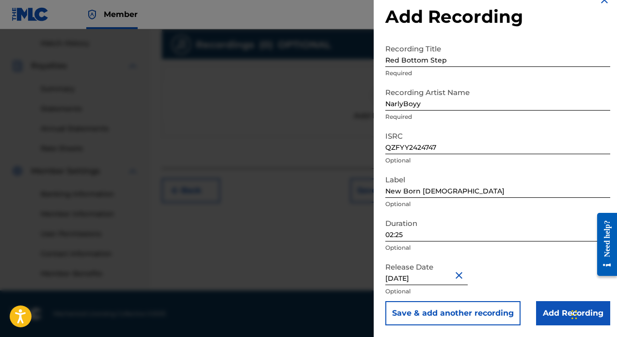
click at [555, 301] on input "Add Recording" at bounding box center [573, 313] width 74 height 24
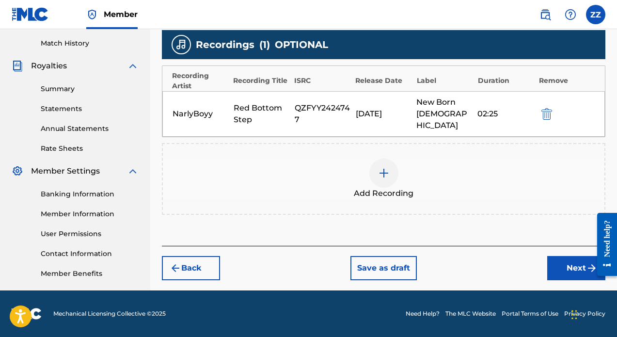
click at [578, 256] on button "Next" at bounding box center [576, 268] width 58 height 24
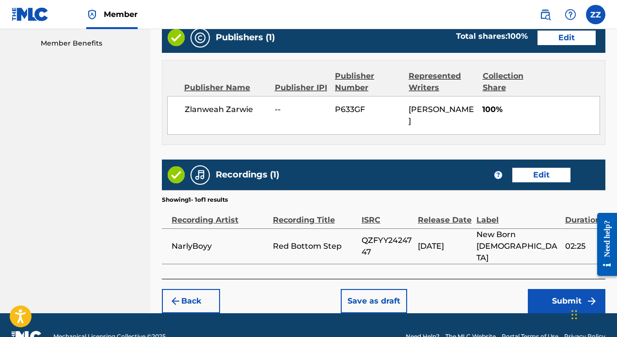
scroll to position [494, 0]
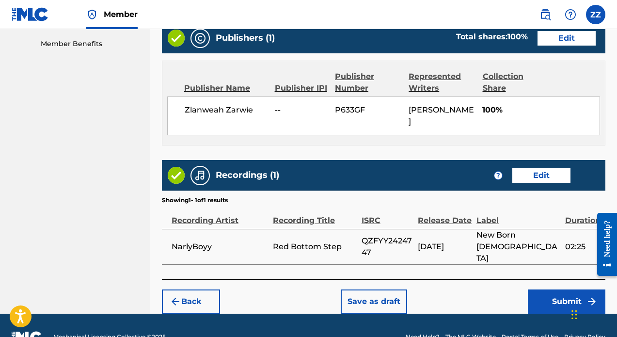
click at [563, 289] on button "Submit" at bounding box center [567, 301] width 78 height 24
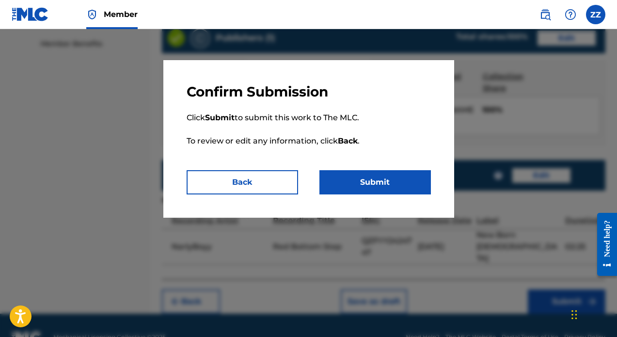
click at [378, 179] on button "Submit" at bounding box center [374, 182] width 111 height 24
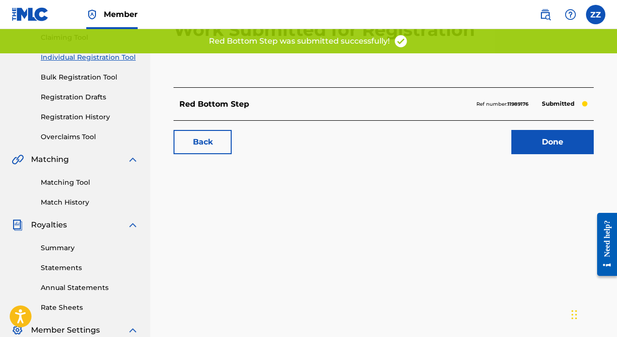
scroll to position [111, 0]
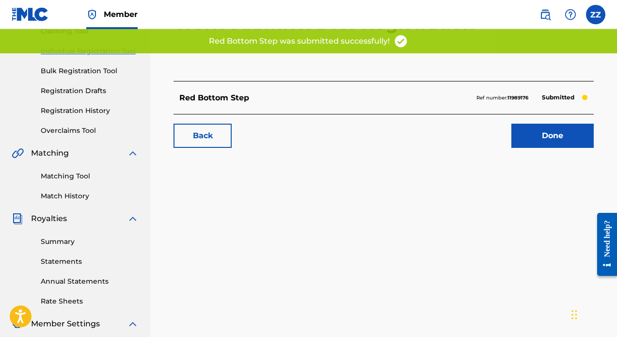
click at [542, 136] on link "Done" at bounding box center [552, 136] width 82 height 24
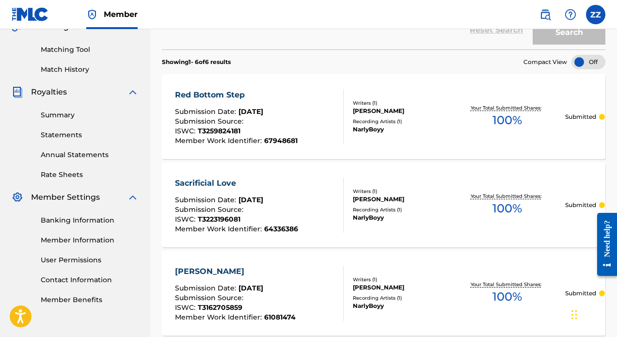
scroll to position [230, 0]
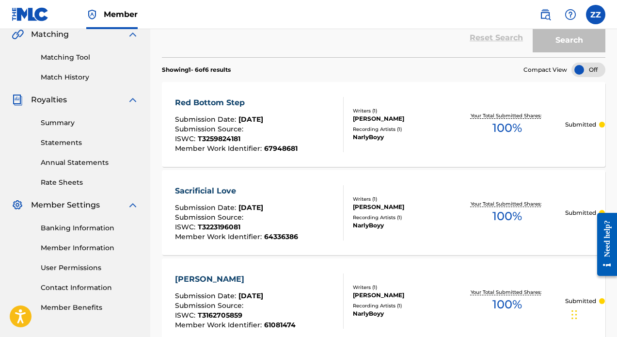
click at [556, 217] on div "Your Total Submitted Shares: 100 %" at bounding box center [507, 213] width 116 height 30
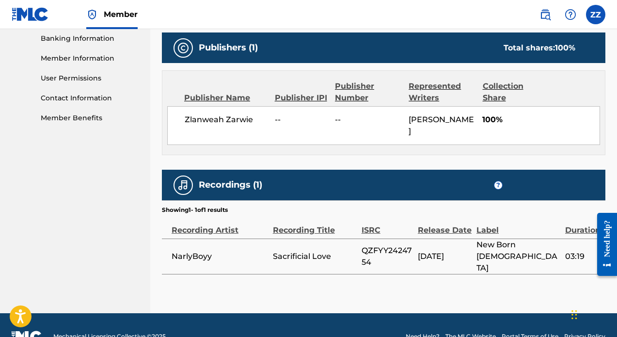
scroll to position [419, 0]
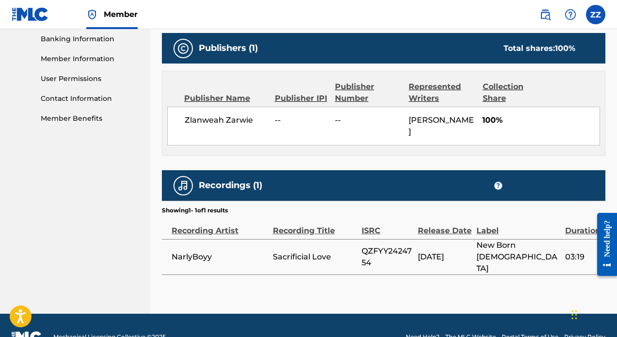
click at [435, 239] on td "[DATE]" at bounding box center [447, 256] width 59 height 35
click at [435, 221] on div "Release Date" at bounding box center [445, 226] width 54 height 22
click at [435, 239] on td "[DATE]" at bounding box center [447, 256] width 59 height 35
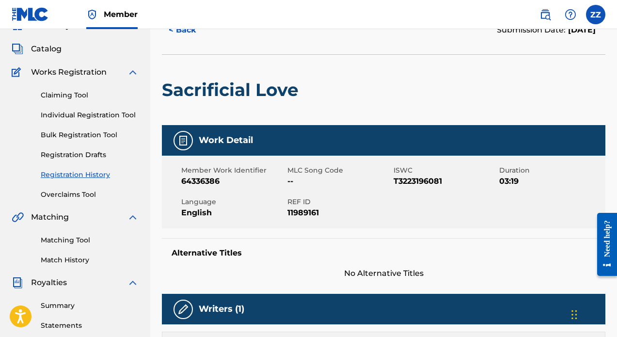
scroll to position [17, 0]
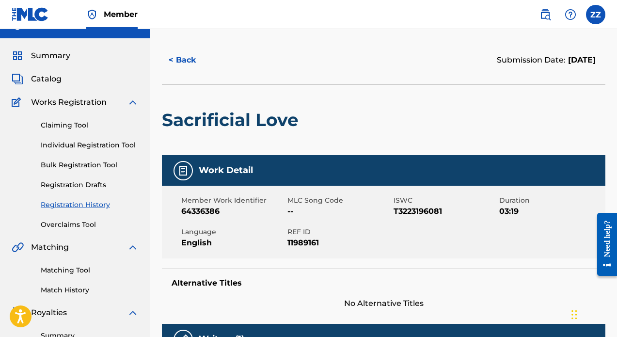
click at [112, 148] on link "Individual Registration Tool" at bounding box center [90, 145] width 98 height 10
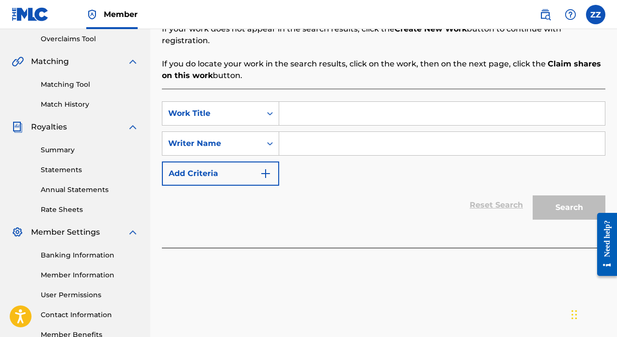
scroll to position [205, 0]
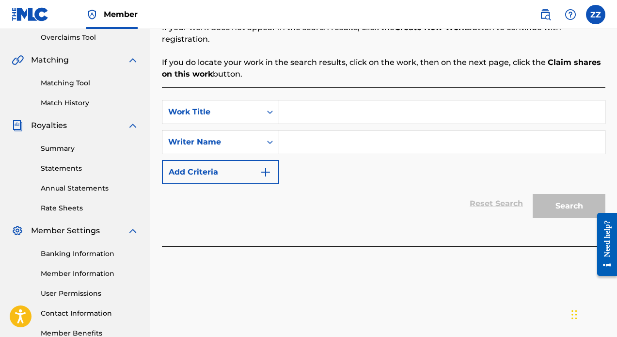
click at [362, 103] on input "Search Form" at bounding box center [442, 111] width 326 height 23
type input "Persevere"
click at [379, 130] on input "Search Form" at bounding box center [442, 141] width 326 height 23
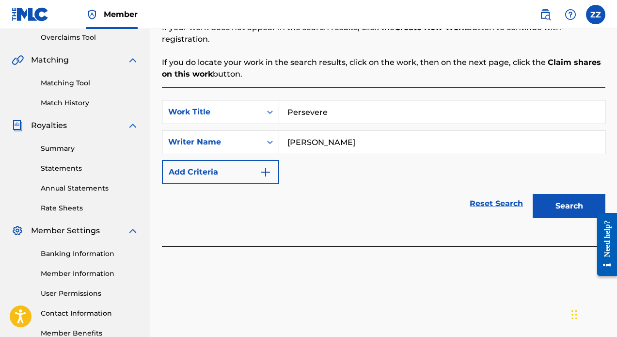
type input "[PERSON_NAME]"
click at [577, 195] on button "Search" at bounding box center [569, 206] width 73 height 24
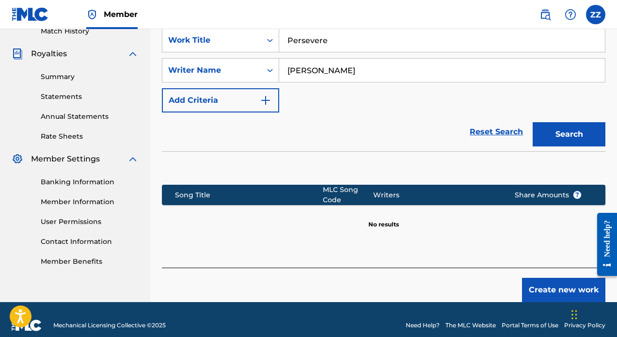
click at [556, 278] on button "Create new work" at bounding box center [563, 290] width 83 height 24
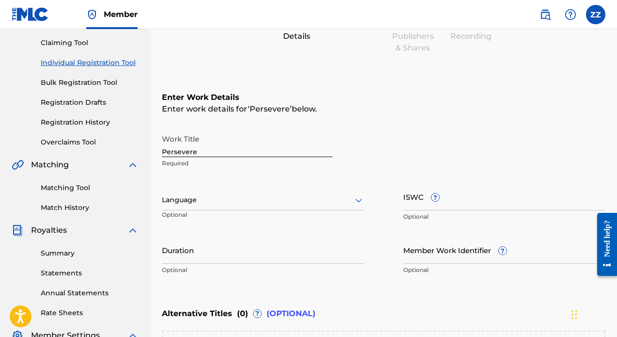
scroll to position [108, 0]
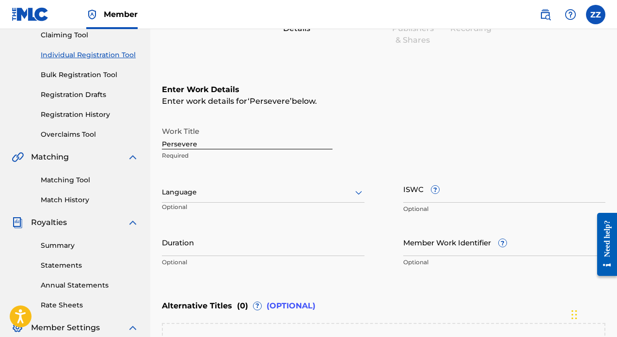
click at [270, 197] on div at bounding box center [263, 192] width 203 height 12
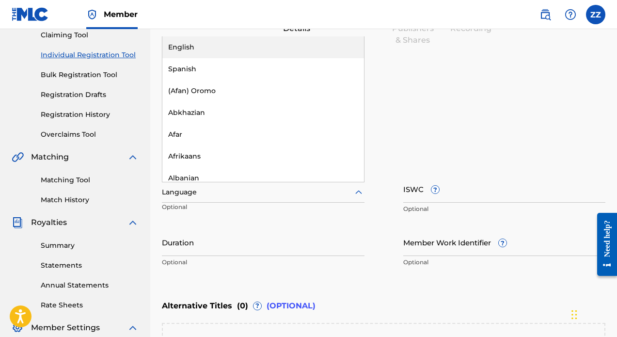
click at [240, 53] on div "English" at bounding box center [263, 47] width 202 height 22
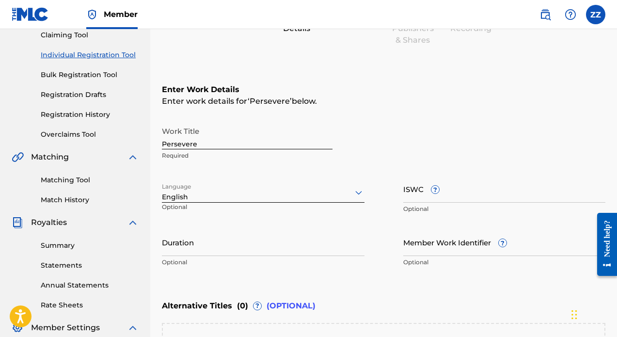
click at [447, 194] on input "ISWC ?" at bounding box center [504, 189] width 203 height 28
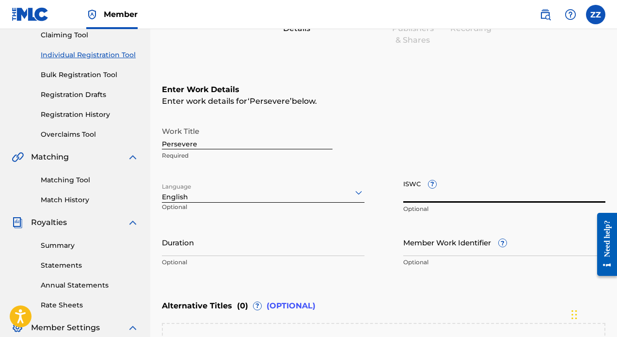
paste input "T-326.106.069-5"
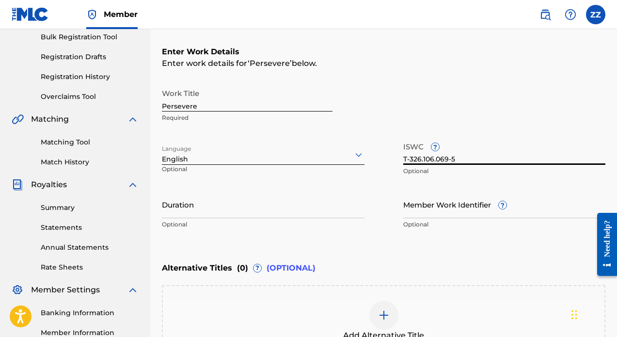
scroll to position [157, 0]
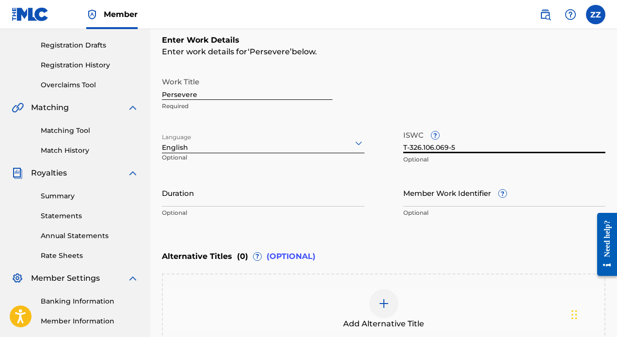
type input "T-326.106.069-5"
click at [311, 201] on input "Duration" at bounding box center [263, 193] width 203 height 28
type input "02:25"
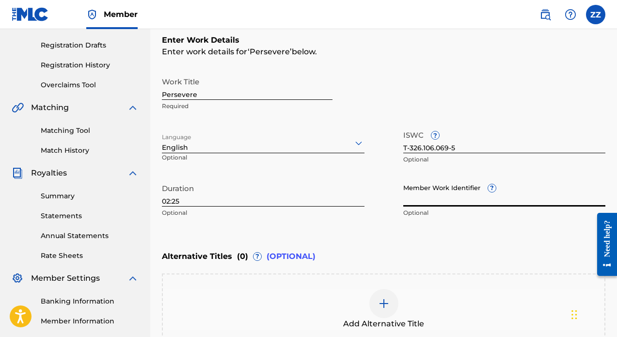
click at [477, 200] on input "Member Work Identifier ?" at bounding box center [504, 193] width 203 height 28
paste input "67998239"
type input "67998239"
click at [386, 240] on div "Enter Work Details Enter work details for ‘ Persevere ’ below. Work Title Perse…" at bounding box center [383, 128] width 443 height 235
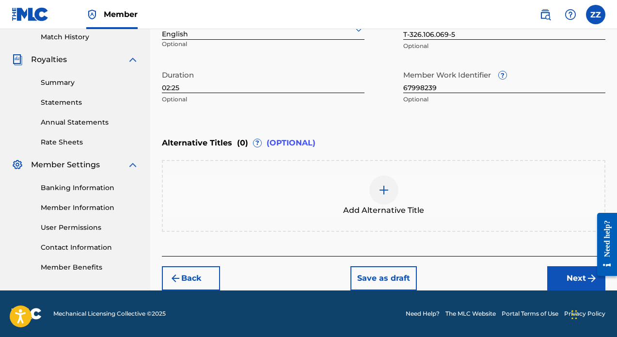
click at [566, 274] on button "Next" at bounding box center [576, 278] width 58 height 24
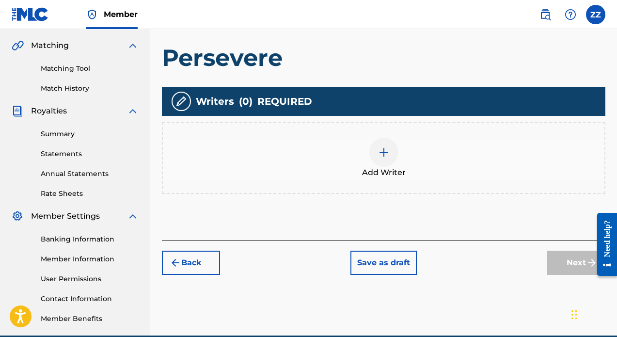
scroll to position [217, 0]
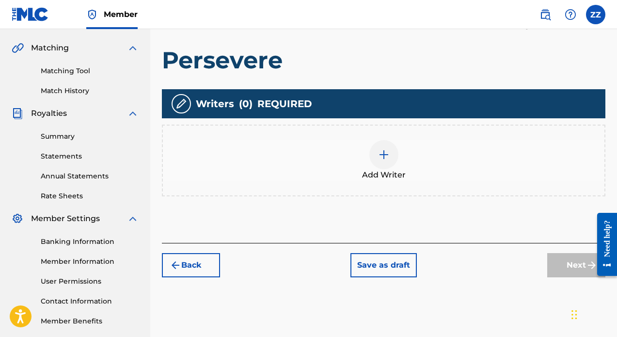
click at [400, 139] on div "Add Writer" at bounding box center [383, 161] width 443 height 72
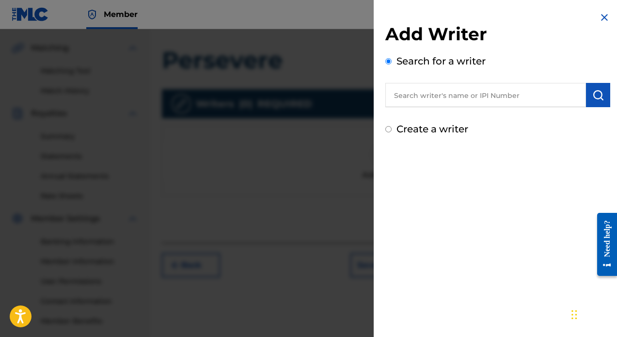
click at [460, 93] on input "text" at bounding box center [485, 95] width 201 height 24
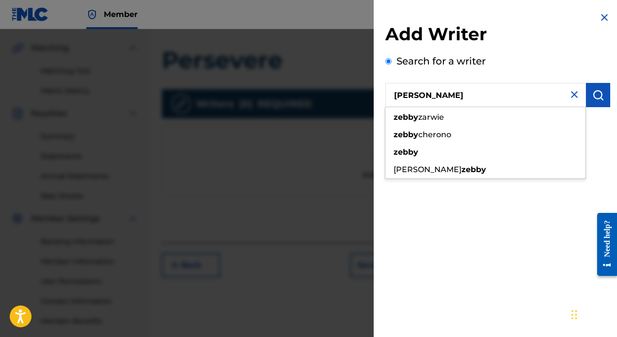
drag, startPoint x: 460, startPoint y: 93, endPoint x: 460, endPoint y: 119, distance: 25.7
click at [460, 119] on div "[PERSON_NAME]" at bounding box center [485, 117] width 200 height 17
type input "[PERSON_NAME]"
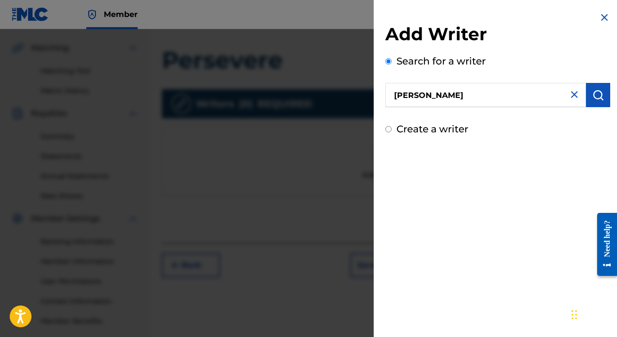
click at [612, 130] on div "Add Writer Search for a writer [PERSON_NAME] Create a writer" at bounding box center [498, 74] width 248 height 148
click at [594, 90] on img "submit" at bounding box center [598, 95] width 12 height 12
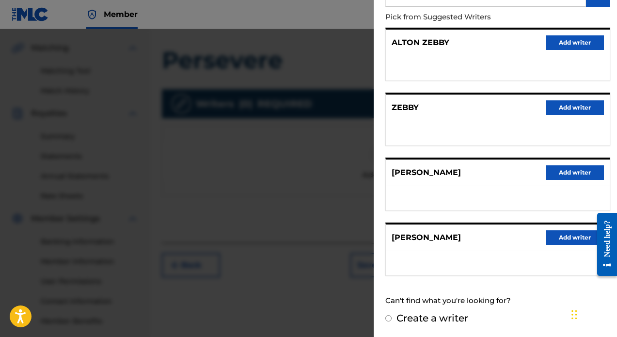
scroll to position [100, 0]
click at [580, 237] on button "Add writer" at bounding box center [575, 238] width 58 height 15
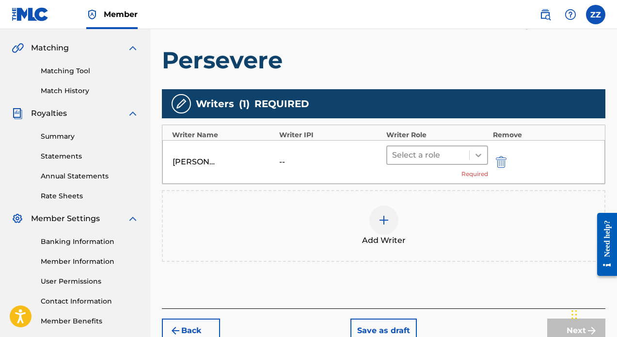
click at [481, 153] on icon at bounding box center [478, 155] width 10 height 10
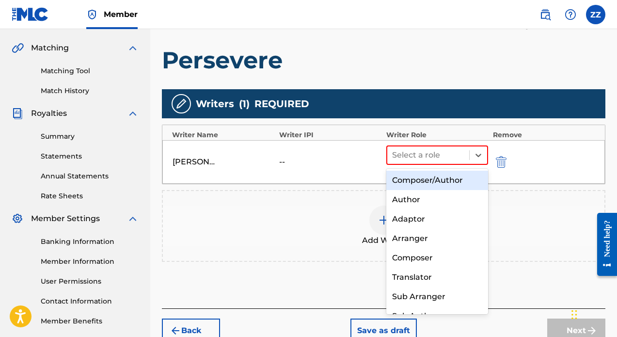
click at [466, 178] on div "Composer/Author" at bounding box center [437, 180] width 102 height 19
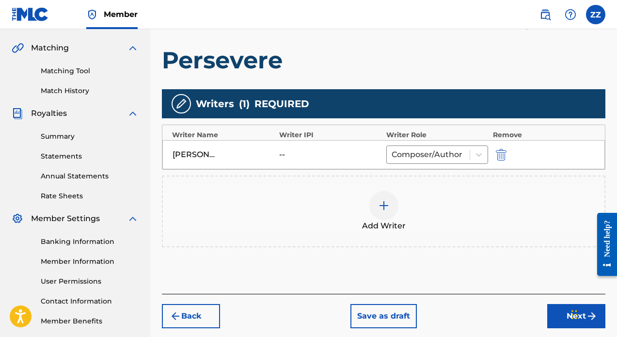
click at [574, 313] on div "Chat Widget" at bounding box center [592, 313] width 48 height 47
click at [564, 310] on button "Next" at bounding box center [576, 316] width 58 height 24
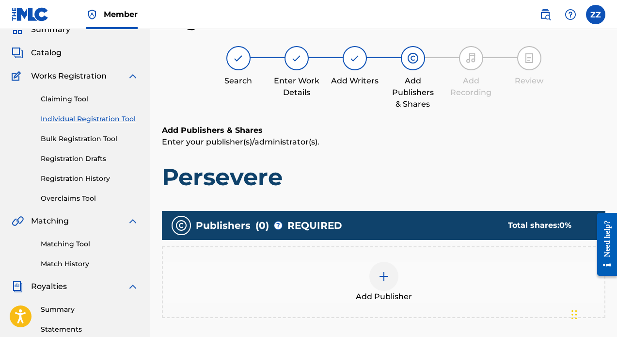
scroll to position [180, 0]
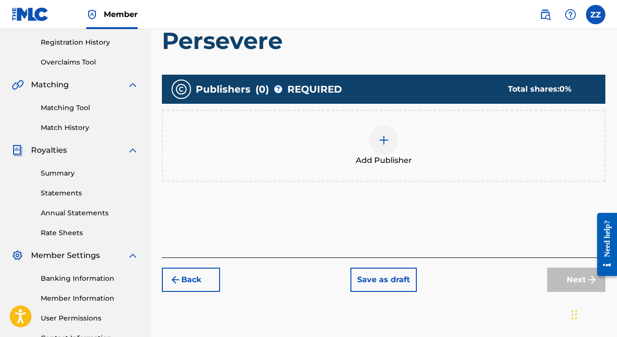
click at [388, 157] on span "Add Publisher" at bounding box center [384, 161] width 56 height 12
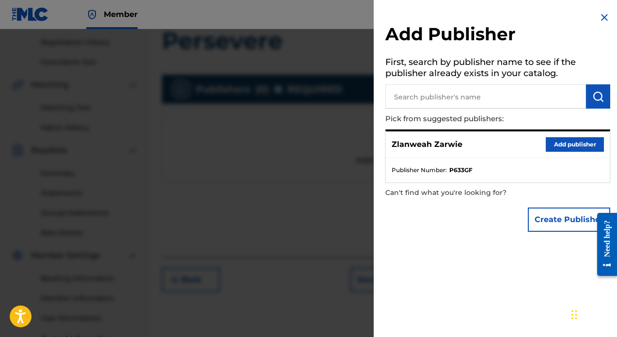
click at [555, 148] on button "Add publisher" at bounding box center [575, 144] width 58 height 15
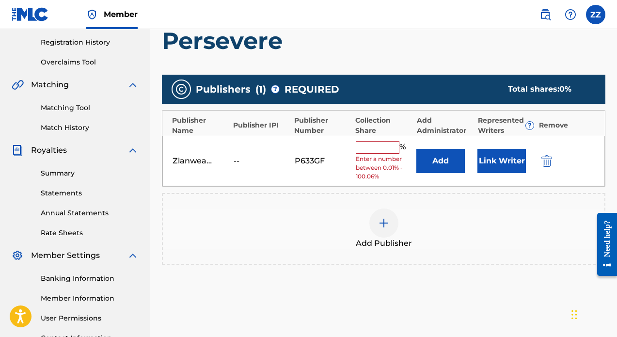
click at [395, 146] on input "text" at bounding box center [378, 147] width 44 height 13
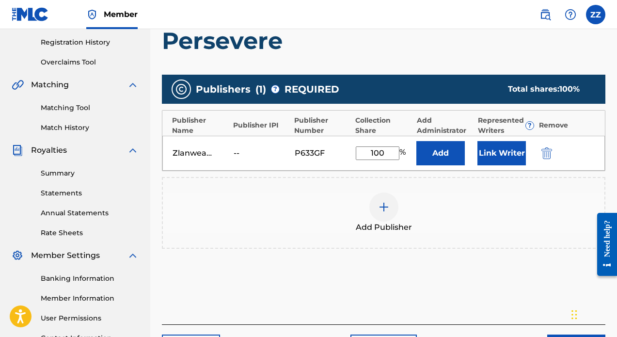
type input "100"
click at [484, 153] on button "Link Writer" at bounding box center [501, 153] width 48 height 24
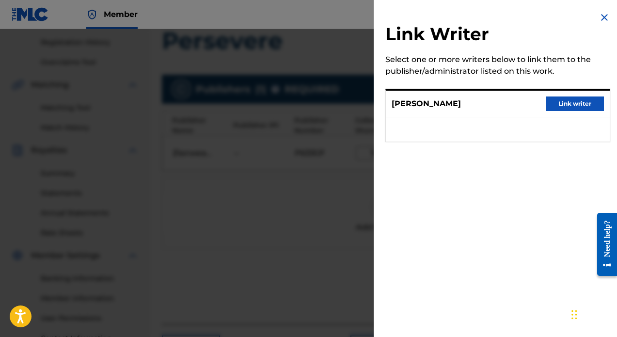
click at [576, 105] on button "Link writer" at bounding box center [575, 103] width 58 height 15
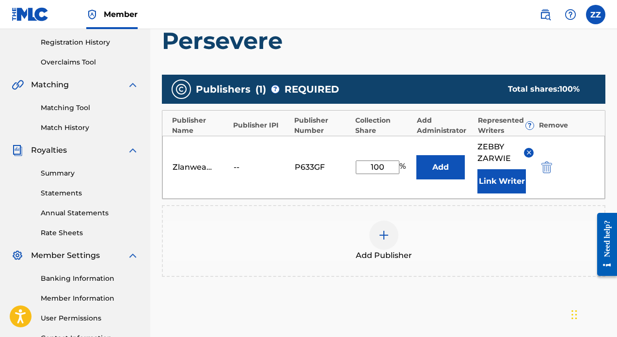
click at [534, 252] on div "Add Publisher" at bounding box center [384, 241] width 442 height 41
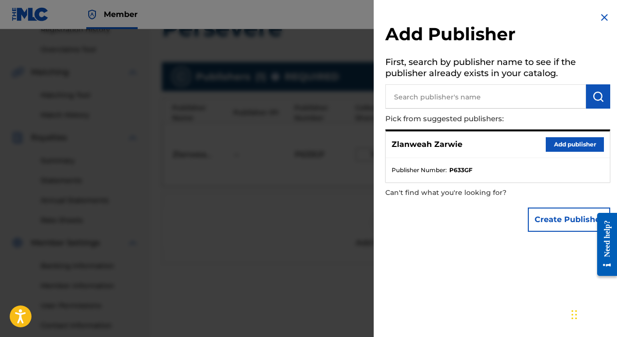
scroll to position [194, 0]
click at [600, 19] on img at bounding box center [605, 18] width 12 height 12
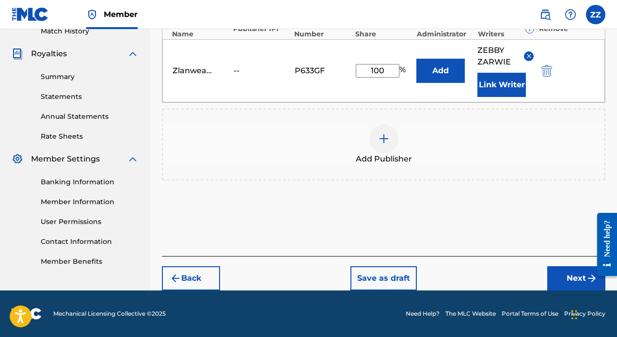
click at [571, 282] on button "Next" at bounding box center [576, 278] width 58 height 24
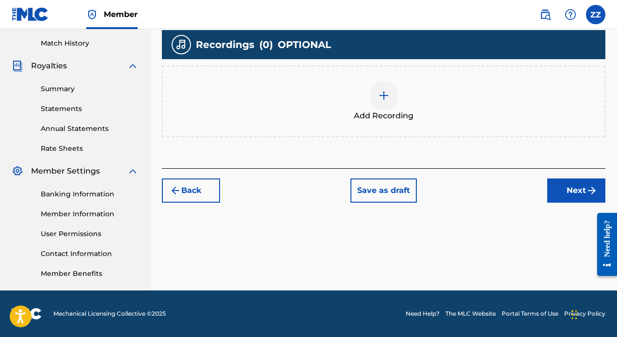
click at [382, 91] on img at bounding box center [384, 96] width 12 height 12
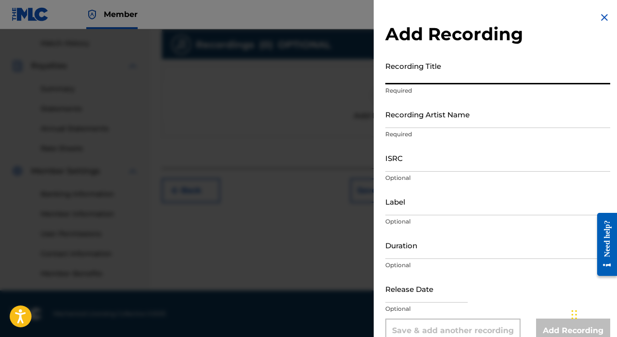
click at [421, 73] on input "Recording Title" at bounding box center [497, 71] width 225 height 28
type input "Persevere"
click at [442, 128] on div "Recording Artist Name Required" at bounding box center [497, 122] width 225 height 44
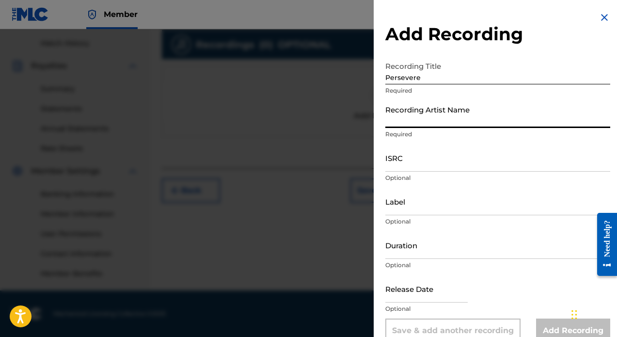
click at [444, 126] on input "Recording Artist Name" at bounding box center [497, 114] width 225 height 28
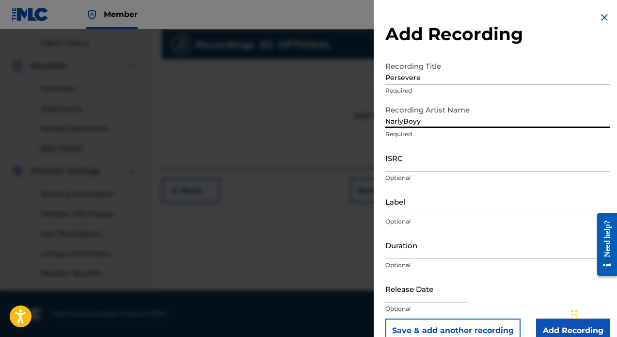
type input "NarlyBoyy"
click at [481, 170] on input "ISRC" at bounding box center [497, 158] width 225 height 28
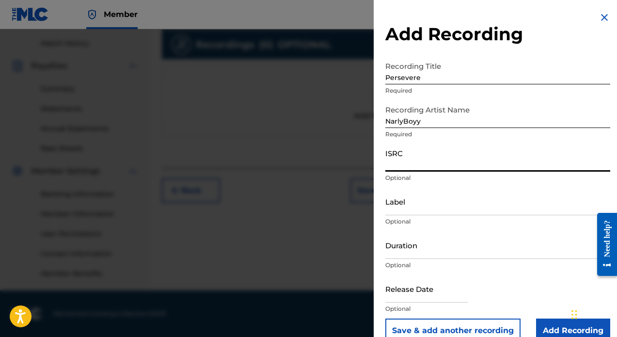
click at [453, 166] on input "ISRC" at bounding box center [497, 158] width 225 height 28
paste input "QZFYY2424752"
type input "QZFYY2424752"
click at [427, 207] on input "Label" at bounding box center [497, 202] width 225 height 28
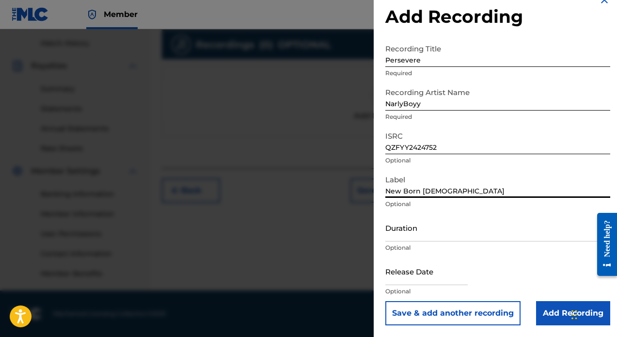
scroll to position [17, 0]
type input "New Born [DEMOGRAPHIC_DATA]"
click at [440, 234] on input "Duration" at bounding box center [497, 228] width 225 height 28
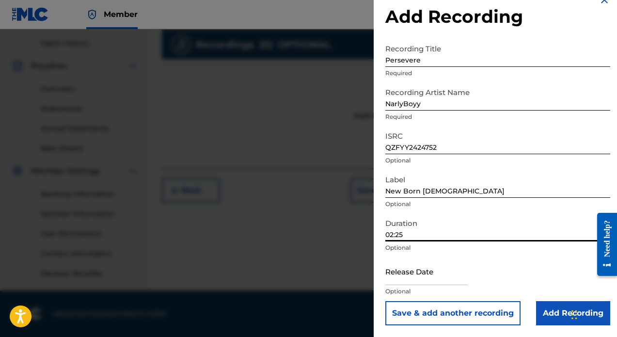
type input "02:25"
click at [468, 283] on input "text" at bounding box center [426, 271] width 82 height 28
select select "7"
select select "2025"
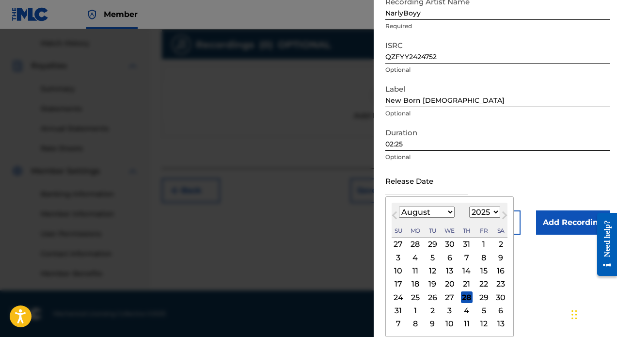
select select "0"
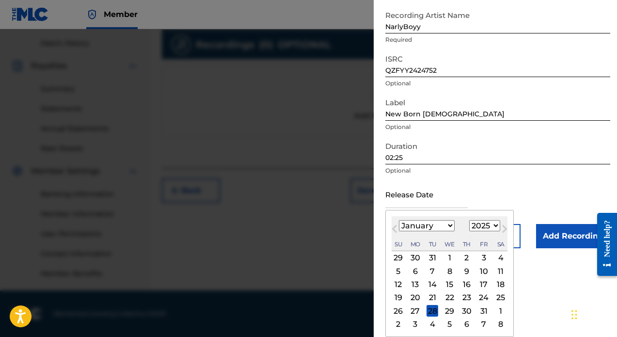
scroll to position [95, 0]
select select "2024"
click at [478, 268] on div "12" at bounding box center [484, 271] width 12 height 12
type input "[DATE]"
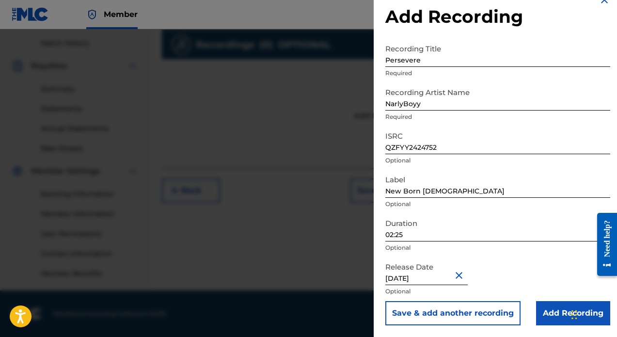
click at [558, 301] on input "Add Recording" at bounding box center [573, 313] width 74 height 24
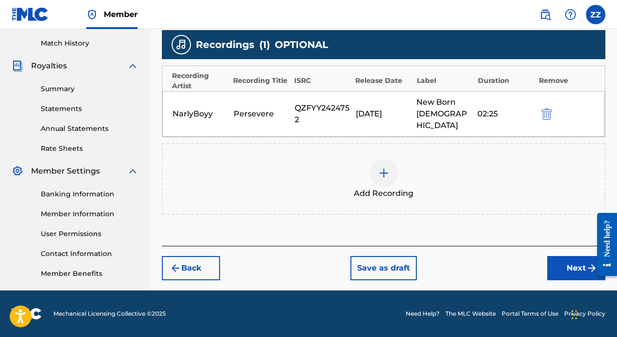
click at [574, 261] on button "Next" at bounding box center [576, 268] width 58 height 24
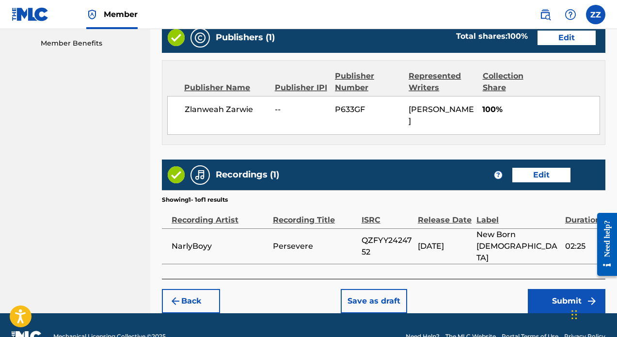
scroll to position [494, 0]
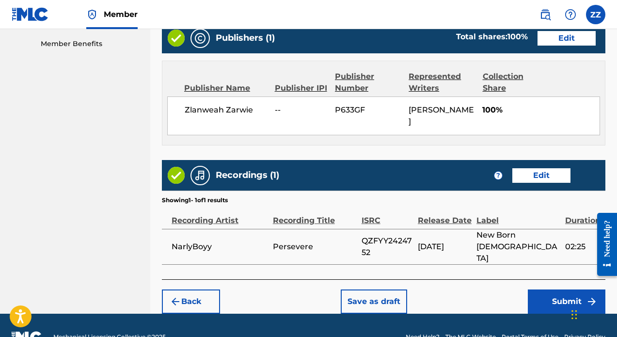
click at [571, 289] on button "Submit" at bounding box center [567, 301] width 78 height 24
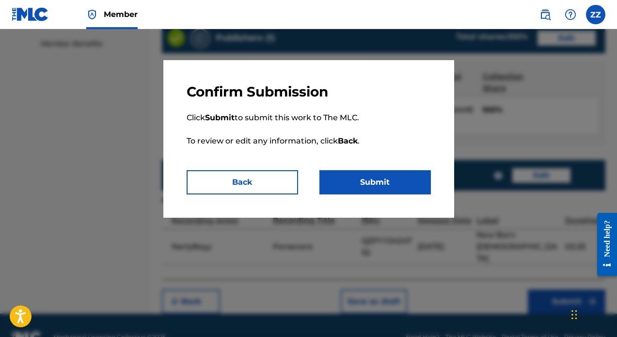
click at [393, 180] on button "Submit" at bounding box center [374, 182] width 111 height 24
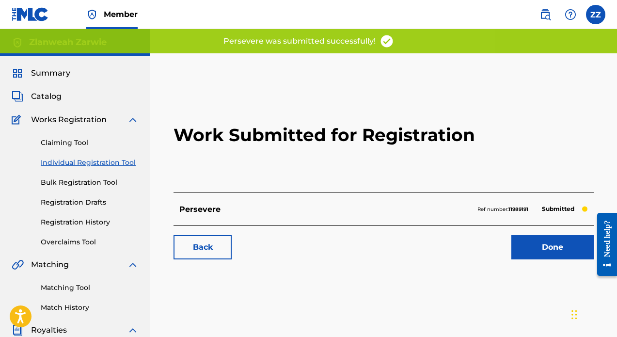
click at [555, 256] on link "Done" at bounding box center [552, 247] width 82 height 24
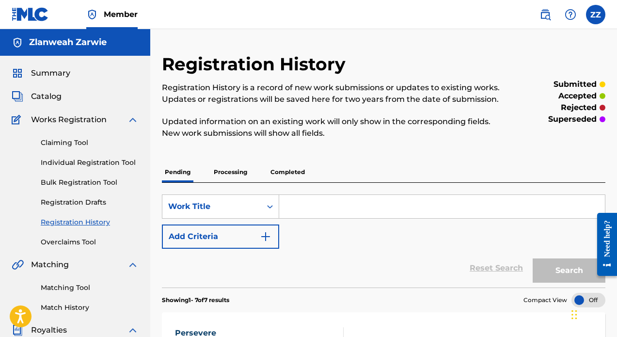
click at [71, 159] on link "Individual Registration Tool" at bounding box center [90, 163] width 98 height 10
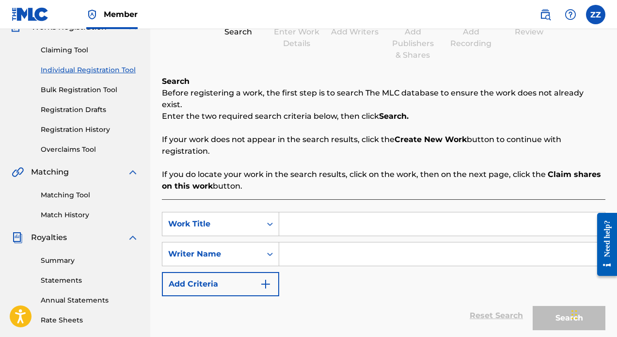
scroll to position [106, 0]
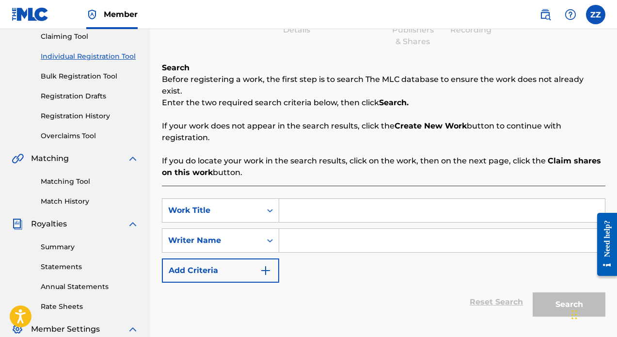
click at [356, 202] on input "Search Form" at bounding box center [442, 210] width 326 height 23
type input "pain songs"
click at [343, 229] on input "Search Form" at bounding box center [442, 240] width 326 height 23
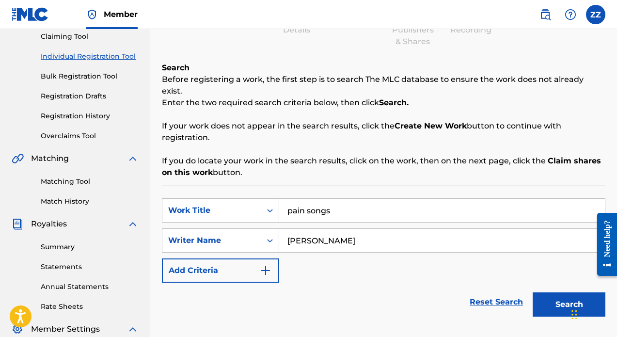
type input "[PERSON_NAME]"
click at [553, 302] on button "Search" at bounding box center [569, 304] width 73 height 24
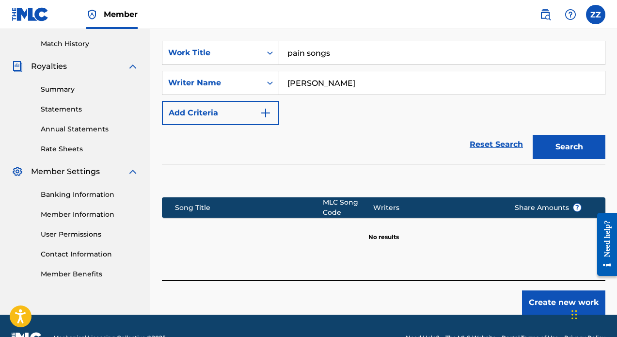
scroll to position [265, 0]
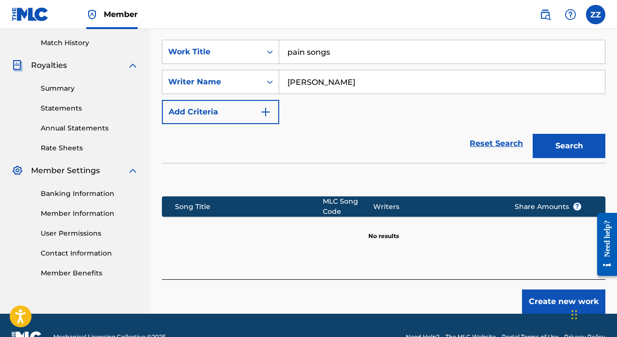
click at [555, 292] on button "Create new work" at bounding box center [563, 301] width 83 height 24
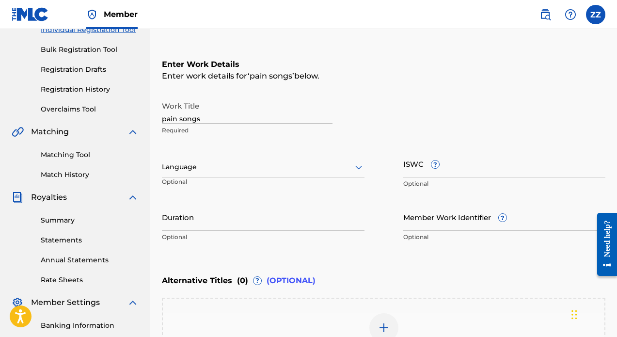
scroll to position [157, 0]
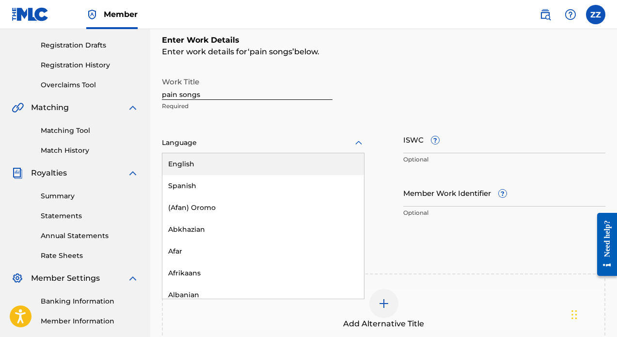
click at [323, 141] on div at bounding box center [263, 143] width 203 height 12
click at [300, 159] on div "English" at bounding box center [263, 164] width 202 height 22
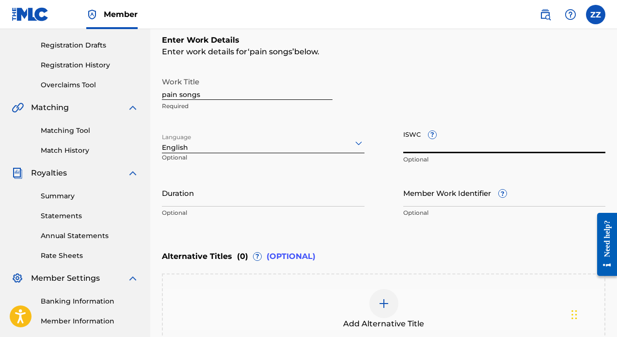
click at [423, 150] on input "ISWC ?" at bounding box center [504, 140] width 203 height 28
paste input "T-322.317.919-5"
type input "T-322.317.919-5"
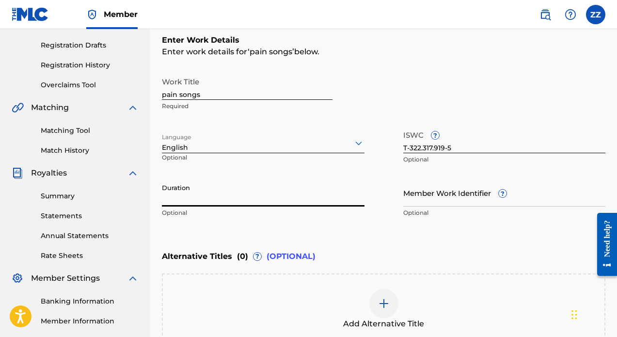
click at [279, 201] on input "Duration" at bounding box center [263, 193] width 203 height 28
type input "02:41"
click at [442, 204] on input "Member Work Identifier ?" at bounding box center [504, 193] width 203 height 28
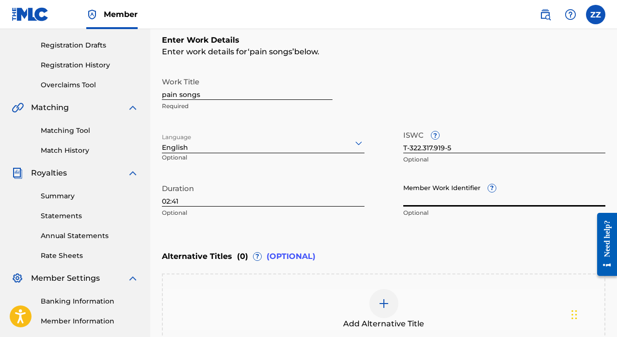
paste input "64336673"
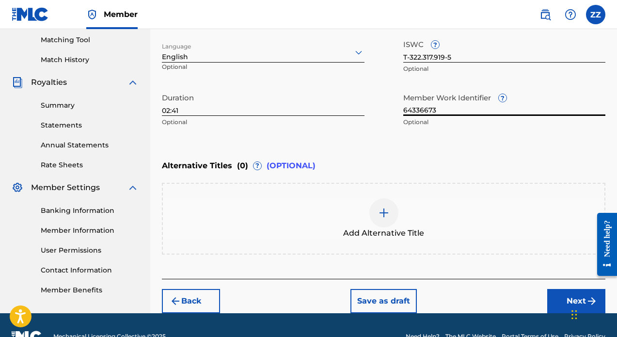
scroll to position [260, 0]
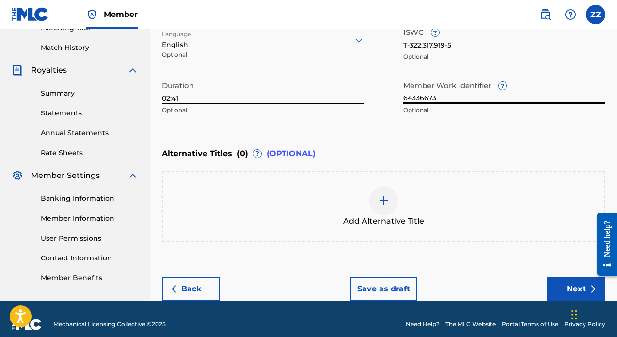
type input "64336673"
click at [573, 286] on button "Next" at bounding box center [576, 289] width 58 height 24
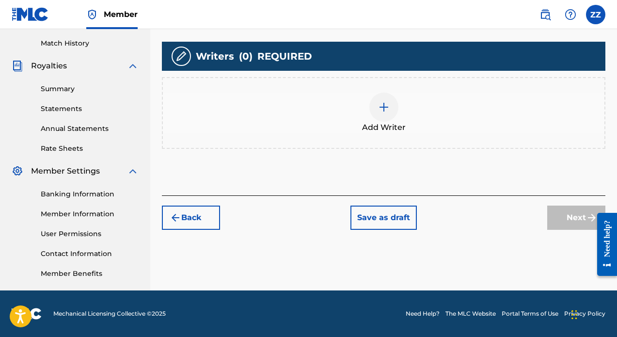
scroll to position [264, 0]
click at [381, 113] on div at bounding box center [383, 107] width 29 height 29
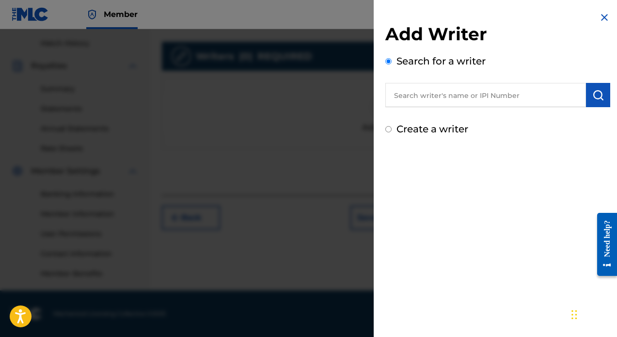
click at [457, 87] on input "text" at bounding box center [485, 95] width 201 height 24
type input "z"
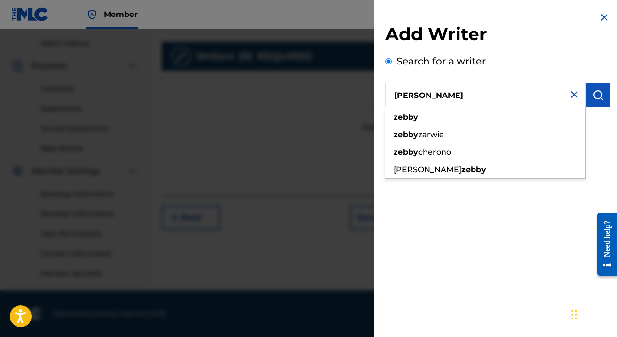
drag, startPoint x: 457, startPoint y: 87, endPoint x: 462, endPoint y: 139, distance: 52.5
click at [462, 139] on div "[PERSON_NAME]" at bounding box center [485, 134] width 200 height 17
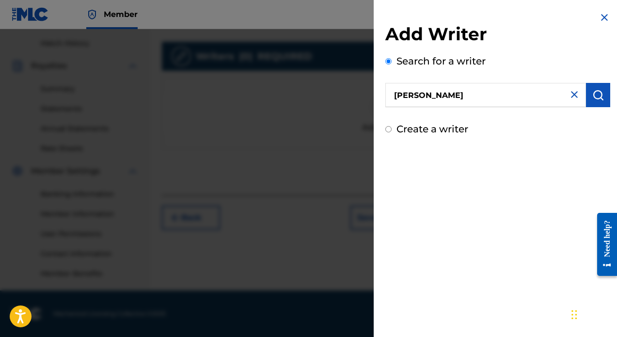
type input "[PERSON_NAME]"
click at [600, 96] on img "submit" at bounding box center [598, 95] width 12 height 12
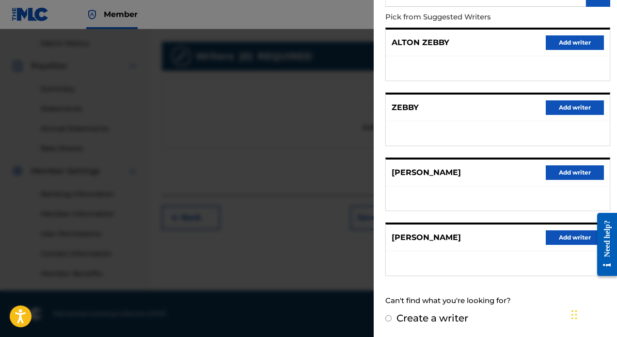
scroll to position [100, 0]
click at [570, 234] on button "Add writer" at bounding box center [575, 238] width 58 height 15
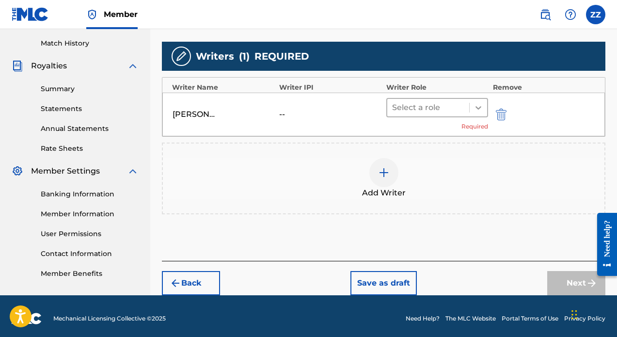
click at [479, 106] on icon at bounding box center [478, 108] width 10 height 10
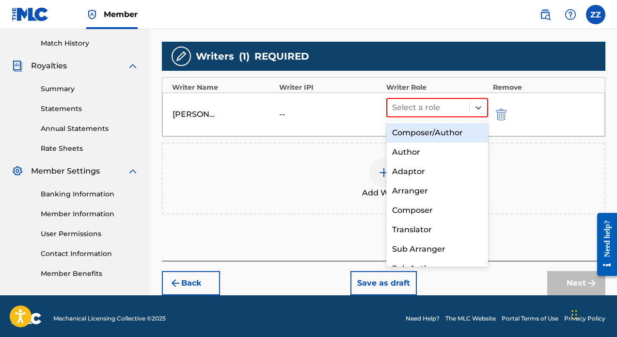
click at [463, 132] on div "Composer/Author" at bounding box center [437, 132] width 102 height 19
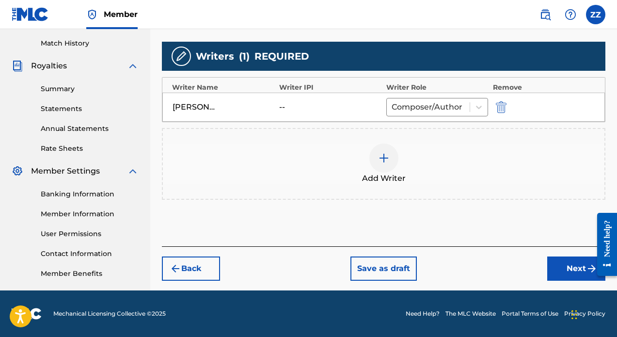
click at [575, 267] on button "Next" at bounding box center [576, 268] width 58 height 24
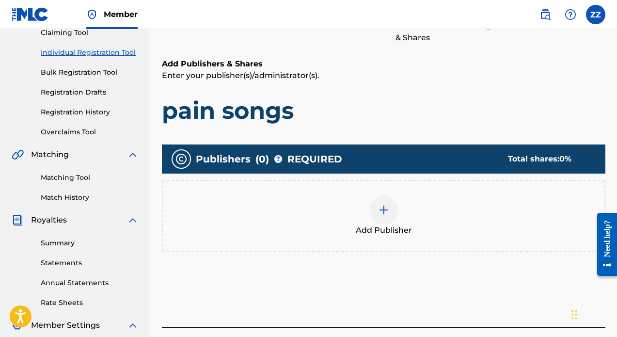
scroll to position [114, 0]
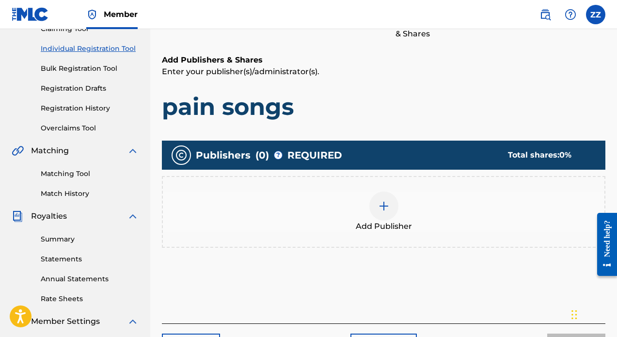
click at [386, 204] on img at bounding box center [384, 206] width 12 height 12
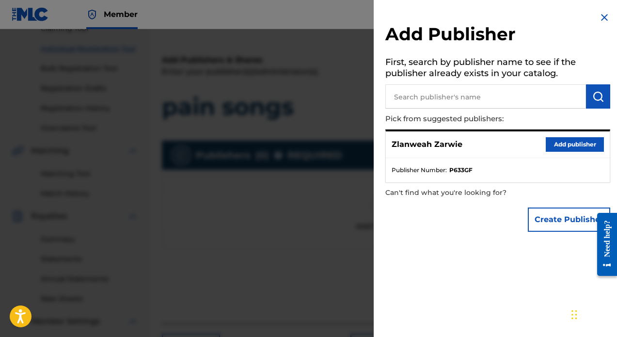
click at [562, 142] on button "Add publisher" at bounding box center [575, 144] width 58 height 15
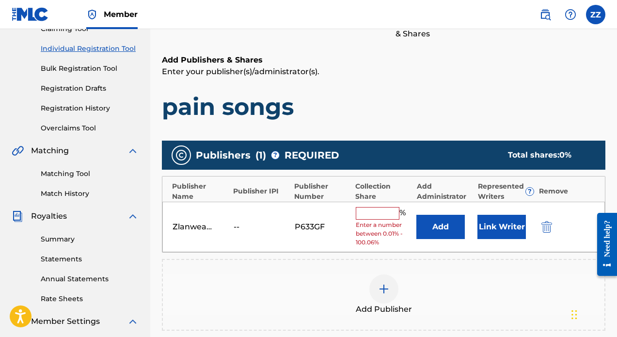
click at [368, 214] on input "text" at bounding box center [378, 213] width 44 height 13
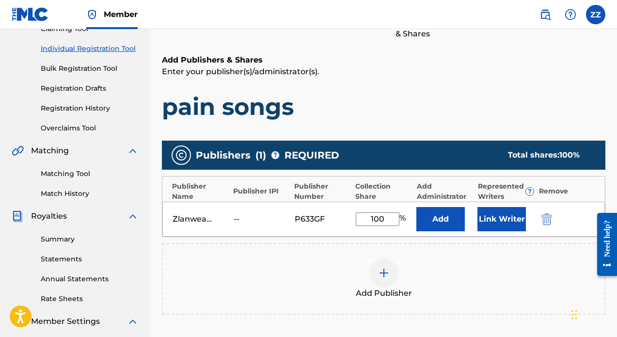
type input "100"
click at [504, 218] on button "Link Writer" at bounding box center [501, 219] width 48 height 24
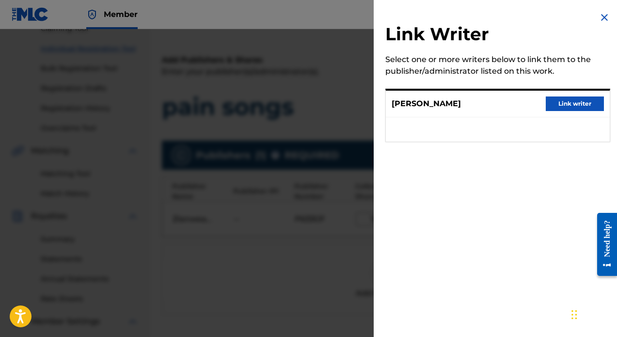
click at [577, 103] on button "Link writer" at bounding box center [575, 103] width 58 height 15
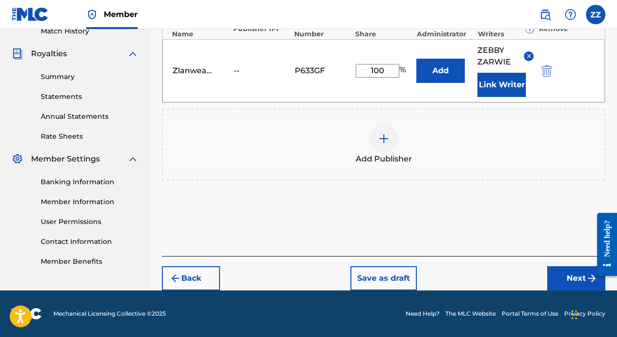
click at [563, 276] on button "Next" at bounding box center [576, 278] width 58 height 24
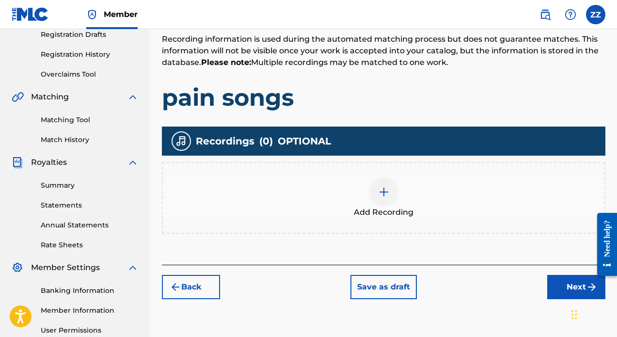
scroll to position [116, 0]
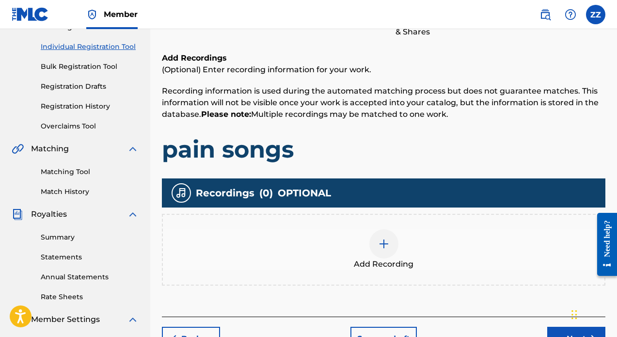
click at [385, 237] on div at bounding box center [383, 243] width 29 height 29
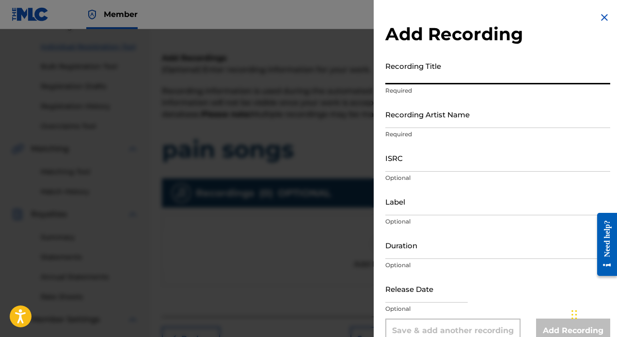
click at [428, 78] on input "Recording Title" at bounding box center [497, 71] width 225 height 28
type input "pain songs"
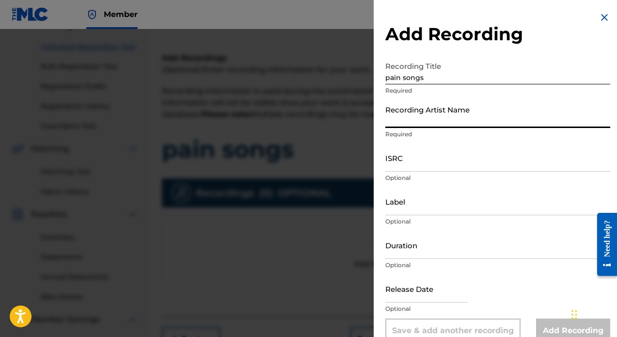
click at [461, 122] on input "Recording Artist Name" at bounding box center [497, 114] width 225 height 28
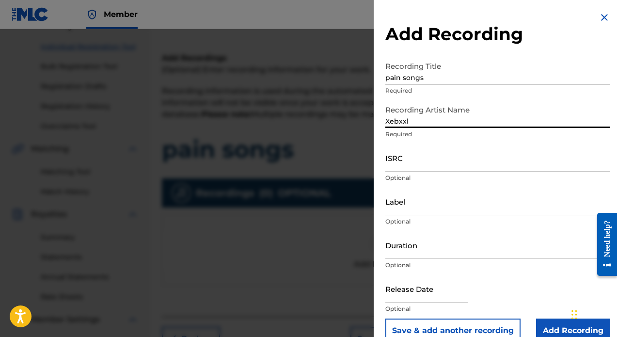
type input "Xebxxl"
click at [474, 164] on input "ISRC" at bounding box center [497, 158] width 225 height 28
